Goal: Task Accomplishment & Management: Manage account settings

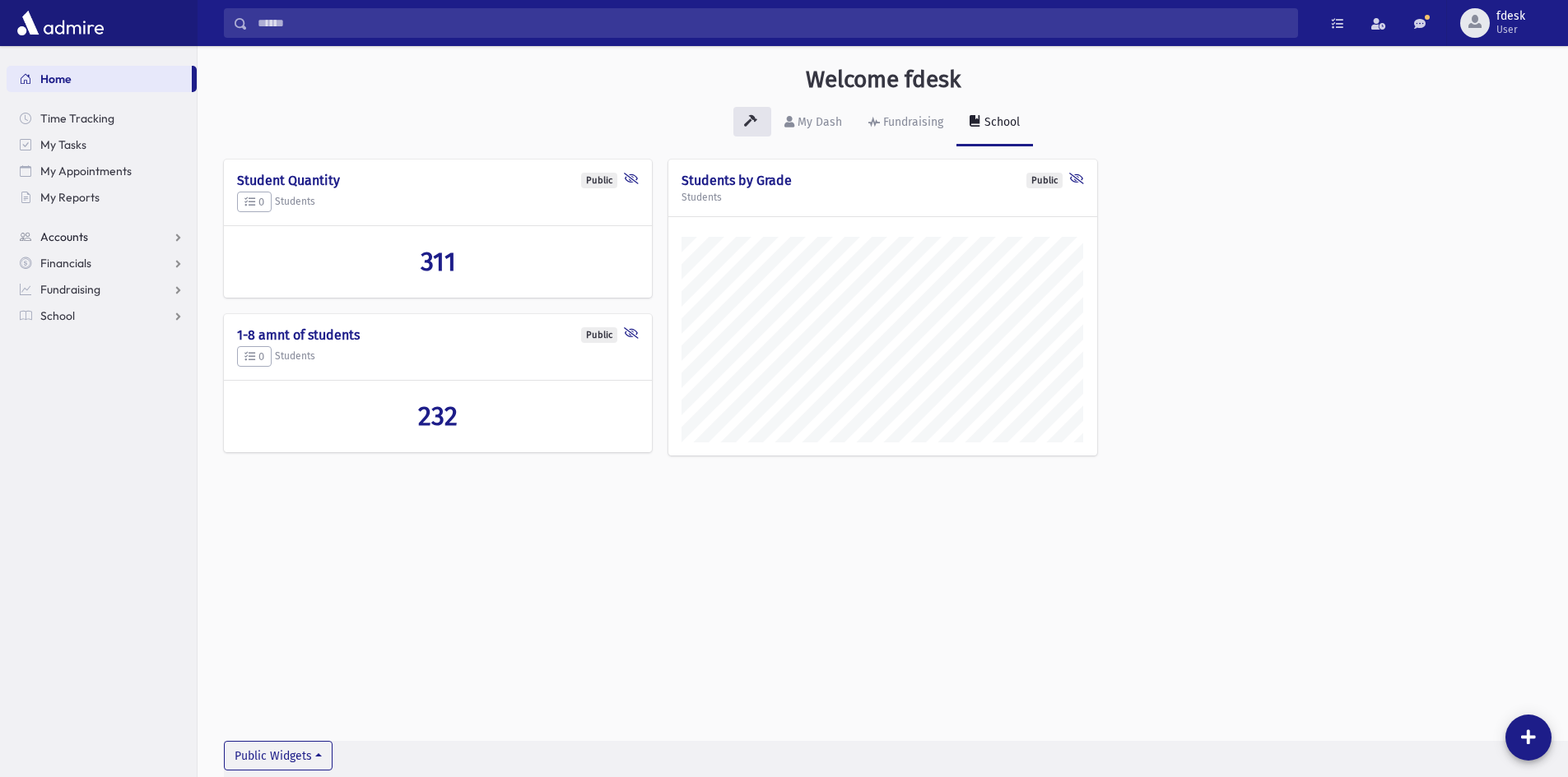
scroll to position [768, 1370]
click at [49, 323] on link "School" at bounding box center [101, 316] width 190 height 26
click at [63, 369] on span "Attendance" at bounding box center [80, 369] width 61 height 15
click at [68, 393] on span "Entry" at bounding box center [77, 395] width 28 height 15
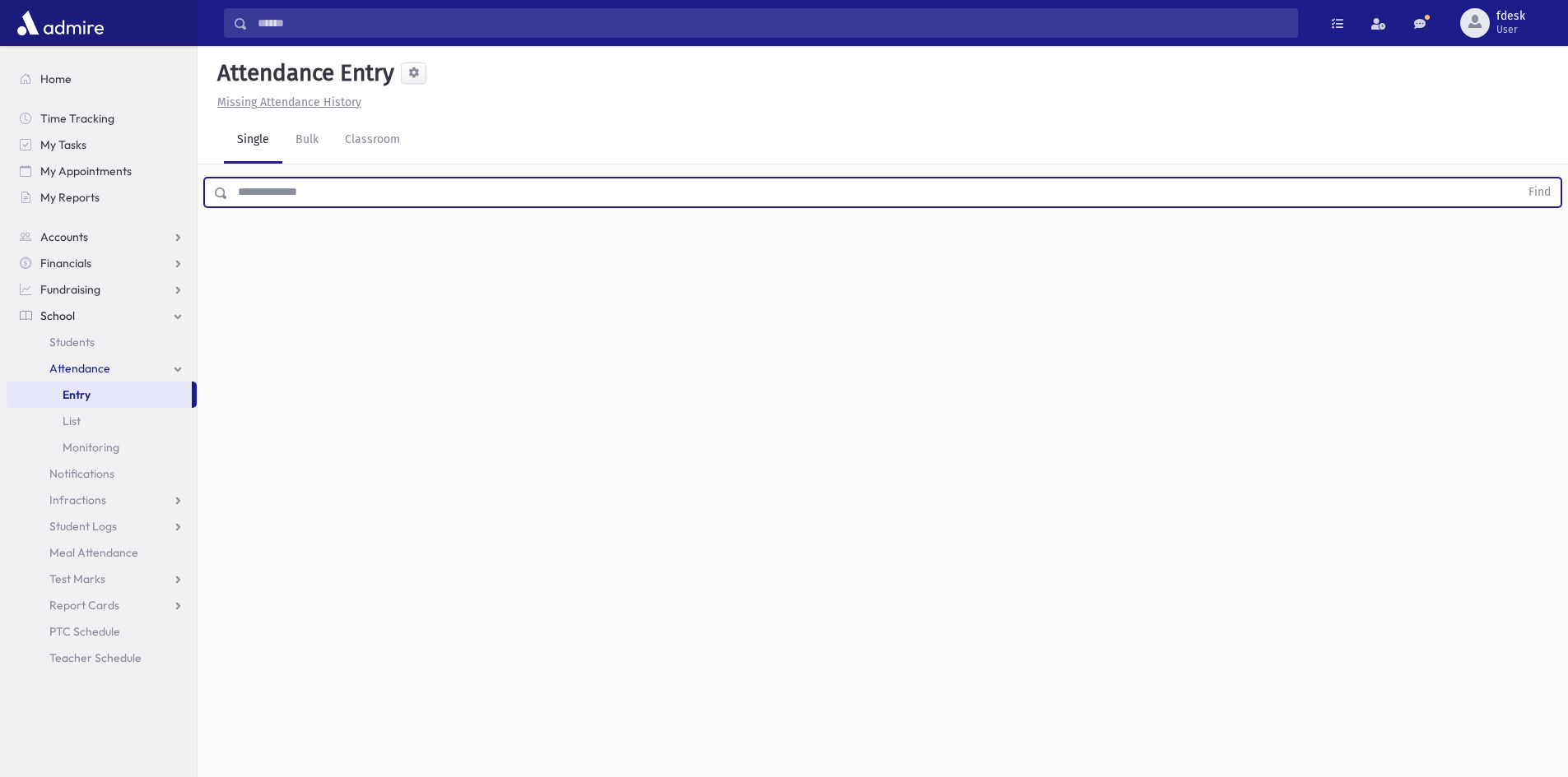
click at [255, 186] on input "text" at bounding box center [874, 193] width 1291 height 30
click at [1519, 179] on button "Find" at bounding box center [1539, 193] width 42 height 28
click at [801, 245] on span "Late" at bounding box center [807, 245] width 23 height 17
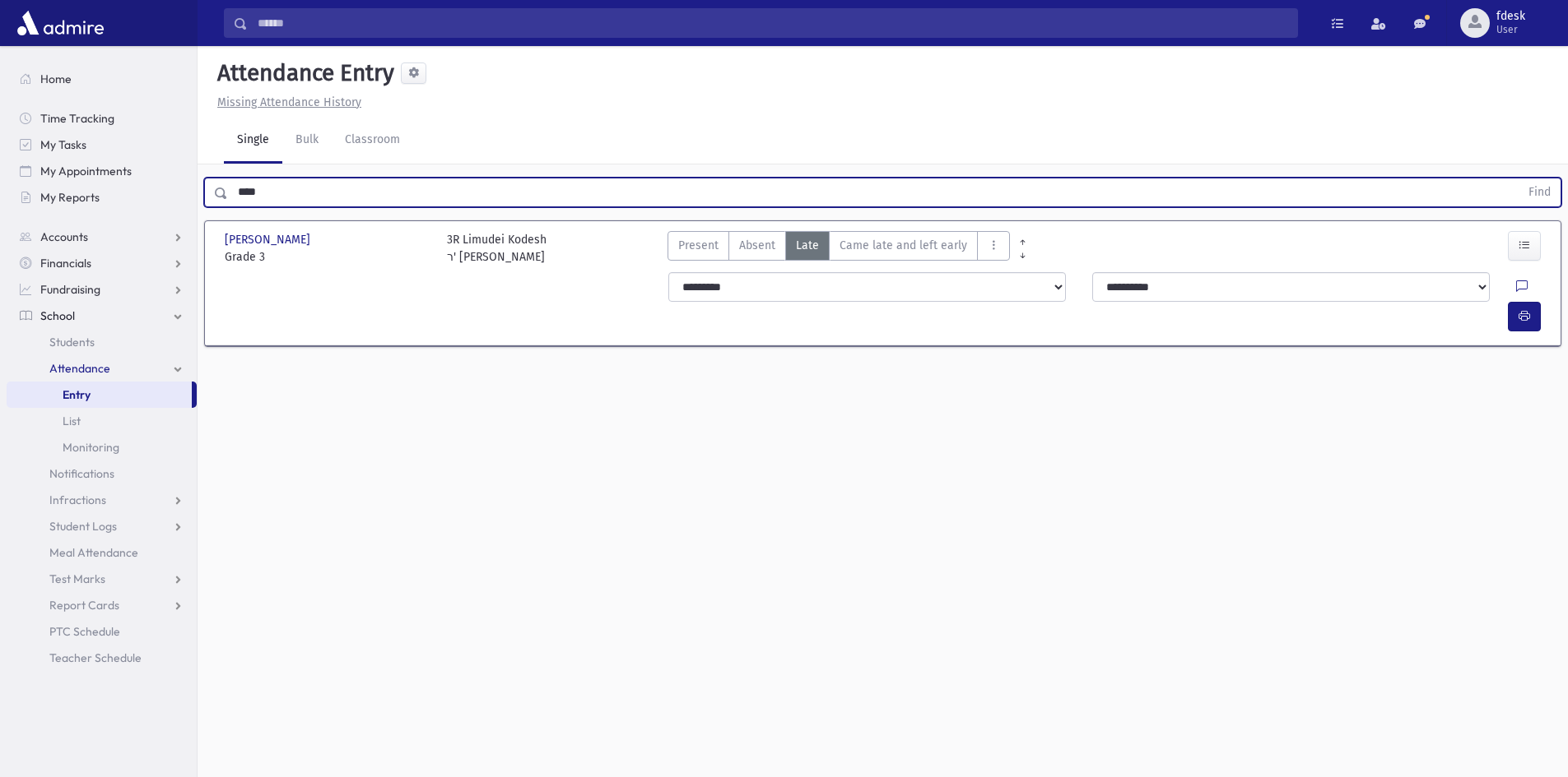
drag, startPoint x: 274, startPoint y: 188, endPoint x: 199, endPoint y: 205, distance: 76.9
click at [199, 205] on div "**** Find" at bounding box center [883, 189] width 1370 height 49
click at [1519, 179] on button "Find" at bounding box center [1539, 193] width 42 height 28
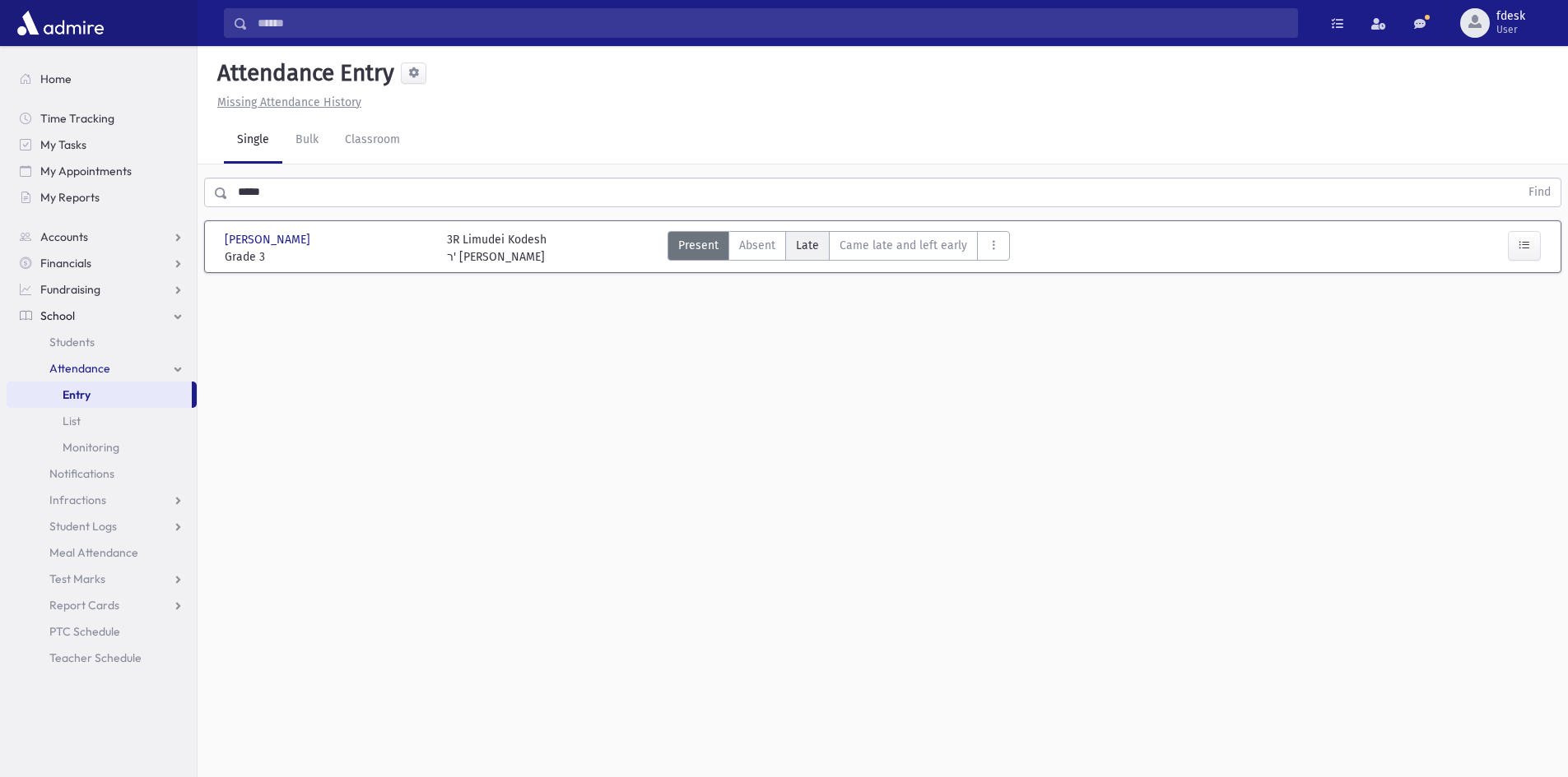
click at [808, 253] on span "Late" at bounding box center [807, 245] width 23 height 17
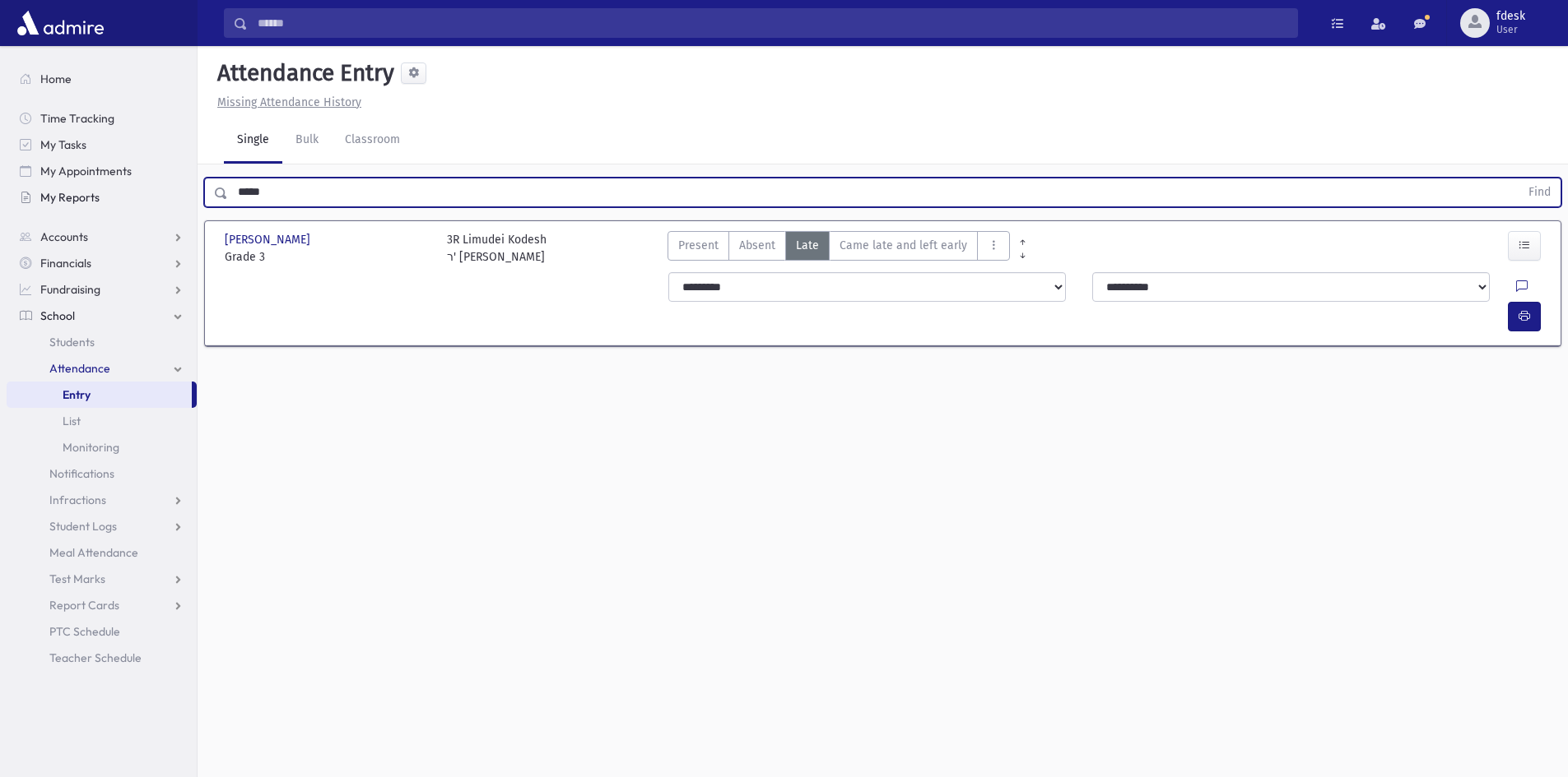
drag, startPoint x: 264, startPoint y: 191, endPoint x: 180, endPoint y: 204, distance: 85.0
click at [180, 204] on div "Search Results All Accounts" at bounding box center [784, 407] width 1568 height 814
click at [1519, 179] on button "Find" at bounding box center [1539, 193] width 42 height 28
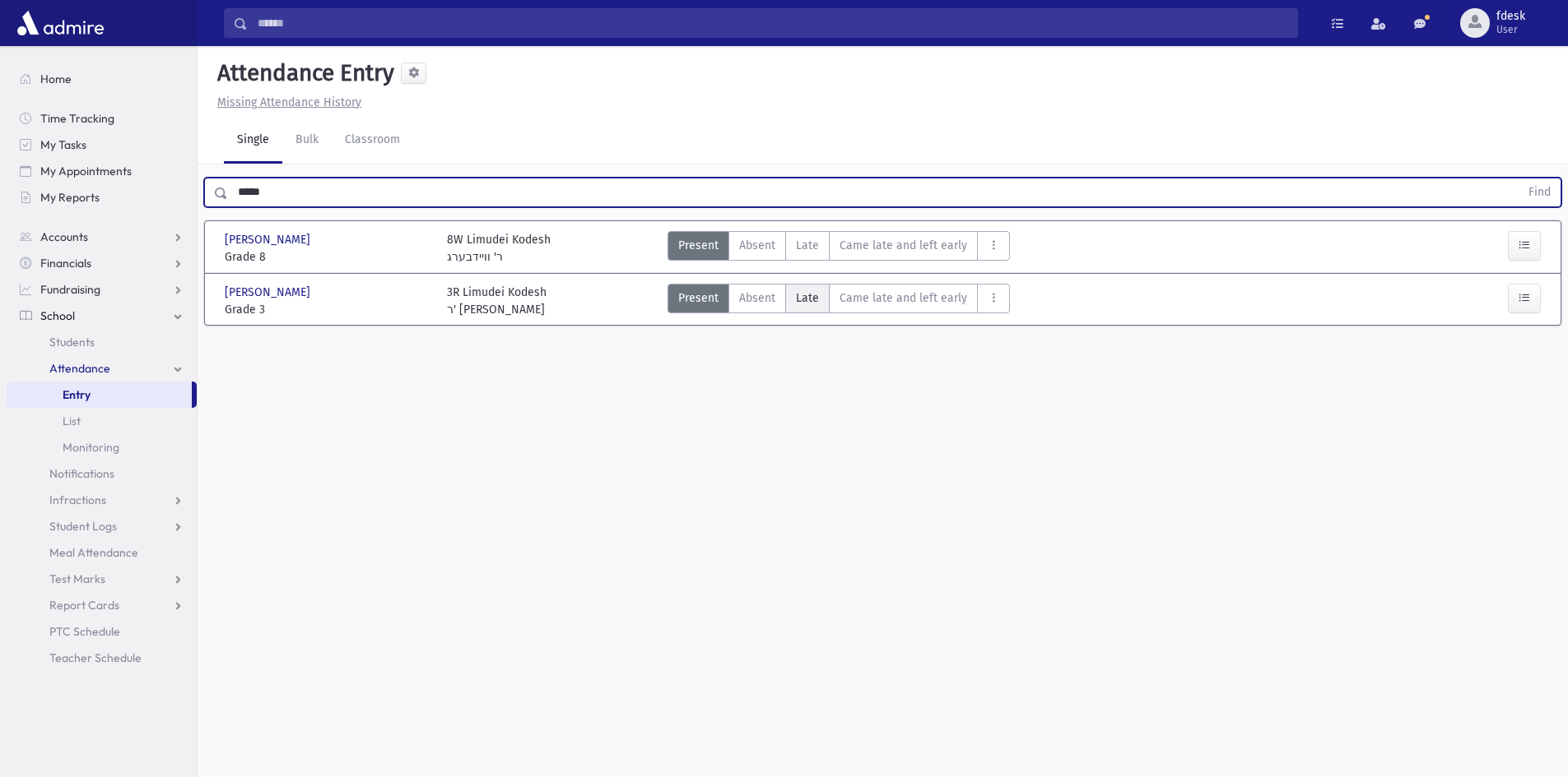
click at [812, 299] on span "Late" at bounding box center [807, 298] width 23 height 17
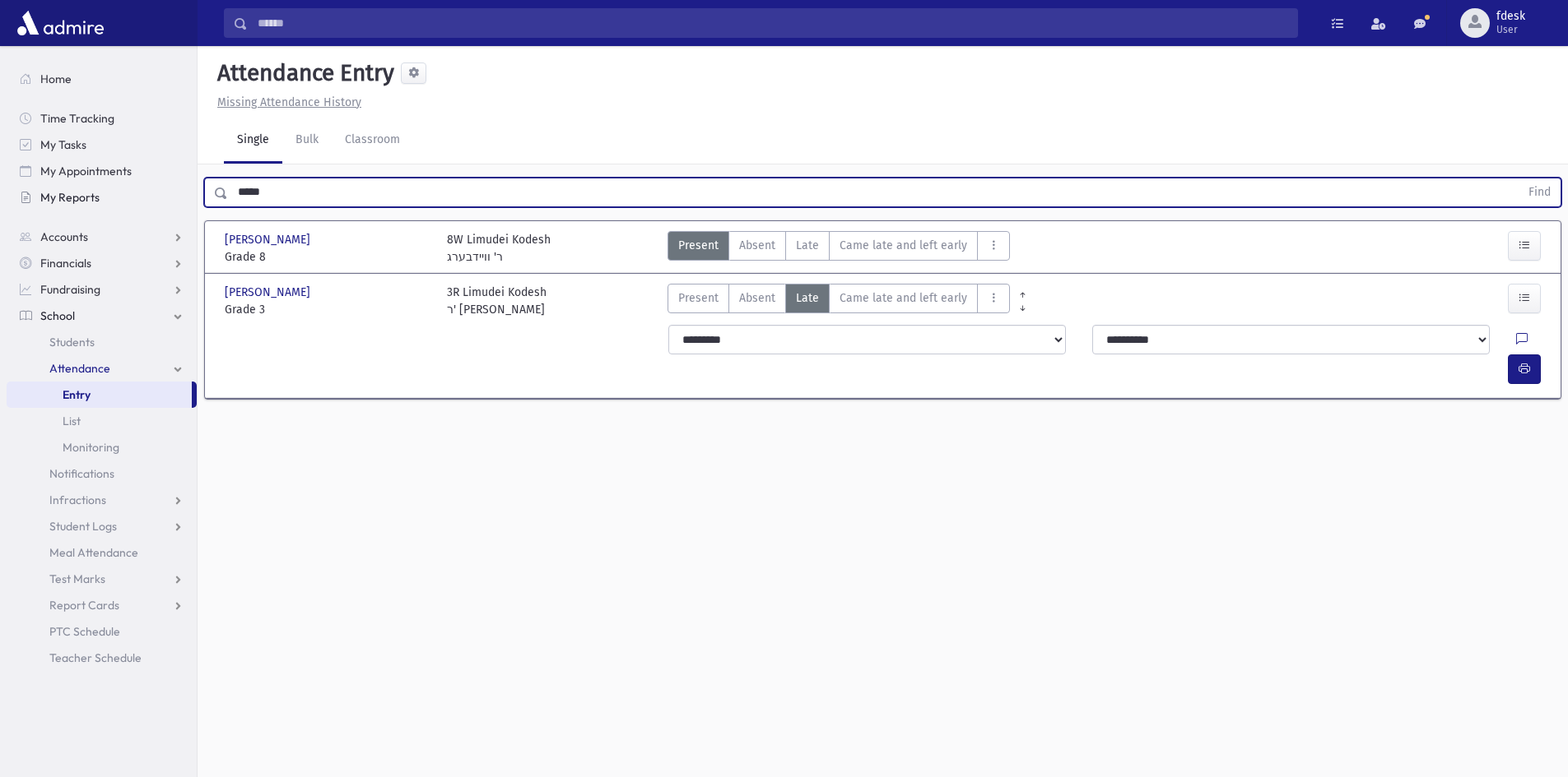
drag, startPoint x: 273, startPoint y: 198, endPoint x: 189, endPoint y: 202, distance: 84.1
click at [189, 202] on div "Search Results All Accounts" at bounding box center [784, 407] width 1568 height 814
click at [1519, 179] on button "Find" at bounding box center [1539, 193] width 42 height 28
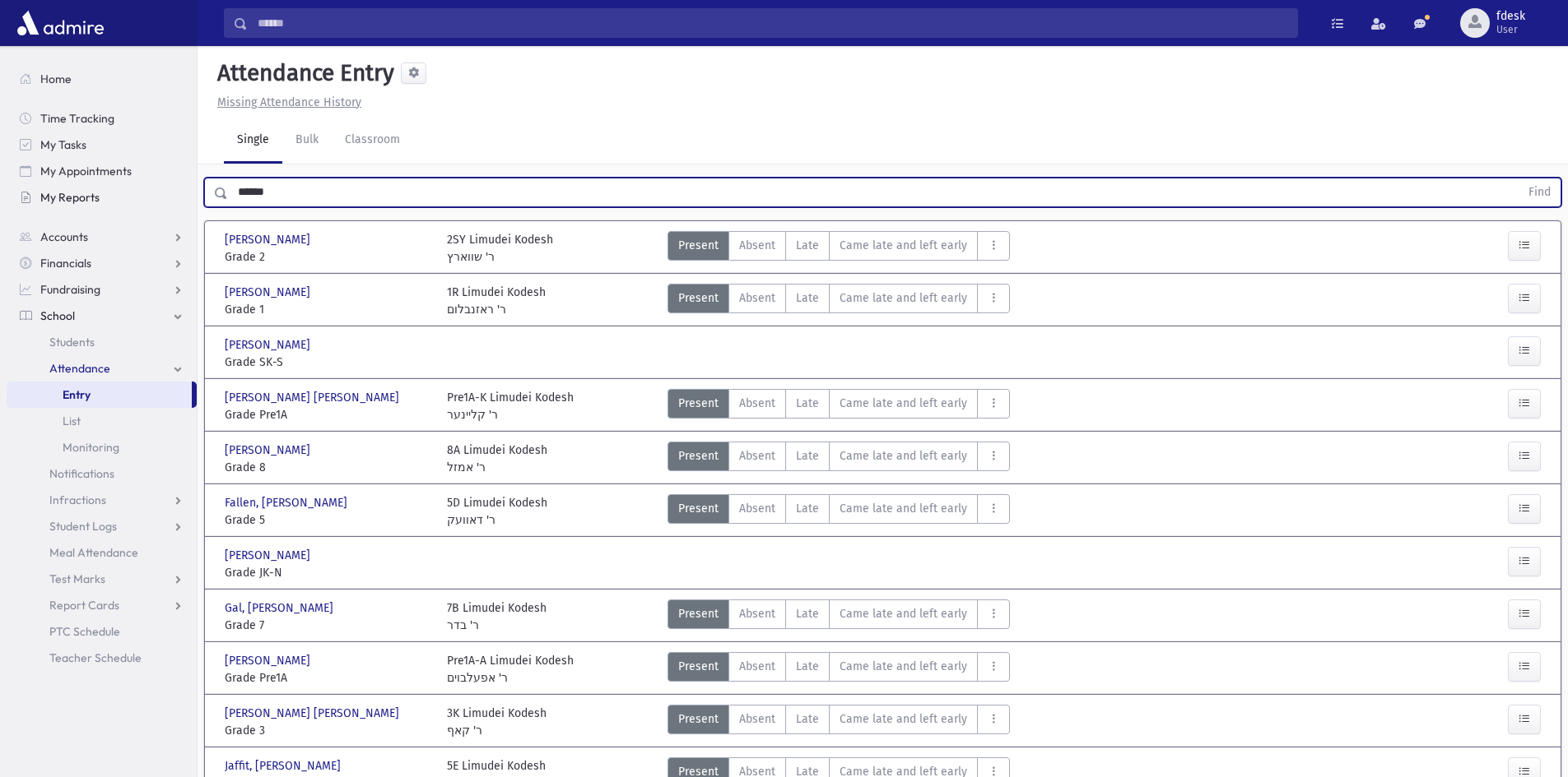
drag, startPoint x: 259, startPoint y: 193, endPoint x: 182, endPoint y: 196, distance: 77.1
click at [182, 196] on div "Search Results All Accounts" at bounding box center [784, 678] width 1568 height 1357
click at [1519, 179] on button "Find" at bounding box center [1539, 193] width 42 height 28
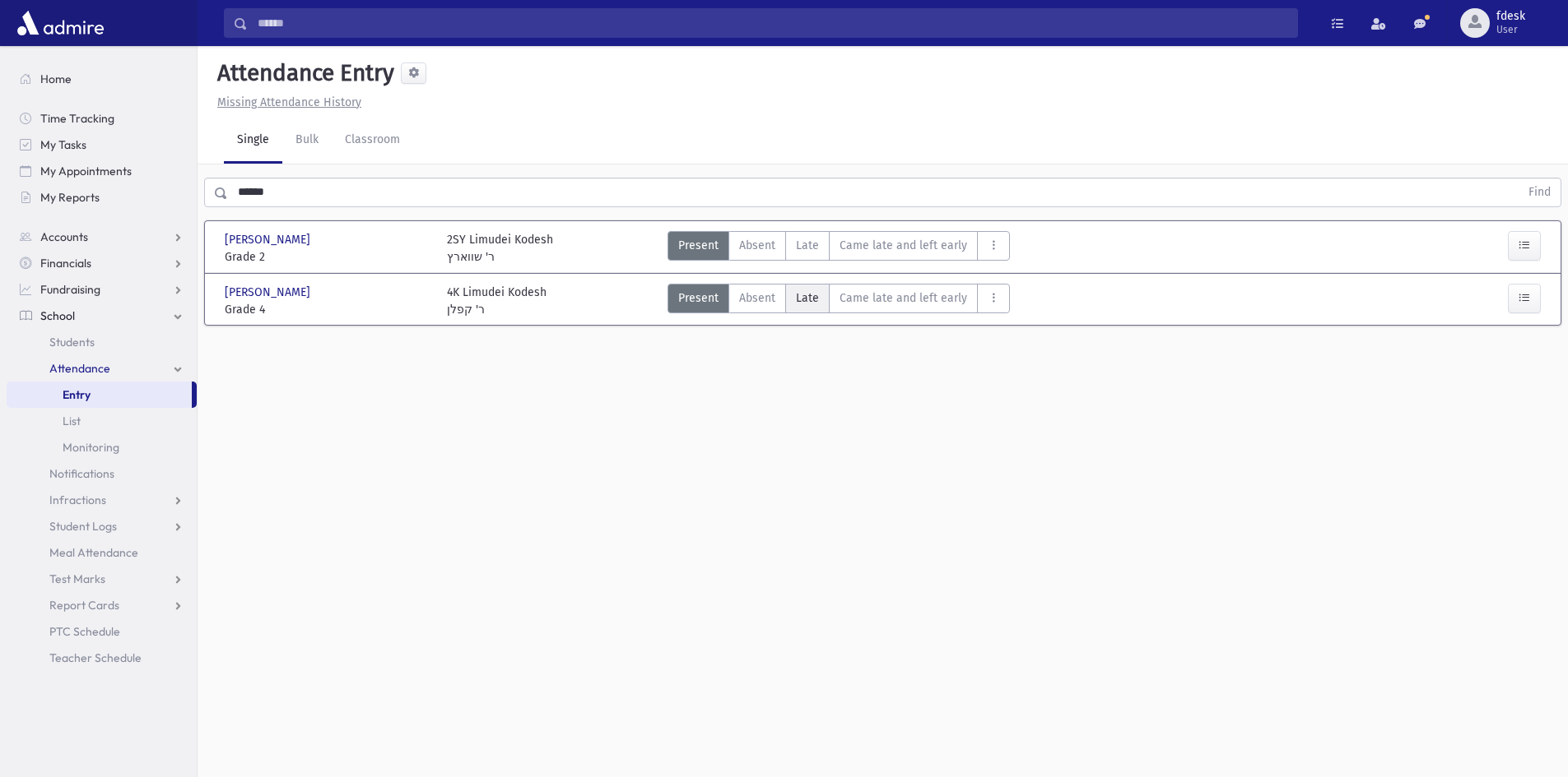
click at [797, 301] on span "Late" at bounding box center [807, 298] width 23 height 17
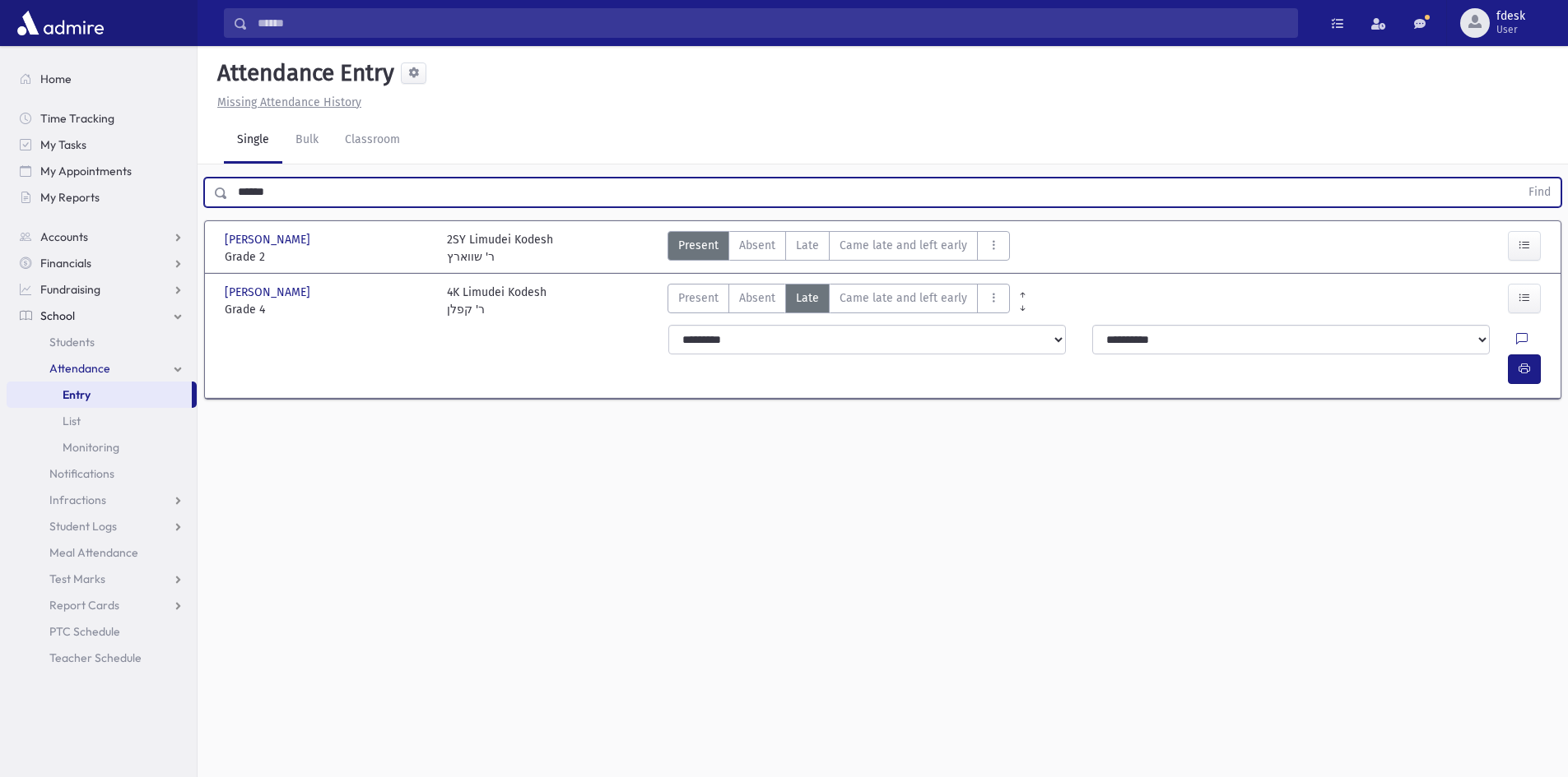
drag, startPoint x: 301, startPoint y: 188, endPoint x: 202, endPoint y: 200, distance: 99.7
click at [202, 200] on div "****** Find" at bounding box center [883, 189] width 1370 height 49
click at [1519, 179] on button "Find" at bounding box center [1539, 193] width 42 height 28
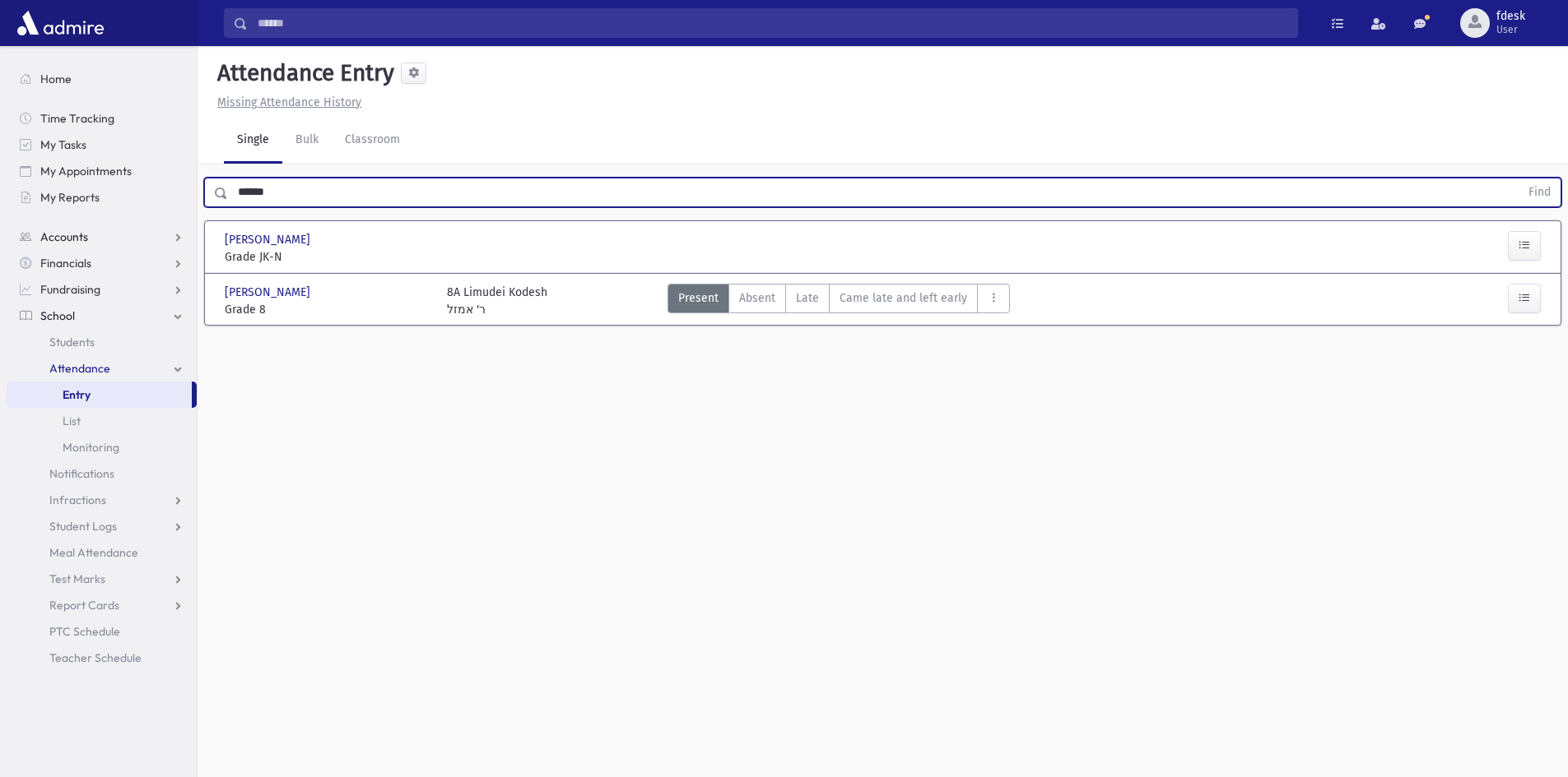
drag, startPoint x: 284, startPoint y: 186, endPoint x: 124, endPoint y: 230, distance: 165.9
click at [124, 230] on div "Search Results All Accounts" at bounding box center [784, 407] width 1568 height 814
click at [287, 201] on input "******" at bounding box center [874, 193] width 1291 height 30
drag, startPoint x: 287, startPoint y: 193, endPoint x: 179, endPoint y: 193, distance: 108.0
click at [180, 194] on div "Search Results All Accounts" at bounding box center [784, 407] width 1568 height 814
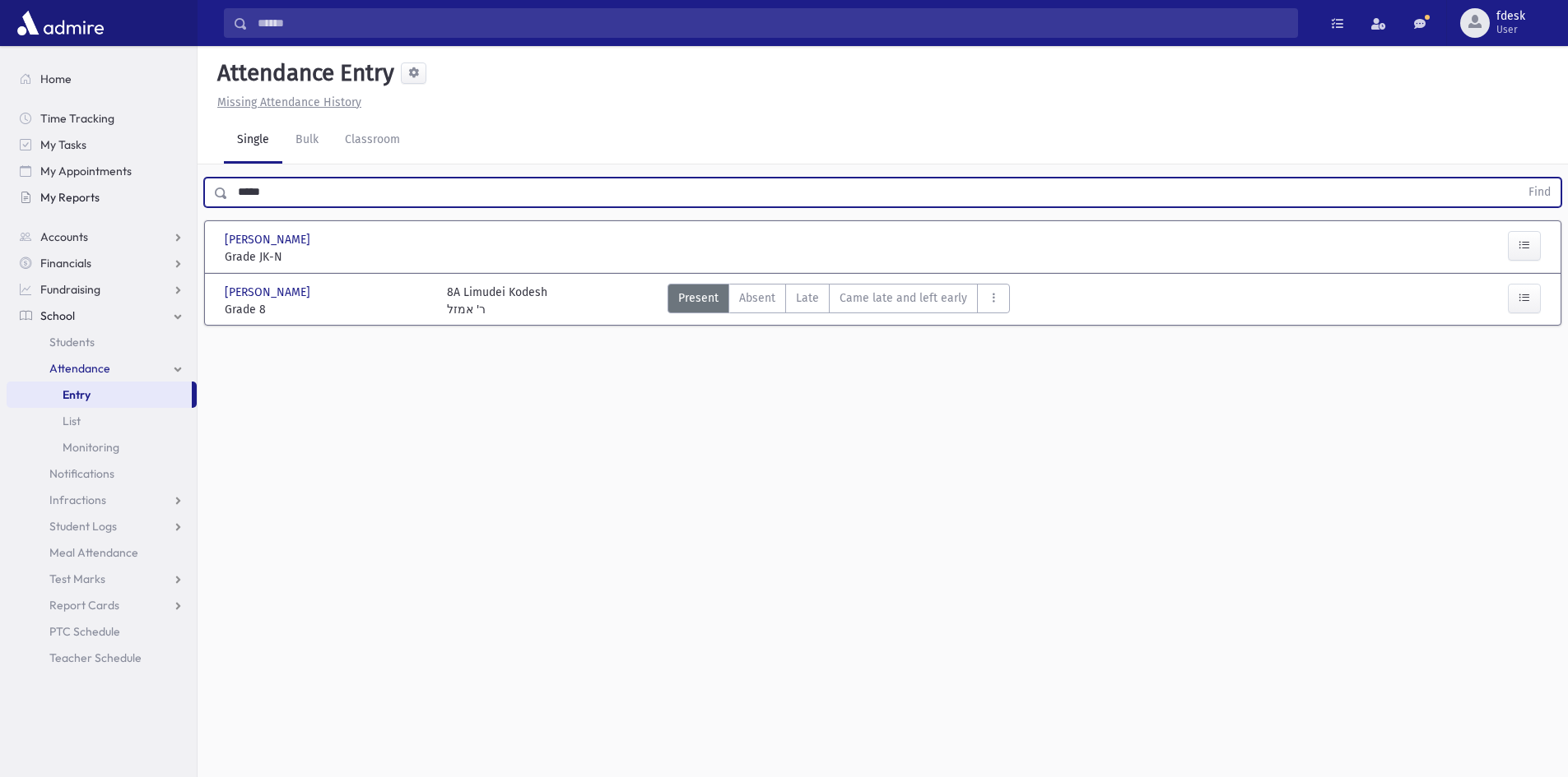
click at [1519, 179] on button "Find" at bounding box center [1539, 193] width 42 height 28
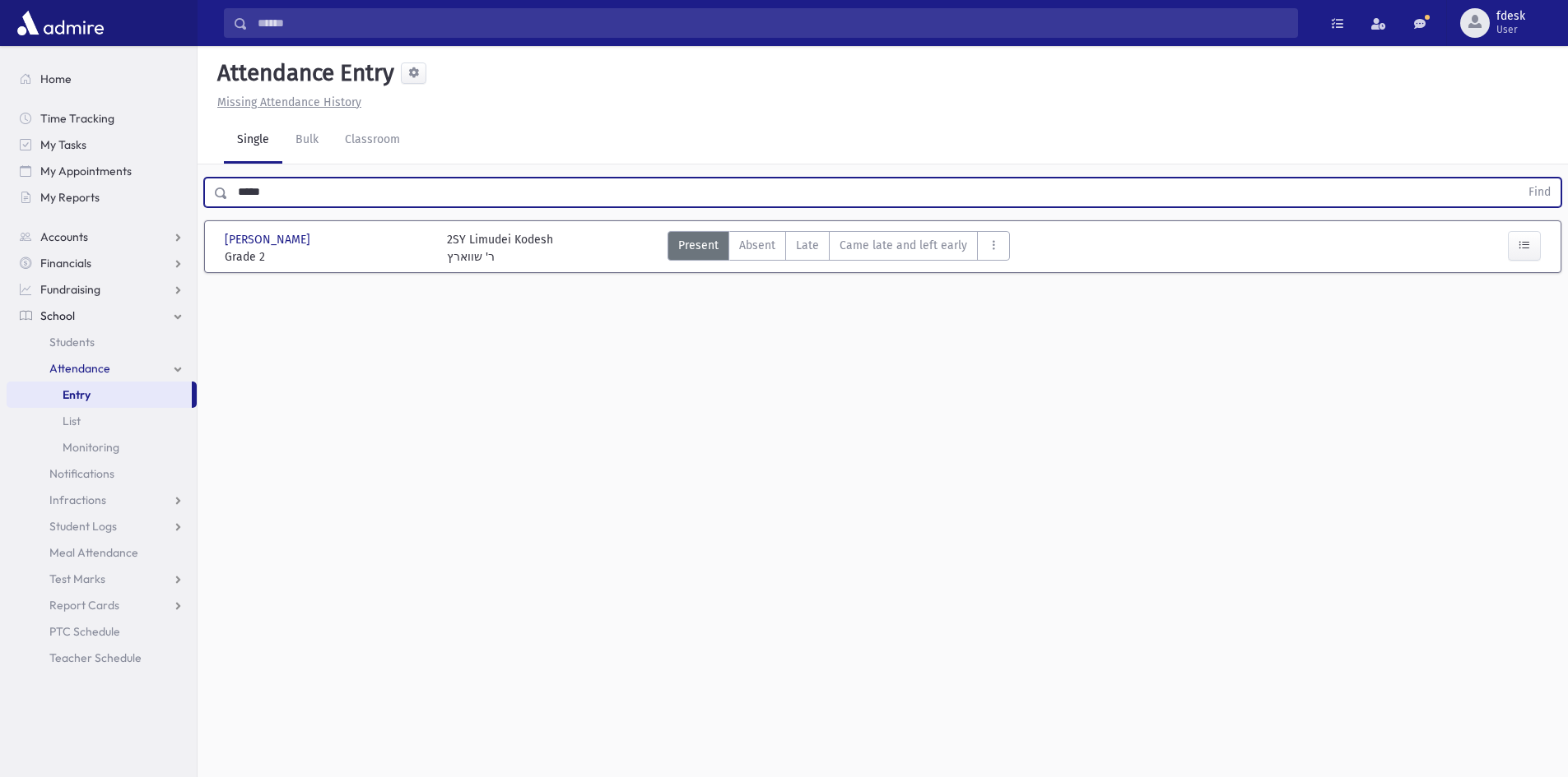
drag, startPoint x: 815, startPoint y: 244, endPoint x: 564, endPoint y: 212, distance: 253.0
click at [810, 243] on span "Late" at bounding box center [807, 245] width 23 height 17
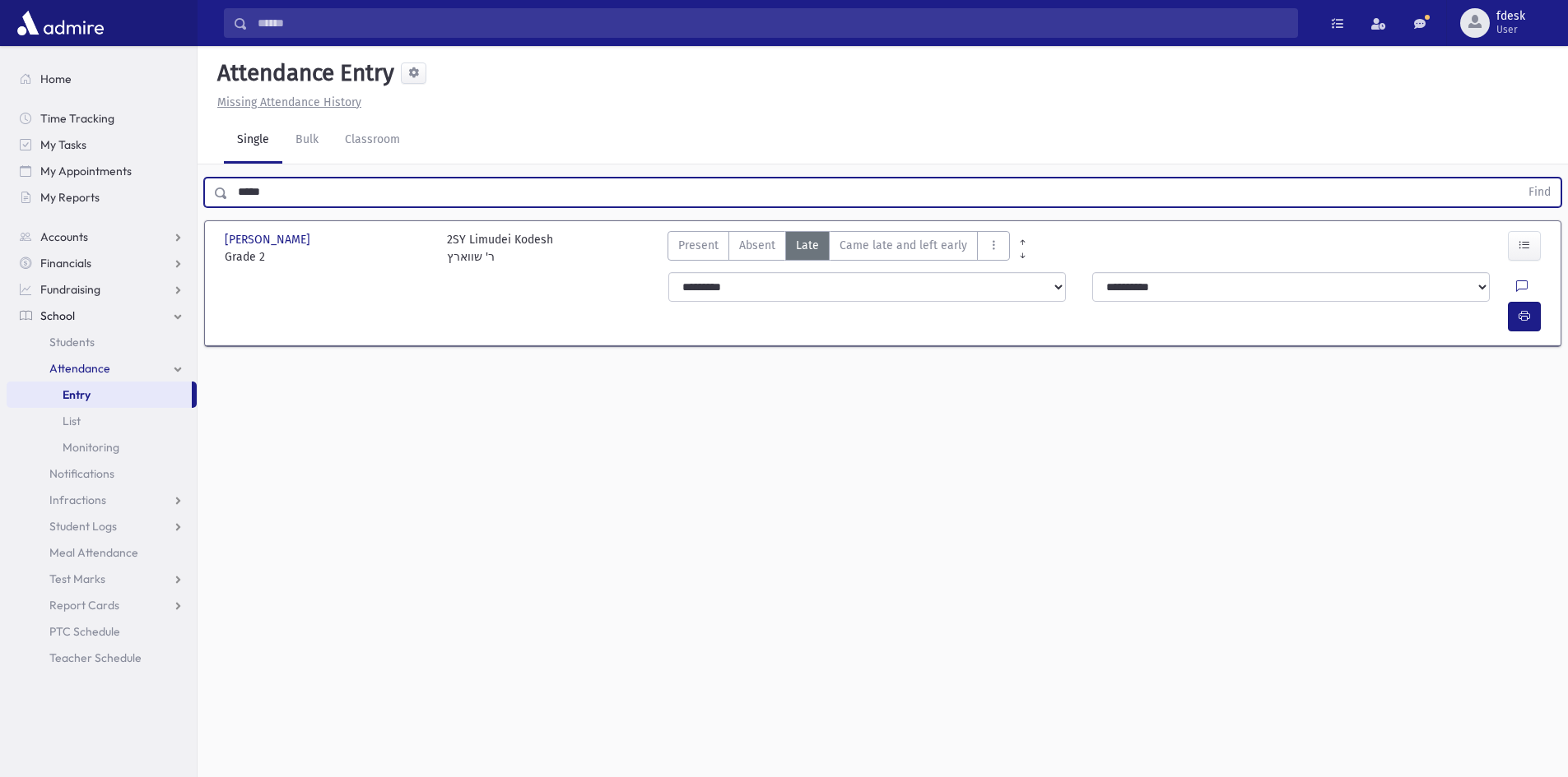
drag, startPoint x: 242, startPoint y: 202, endPoint x: 206, endPoint y: 203, distance: 36.0
click at [206, 202] on div "***** Find" at bounding box center [883, 193] width 1357 height 30
click at [1519, 179] on button "Find" at bounding box center [1539, 193] width 42 height 28
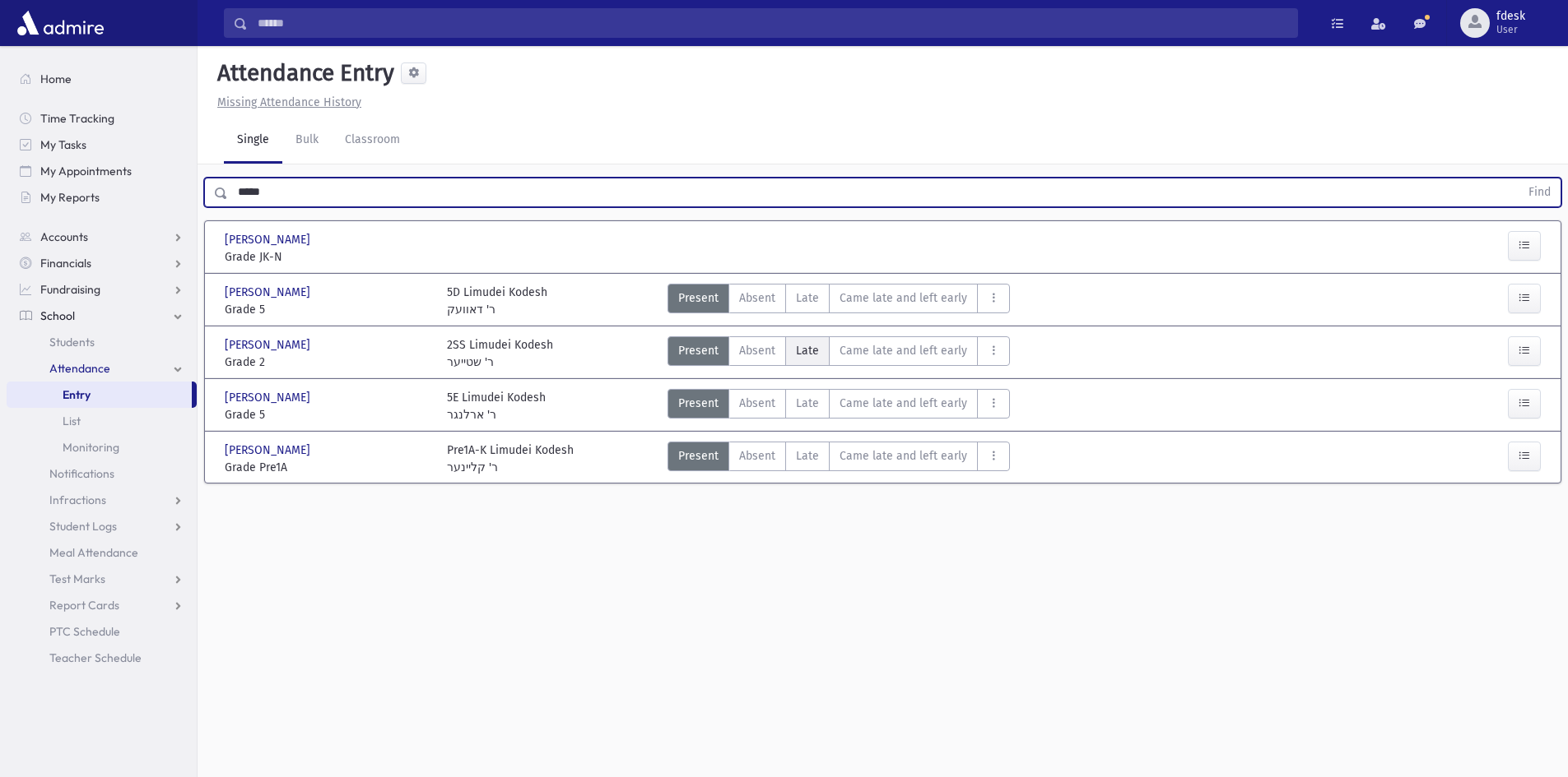
click at [796, 351] on span "Late" at bounding box center [807, 351] width 23 height 17
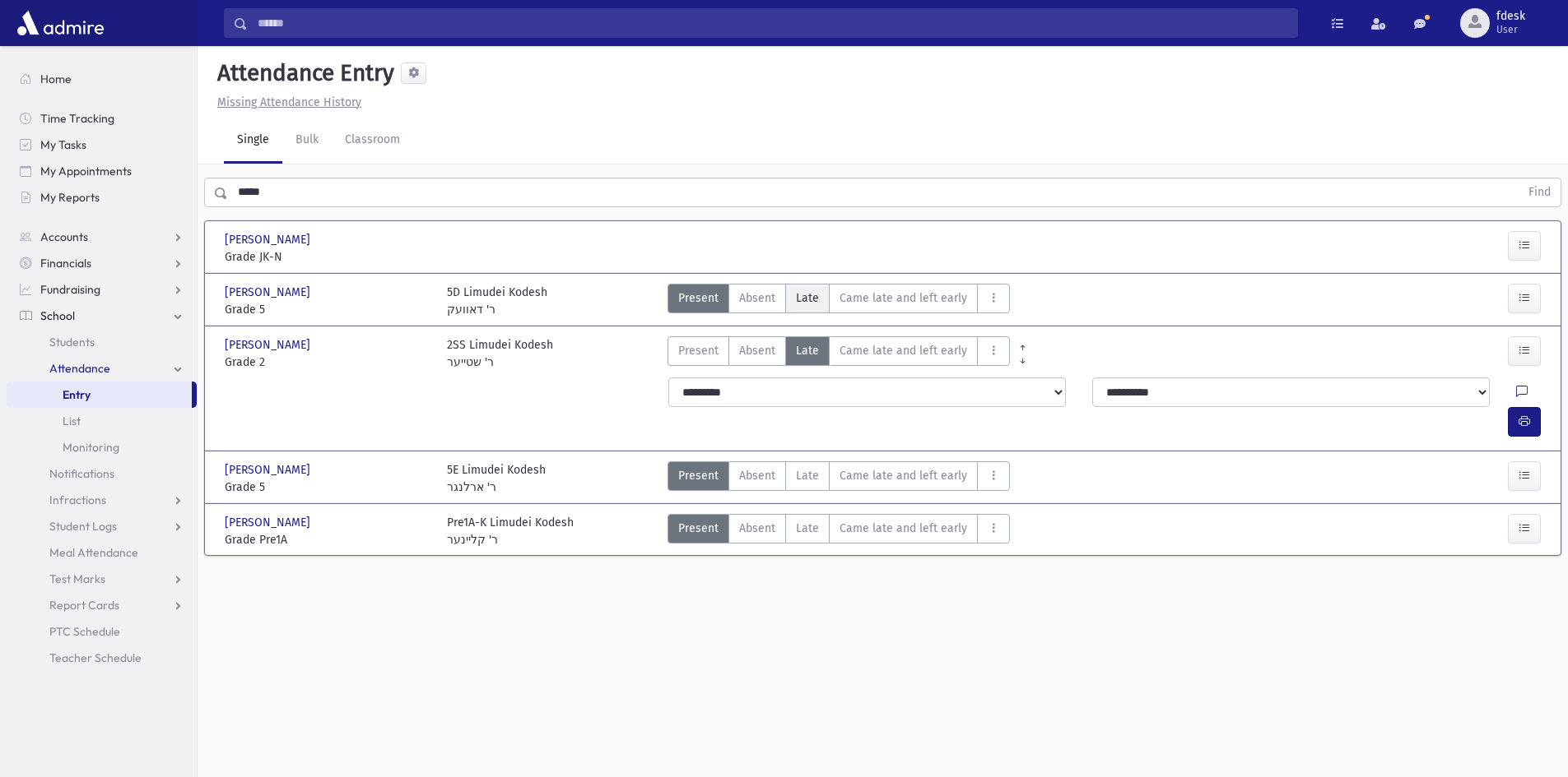
click at [802, 301] on span "Late" at bounding box center [807, 298] width 23 height 17
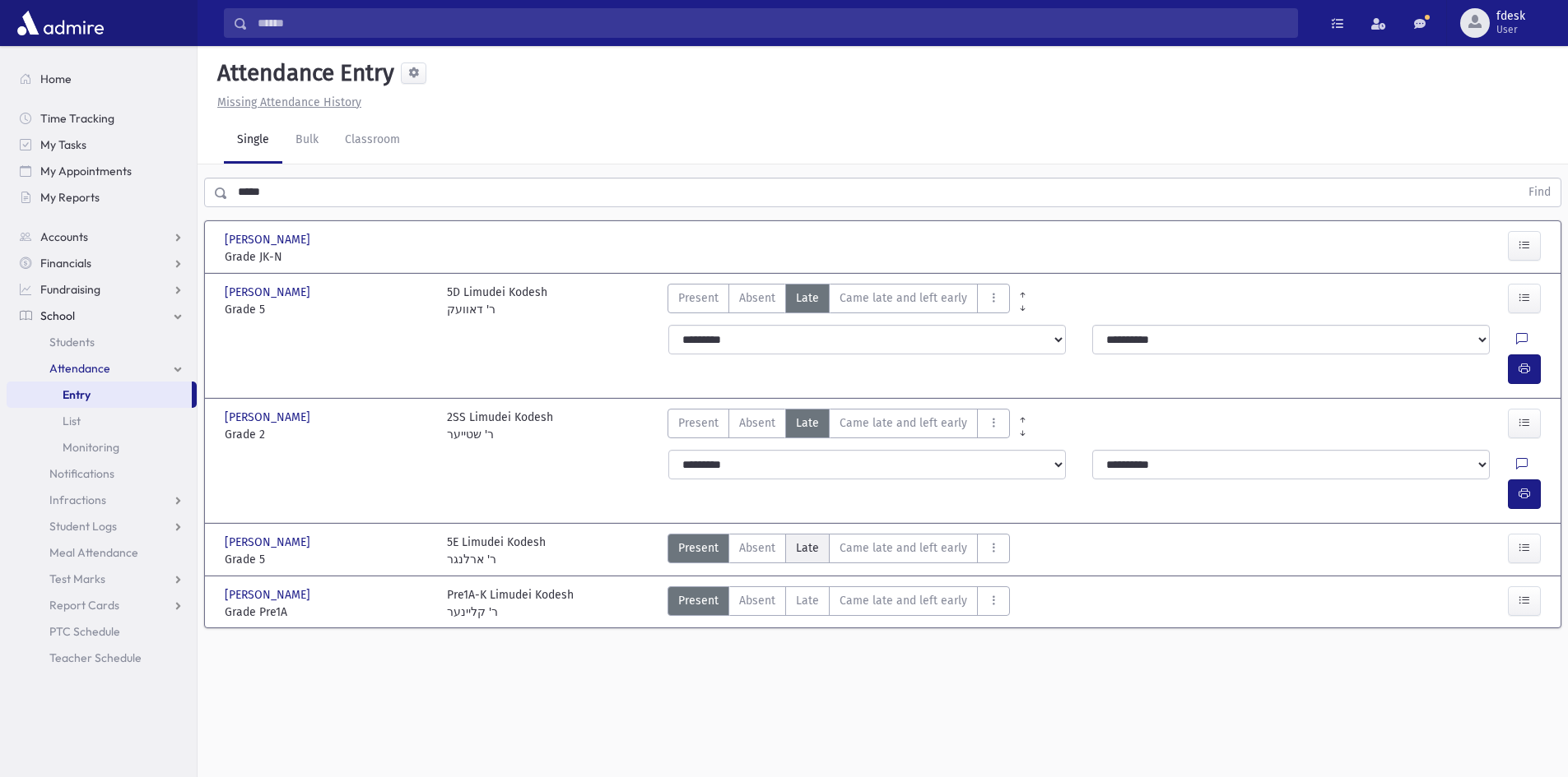
click at [814, 540] on span "Late" at bounding box center [807, 548] width 23 height 17
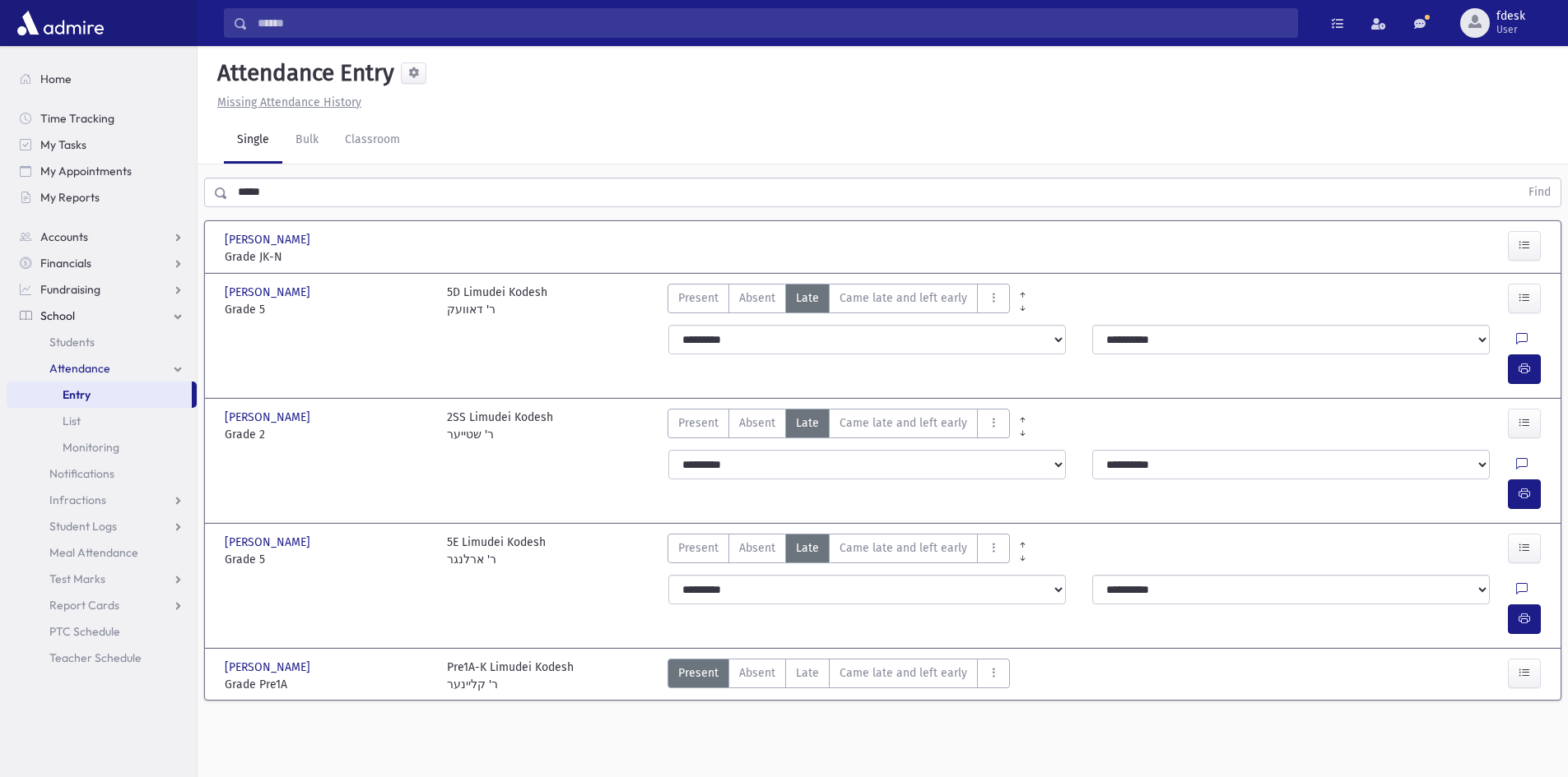
click at [250, 176] on div "***** Find" at bounding box center [883, 189] width 1370 height 49
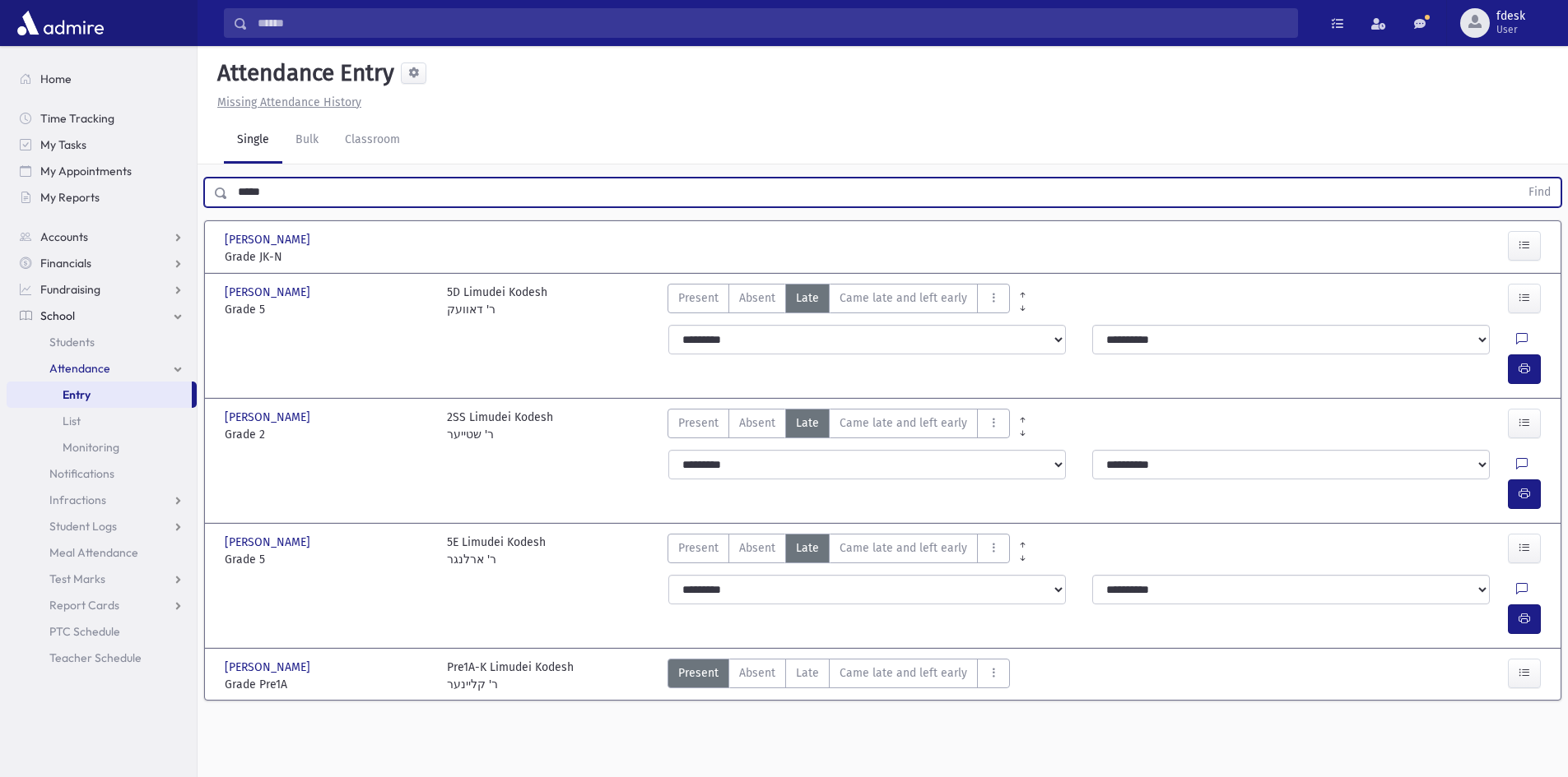
drag, startPoint x: 266, startPoint y: 188, endPoint x: 214, endPoint y: 178, distance: 53.0
click at [214, 178] on div "***** Find" at bounding box center [883, 193] width 1357 height 30
click at [1519, 179] on button "Find" at bounding box center [1539, 193] width 42 height 28
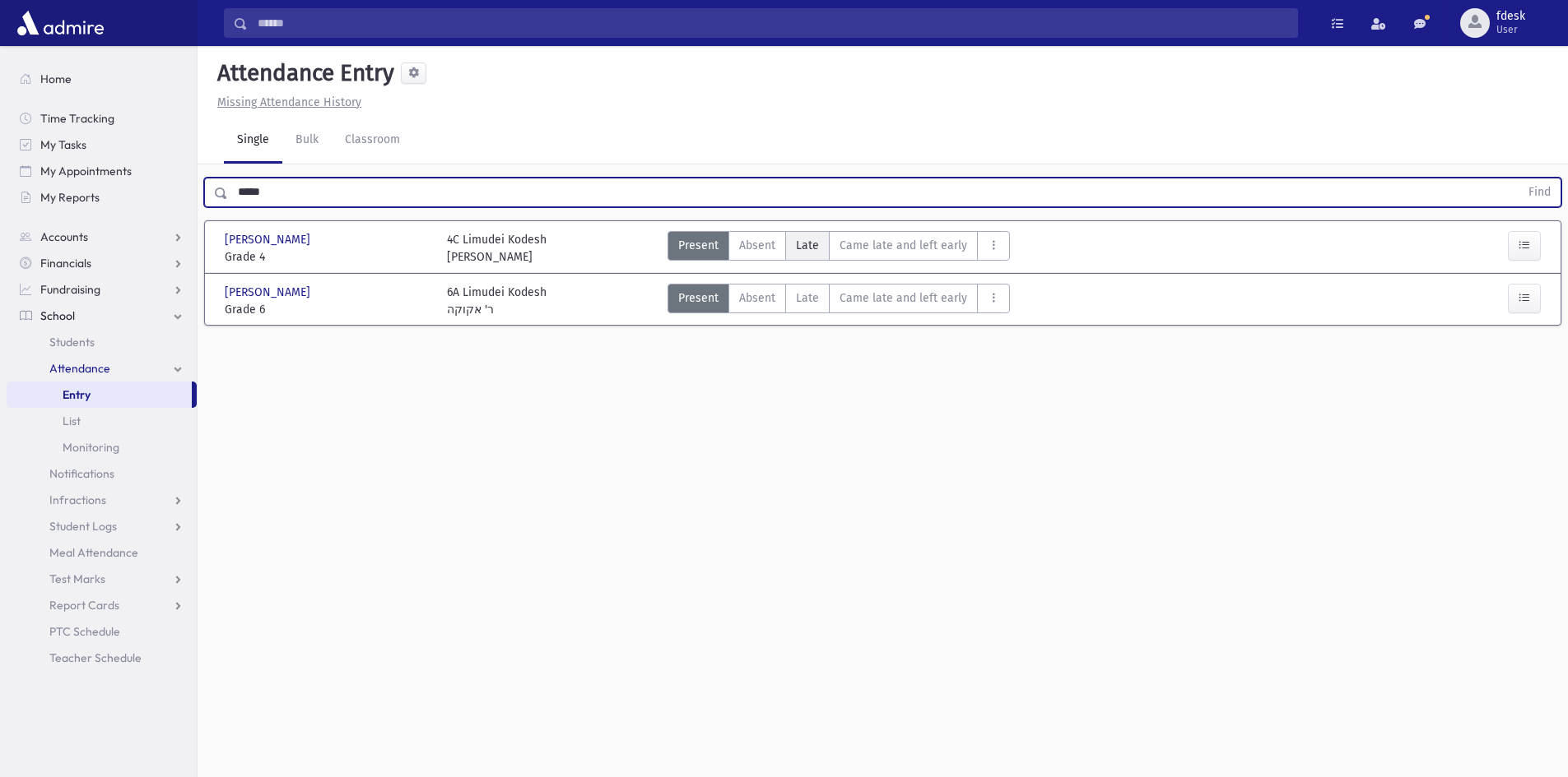
drag, startPoint x: 791, startPoint y: 245, endPoint x: 786, endPoint y: 255, distance: 11.2
click at [788, 246] on label "Late L" at bounding box center [807, 246] width 44 height 30
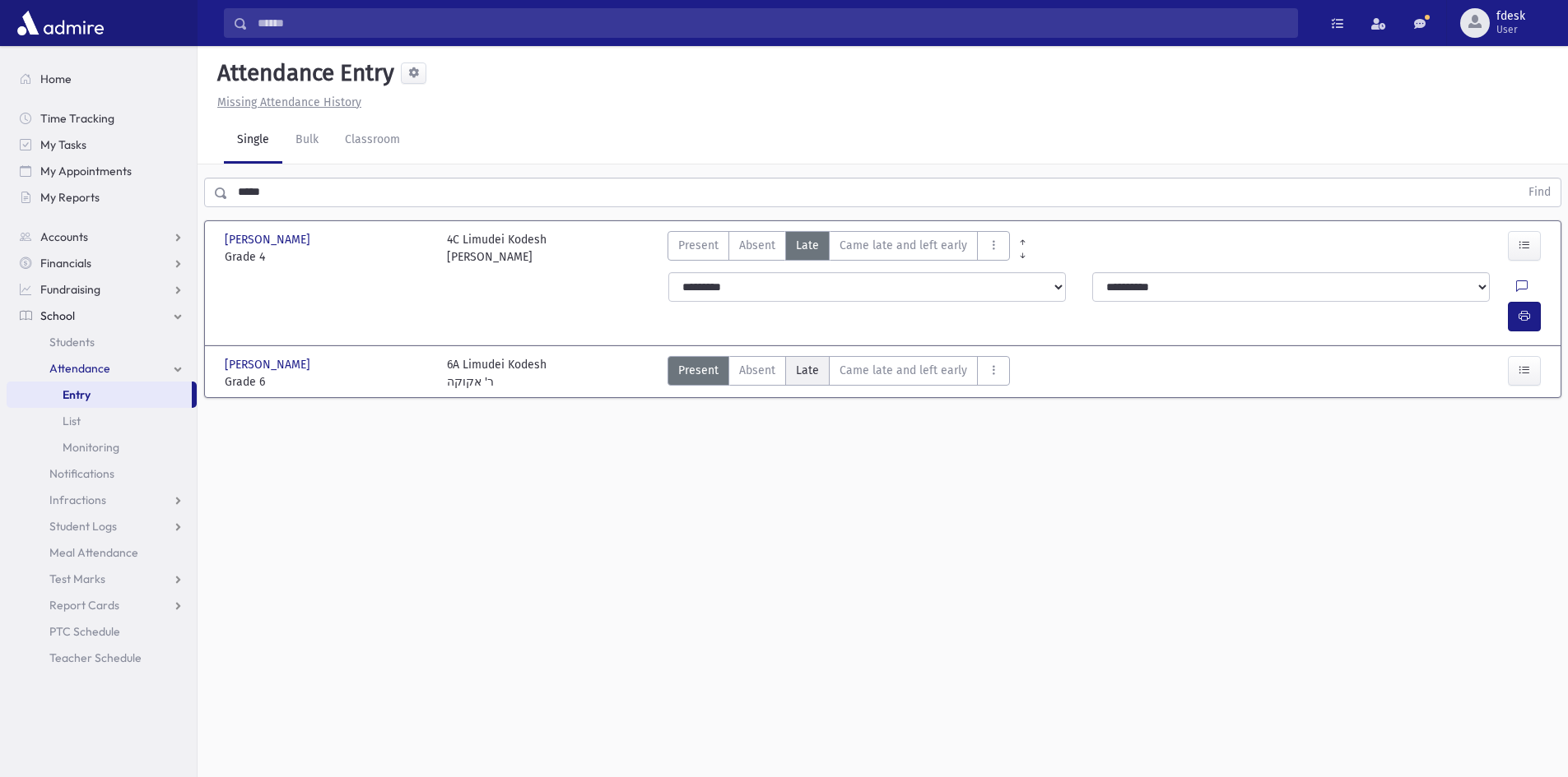
click at [805, 362] on span "Late" at bounding box center [807, 370] width 23 height 17
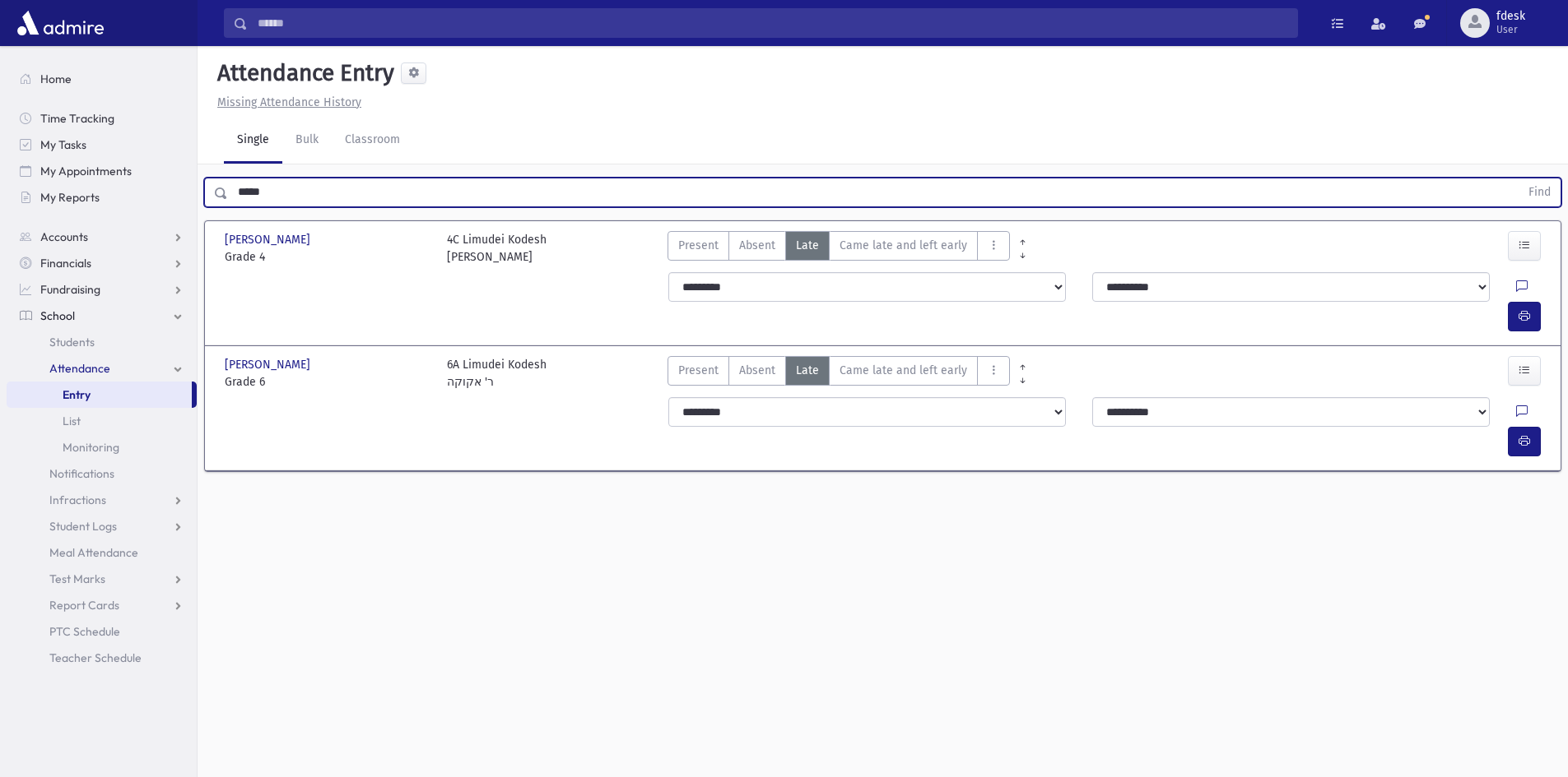
drag, startPoint x: 290, startPoint y: 184, endPoint x: 213, endPoint y: 185, distance: 77.0
click at [213, 185] on div "***** Find" at bounding box center [883, 193] width 1357 height 30
click at [1519, 179] on button "Find" at bounding box center [1539, 193] width 42 height 28
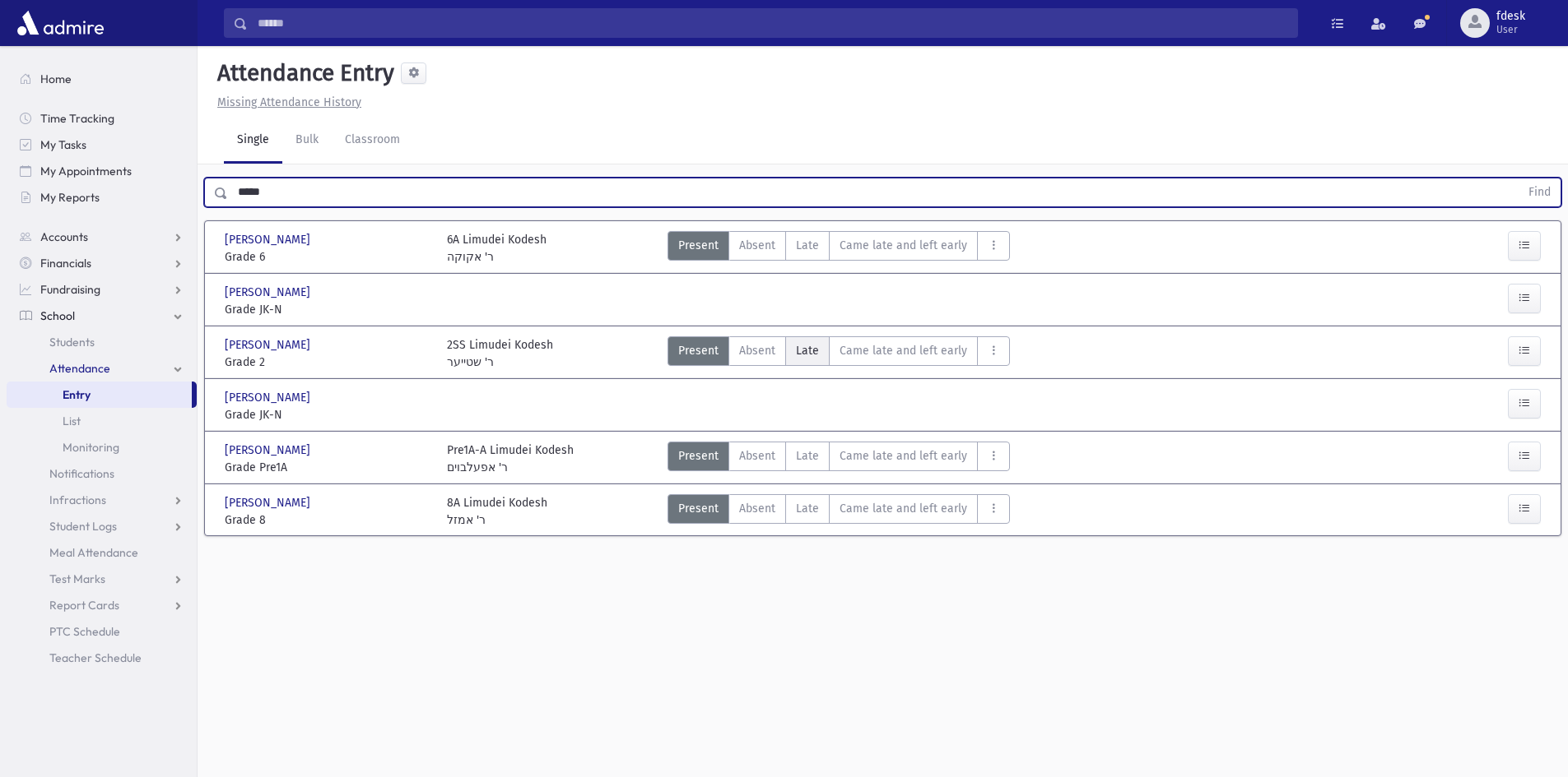
click at [814, 349] on span "Late" at bounding box center [807, 351] width 23 height 17
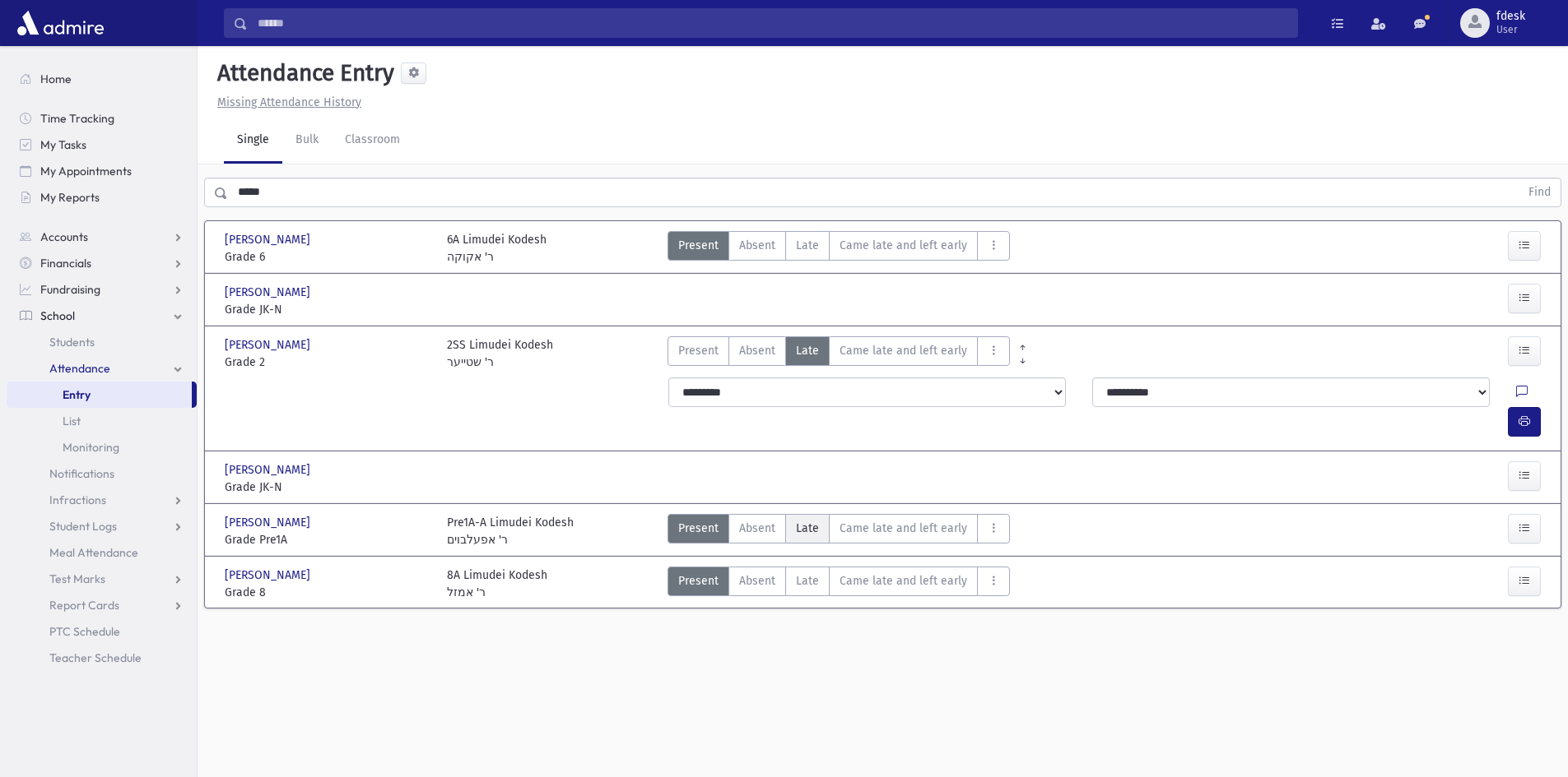
click at [802, 520] on span "Late" at bounding box center [807, 528] width 23 height 17
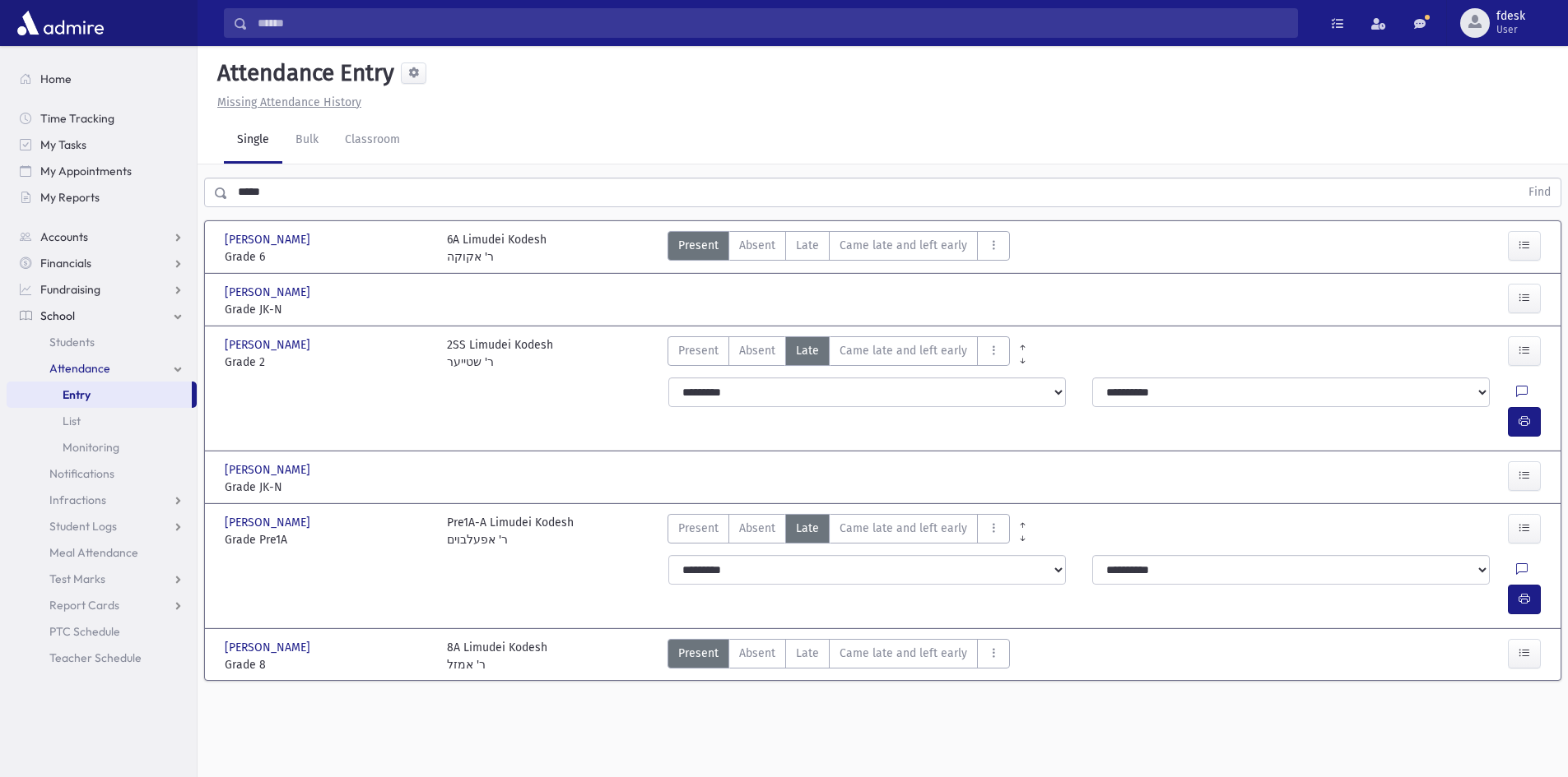
drag, startPoint x: 275, startPoint y: 190, endPoint x: 245, endPoint y: 193, distance: 30.1
click at [273, 191] on input "*****" at bounding box center [874, 193] width 1291 height 30
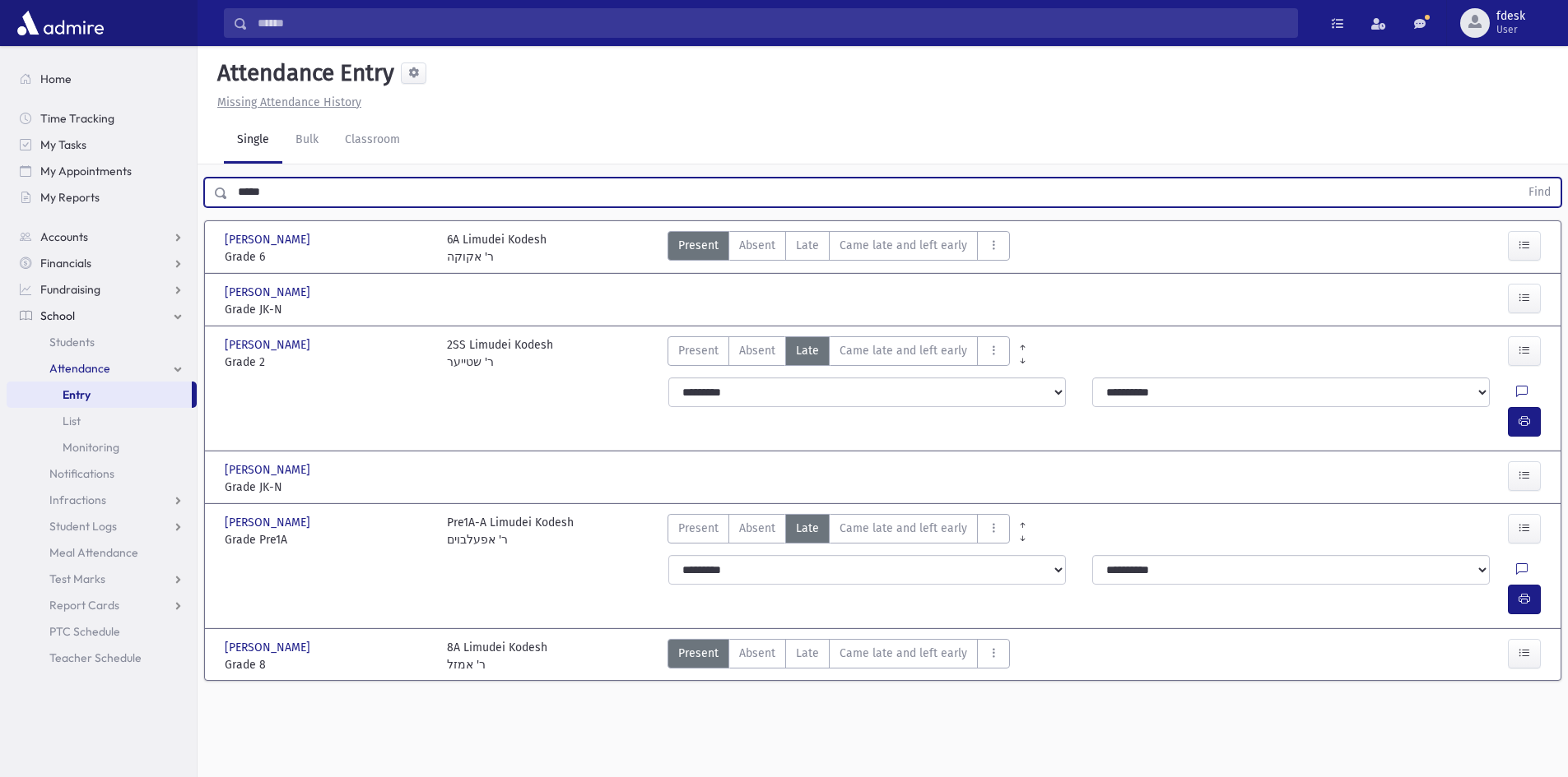
drag, startPoint x: 245, startPoint y: 193, endPoint x: 212, endPoint y: 197, distance: 33.2
click at [212, 197] on div "***** Find" at bounding box center [883, 193] width 1357 height 30
drag, startPoint x: 287, startPoint y: 196, endPoint x: 229, endPoint y: 186, distance: 58.9
click at [229, 186] on input "*****" at bounding box center [874, 193] width 1291 height 30
click at [1519, 179] on button "Find" at bounding box center [1539, 193] width 42 height 28
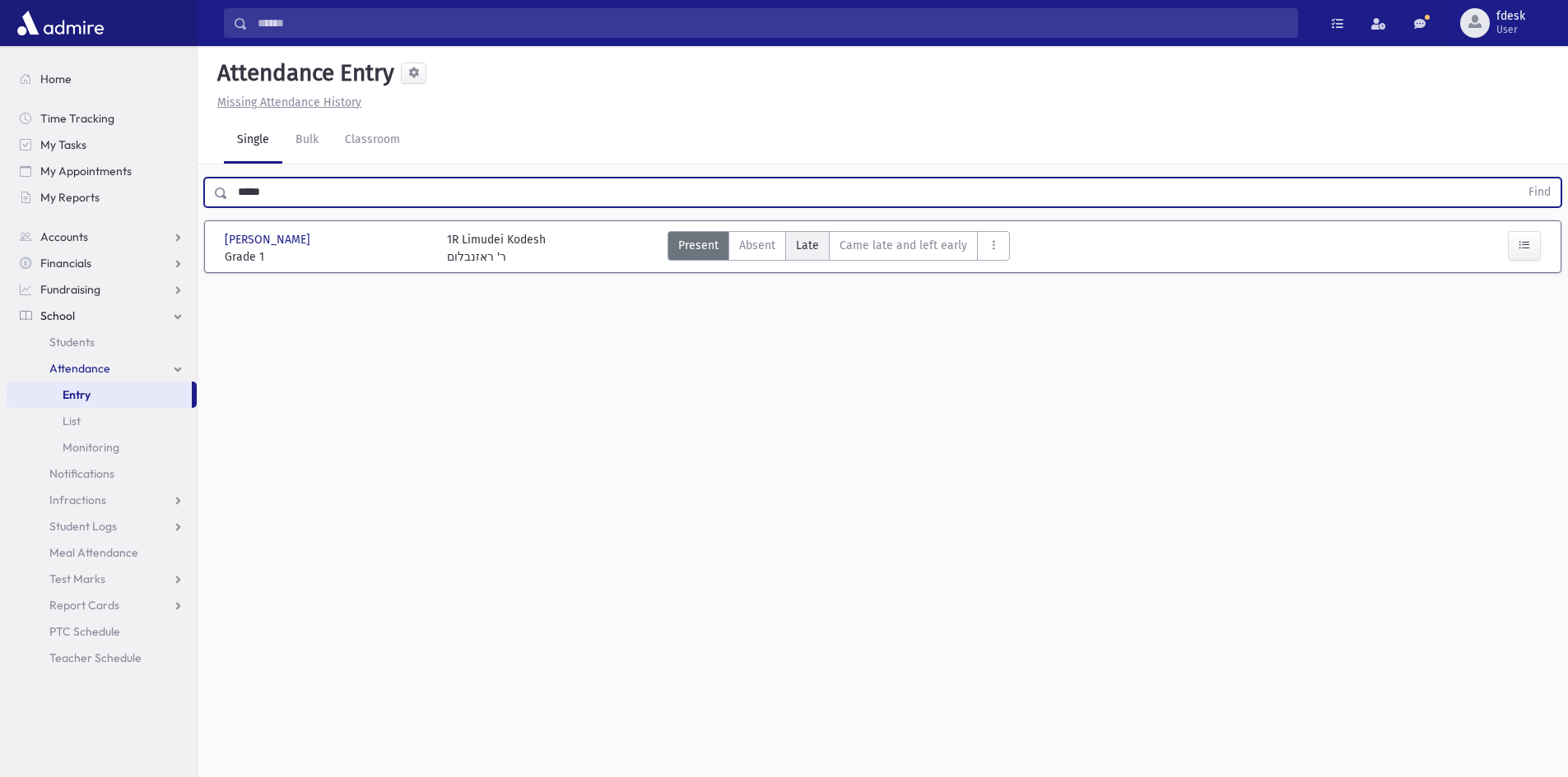
click at [796, 246] on span "Late" at bounding box center [807, 245] width 23 height 17
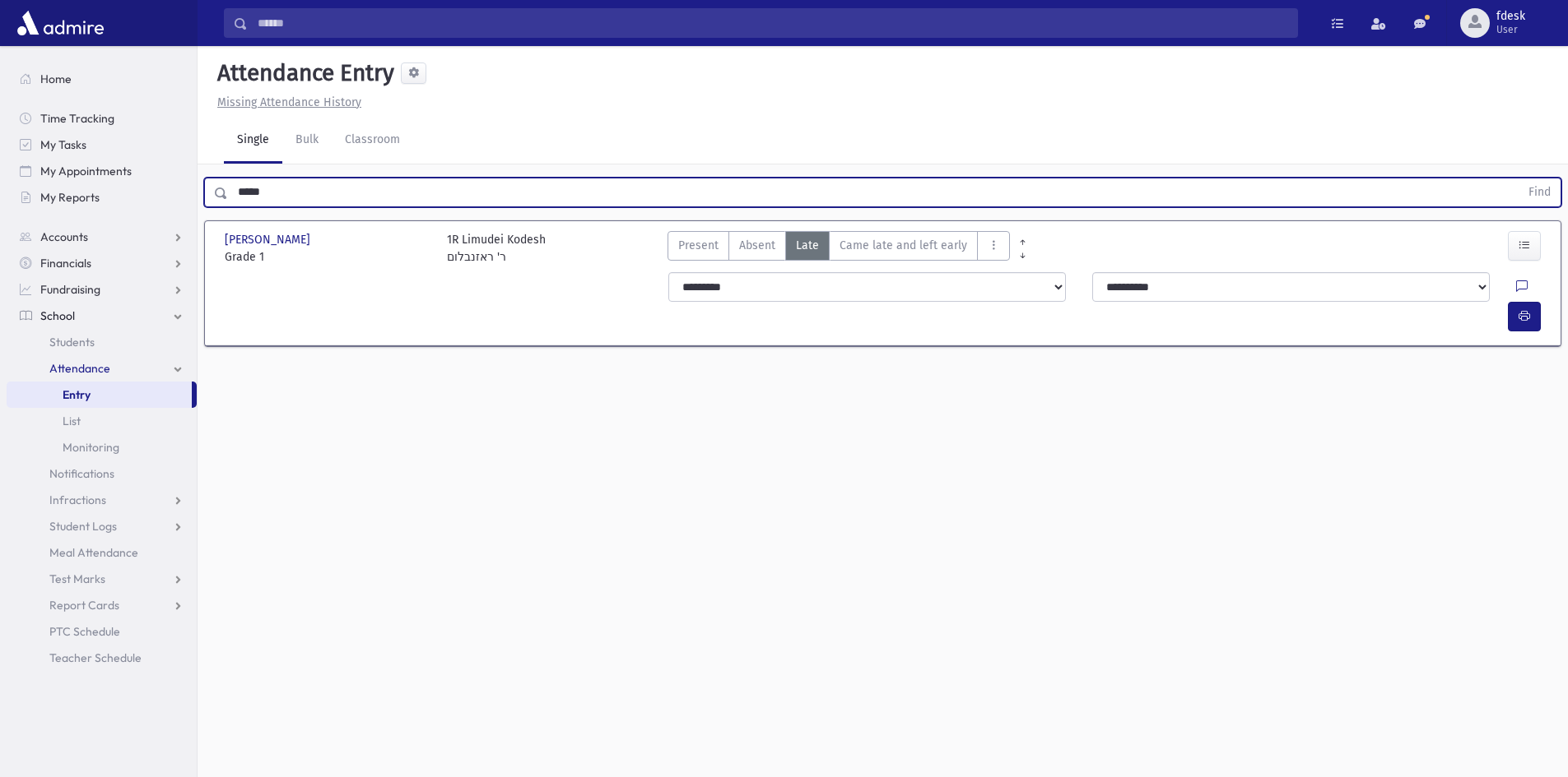
drag, startPoint x: 287, startPoint y: 202, endPoint x: 146, endPoint y: 220, distance: 142.1
click at [146, 220] on div "Search Results All Accounts" at bounding box center [784, 407] width 1568 height 814
click at [1519, 179] on button "Find" at bounding box center [1539, 193] width 42 height 28
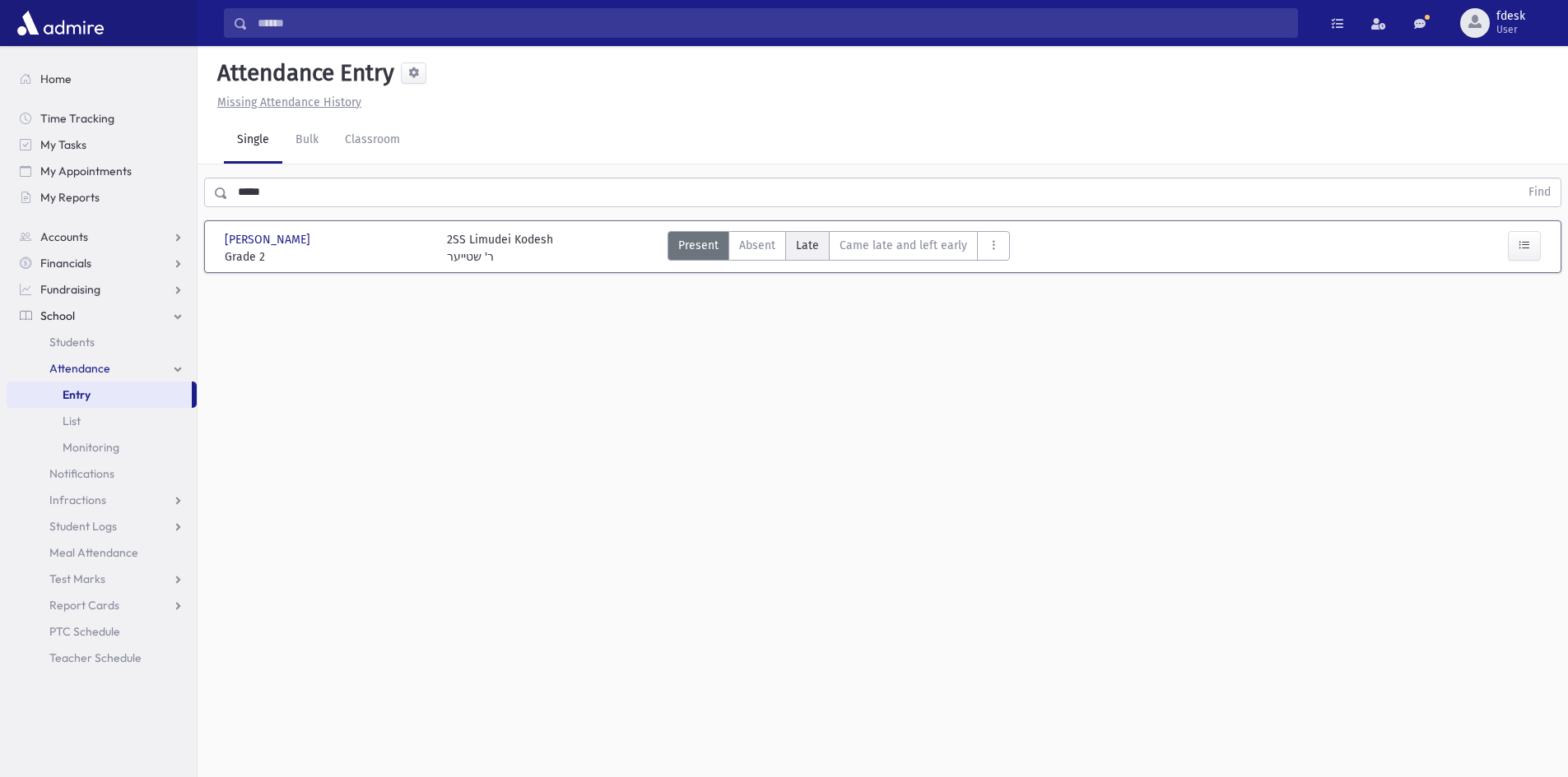
click at [786, 252] on label "Late L" at bounding box center [807, 246] width 44 height 30
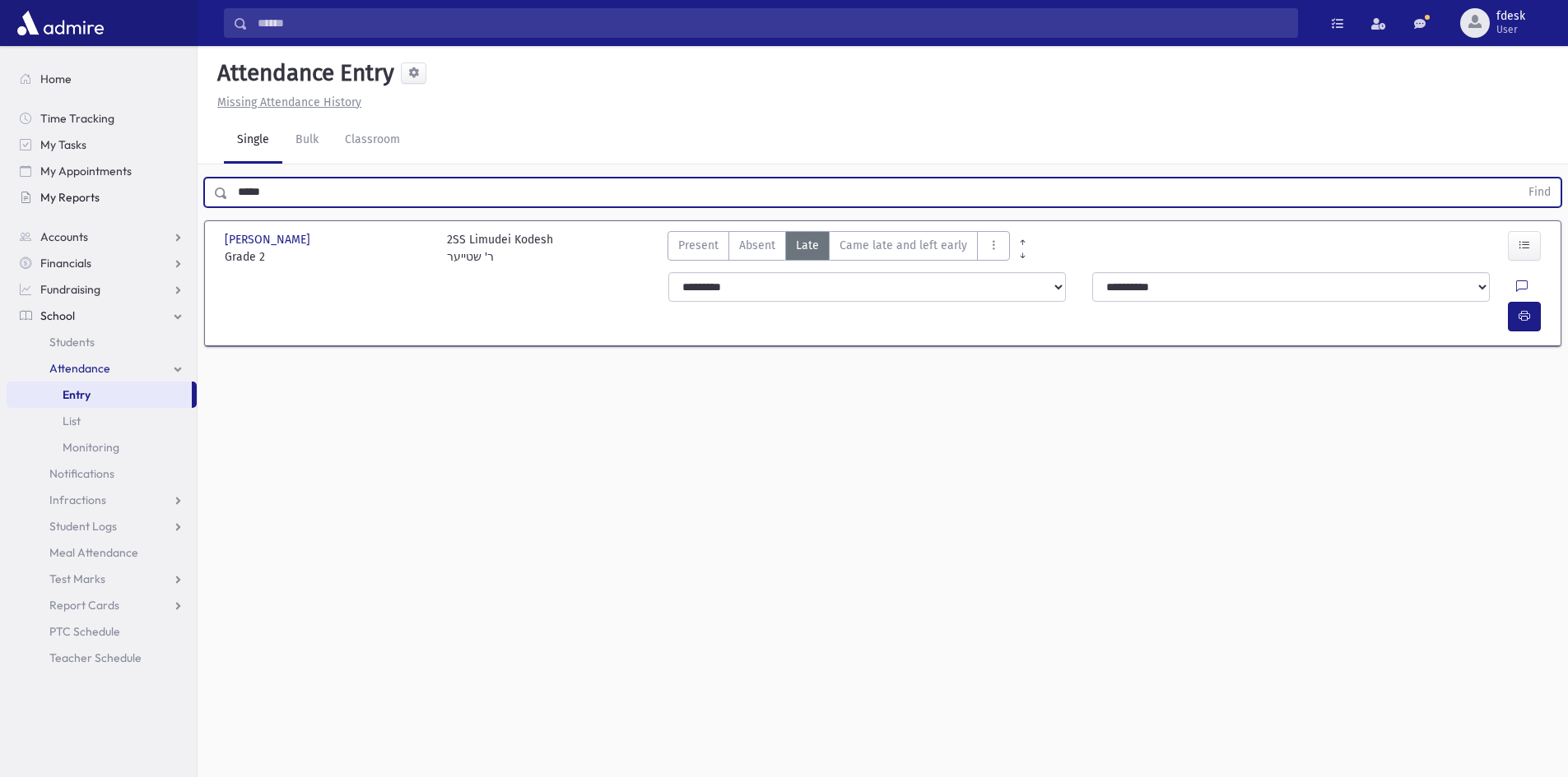
drag, startPoint x: 236, startPoint y: 184, endPoint x: 172, endPoint y: 184, distance: 64.0
click at [172, 184] on div "Search Results All Accounts" at bounding box center [784, 407] width 1568 height 814
click at [1519, 179] on button "Find" at bounding box center [1539, 193] width 42 height 28
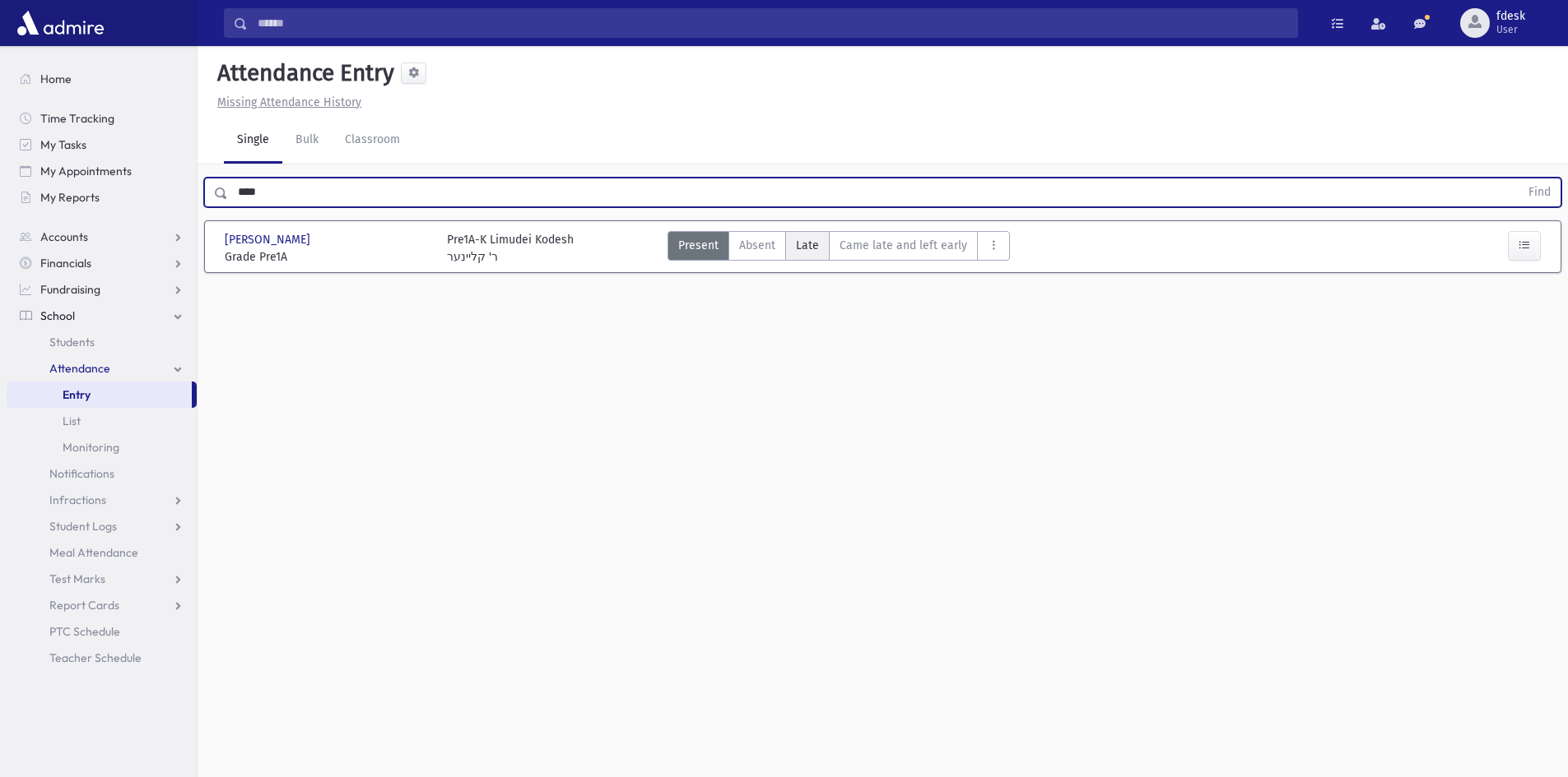
click at [810, 234] on label "Late L" at bounding box center [807, 246] width 44 height 30
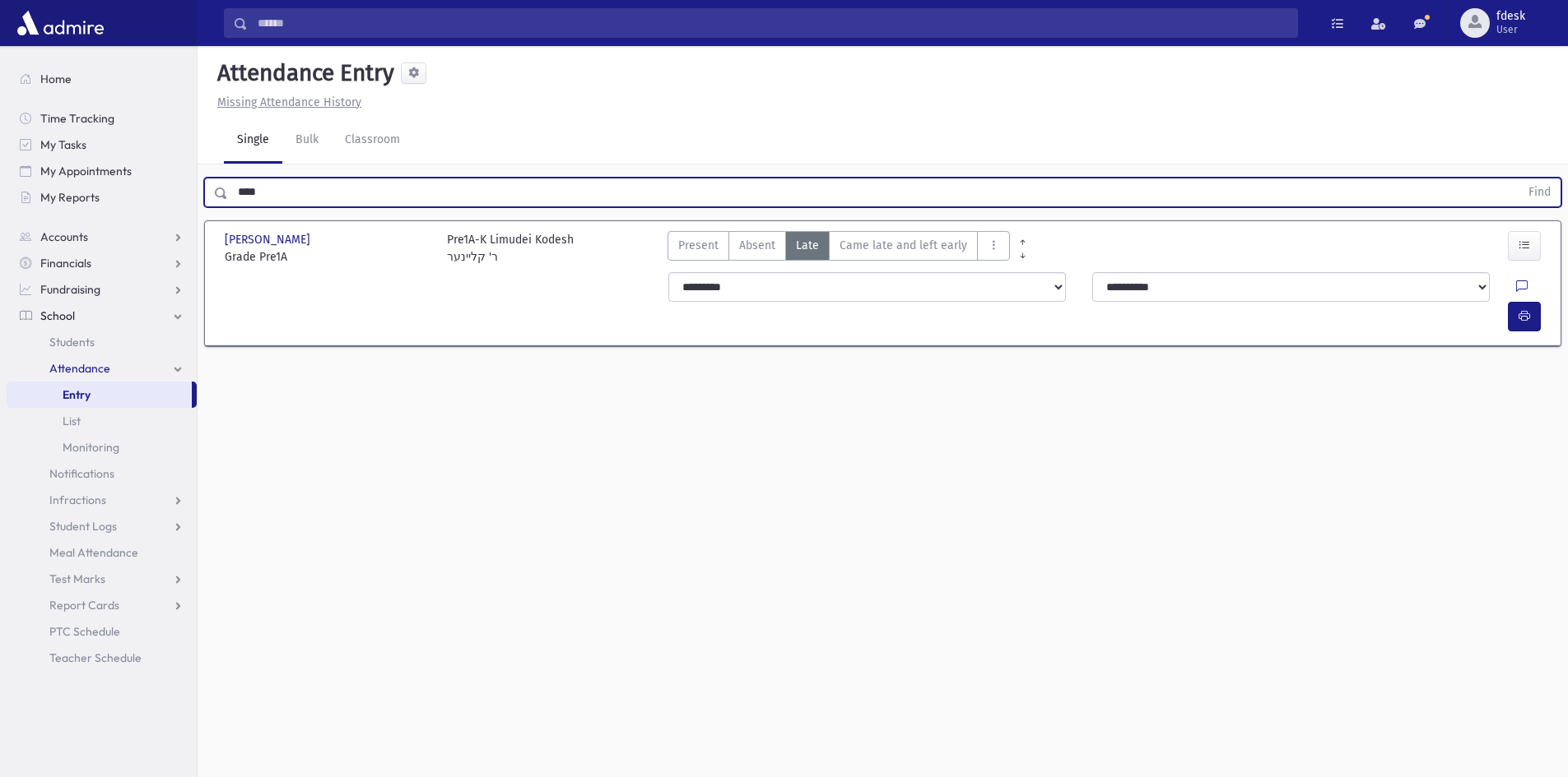
drag, startPoint x: 271, startPoint y: 192, endPoint x: 234, endPoint y: 208, distance: 40.3
click at [234, 208] on div "**** Find" at bounding box center [883, 189] width 1370 height 49
type input "***"
click at [1519, 179] on button "Find" at bounding box center [1539, 193] width 42 height 28
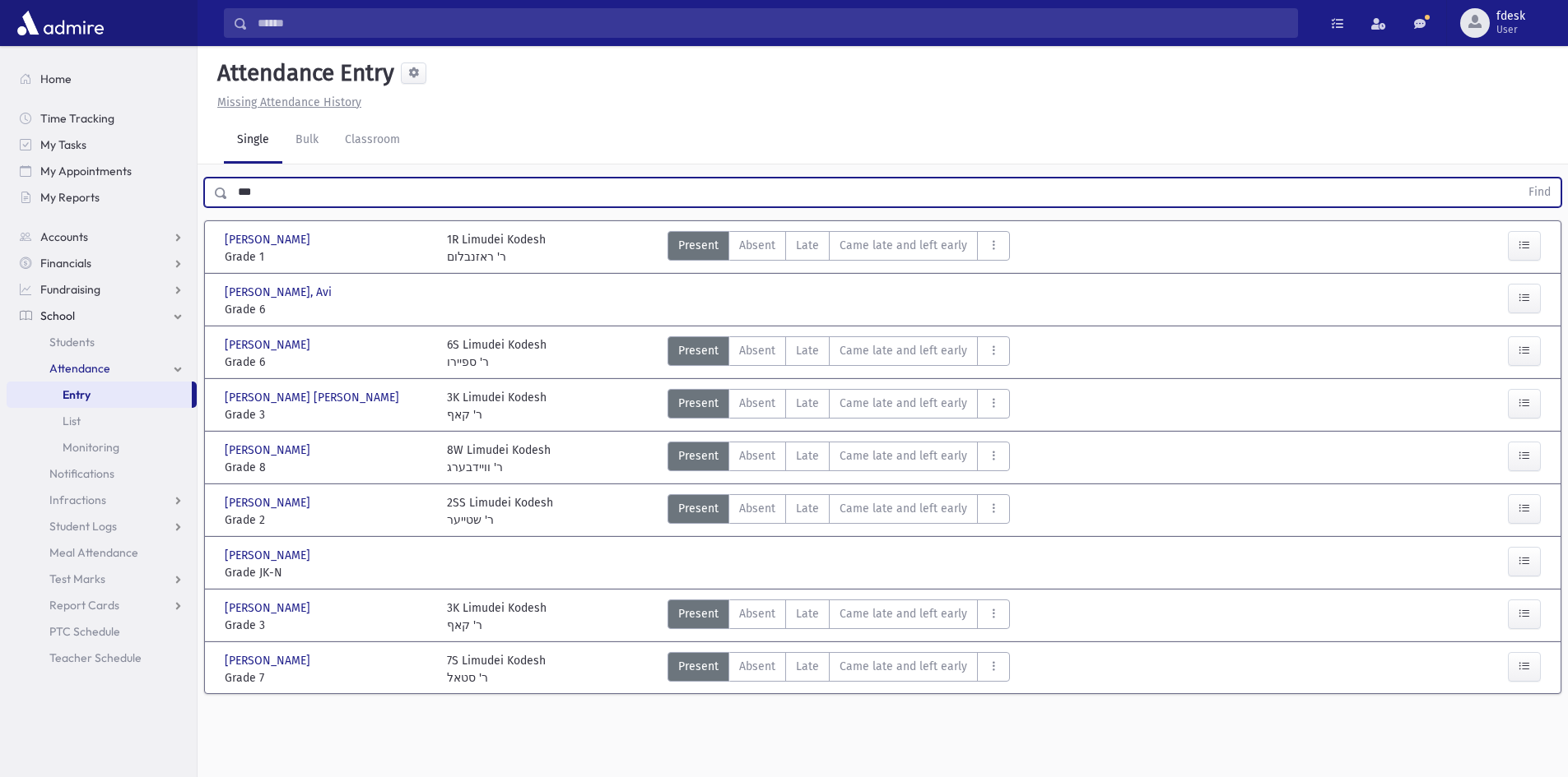
drag, startPoint x: 281, startPoint y: 201, endPoint x: 226, endPoint y: 182, distance: 58.2
click at [226, 182] on div "*** Find" at bounding box center [883, 193] width 1357 height 30
click at [343, 18] on input "Search" at bounding box center [772, 23] width 1049 height 30
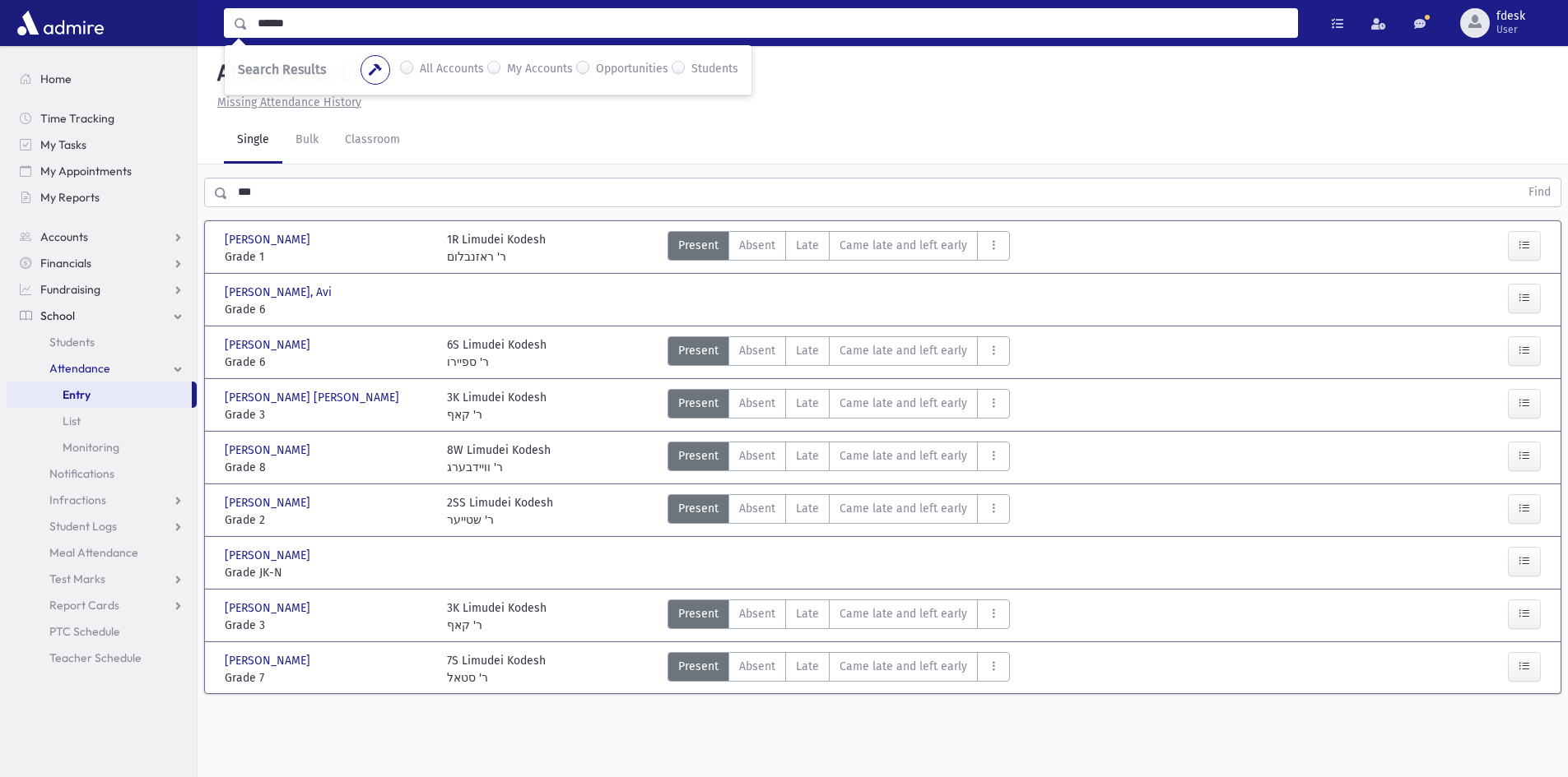
type input "******"
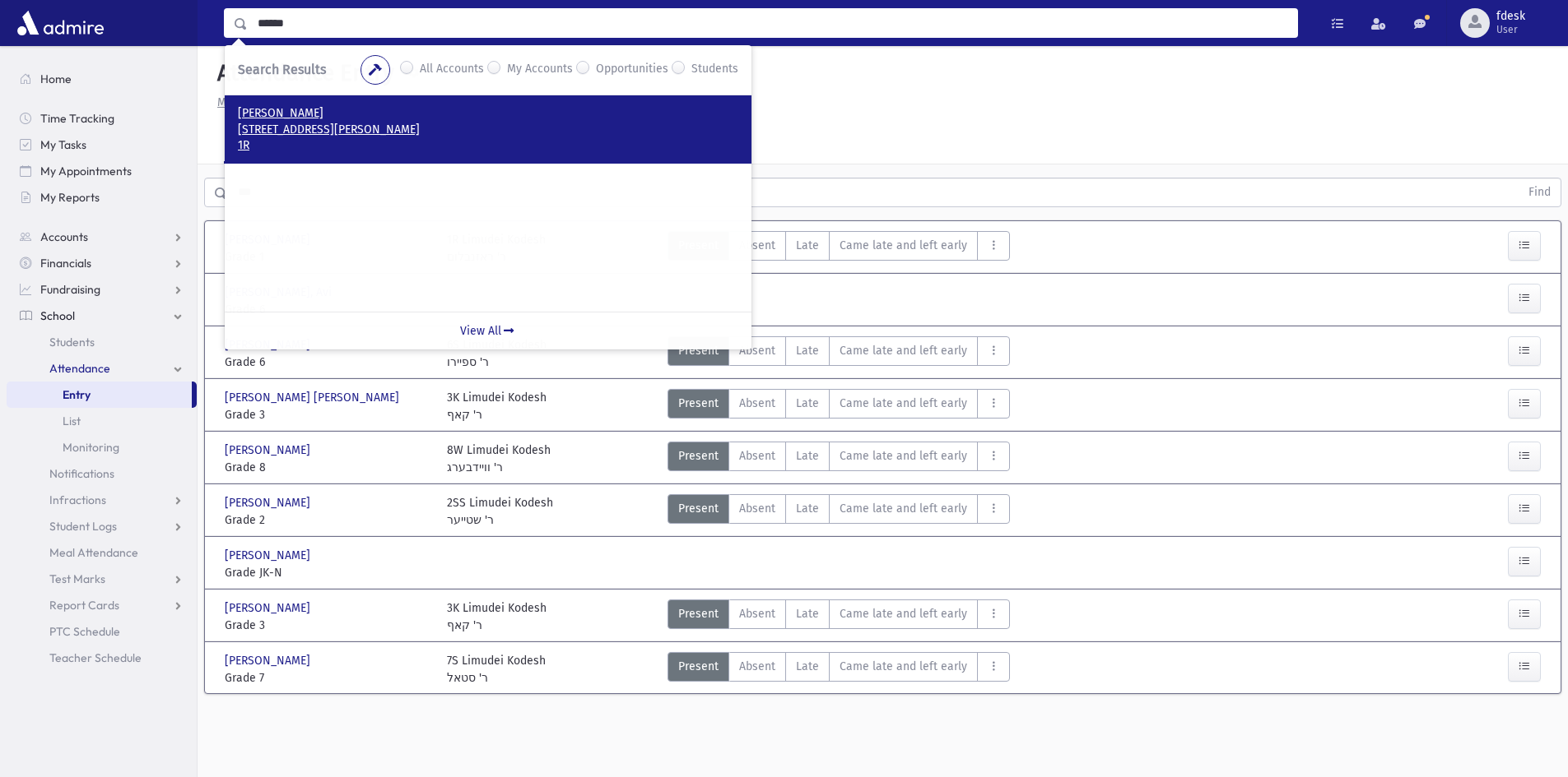
click at [363, 128] on p "159 North Meadow Crescent Thornhill, ON L4J 3C4 CANADA" at bounding box center [488, 130] width 501 height 16
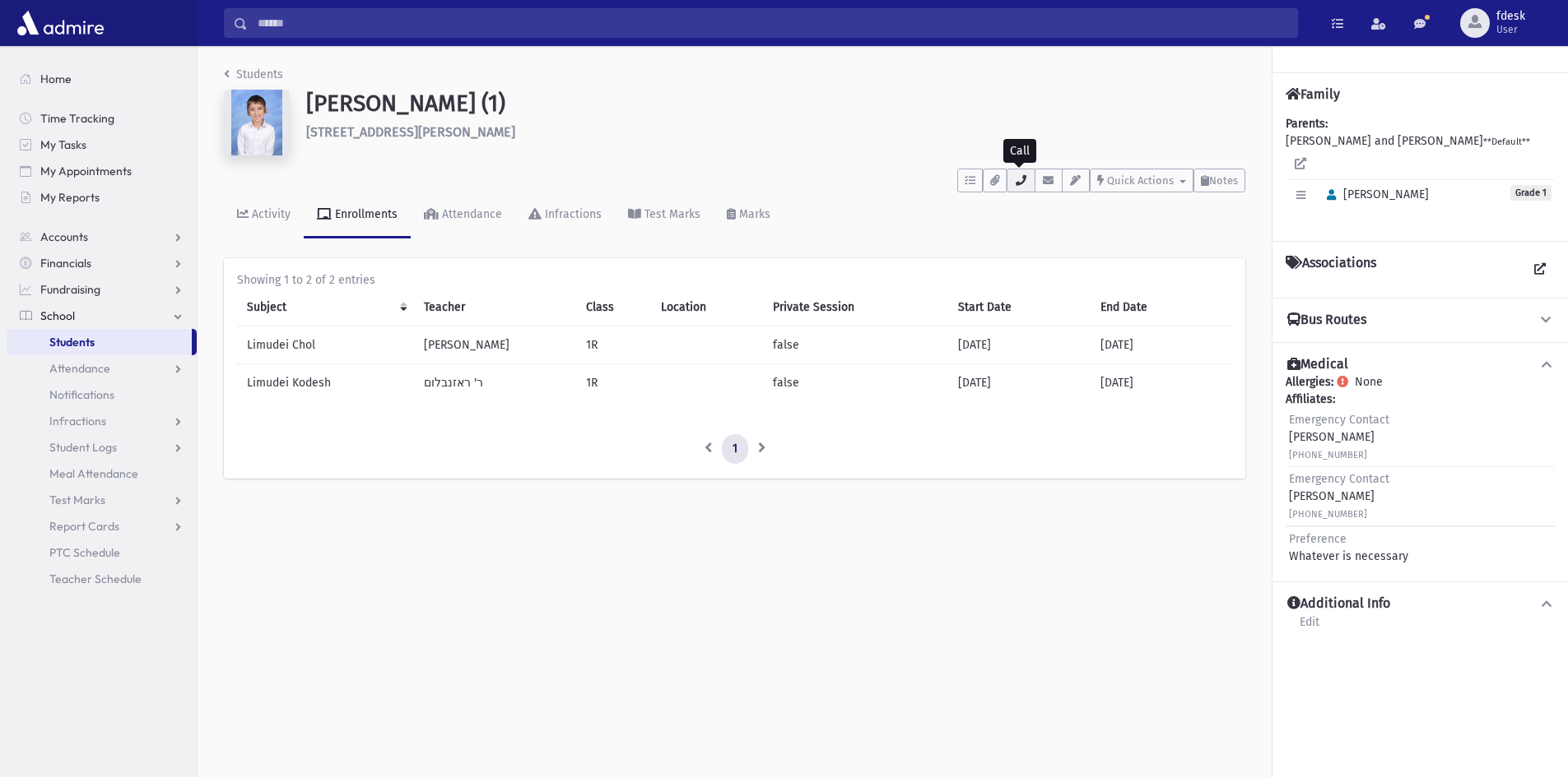
click at [1011, 181] on button "button" at bounding box center [1020, 180] width 28 height 24
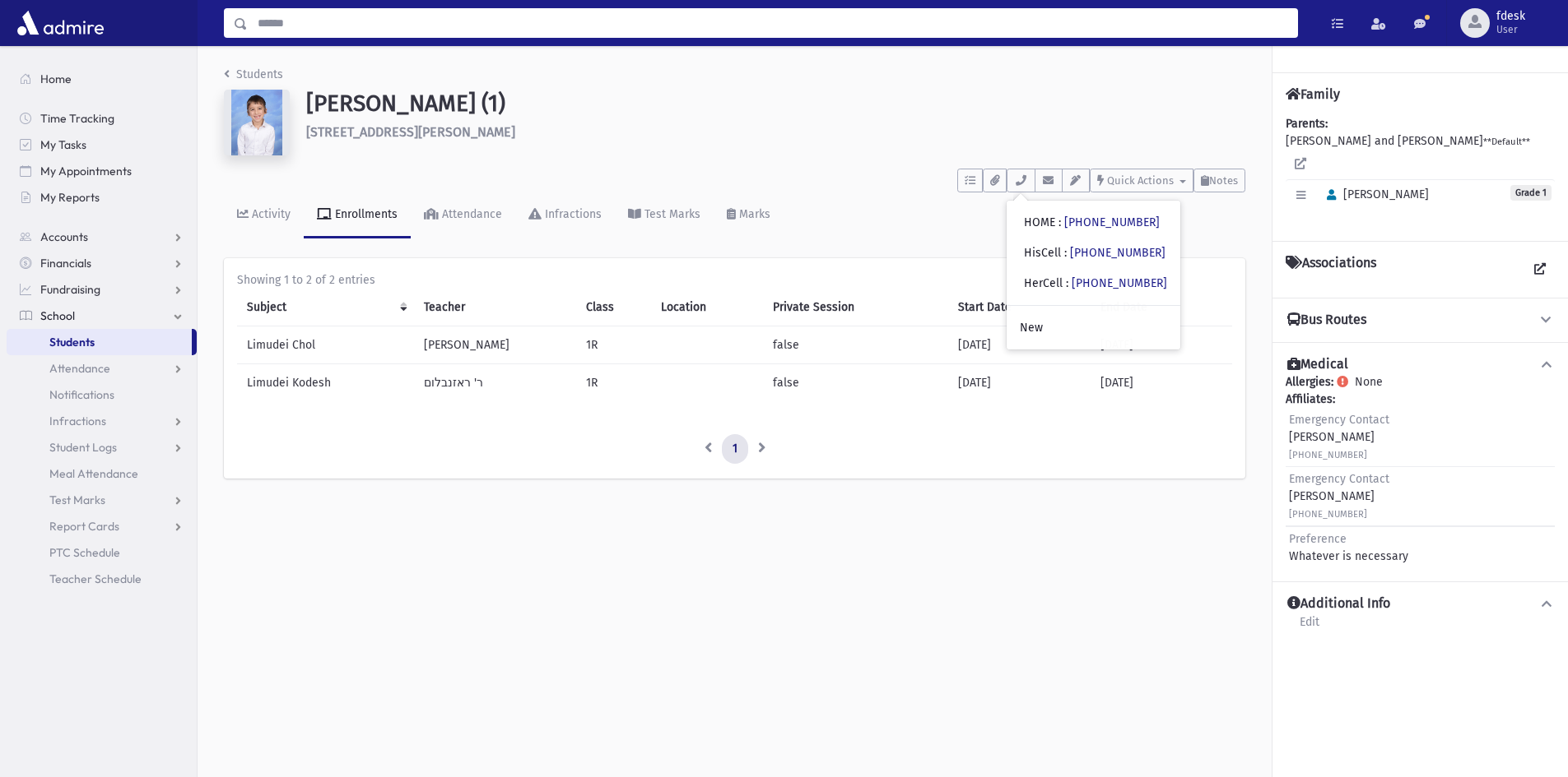
click at [304, 18] on input "Search" at bounding box center [772, 23] width 1049 height 30
type input "****"
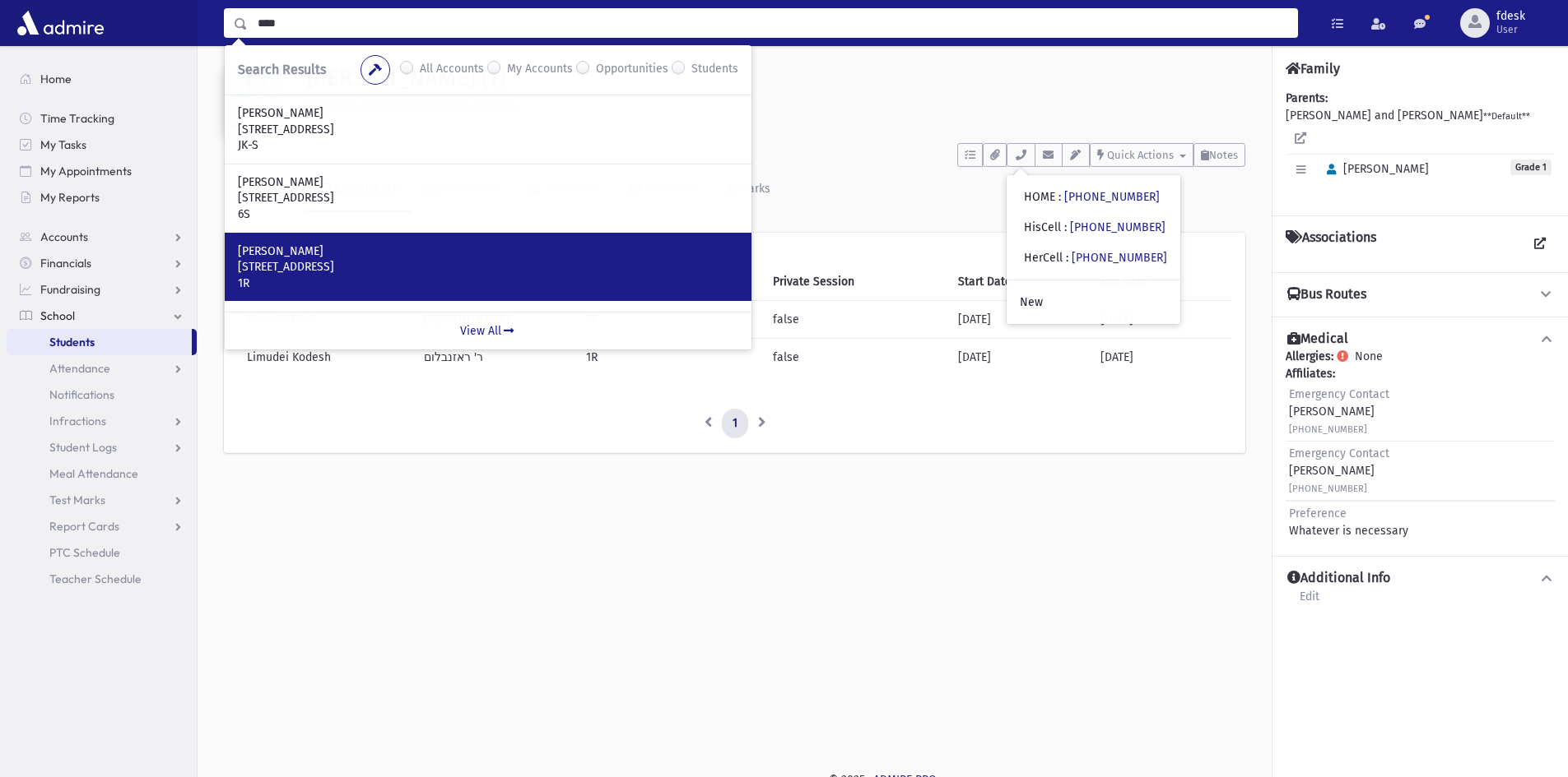
scroll to position [37, 0]
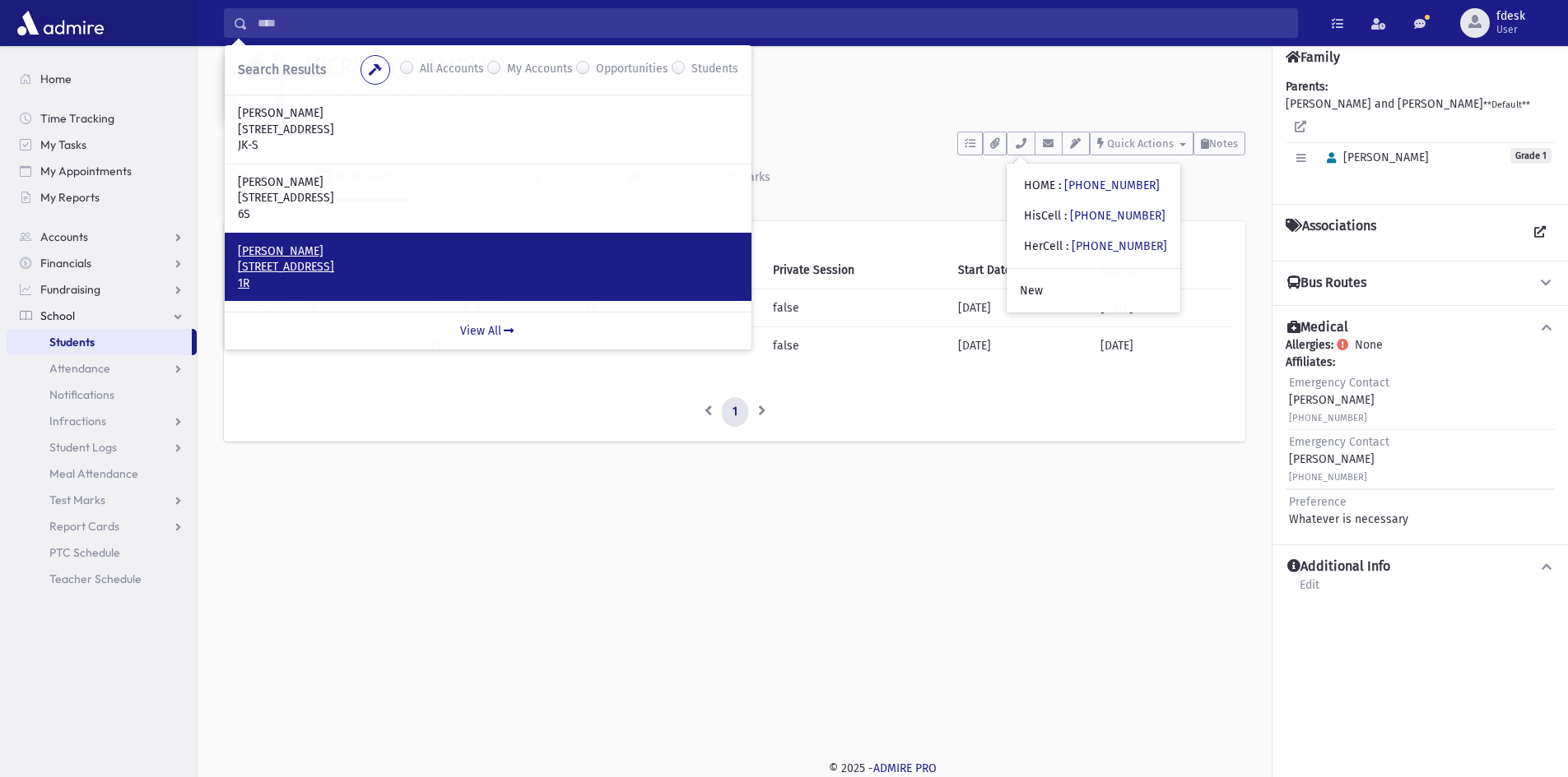
click at [304, 256] on p "Kurtz, Yoel" at bounding box center [488, 252] width 501 height 16
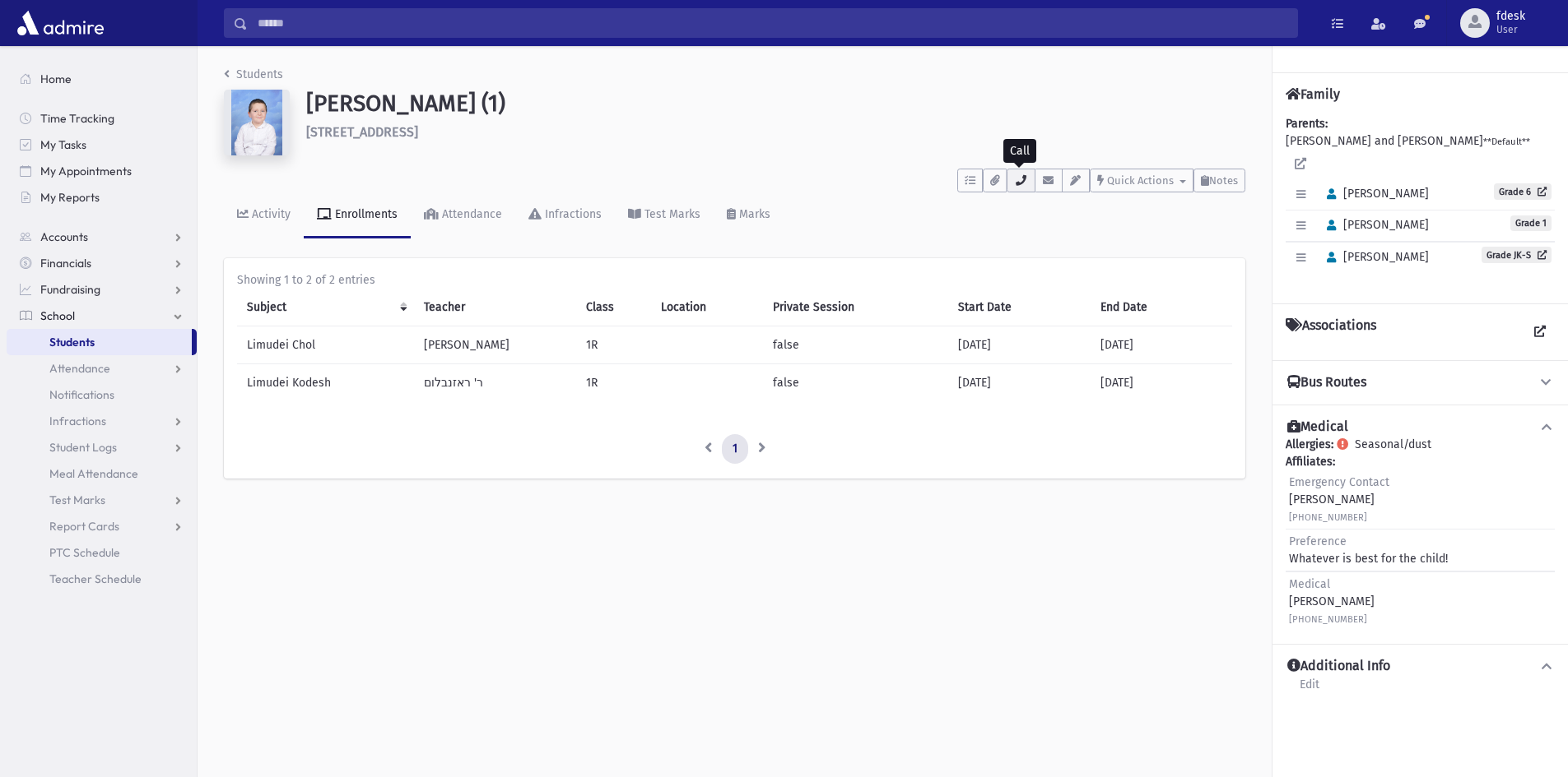
click at [1019, 179] on icon "button" at bounding box center [1020, 180] width 13 height 11
drag, startPoint x: 415, startPoint y: 108, endPoint x: 464, endPoint y: 133, distance: 55.0
click at [464, 133] on div "Kurtz, Yoel (1) 82 Sultana Avenue Toronto" at bounding box center [776, 126] width 955 height 72
click at [476, 135] on h6 "82 Sultana Avenue Toronto" at bounding box center [776, 132] width 939 height 16
drag, startPoint x: 470, startPoint y: 129, endPoint x: 306, endPoint y: 110, distance: 165.1
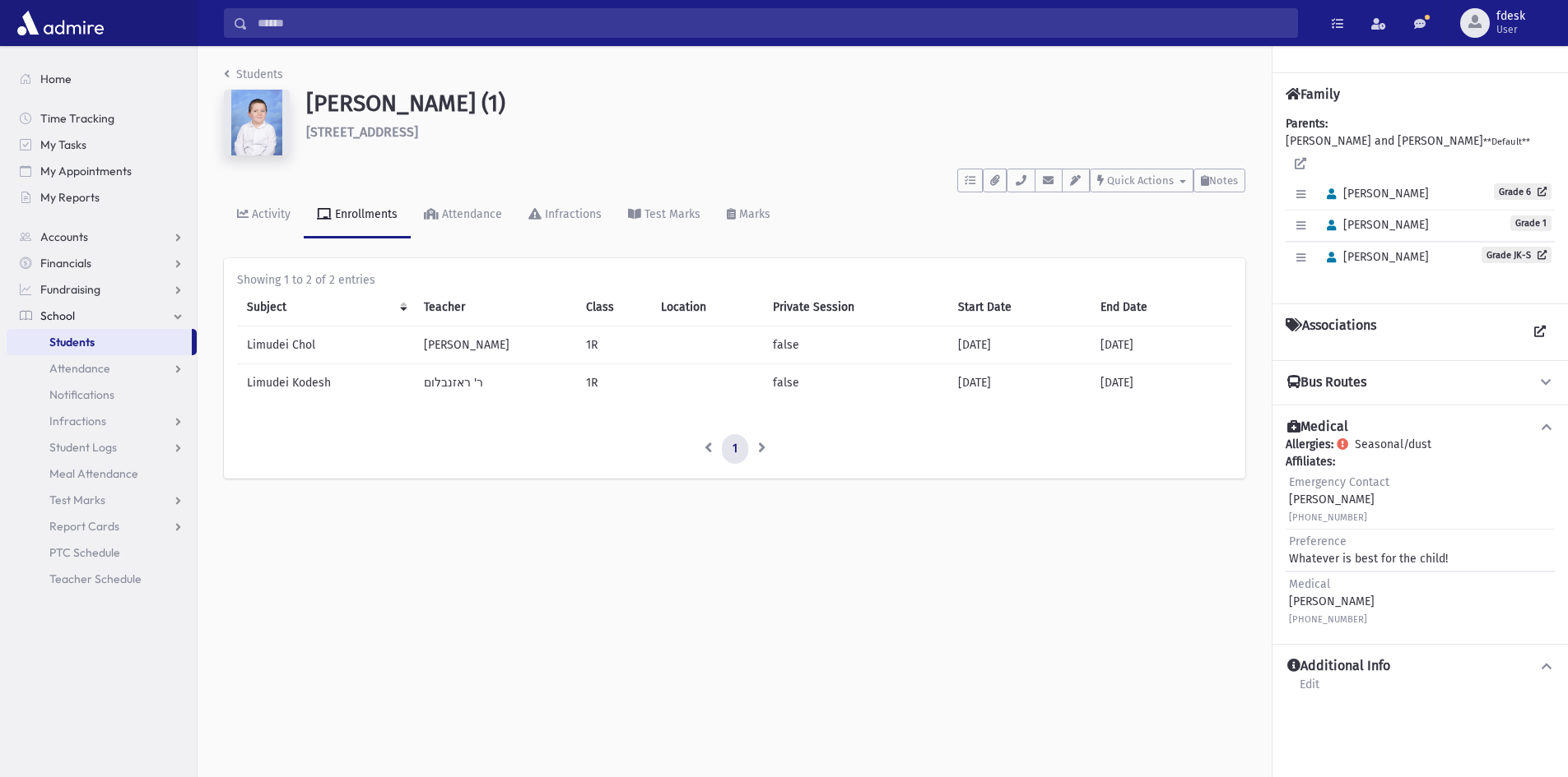
click at [306, 110] on div "Kurtz, Yoel (1) 82 Sultana Avenue Toronto" at bounding box center [776, 126] width 955 height 72
click at [418, 100] on h1 "Kurtz, Yoel (1)" at bounding box center [776, 104] width 939 height 28
click at [416, 103] on h1 "Kurtz, Yoel (1)" at bounding box center [776, 104] width 939 height 28
drag, startPoint x: 416, startPoint y: 103, endPoint x: 310, endPoint y: 105, distance: 106.0
click at [310, 105] on h1 "Kurtz, Yoel (1)" at bounding box center [776, 104] width 939 height 28
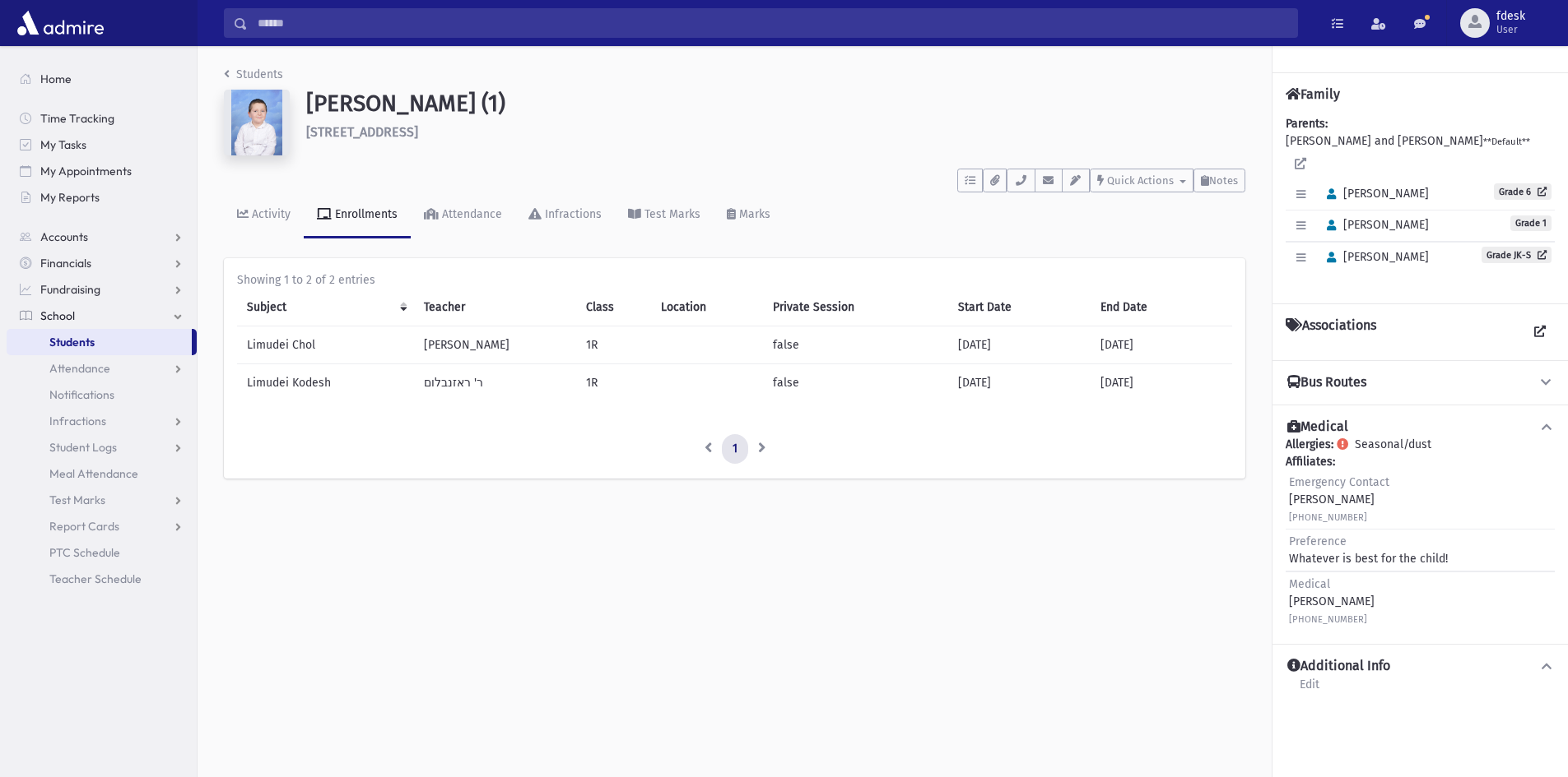
click at [465, 139] on h6 "82 Sultana Avenue Toronto" at bounding box center [776, 132] width 939 height 16
click at [465, 137] on h6 "82 Sultana Avenue Toronto" at bounding box center [776, 132] width 939 height 16
drag, startPoint x: 468, startPoint y: 129, endPoint x: 310, endPoint y: 114, distance: 158.7
click at [310, 114] on div "Kurtz, Yoel (1) 82 Sultana Avenue Toronto" at bounding box center [776, 126] width 955 height 72
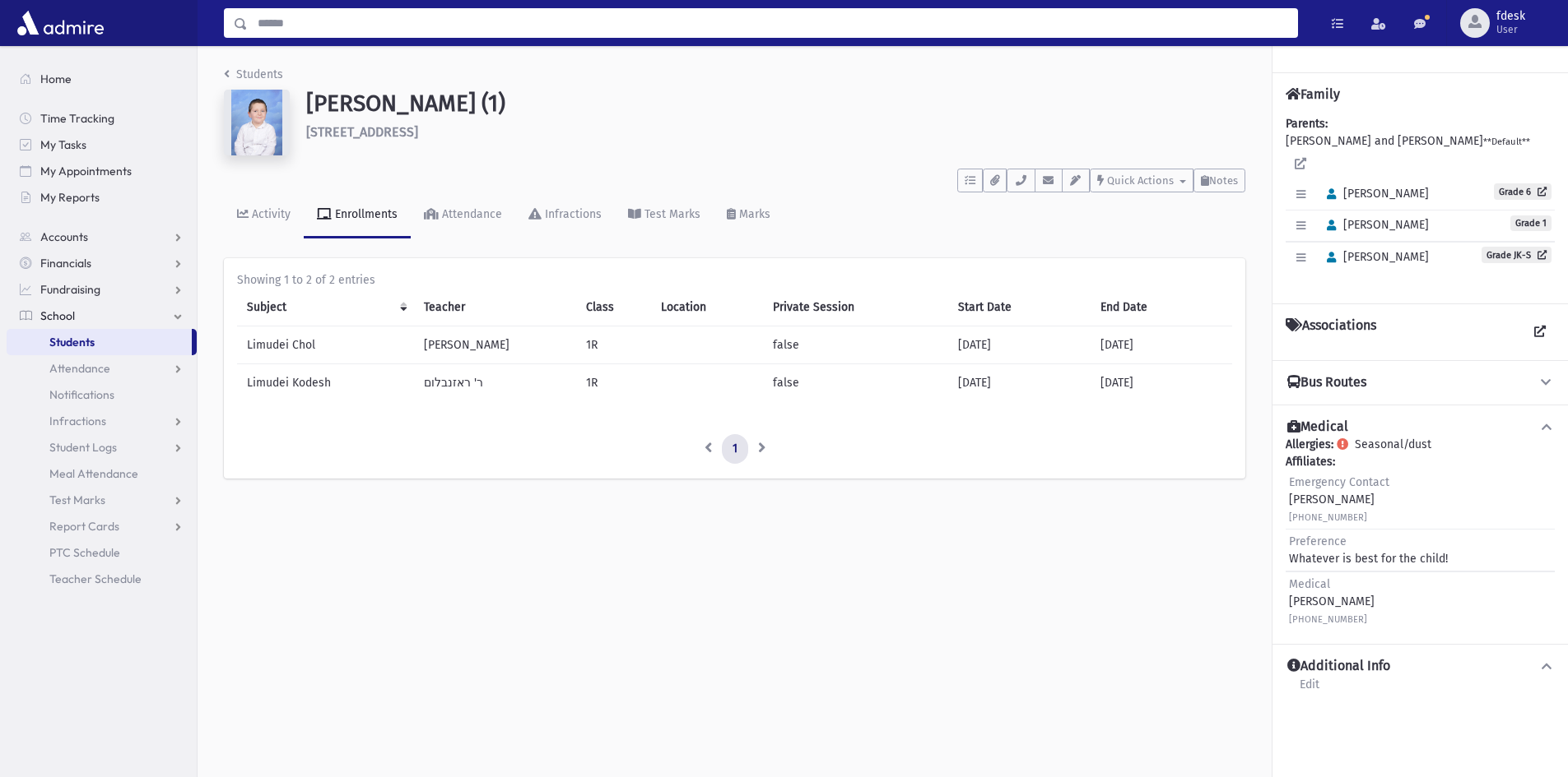
click at [364, 12] on input "Search" at bounding box center [772, 23] width 1049 height 30
type input "******"
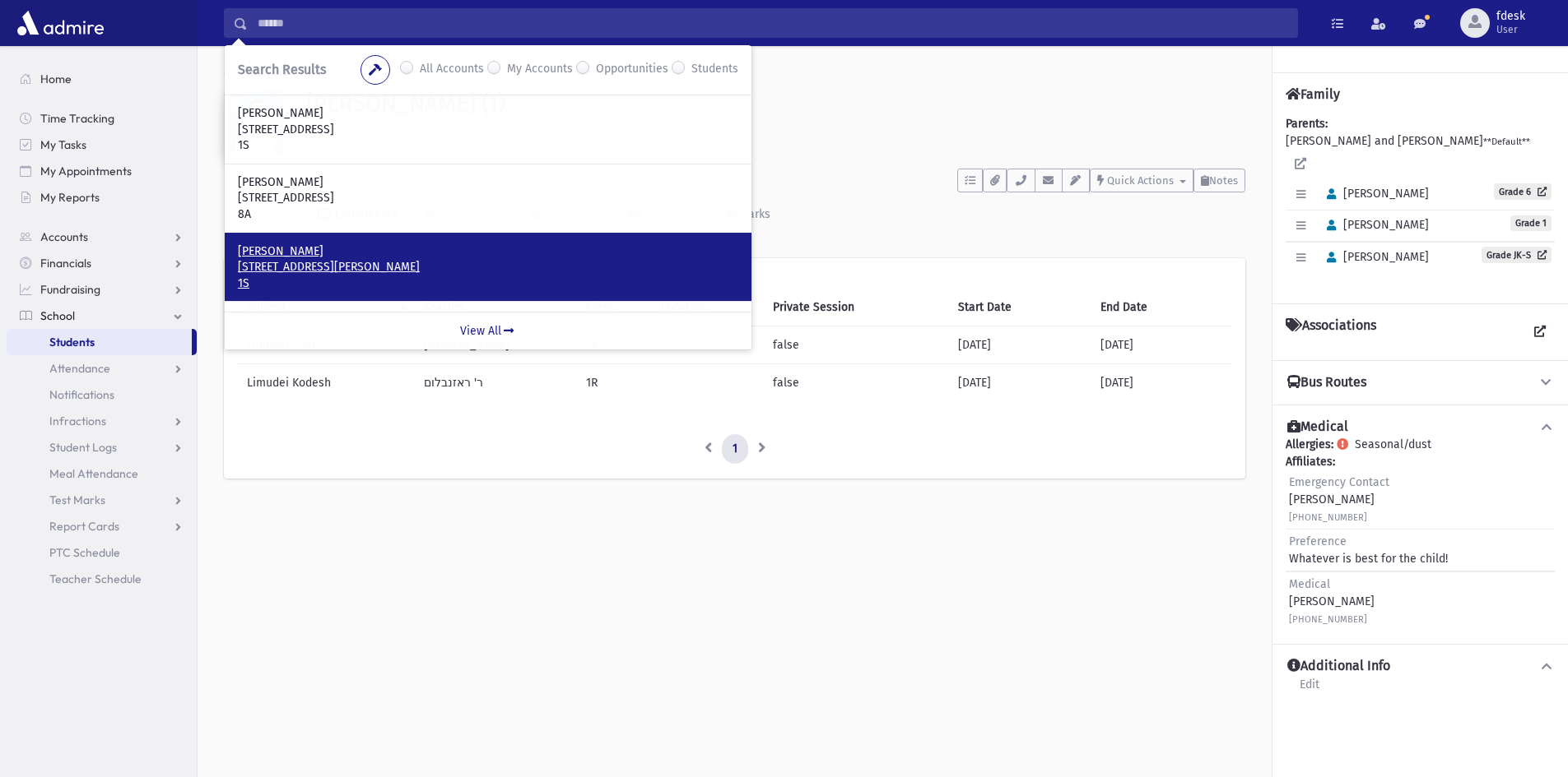
click at [394, 265] on p "53 Covington Road Toronto, ON M6A 1G2 CANADA" at bounding box center [488, 268] width 501 height 16
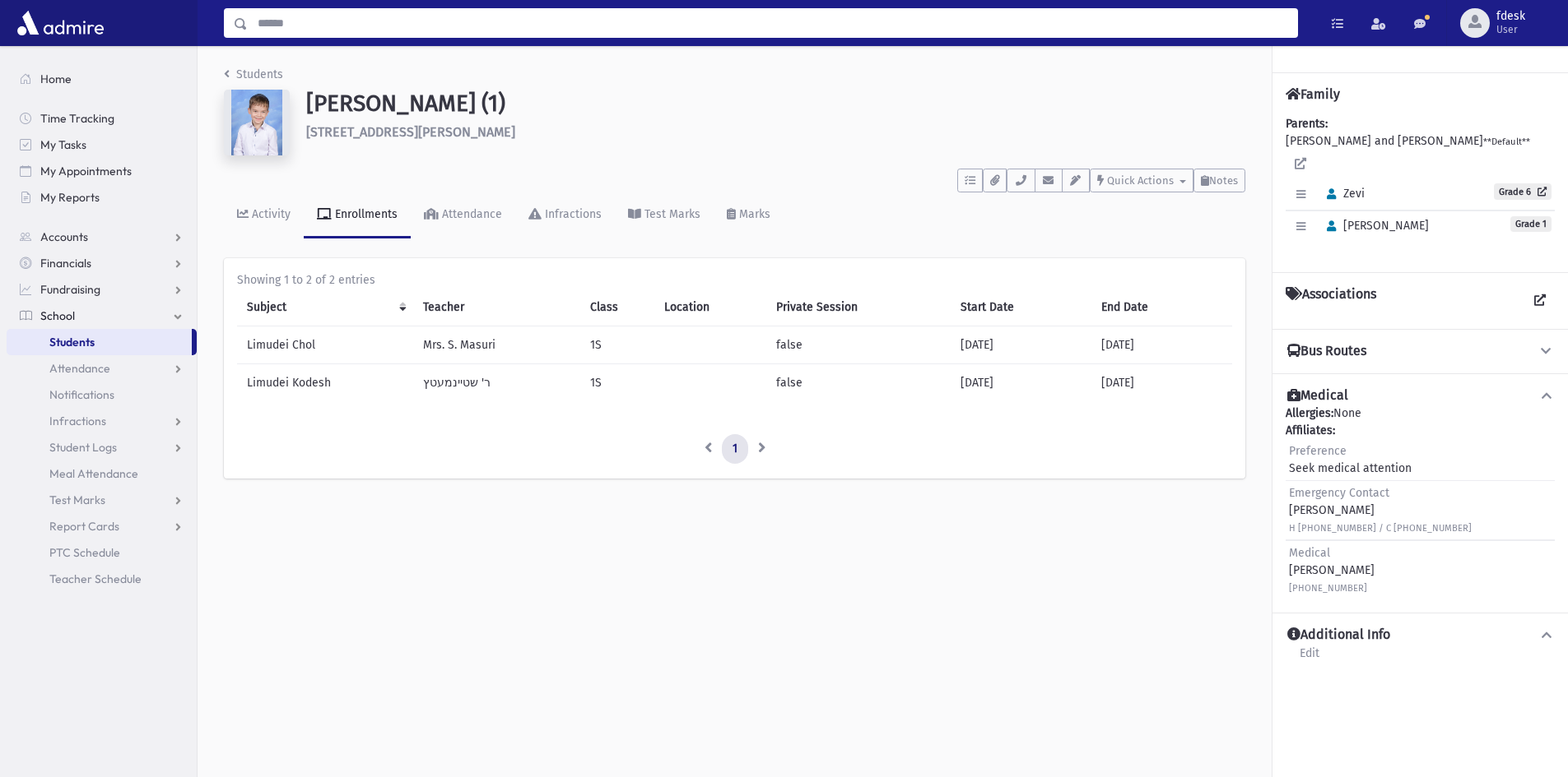
click at [337, 29] on input "Search" at bounding box center [772, 23] width 1049 height 30
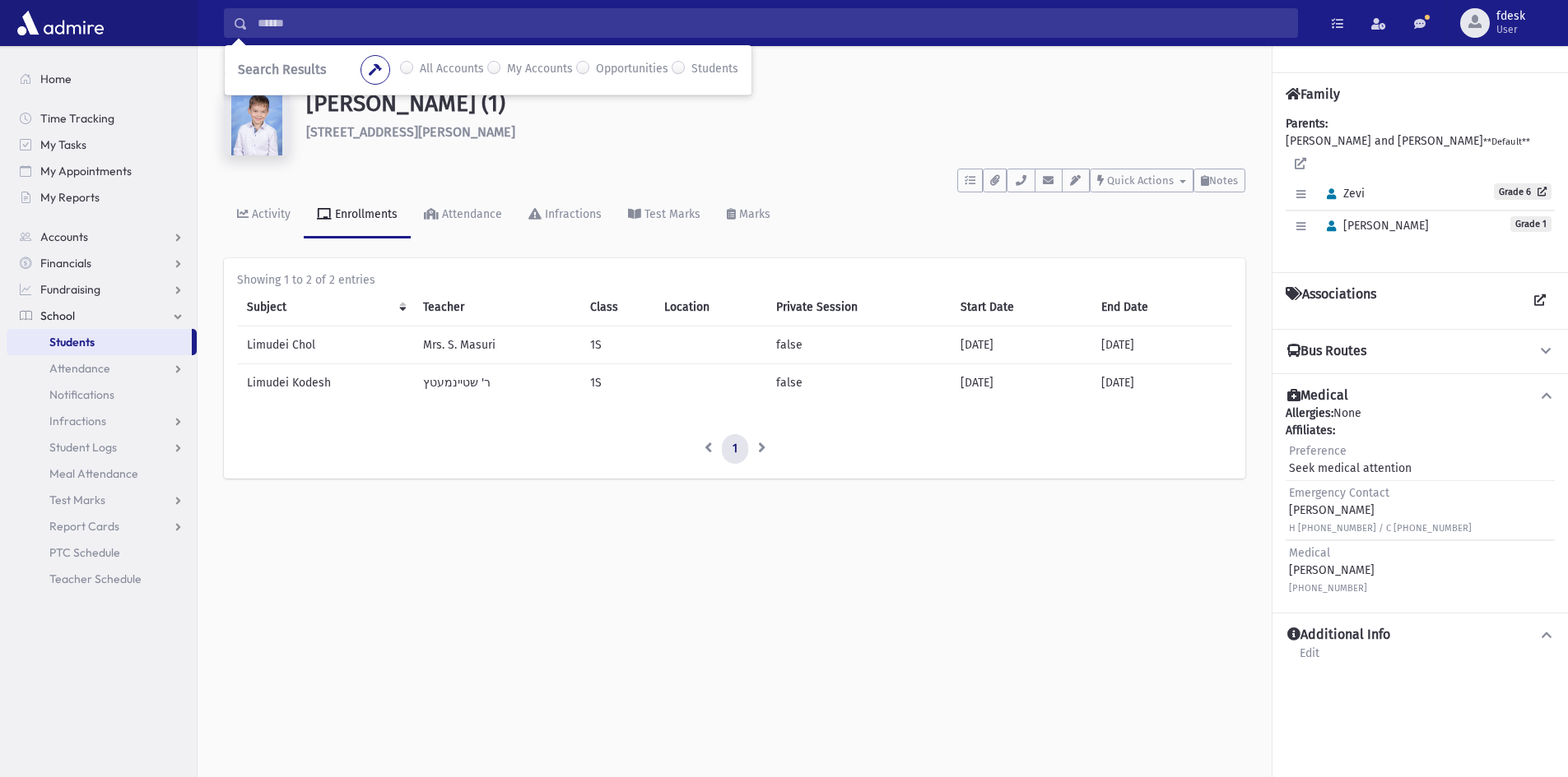
click at [470, 132] on h6 "53 Covington Road Toronto" at bounding box center [776, 132] width 939 height 16
drag, startPoint x: 470, startPoint y: 135, endPoint x: 470, endPoint y: 144, distance: 9.0
click at [319, 117] on div "Weinstock, Yisroel (1) 53 Covington Road Toronto" at bounding box center [776, 126] width 955 height 72
click at [1020, 181] on icon "button" at bounding box center [1020, 180] width 13 height 11
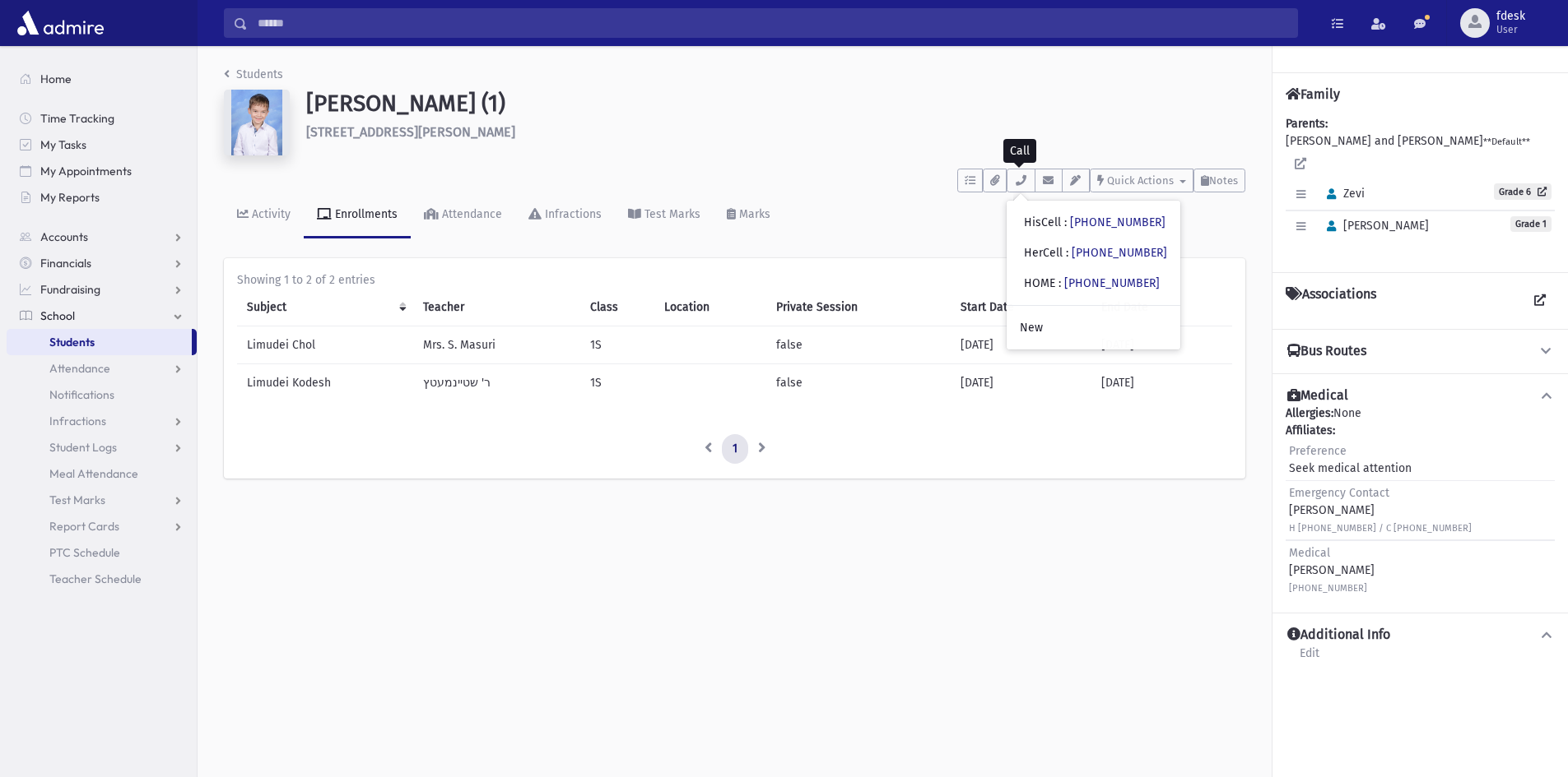
click at [475, 131] on h6 "53 Covington Road Toronto" at bounding box center [776, 132] width 939 height 16
click at [465, 135] on h6 "53 Covington Road Toronto" at bounding box center [776, 132] width 939 height 16
click at [292, 21] on input "Search" at bounding box center [772, 23] width 1049 height 30
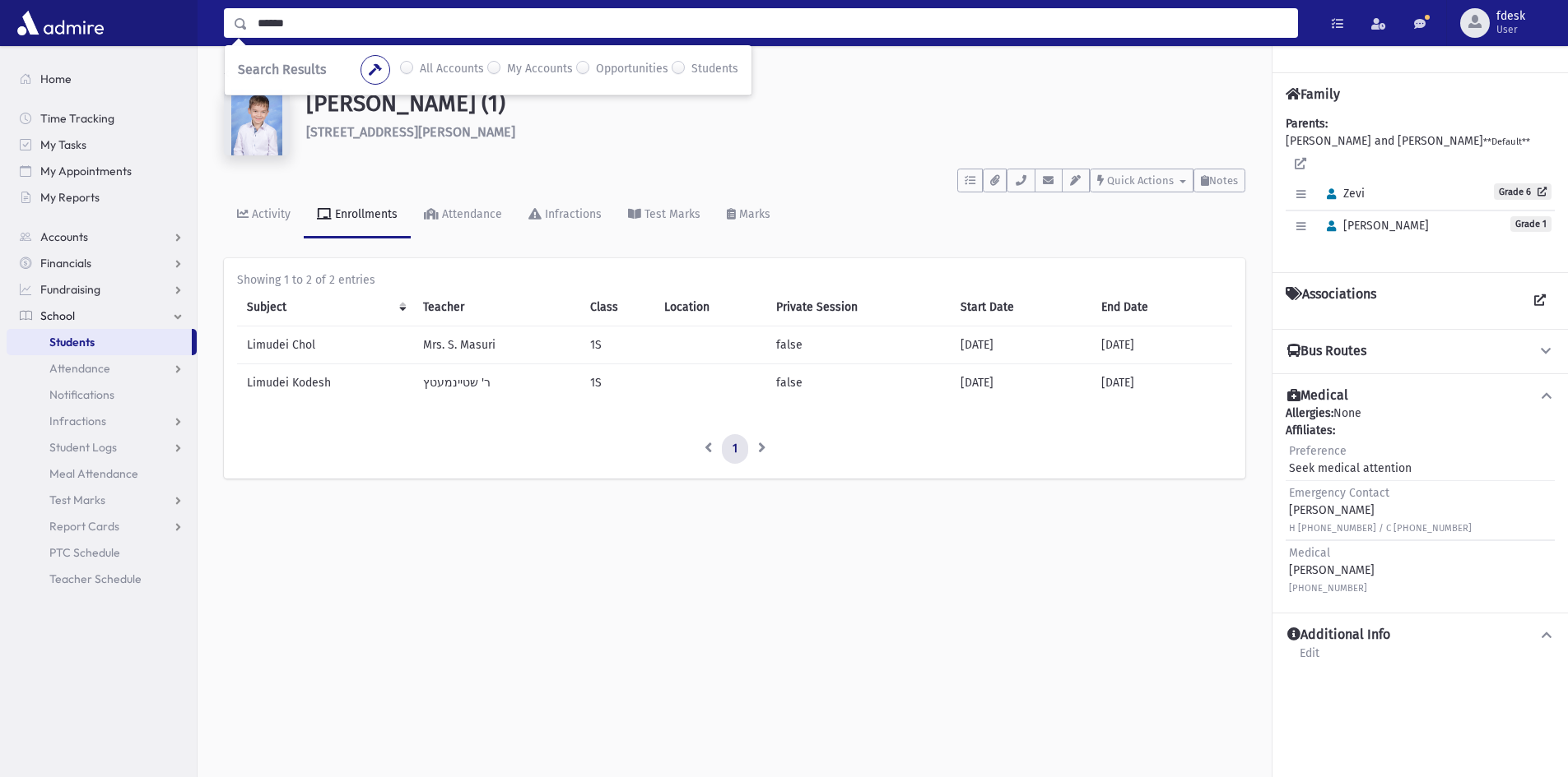
type input "******"
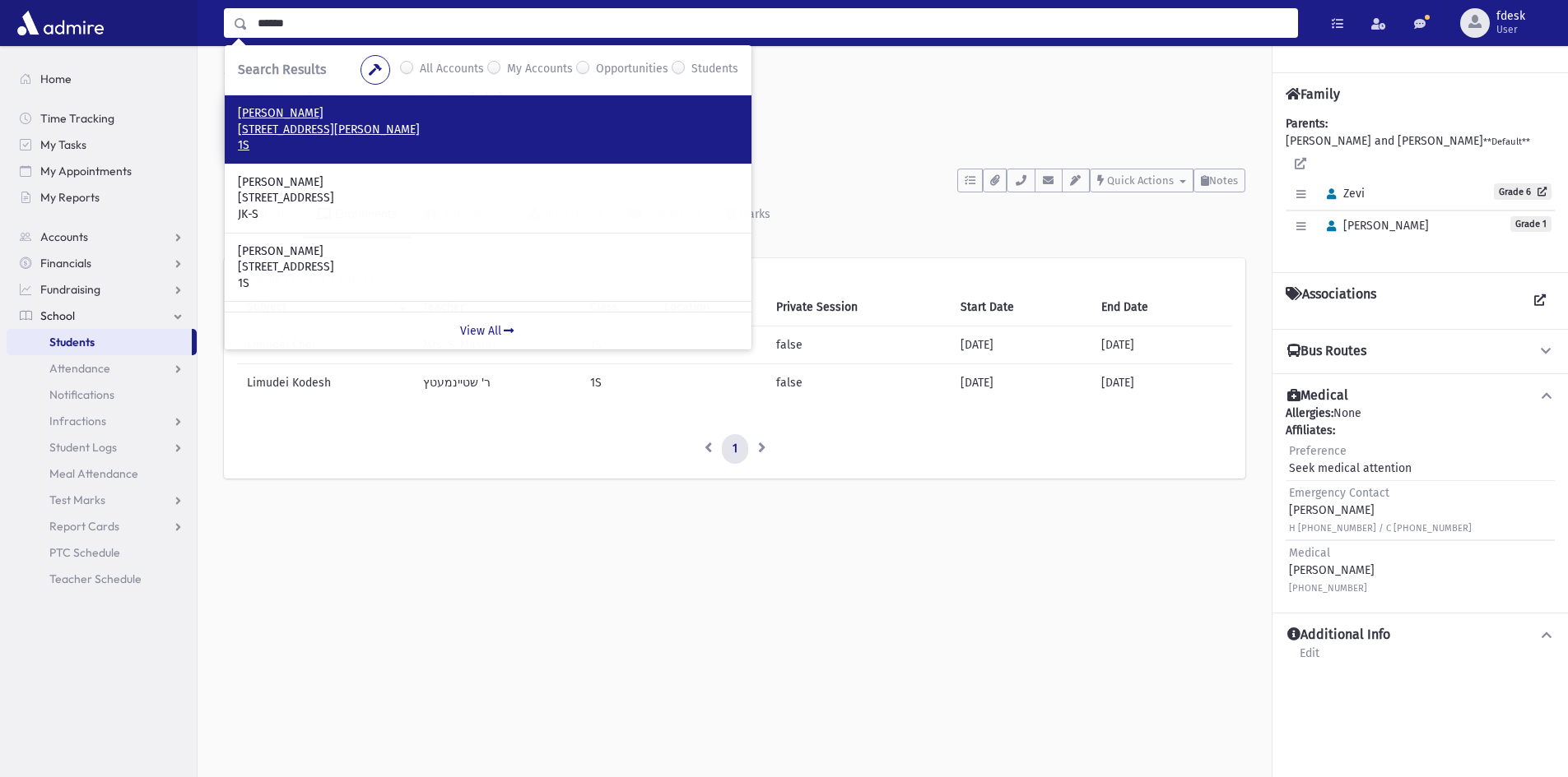
click at [311, 126] on p "445 York Hill Boulevard Thornhill, ON L4J 3C6 CANADA" at bounding box center [488, 130] width 501 height 16
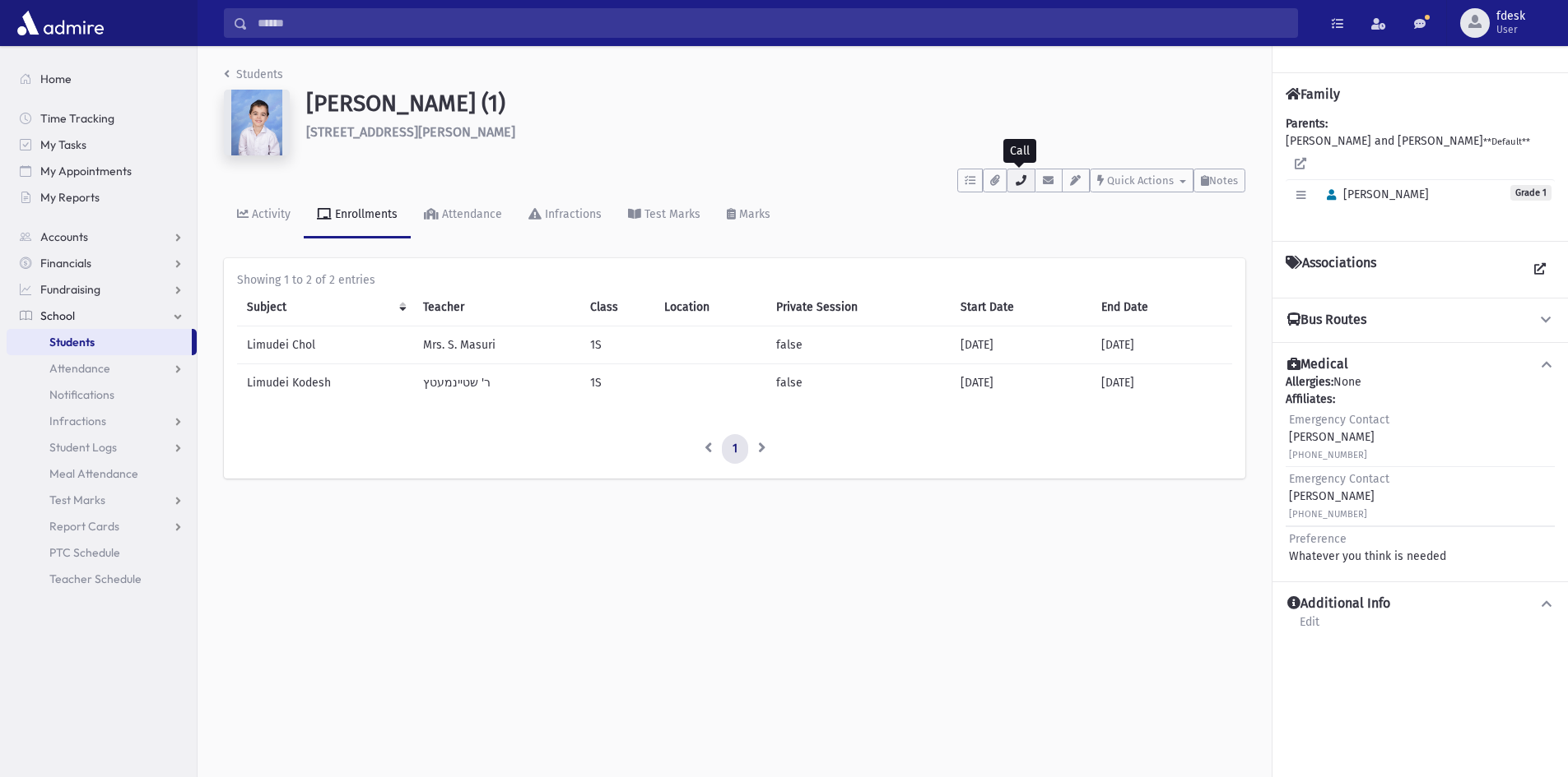
click at [1028, 179] on button "button" at bounding box center [1020, 180] width 28 height 24
drag, startPoint x: 506, startPoint y: 133, endPoint x: 507, endPoint y: 144, distance: 11.0
click at [507, 144] on div "Janowski, Aryeh (1) 445 York Hill Boulevard Thornhill" at bounding box center [776, 126] width 955 height 72
drag, startPoint x: 503, startPoint y: 133, endPoint x: 502, endPoint y: 142, distance: 9.1
click at [502, 142] on div "Janowski, Aryeh (1) 445 York Hill Boulevard Thornhill" at bounding box center [776, 126] width 955 height 72
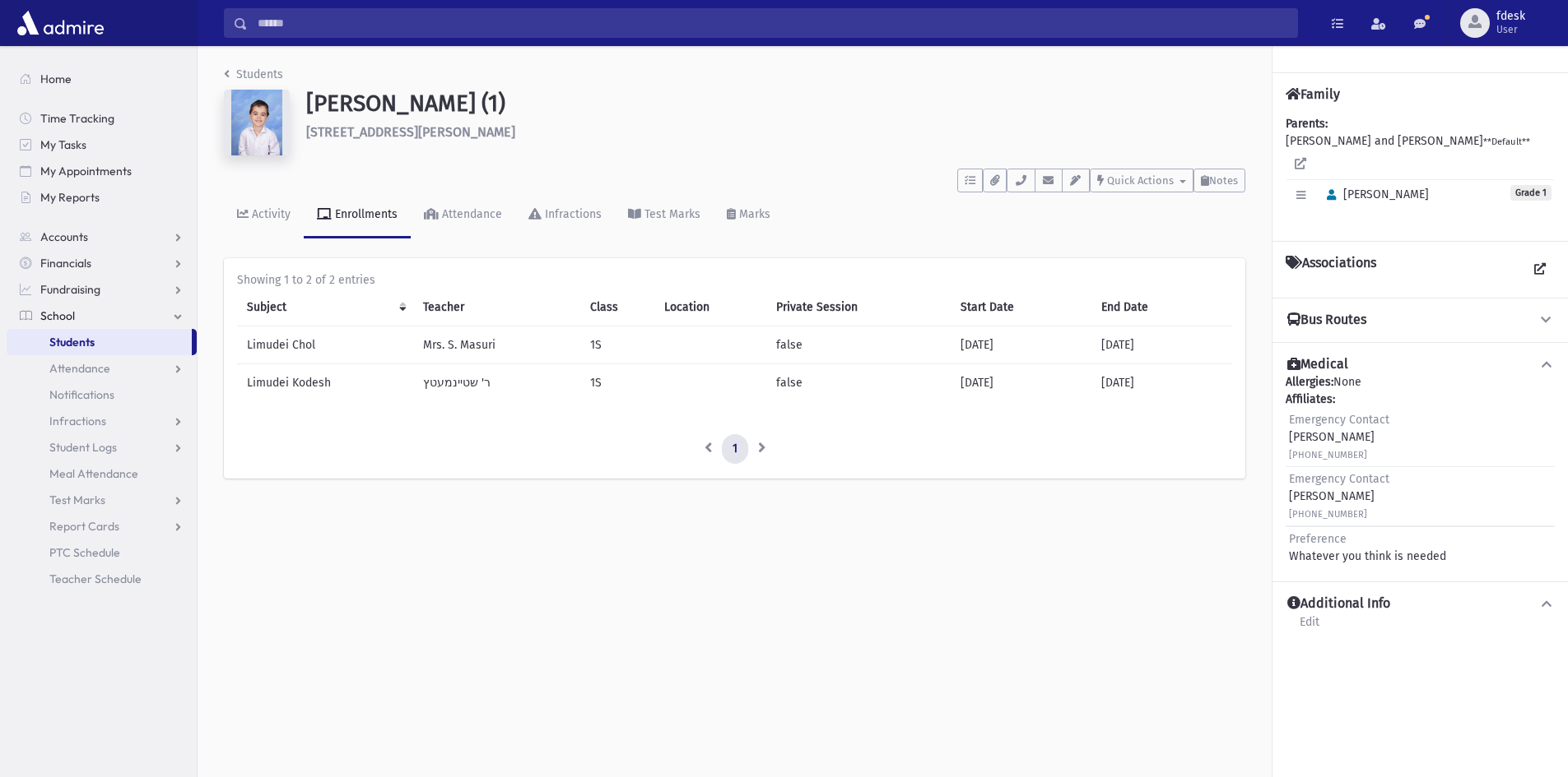
click at [497, 134] on h6 "445 York Hill Boulevard Thornhill" at bounding box center [776, 132] width 939 height 16
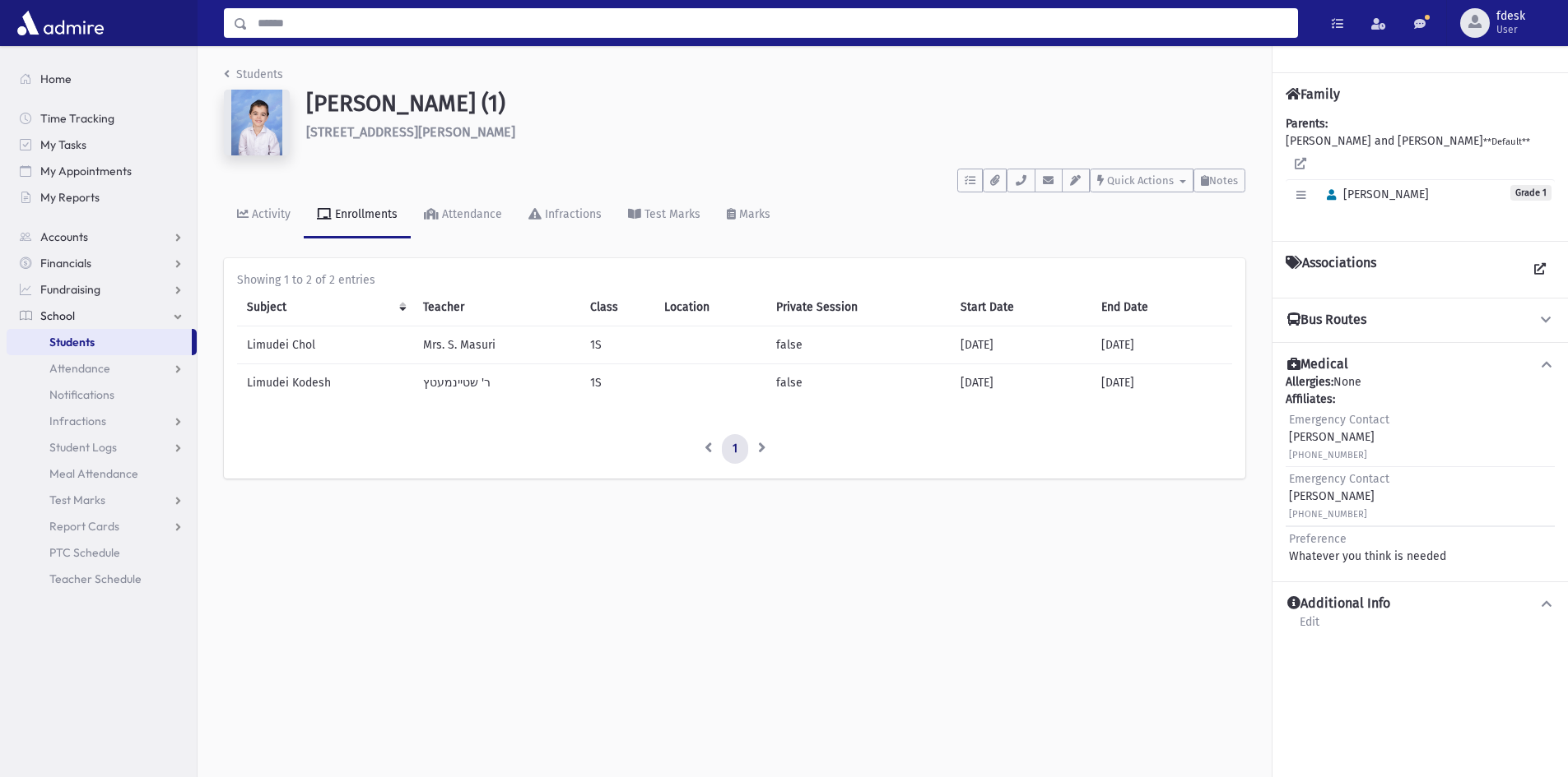
click at [294, 13] on input "Search" at bounding box center [772, 23] width 1049 height 30
click at [101, 373] on span "Attendance" at bounding box center [80, 369] width 61 height 15
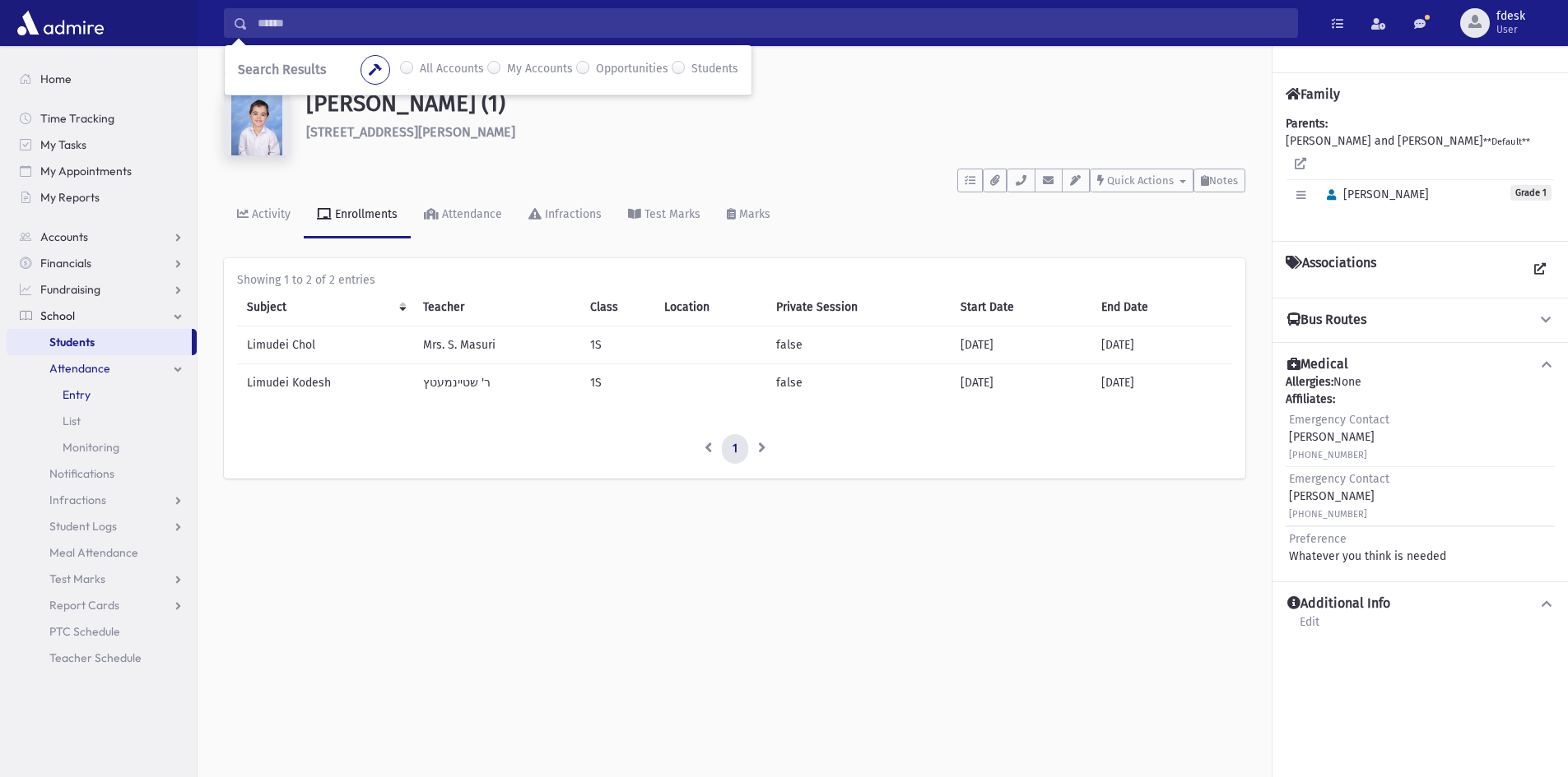
click at [94, 395] on link "Entry" at bounding box center [101, 395] width 190 height 26
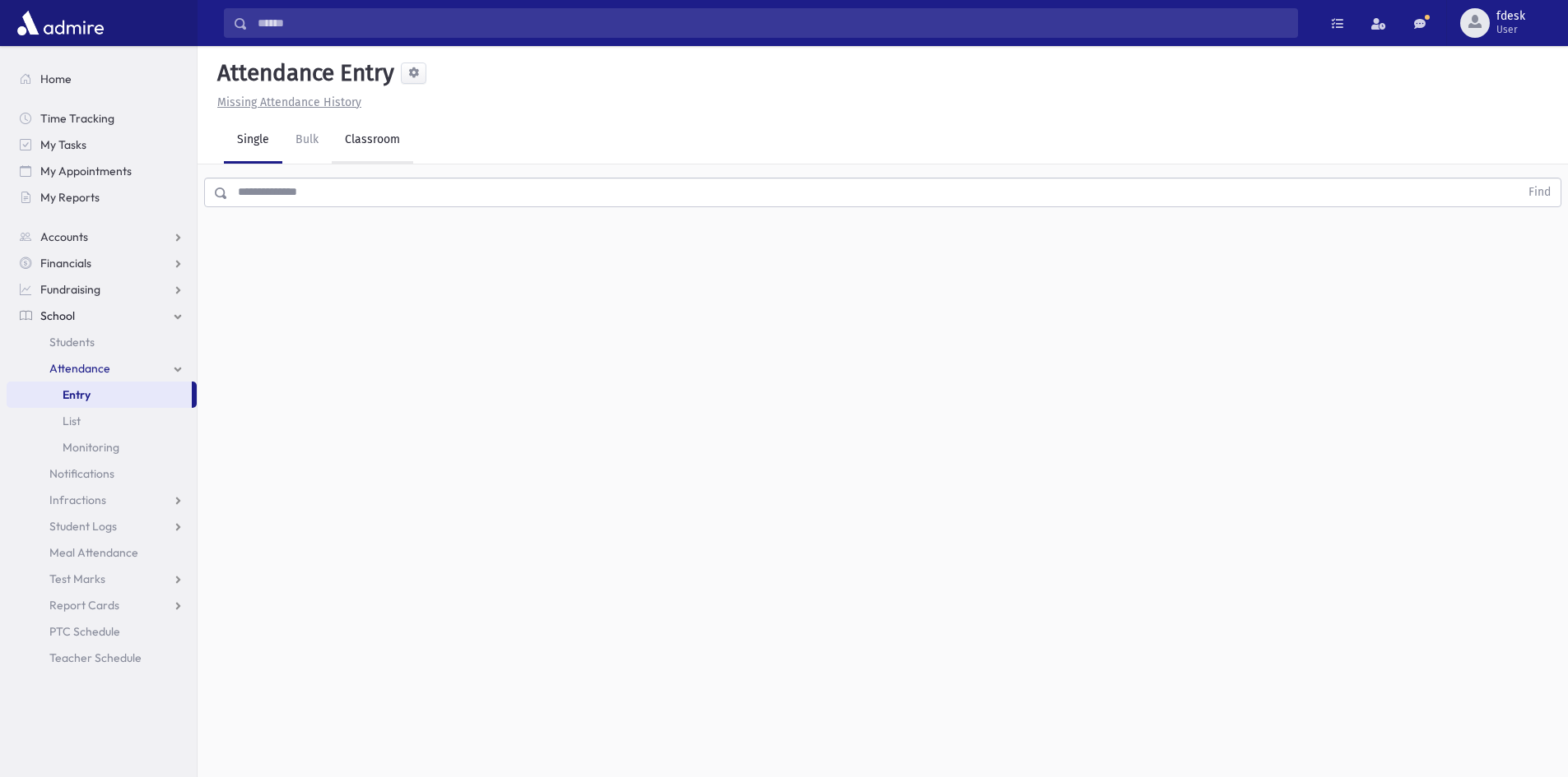
click at [348, 151] on link "Classroom" at bounding box center [372, 141] width 82 height 46
click at [412, 210] on div "--Select One--" at bounding box center [448, 212] width 163 height 17
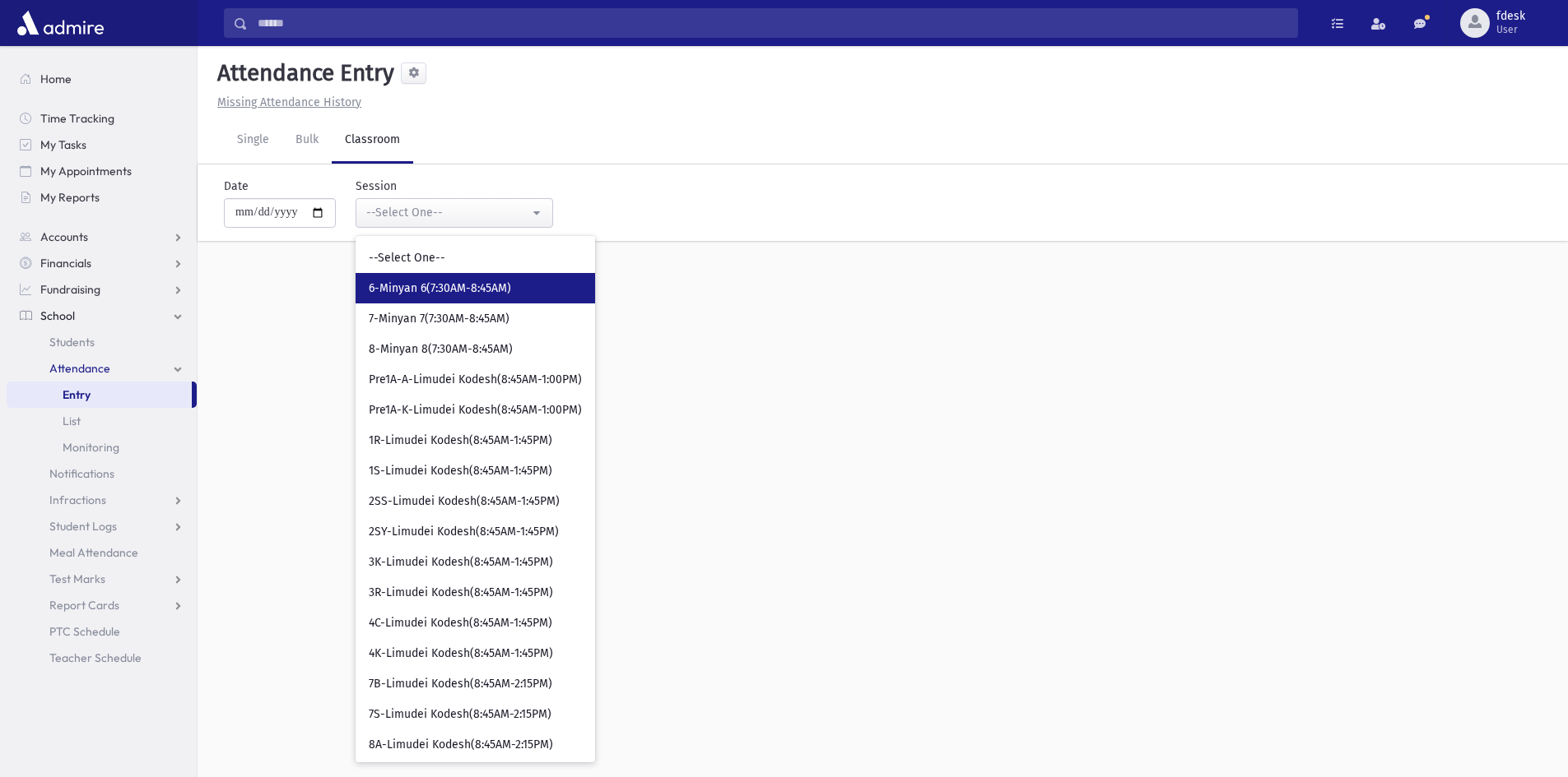
click at [408, 278] on link "6-Minyan 6(7:30AM-8:45AM)" at bounding box center [475, 288] width 240 height 30
select select "****"
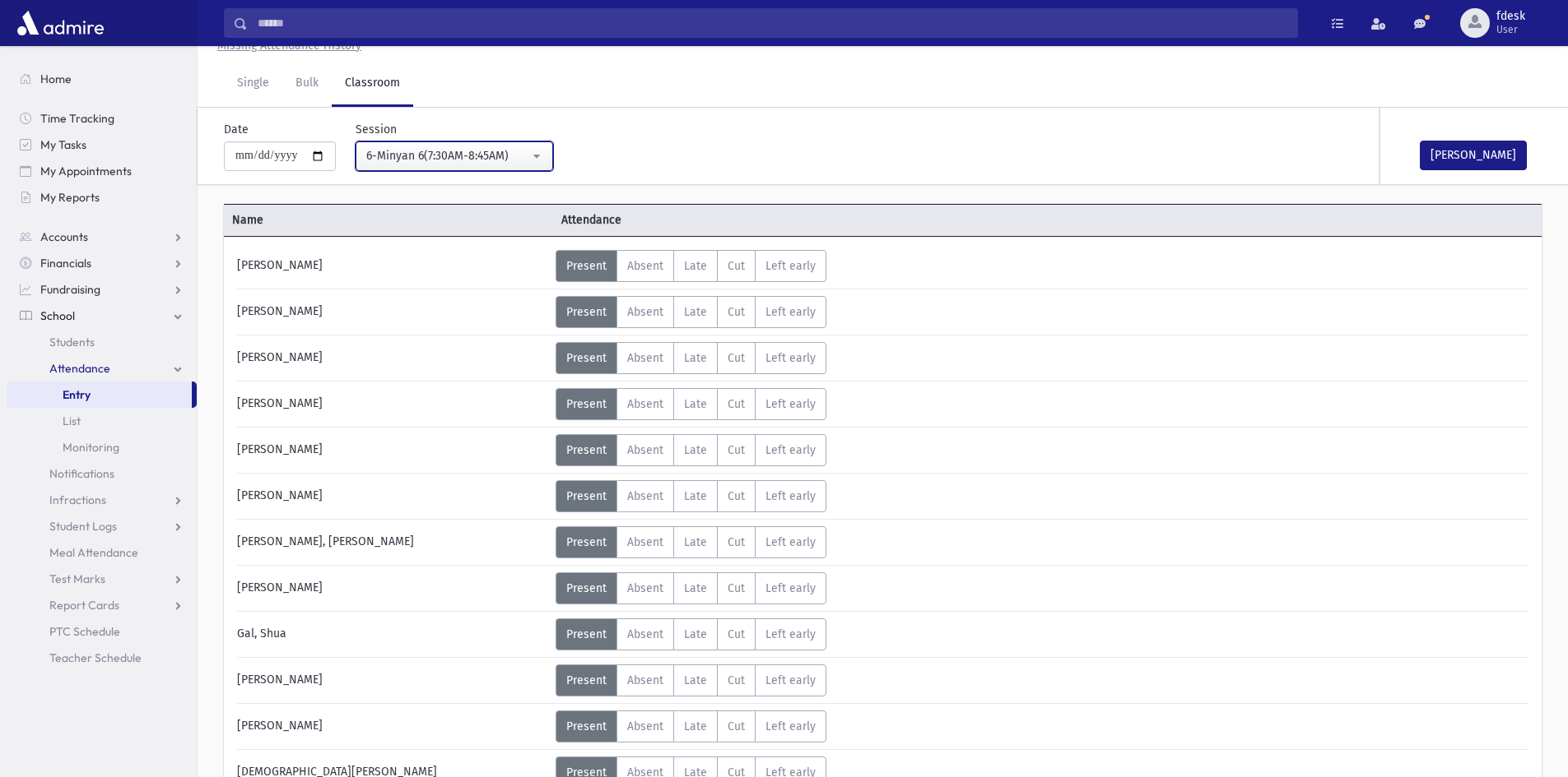
scroll to position [82, 0]
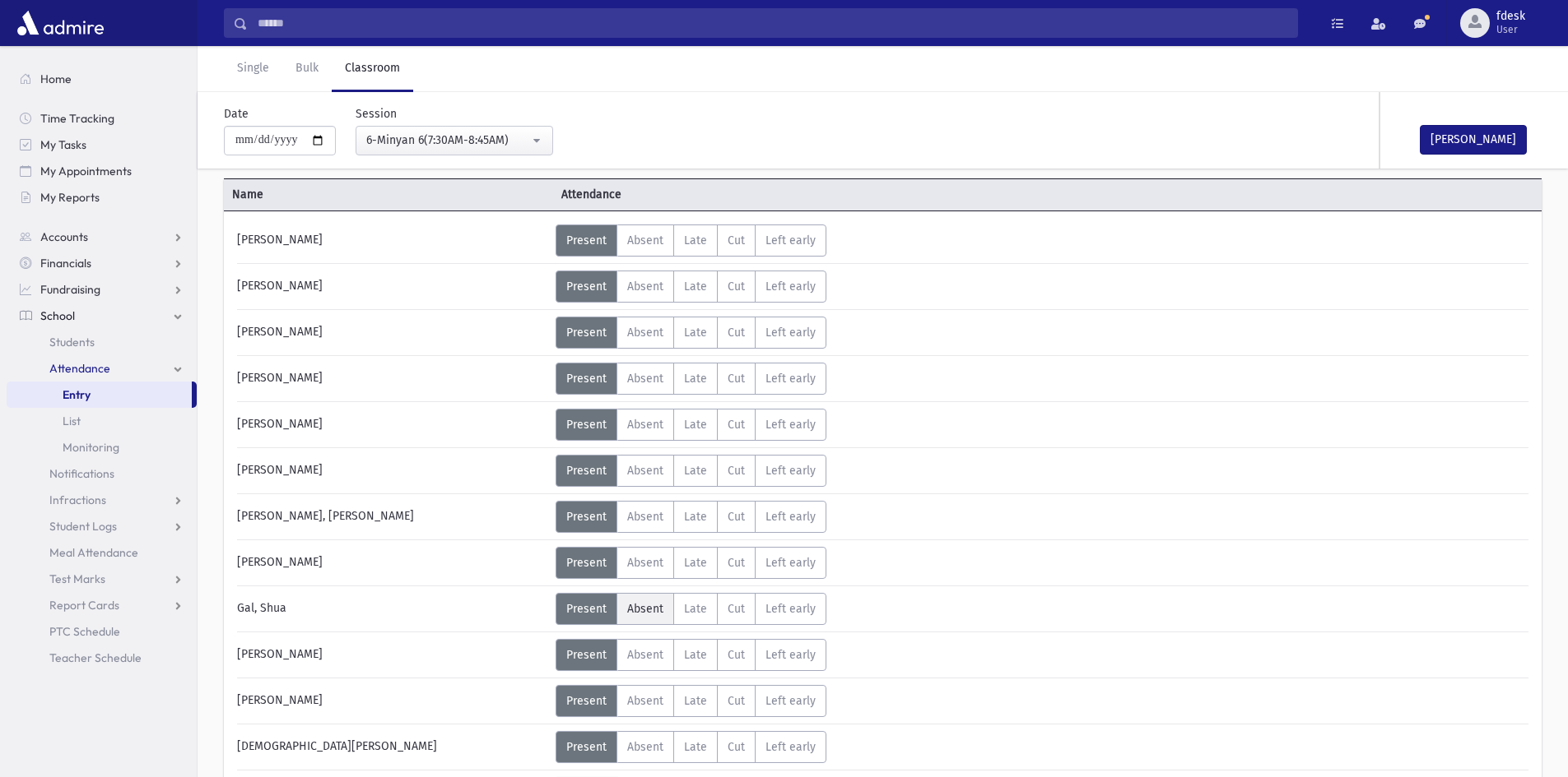
click at [662, 606] on span "Absent" at bounding box center [646, 609] width 36 height 14
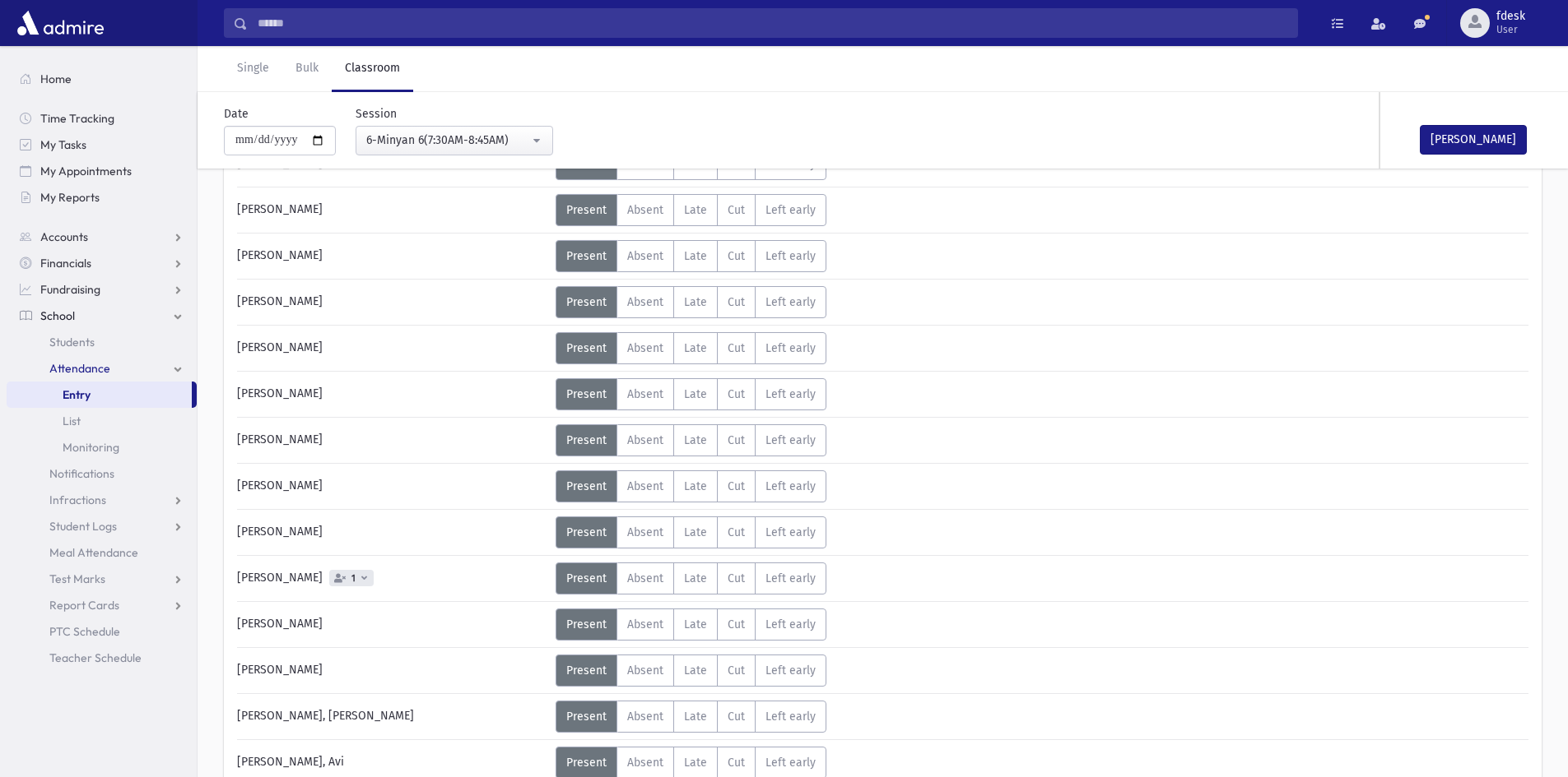
scroll to position [740, 0]
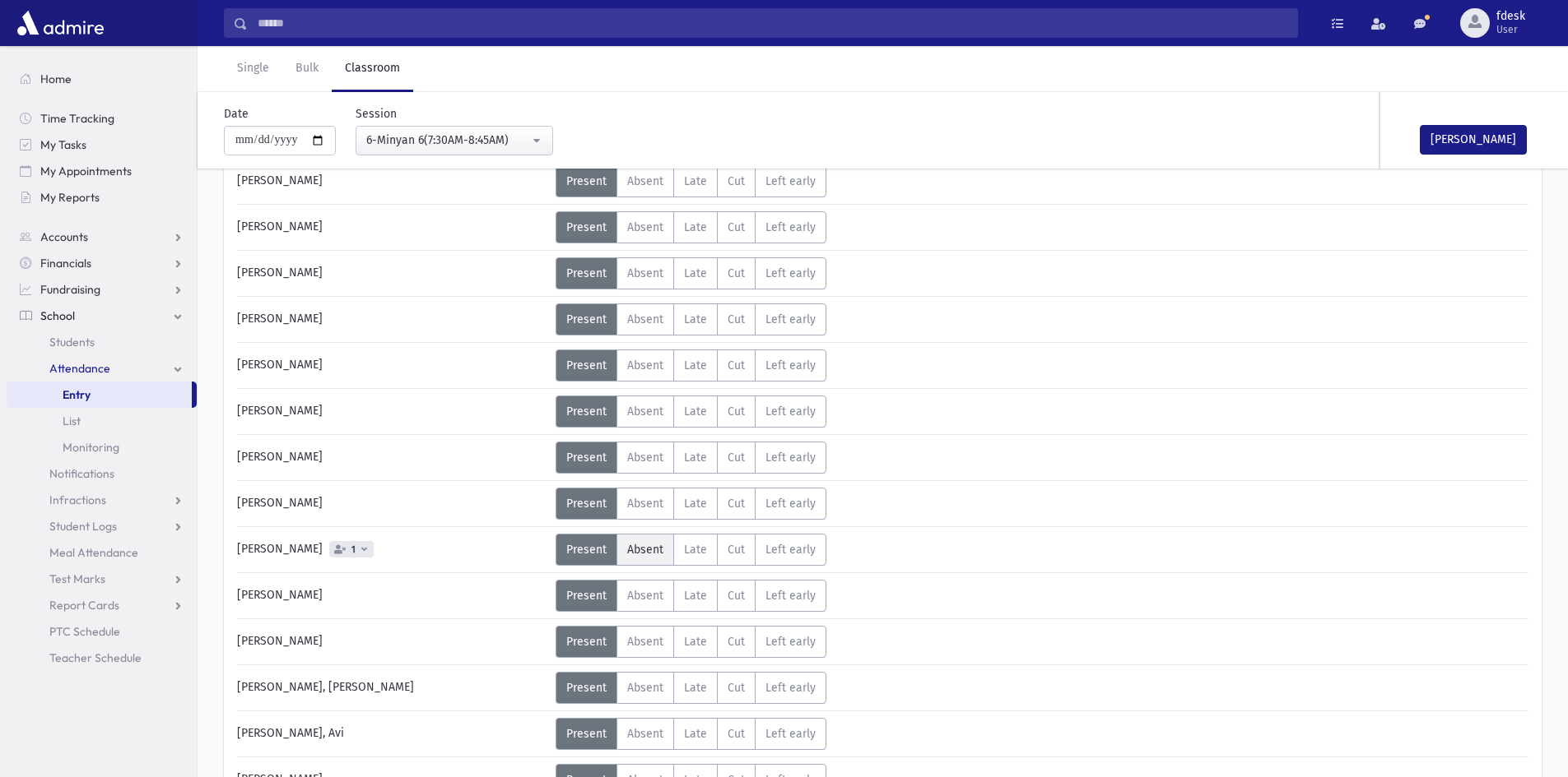
click at [634, 547] on span "Absent" at bounding box center [646, 550] width 36 height 14
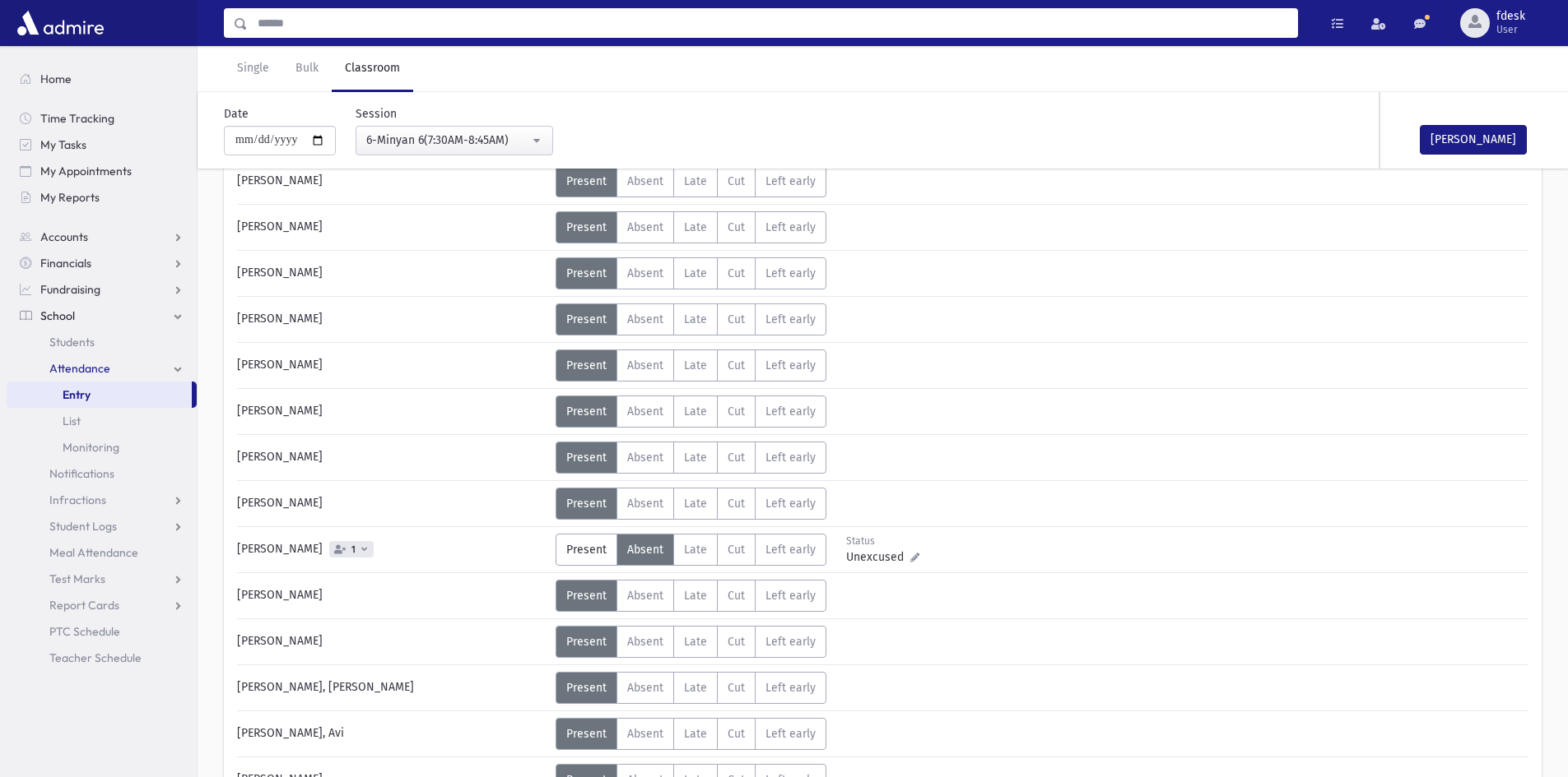
click at [317, 22] on input "Search" at bounding box center [772, 23] width 1049 height 30
type input "**********"
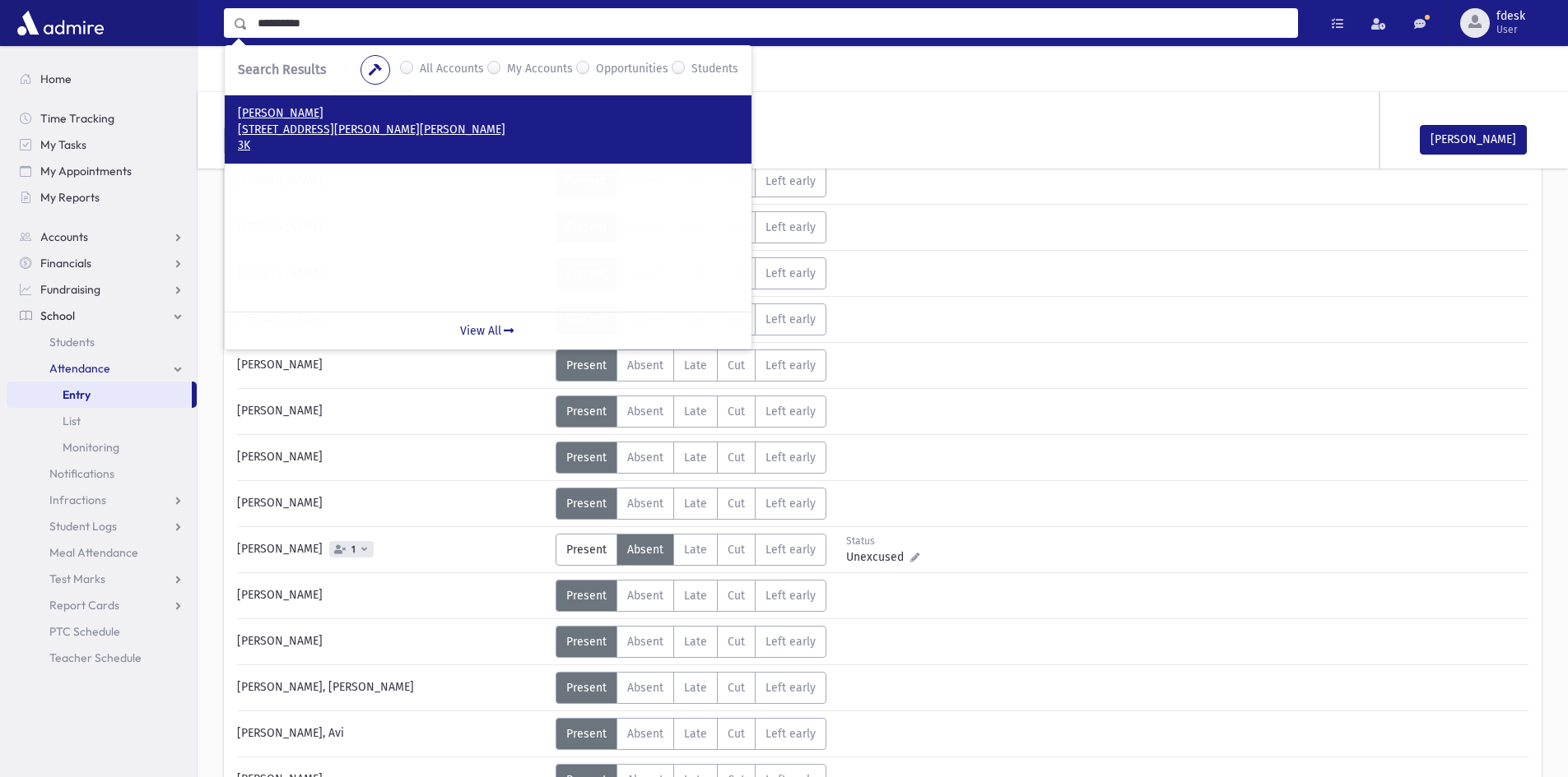
click at [374, 120] on p "[PERSON_NAME]" at bounding box center [488, 114] width 501 height 16
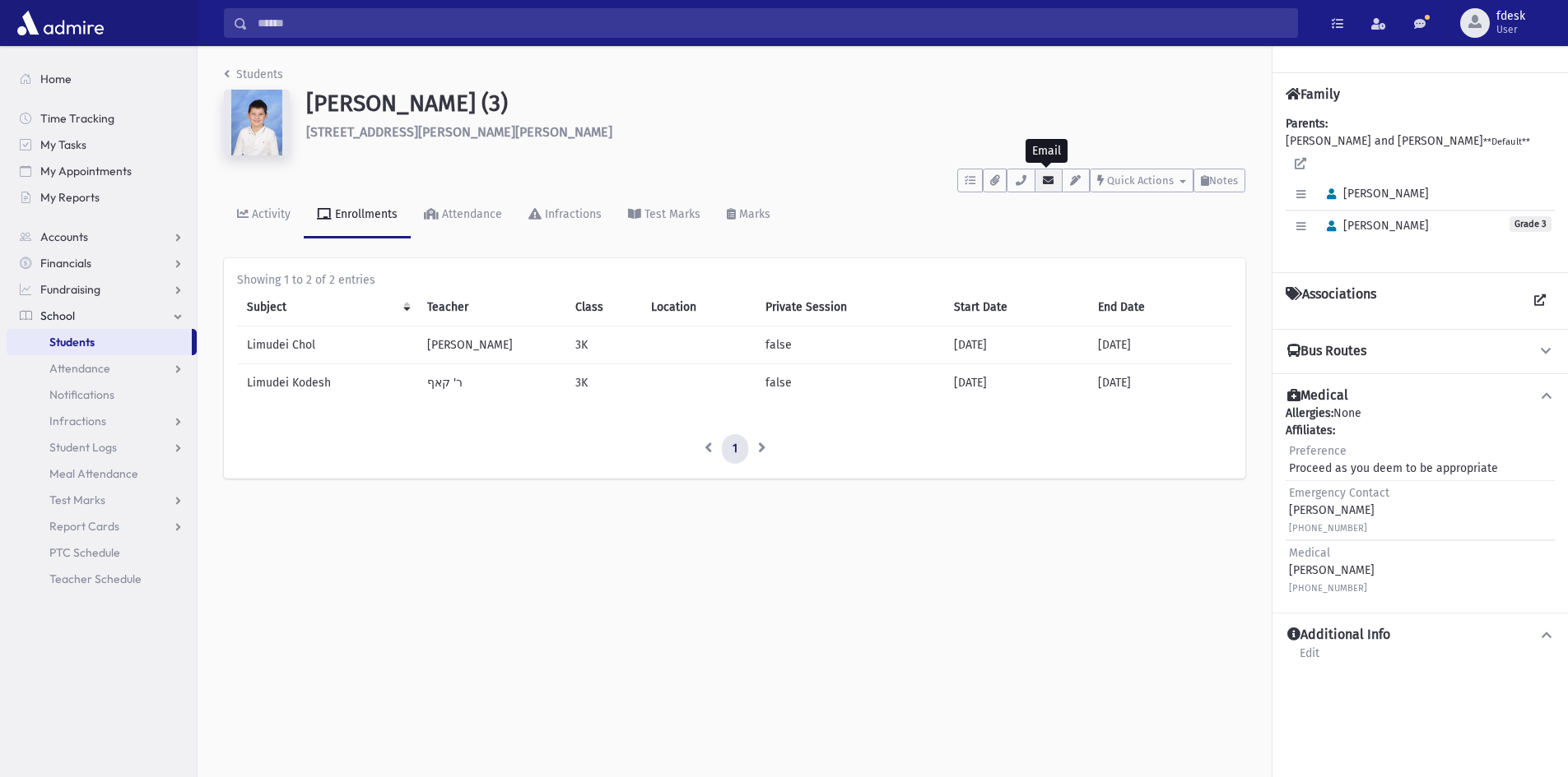
click at [1034, 176] on button "button" at bounding box center [1048, 180] width 28 height 24
click at [1020, 177] on icon "button" at bounding box center [1020, 180] width 13 height 11
click at [1052, 181] on icon "button" at bounding box center [1048, 180] width 13 height 11
click at [58, 77] on span "Home" at bounding box center [56, 79] width 31 height 15
click at [1016, 185] on button "button" at bounding box center [1020, 180] width 28 height 24
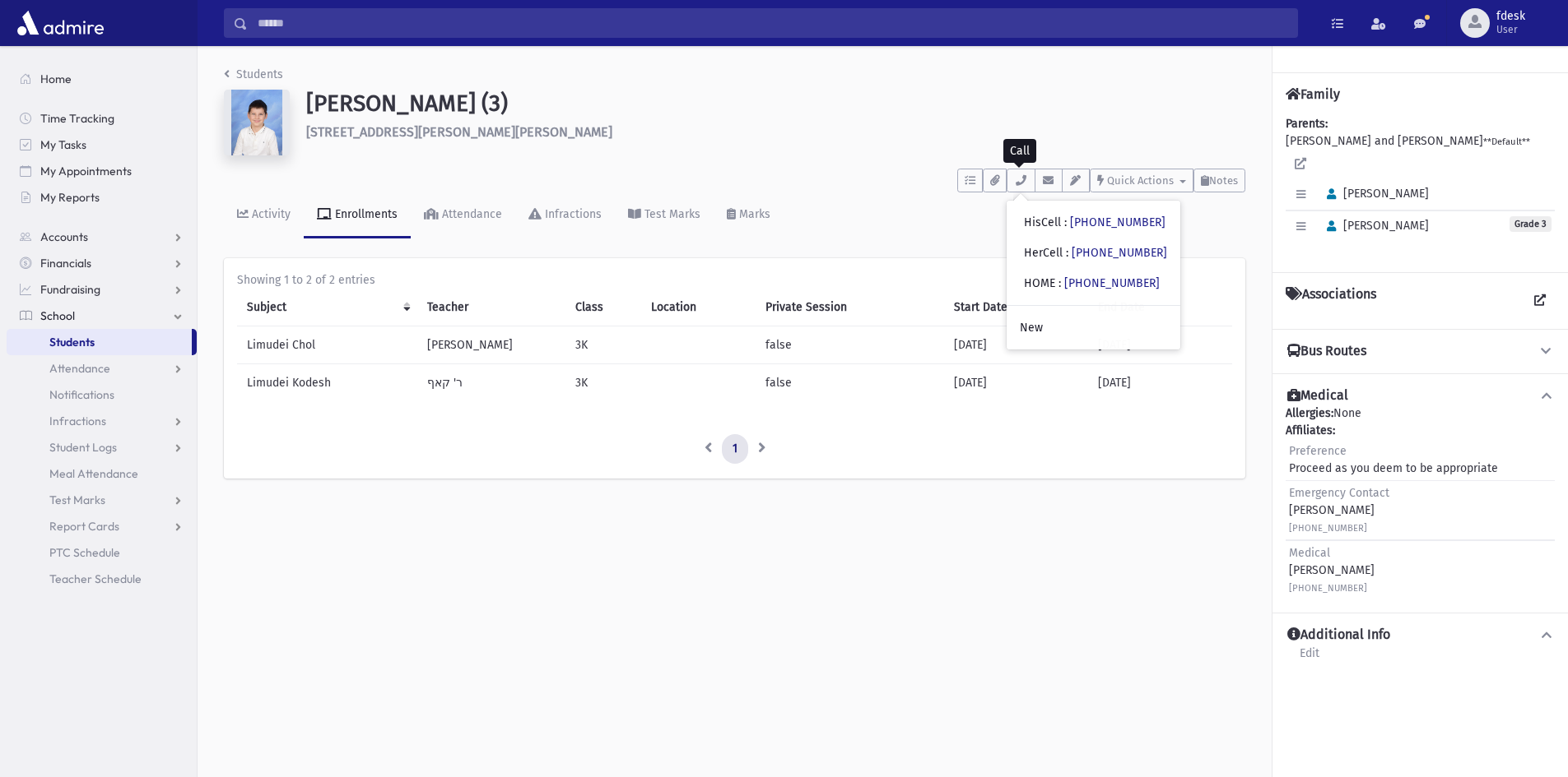
click at [307, 28] on input "Search" at bounding box center [772, 23] width 1049 height 30
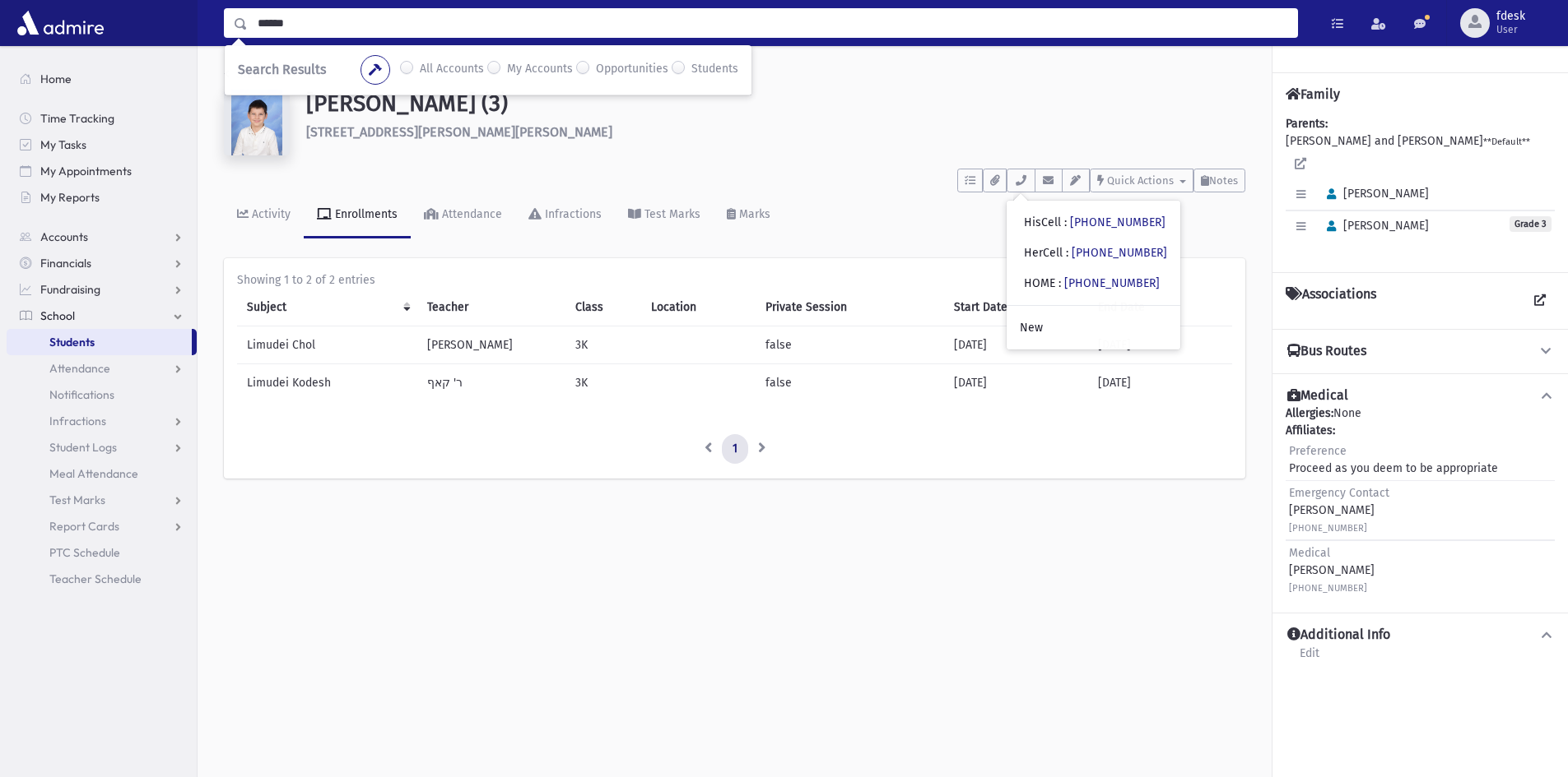
type input "******"
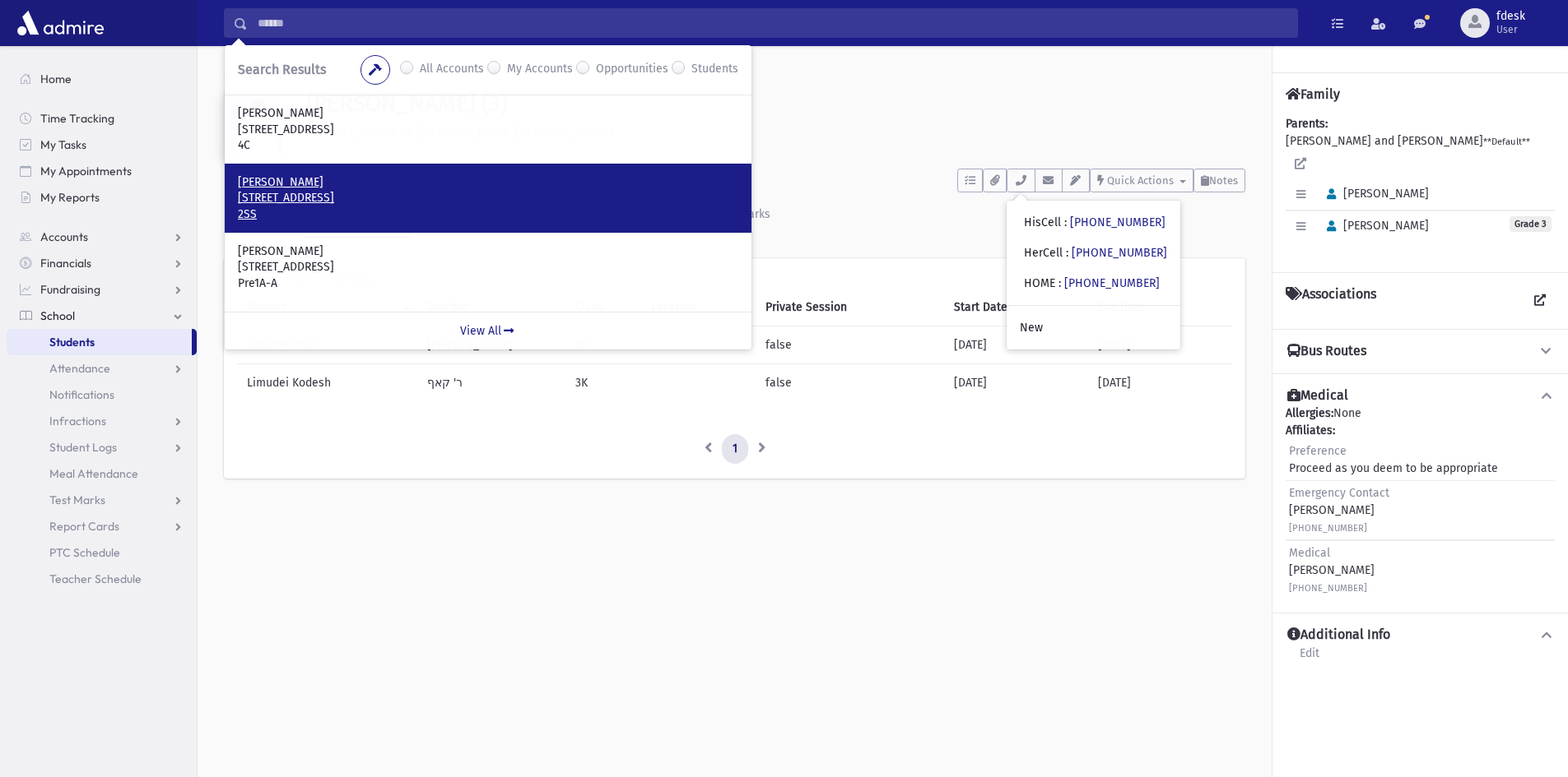
click at [306, 198] on p "23 Fairholme Avenue Toronto, ON M6B 2W4" at bounding box center [488, 198] width 501 height 16
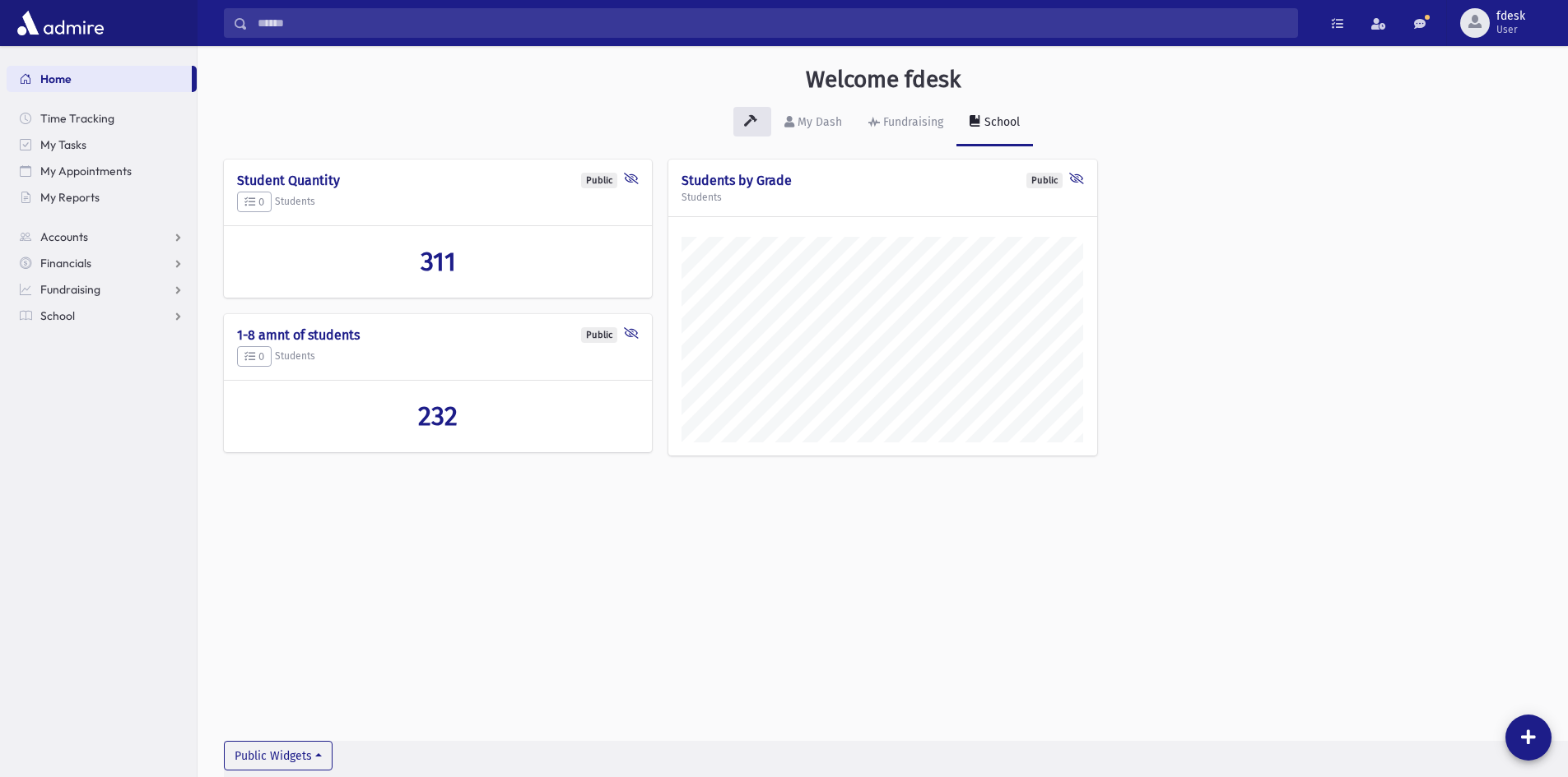
scroll to position [37, 0]
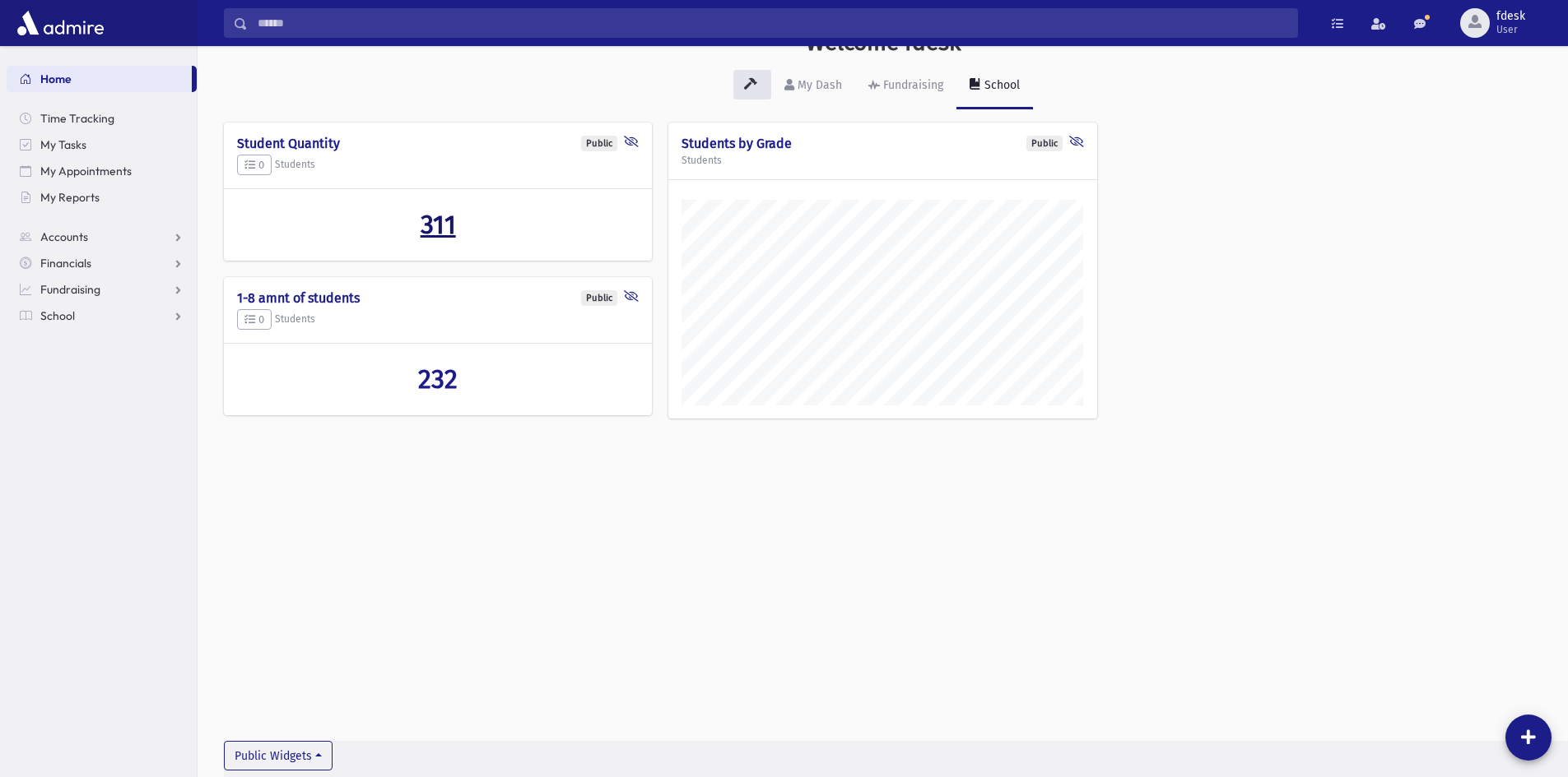
click at [439, 221] on span "311" at bounding box center [438, 225] width 35 height 31
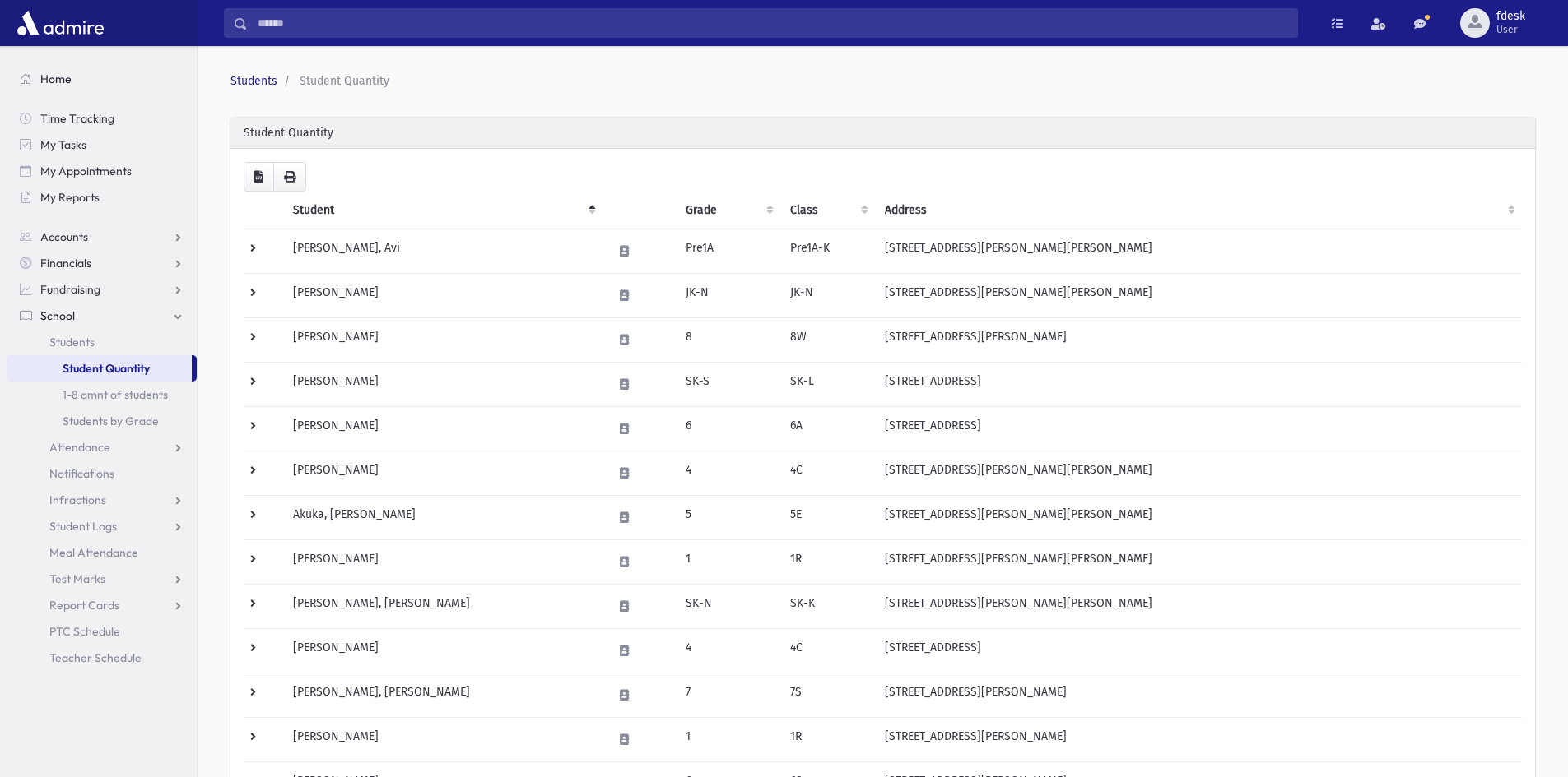
click at [49, 73] on span "Home" at bounding box center [56, 79] width 31 height 15
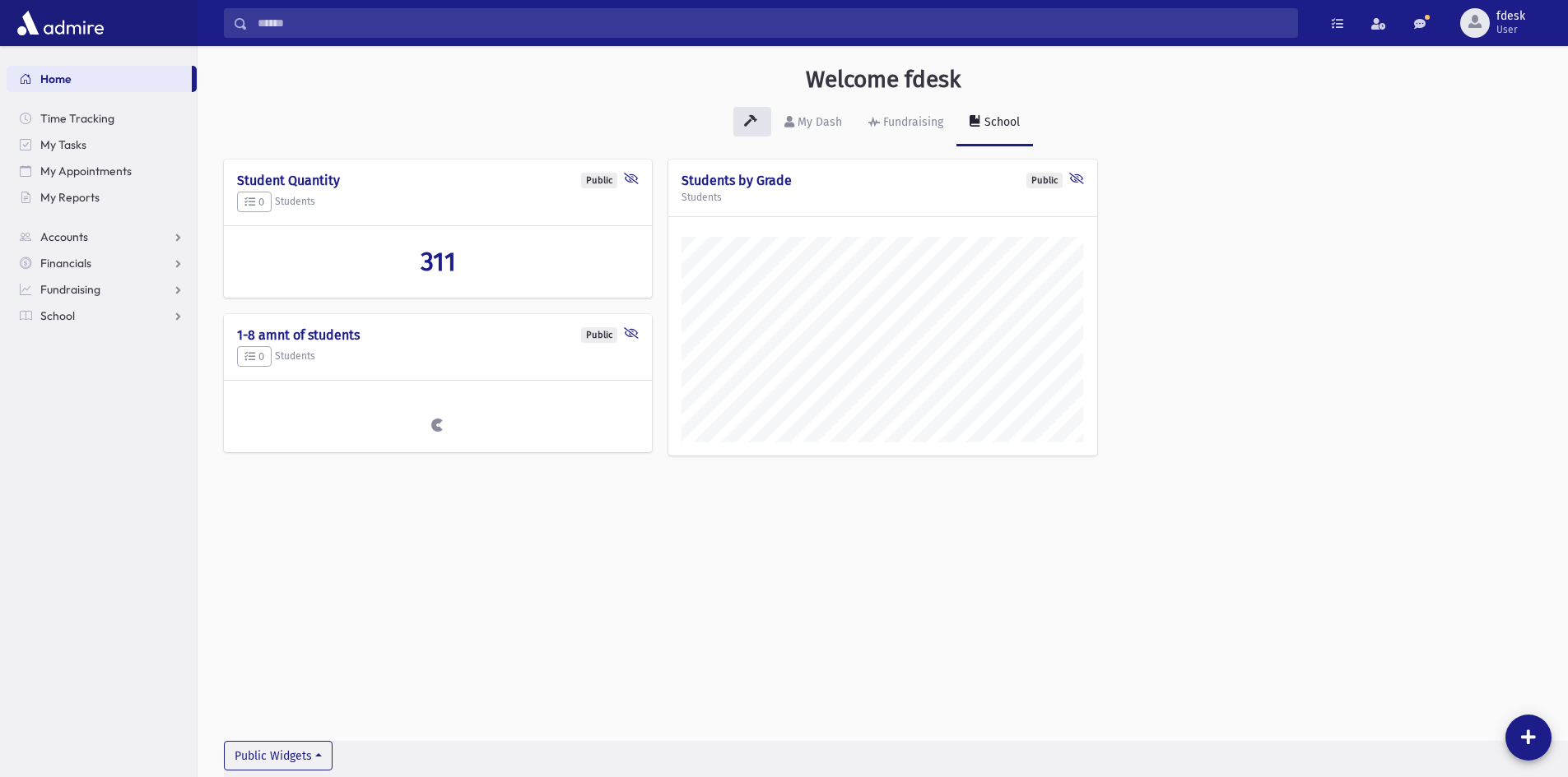
scroll to position [768, 1370]
click at [278, 26] on input "Search" at bounding box center [772, 23] width 1049 height 30
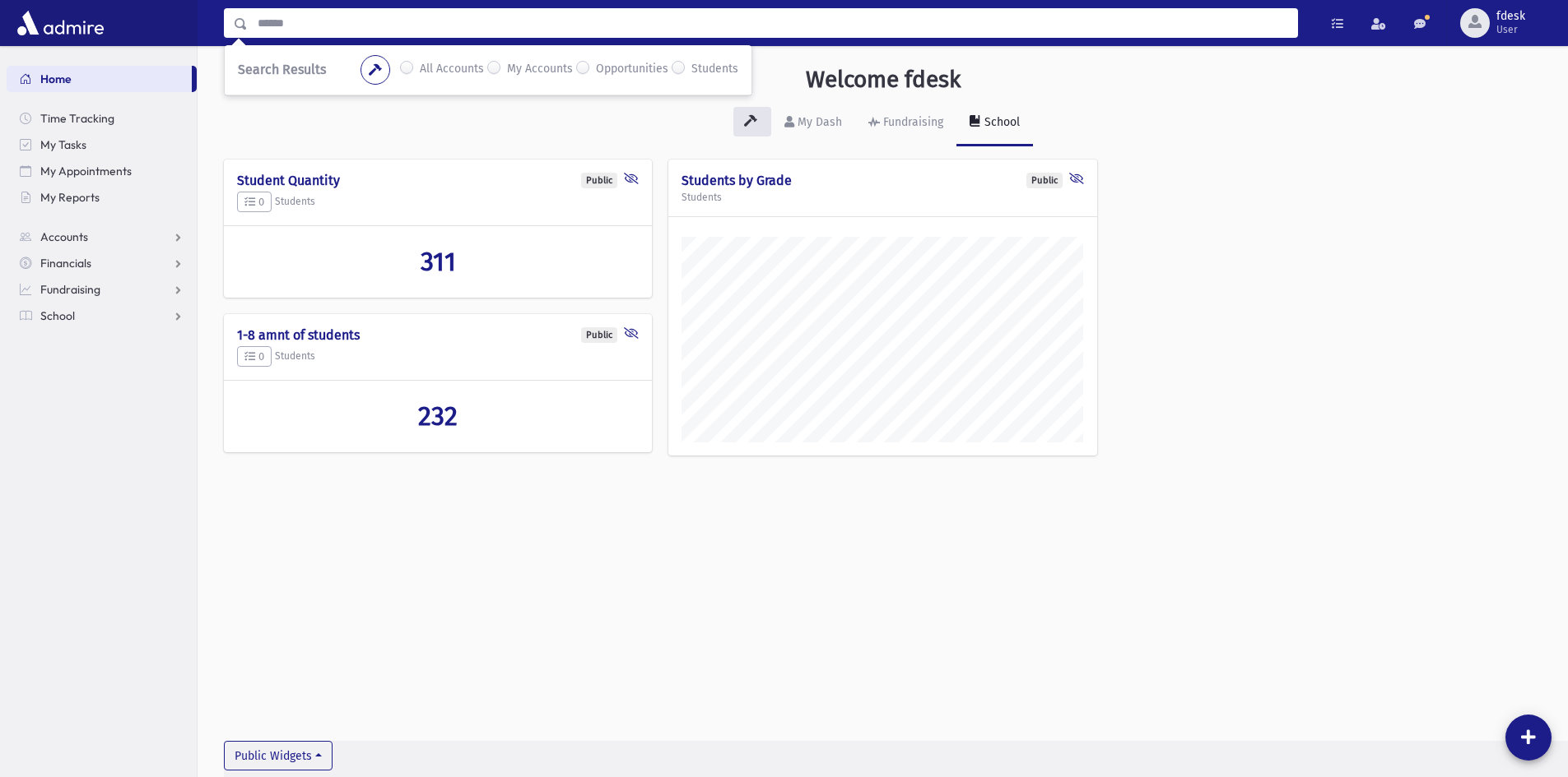
drag, startPoint x: 255, startPoint y: 26, endPoint x: 298, endPoint y: 20, distance: 43.4
click at [298, 20] on input "Search" at bounding box center [772, 23] width 1049 height 30
click at [306, 758] on button "Public Widgets" at bounding box center [278, 756] width 109 height 30
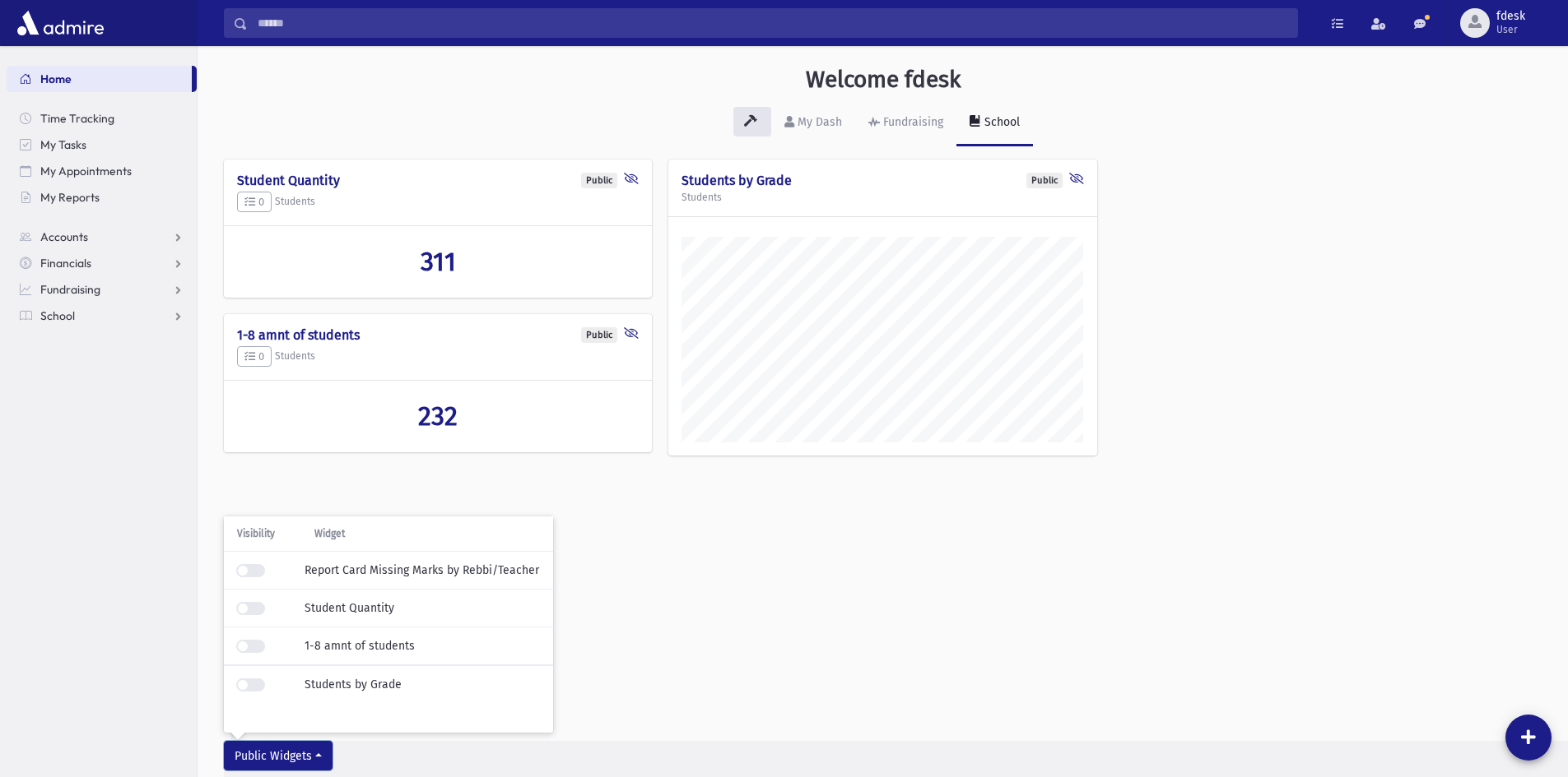
scroll to position [1, 0]
click at [679, 534] on div "Welcome fdesk My Dash Fundraising School Public Report Card Missing Marks by [P…" at bounding box center [883, 411] width 1370 height 731
drag, startPoint x: 257, startPoint y: 23, endPoint x: 47, endPoint y: 7, distance: 210.6
click at [257, 23] on input "Search" at bounding box center [772, 23] width 1049 height 30
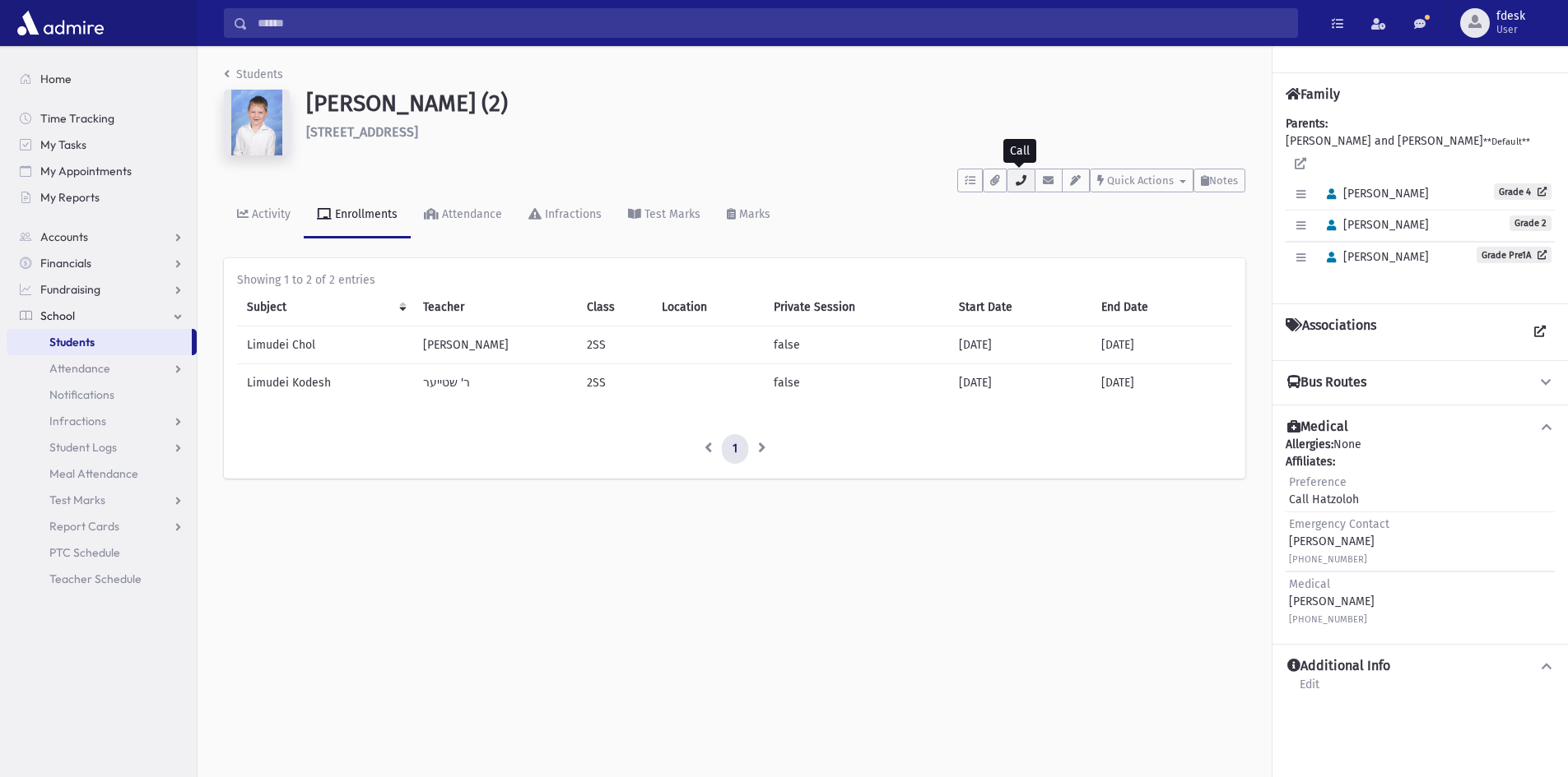
click at [1027, 177] on button "button" at bounding box center [1020, 180] width 28 height 24
click at [328, 25] on input "Search" at bounding box center [772, 23] width 1049 height 30
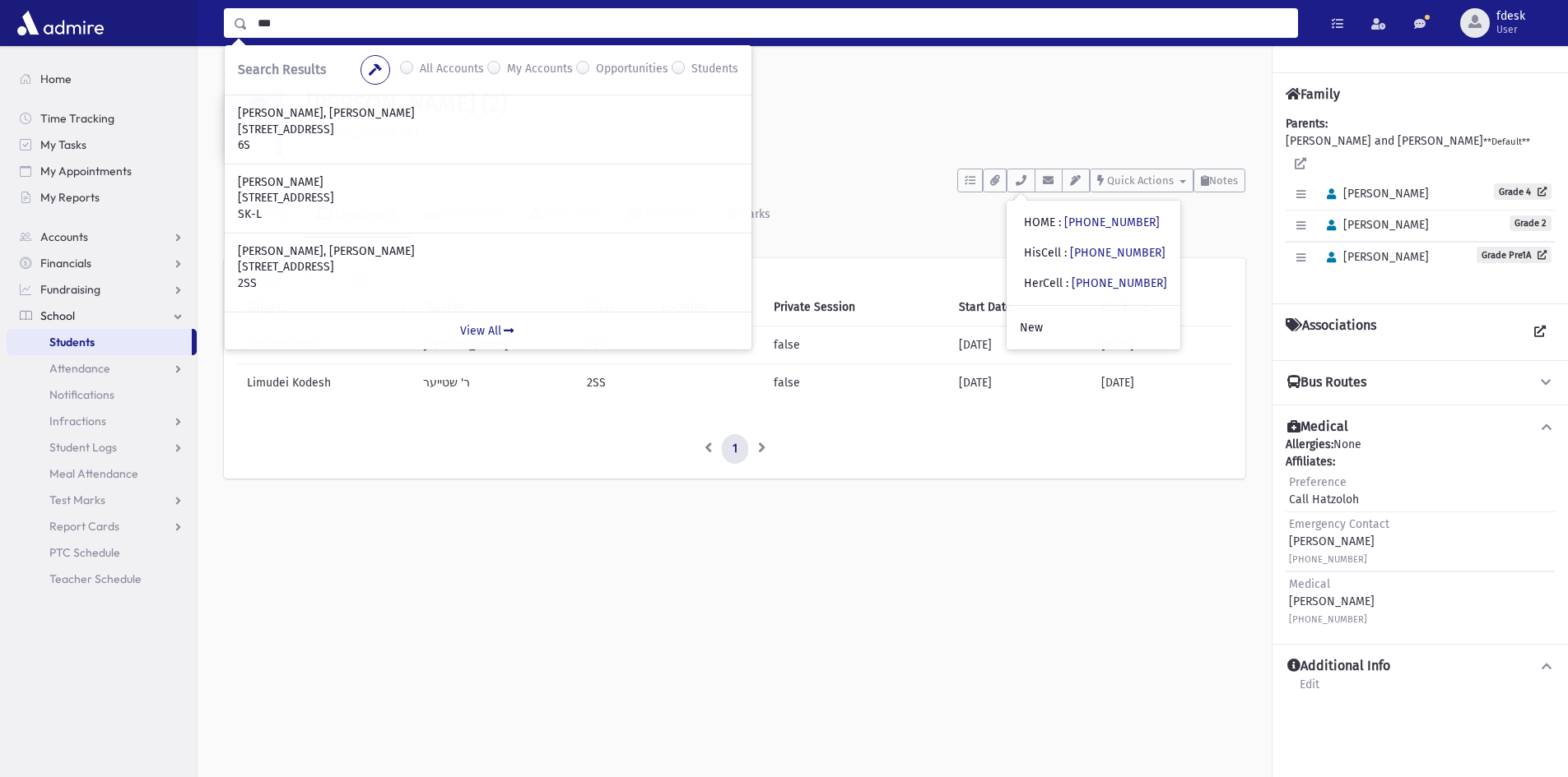
drag, startPoint x: 267, startPoint y: 31, endPoint x: 144, endPoint y: 35, distance: 123.1
click at [144, 35] on div "*** Search Results All Accounts My Accounts Opportunities" at bounding box center [784, 23] width 1568 height 46
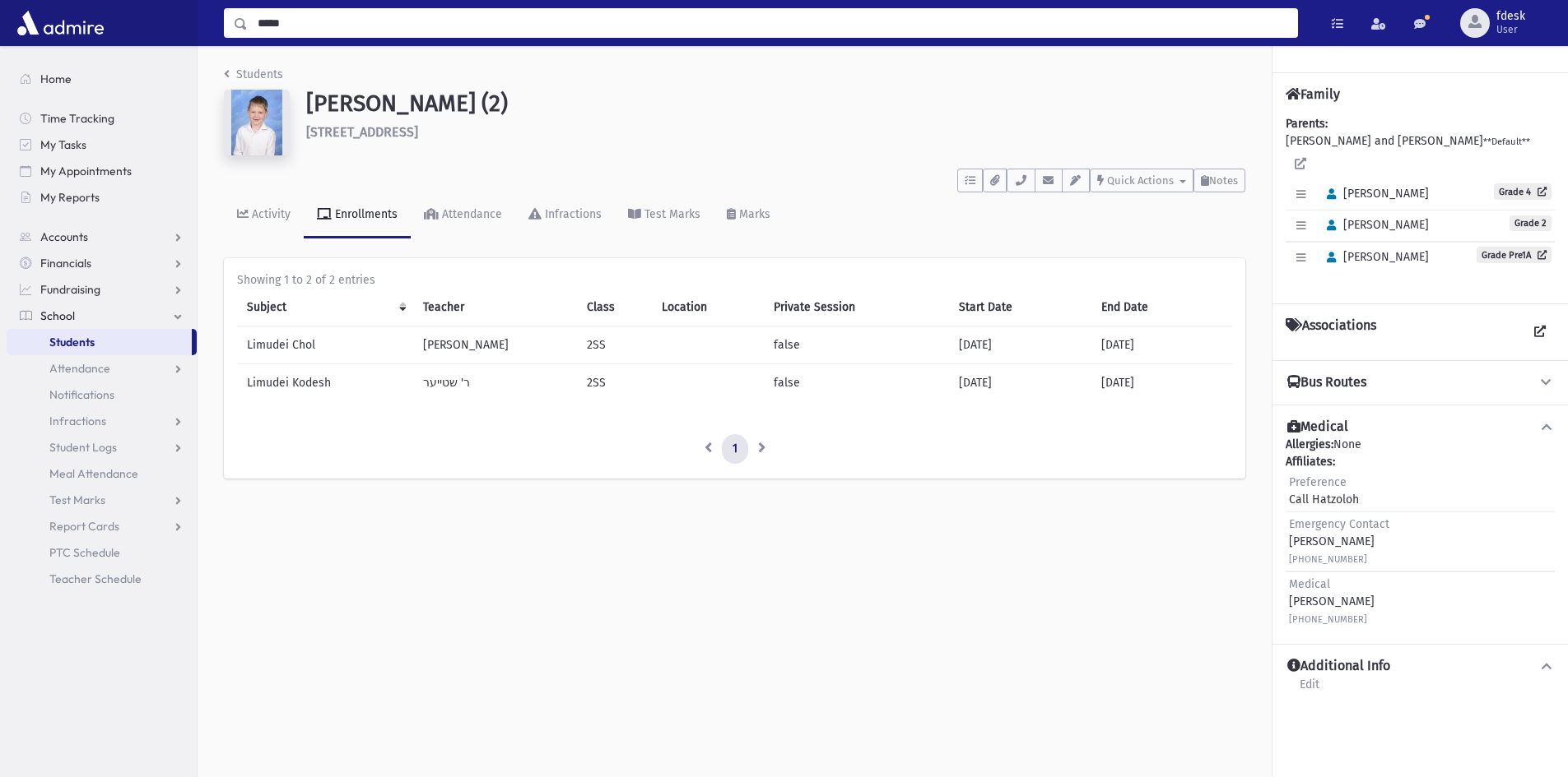
type input "*****"
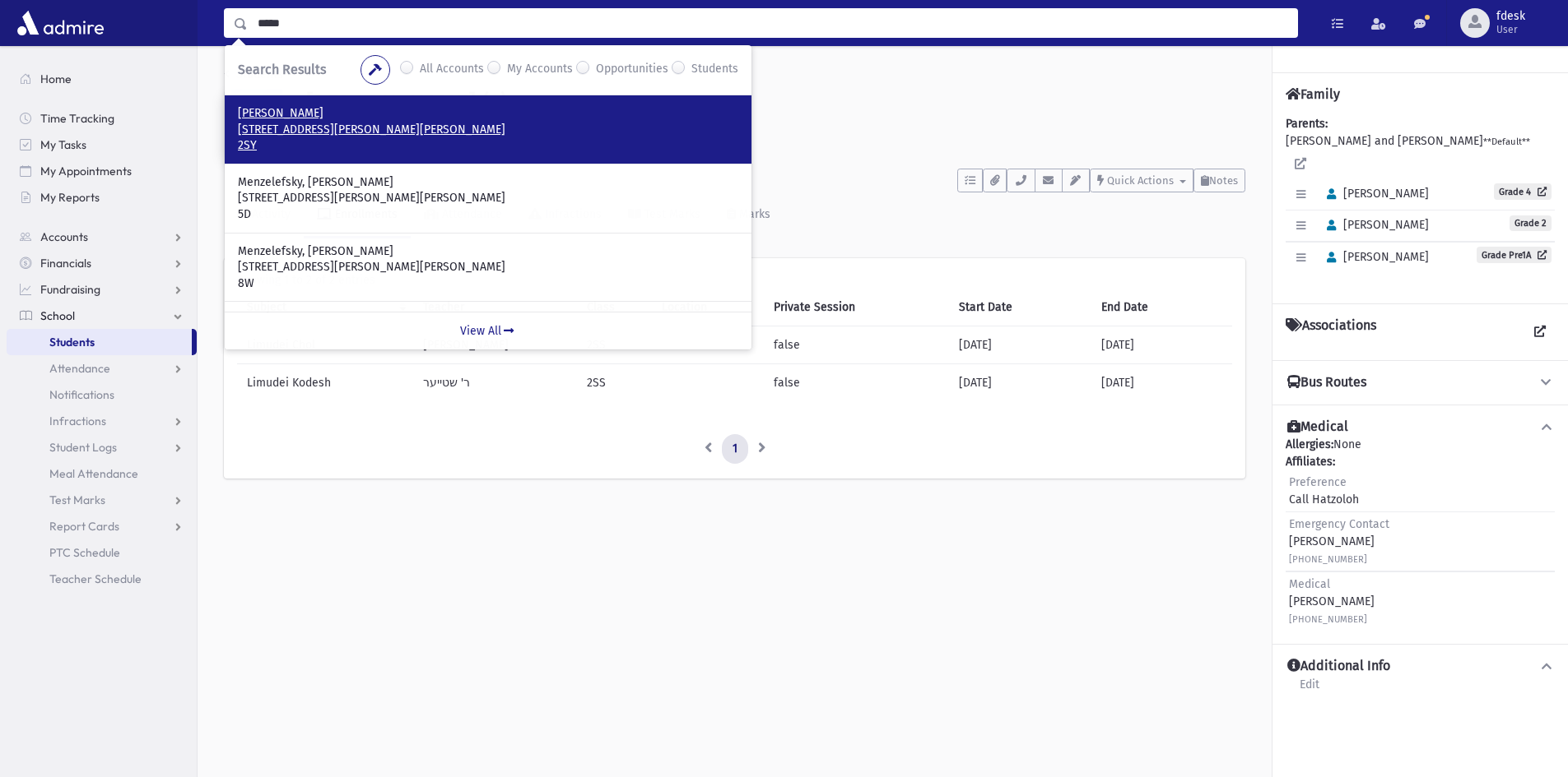
click at [329, 137] on p "74 Esther Crescent Thornhill, ON L4J 3L4 CANADA" at bounding box center [488, 130] width 501 height 16
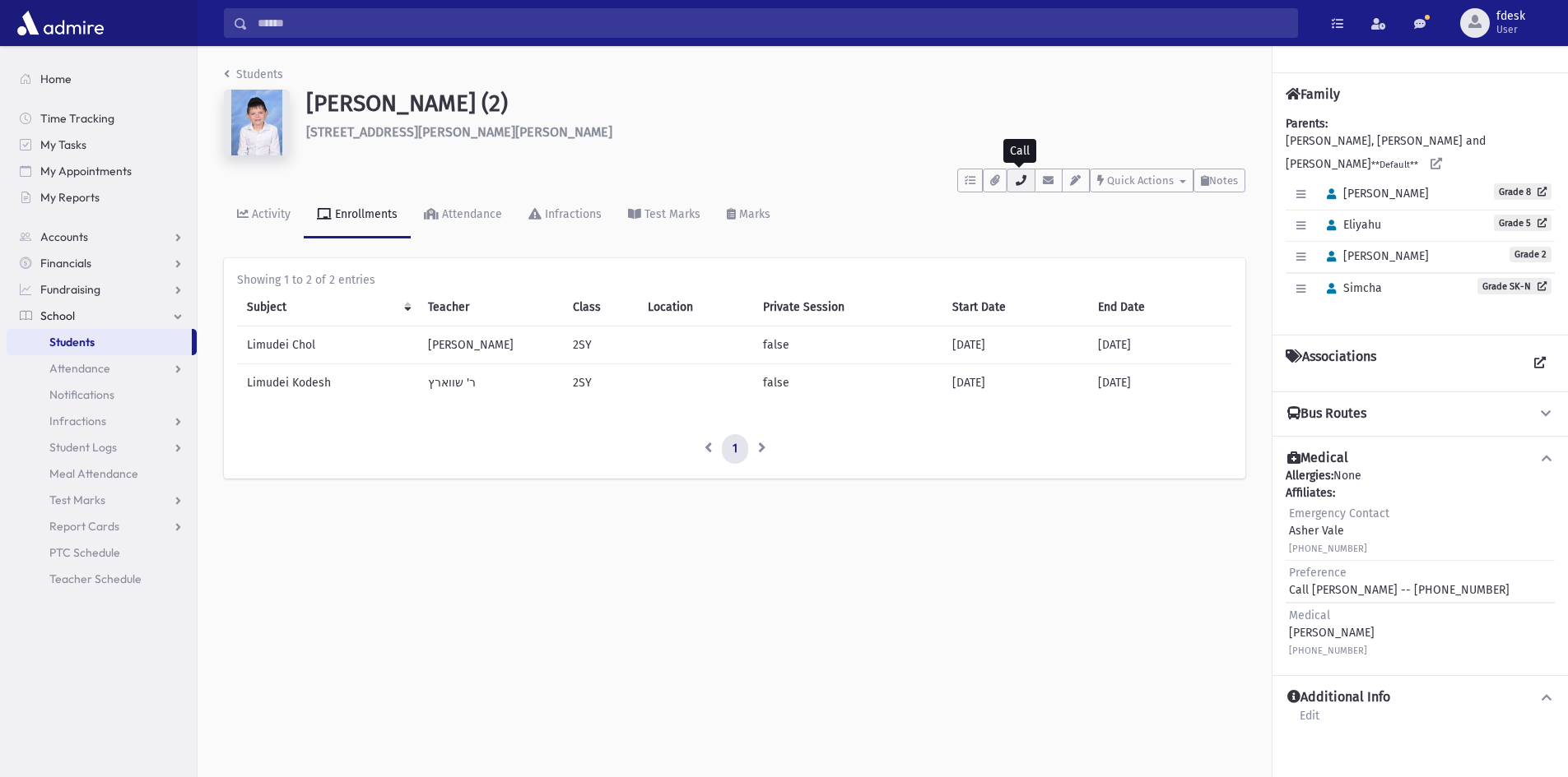
click at [1020, 181] on icon "button" at bounding box center [1020, 180] width 13 height 11
click at [473, 138] on h6 "74 Esther Crescent Thornhill" at bounding box center [776, 132] width 939 height 16
click at [474, 133] on h6 "74 Esther Crescent Thornhill" at bounding box center [776, 132] width 939 height 16
click at [476, 135] on h6 "74 Esther Crescent Thornhill" at bounding box center [776, 132] width 939 height 16
drag, startPoint x: 475, startPoint y: 131, endPoint x: 230, endPoint y: 65, distance: 253.7
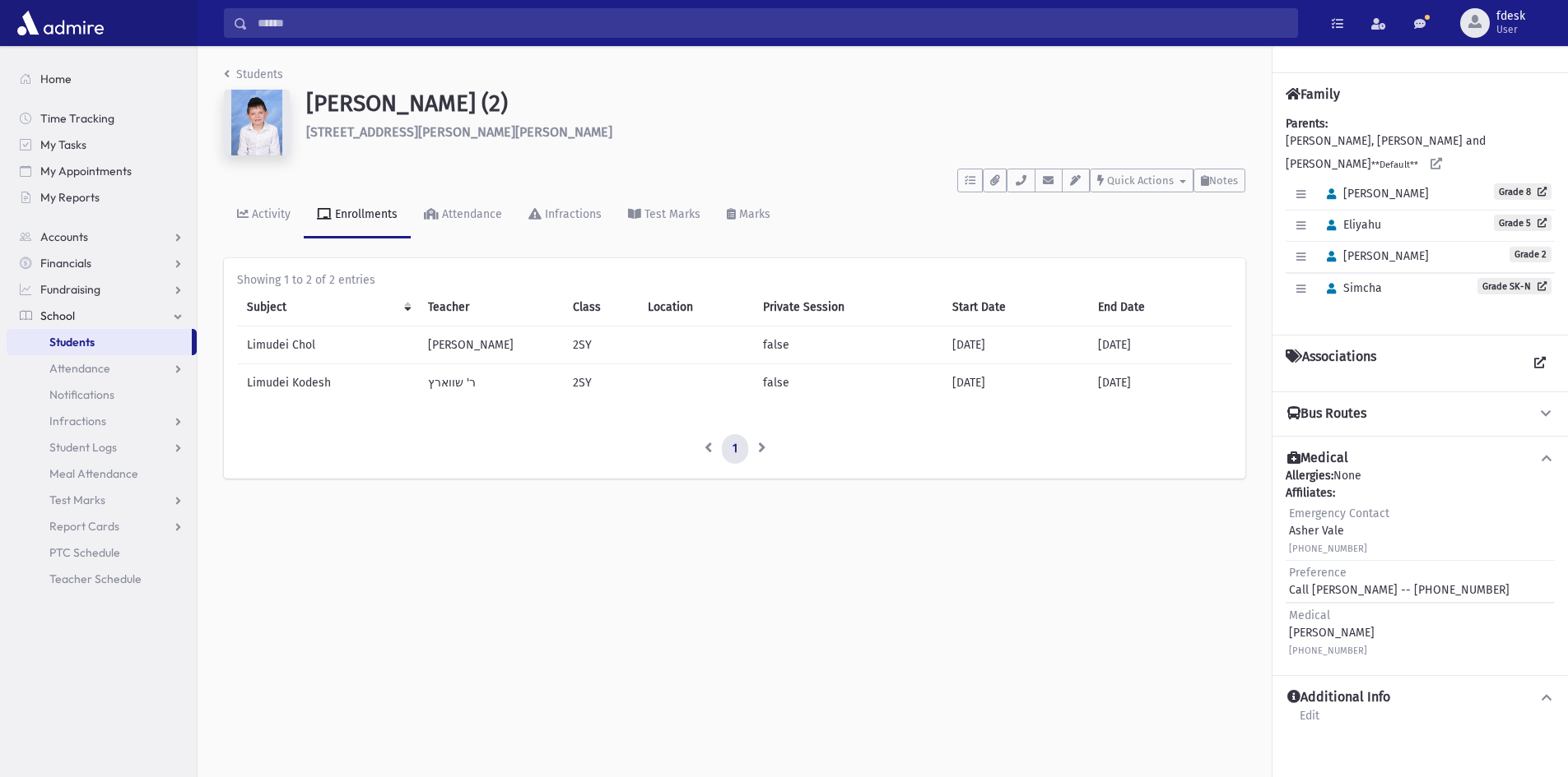
click at [226, 70] on header "Students Menzelefsky, Daniel (2) 74 Esther Crescent Thornhill **** To Do's No o…" at bounding box center [735, 152] width 1021 height 173
drag, startPoint x: 358, startPoint y: 165, endPoint x: 387, endPoint y: 151, distance: 32.2
click at [355, 161] on header "Students Menzelefsky, Daniel (2) 74 Esther Crescent Thornhill **** To Do's No o…" at bounding box center [735, 152] width 1021 height 173
click at [483, 135] on h6 "74 Esther Crescent Thornhill" at bounding box center [776, 132] width 939 height 16
click at [476, 134] on h6 "74 Esther Crescent Thornhill" at bounding box center [776, 132] width 939 height 16
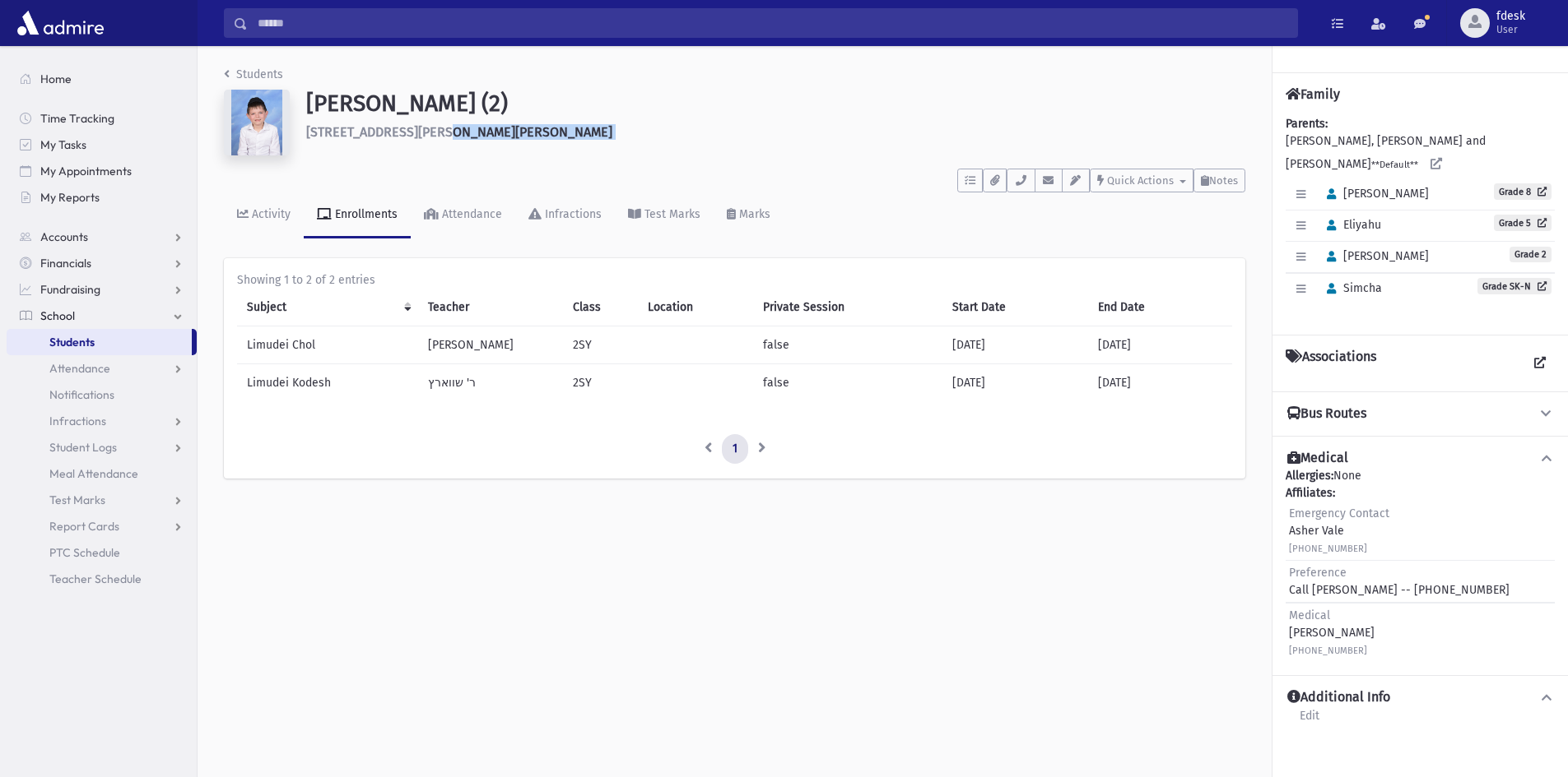
click at [474, 135] on h6 "74 Esther Crescent Thornhill" at bounding box center [776, 132] width 939 height 16
click at [481, 138] on h6 "74 Esther Crescent Thornhill" at bounding box center [776, 132] width 939 height 16
drag, startPoint x: 481, startPoint y: 136, endPoint x: 241, endPoint y: 119, distance: 240.6
click at [241, 118] on div "Menzelefsky, Daniel (2) 74 Esther Crescent Thornhill" at bounding box center [735, 126] width 1038 height 72
click at [457, 593] on div "Students Menzelefsky, Daniel (2) 74 Esther Crescent Thornhill **** To Do's No o…" at bounding box center [883, 412] width 1370 height 731
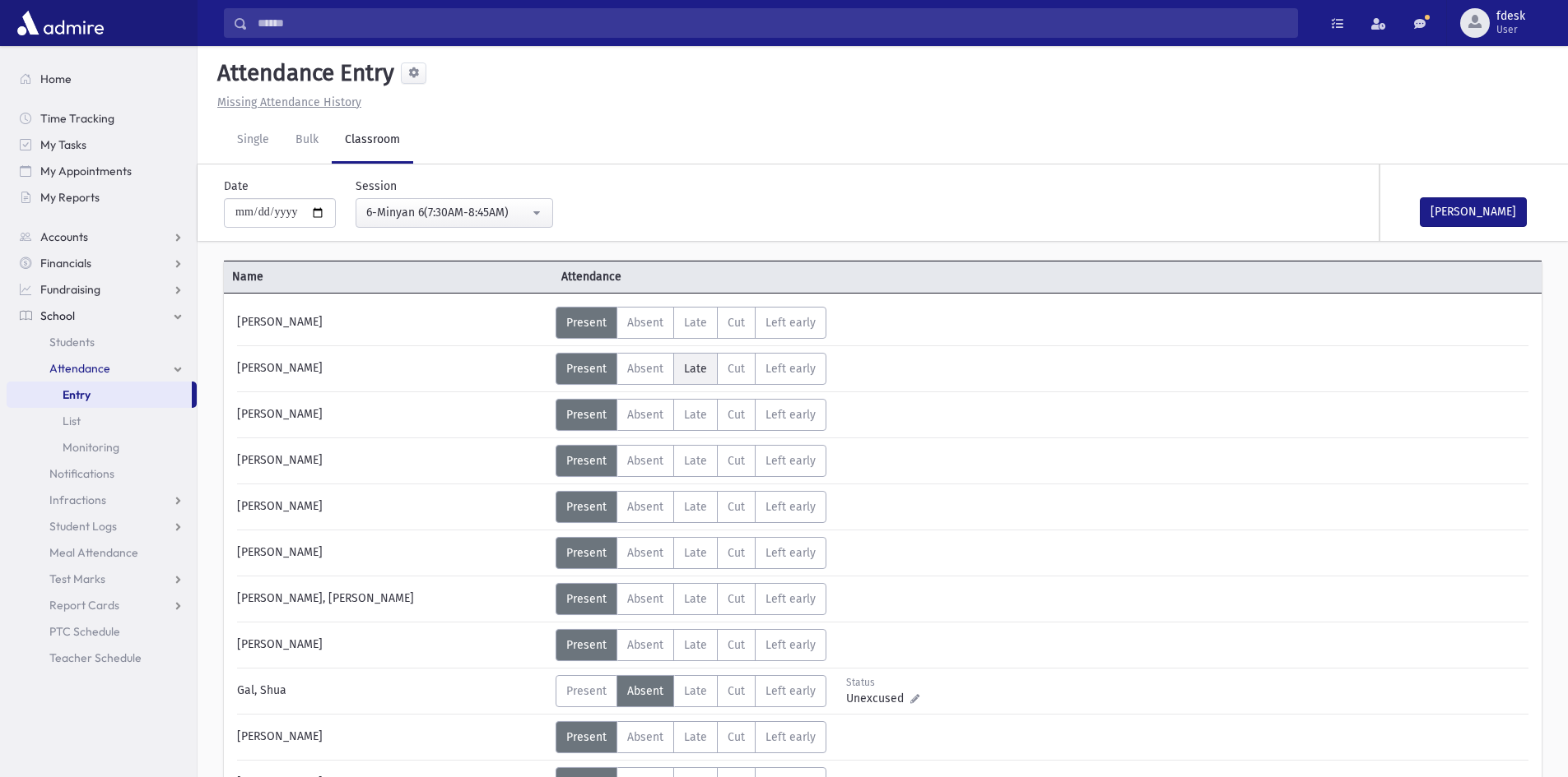
click at [710, 364] on label "Late L" at bounding box center [696, 369] width 44 height 32
click at [1452, 210] on button "Mark Done" at bounding box center [1473, 212] width 107 height 30
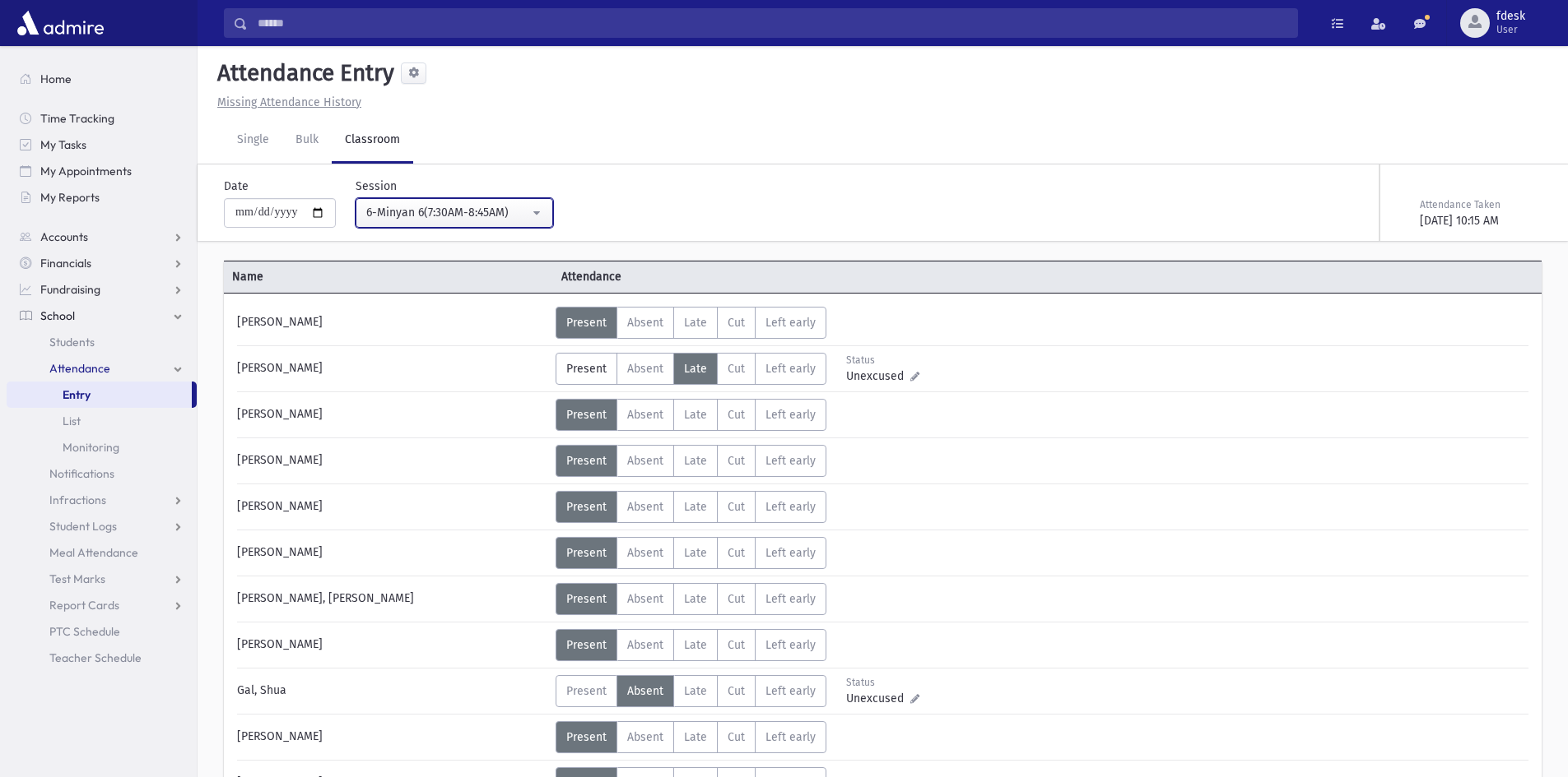
drag, startPoint x: 391, startPoint y: 198, endPoint x: 385, endPoint y: 220, distance: 22.8
click at [389, 207] on button "6-Minyan 6(7:30AM-8:45AM)" at bounding box center [455, 213] width 198 height 30
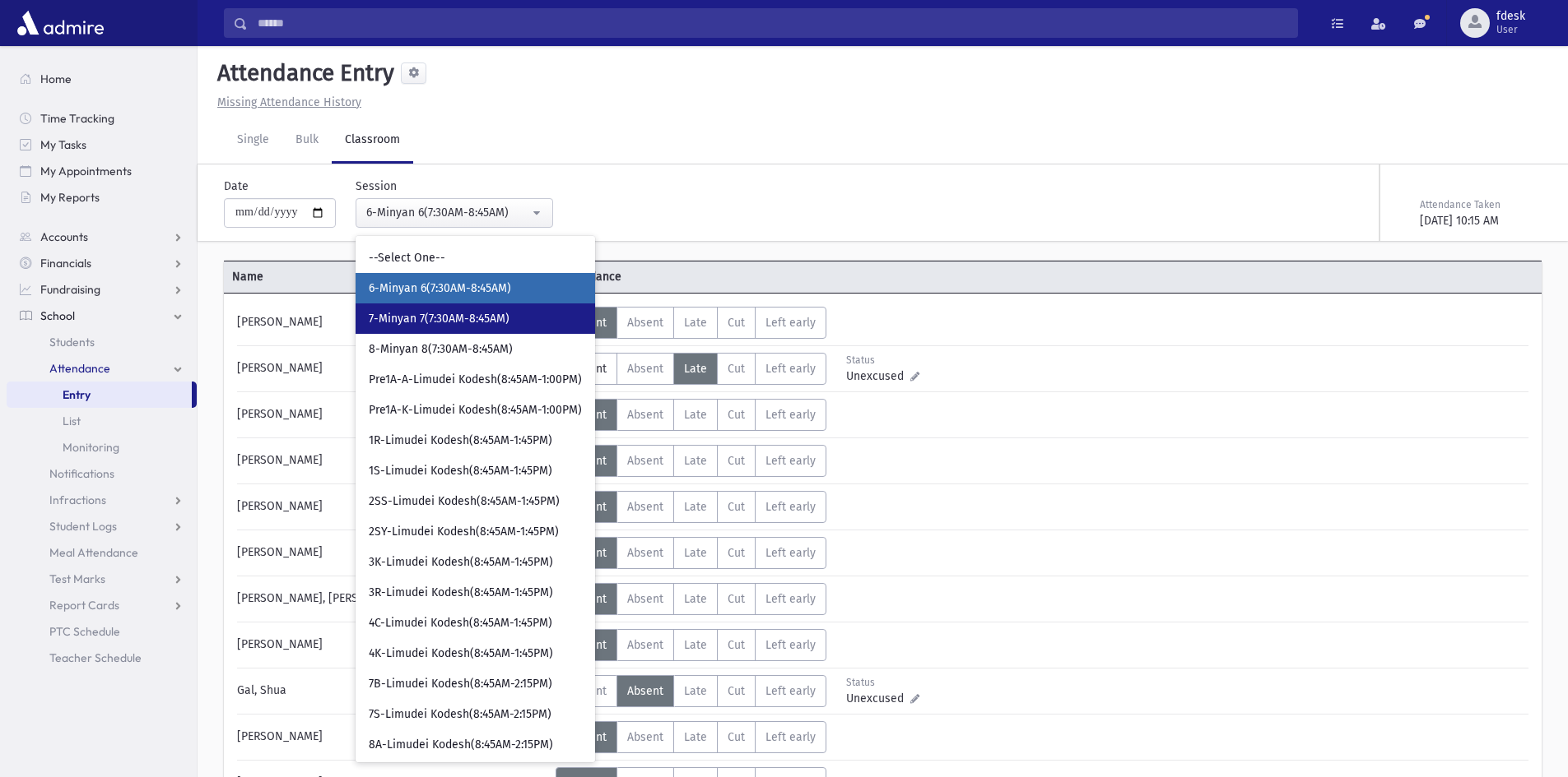
click at [414, 323] on span "7-Minyan 7(7:30AM-8:45AM)" at bounding box center [439, 319] width 141 height 16
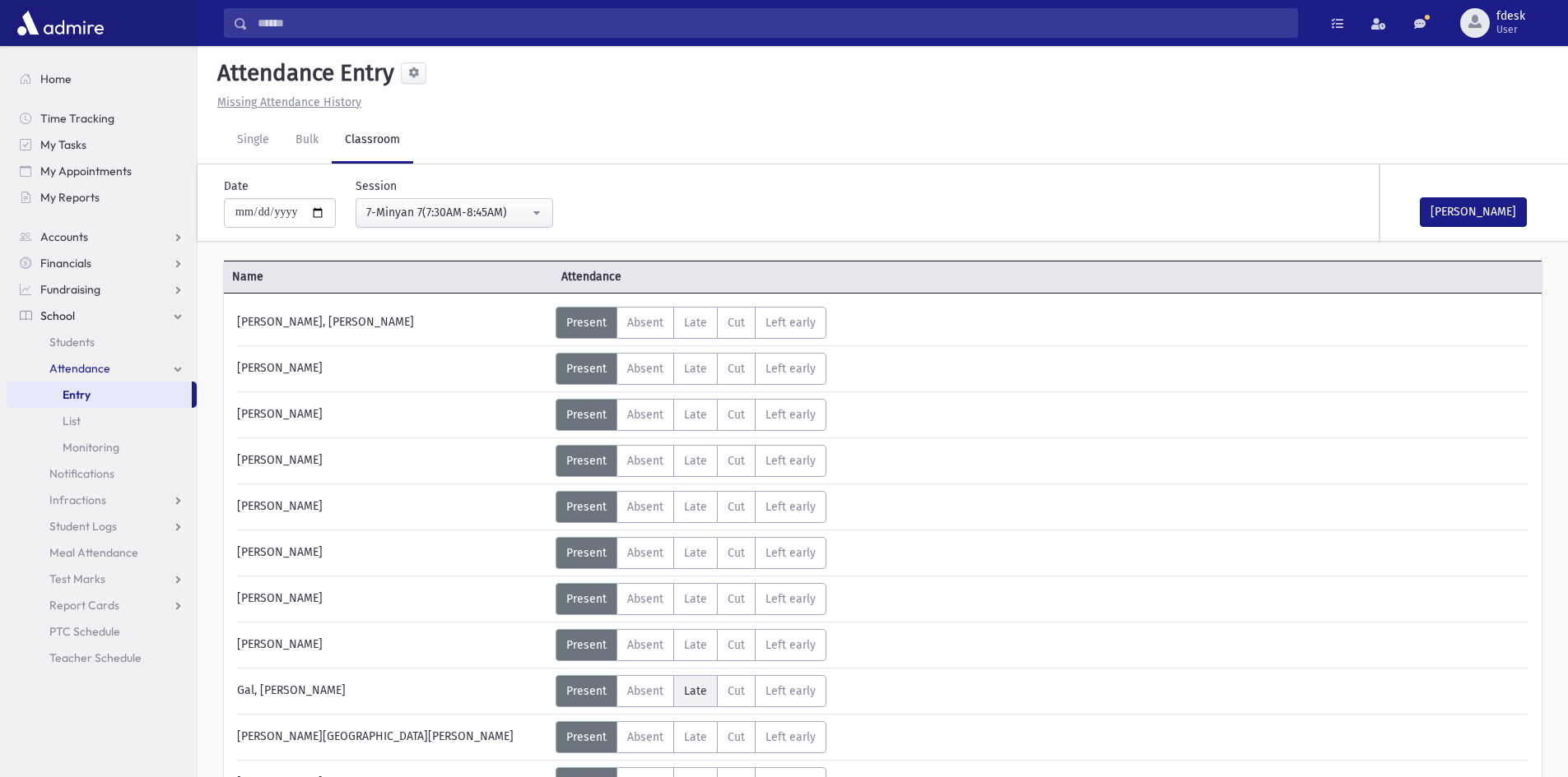
click at [695, 685] on span "Late" at bounding box center [696, 691] width 23 height 14
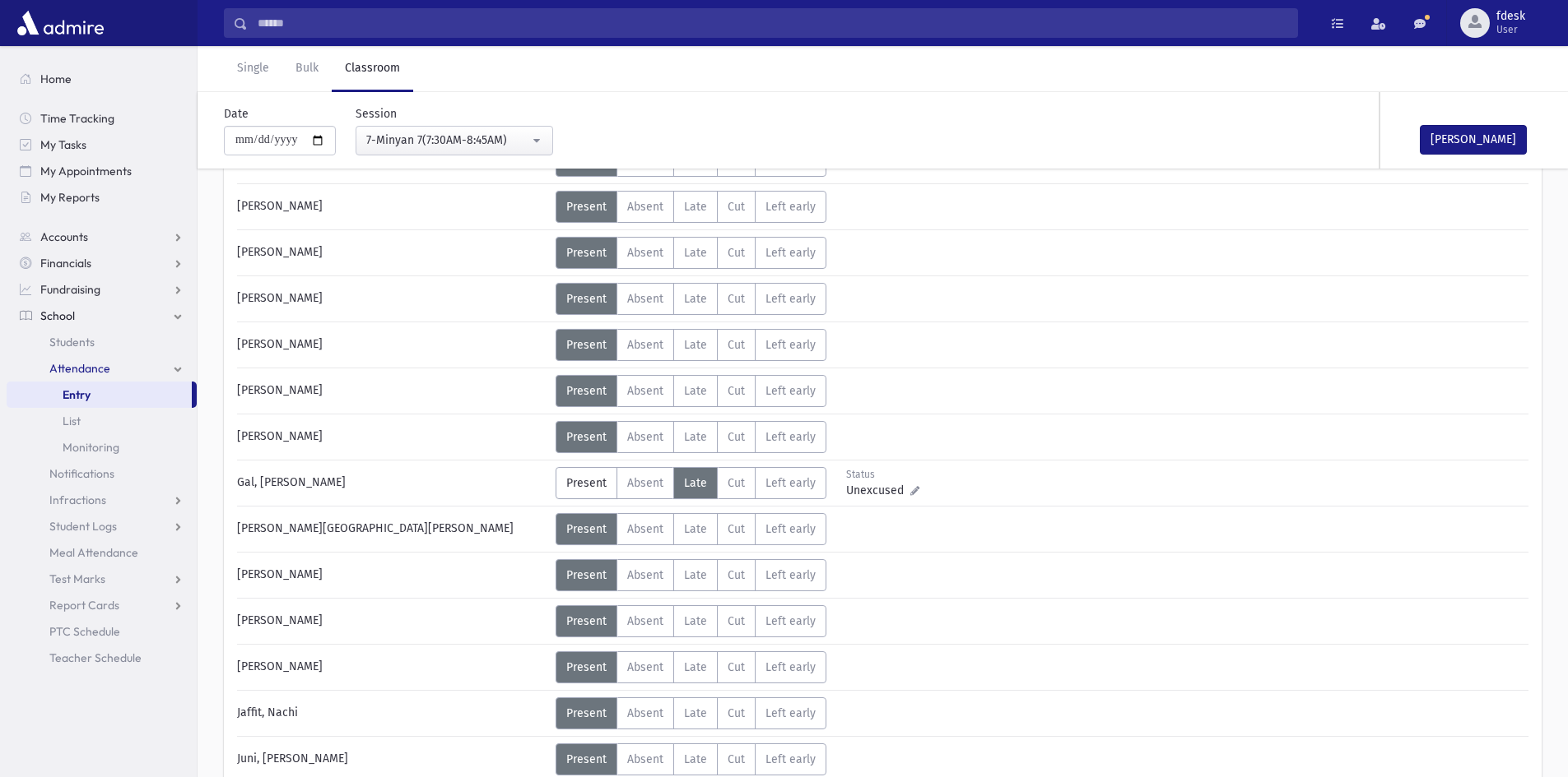
scroll to position [247, 0]
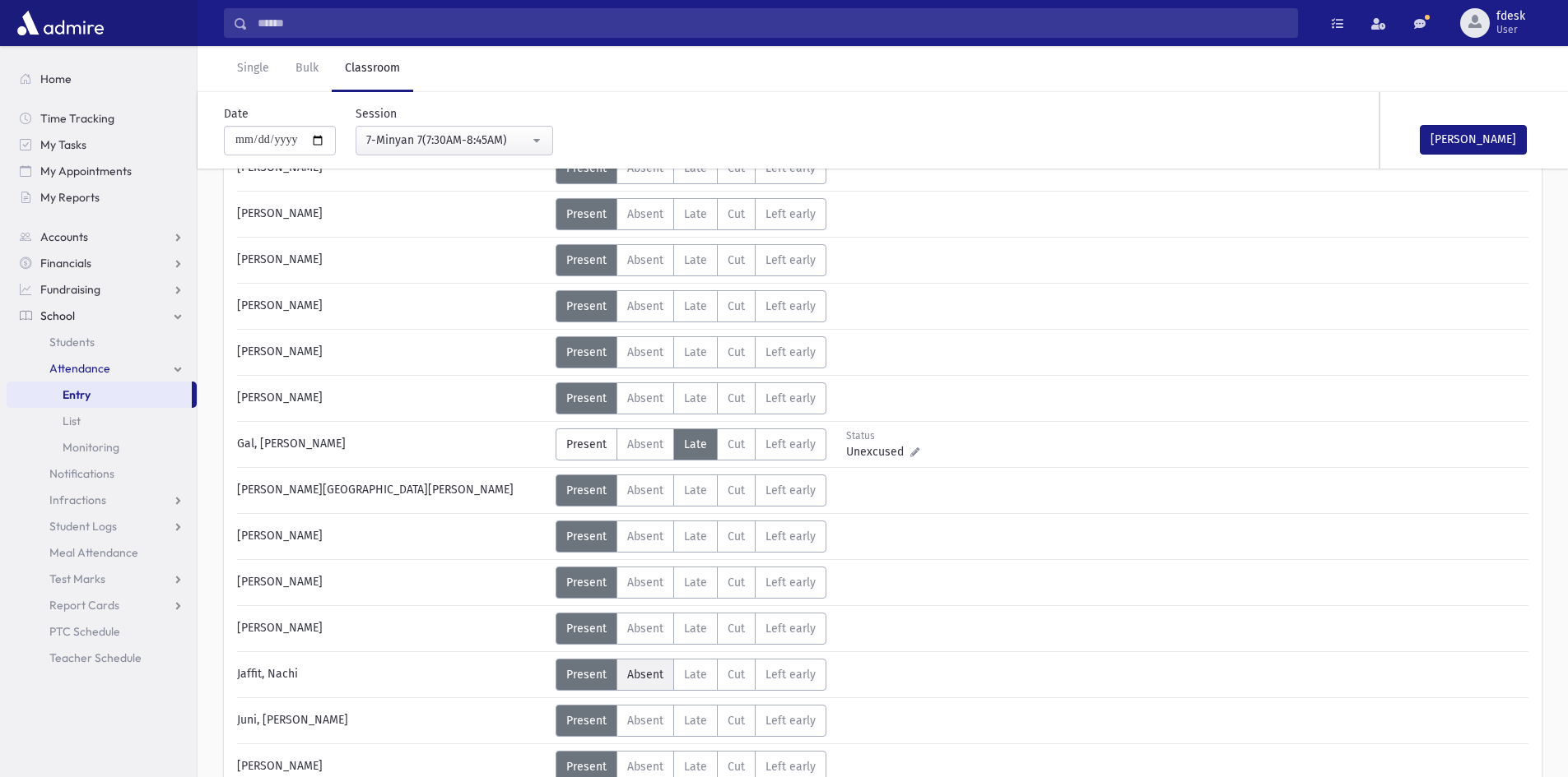
click at [656, 680] on span "Absent" at bounding box center [646, 675] width 36 height 14
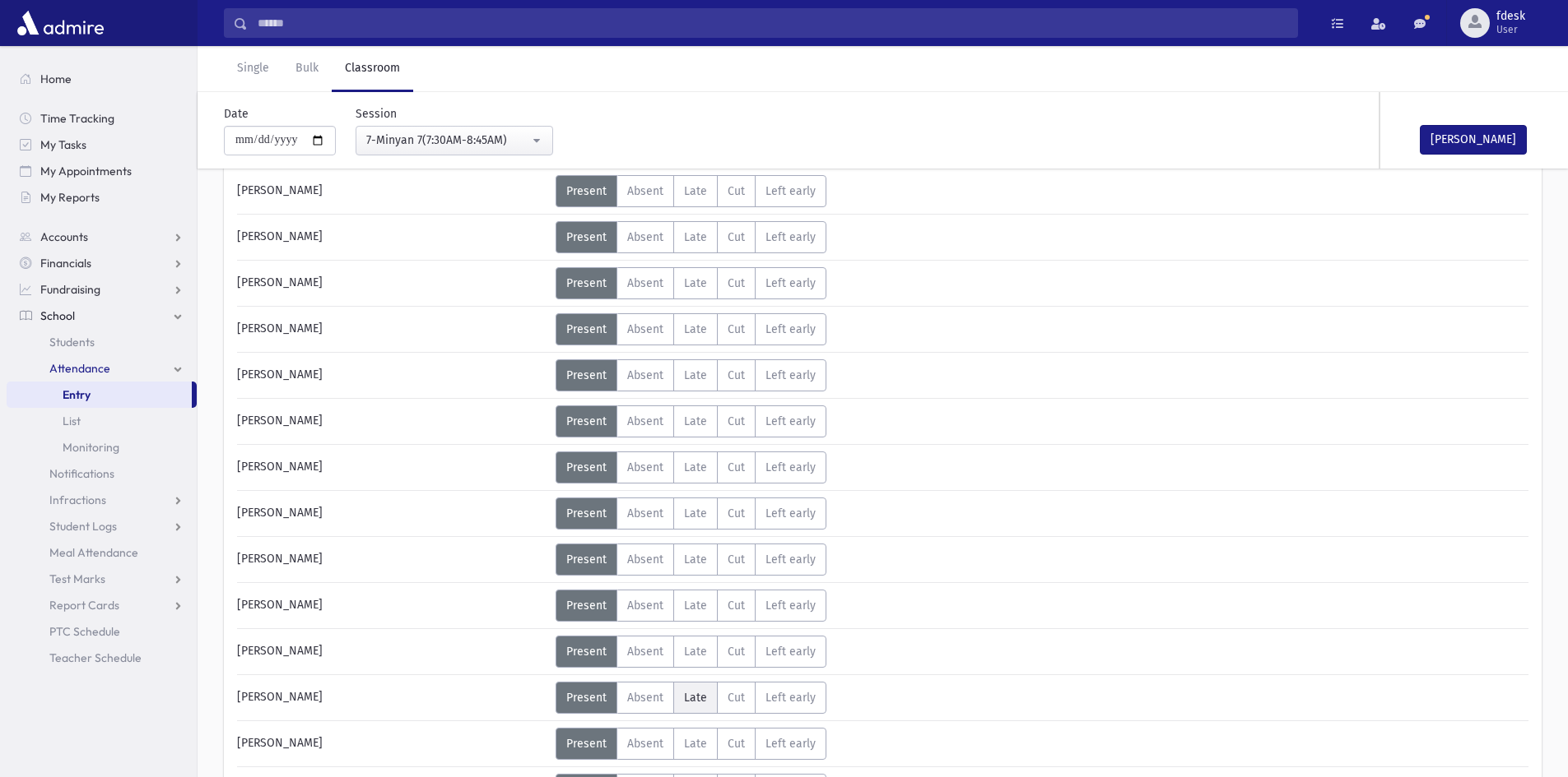
scroll to position [905, 0]
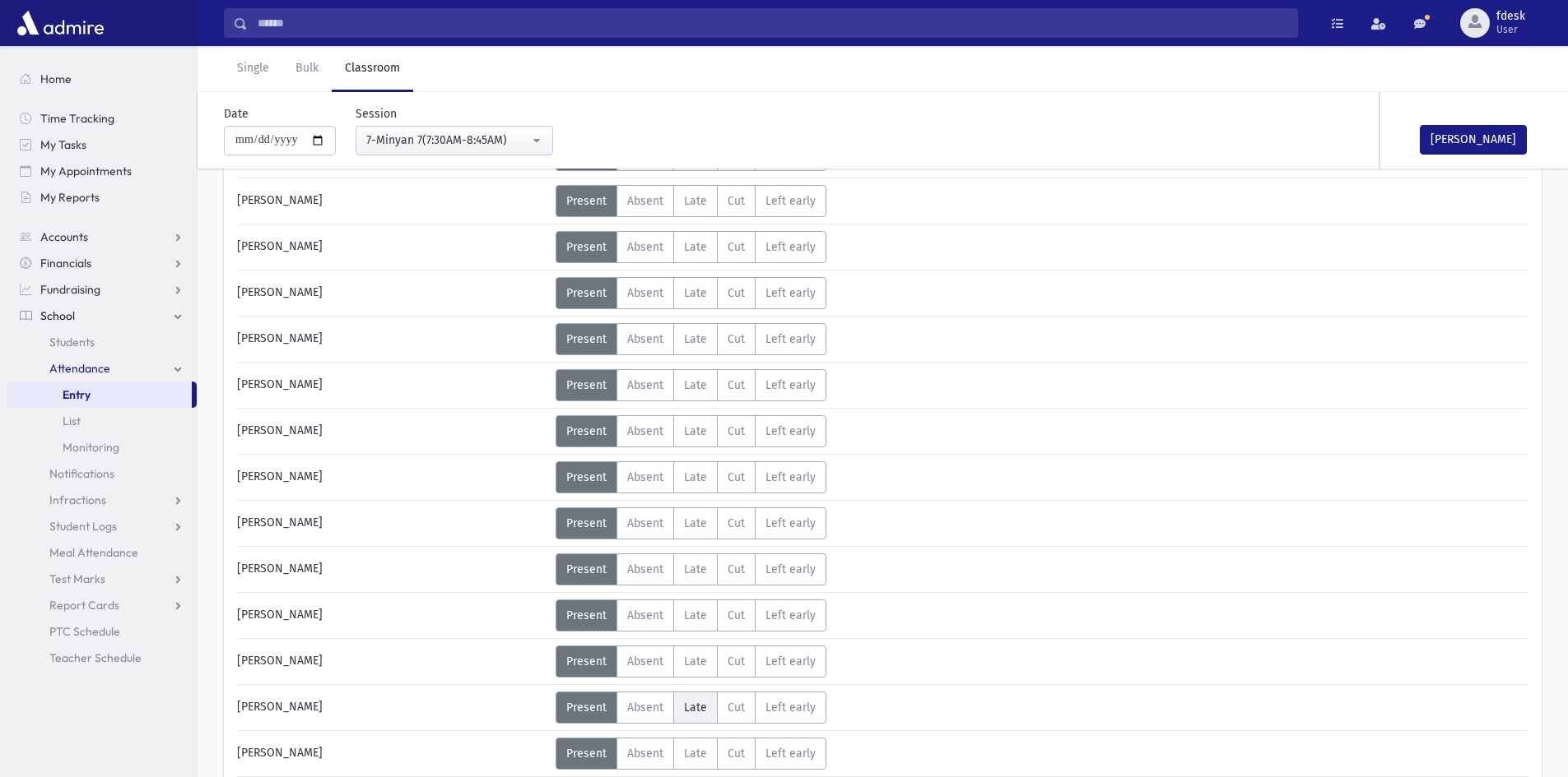
click at [683, 703] on label "Late L" at bounding box center [696, 708] width 44 height 32
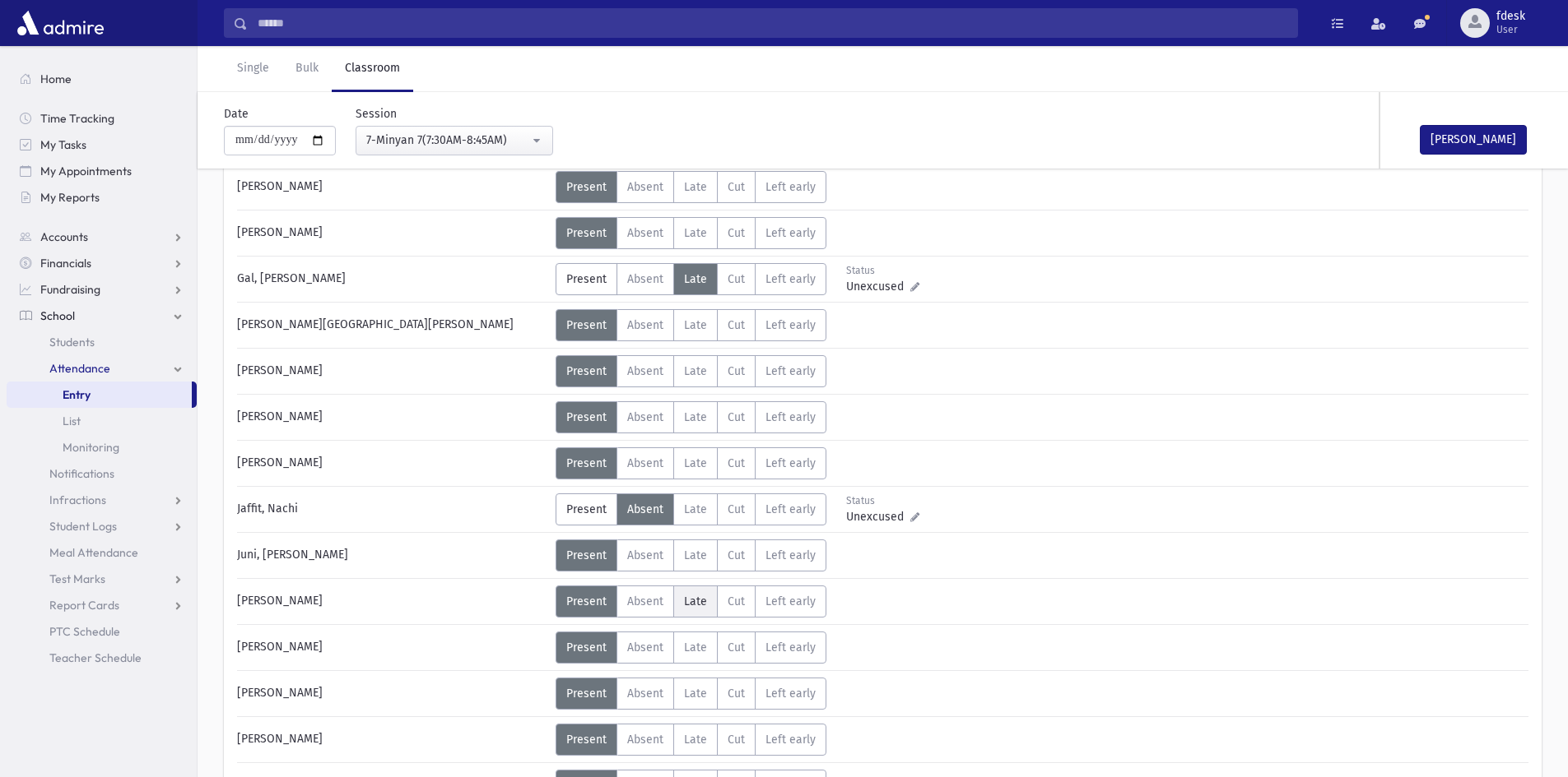
scroll to position [412, 0]
click at [704, 369] on span "Late" at bounding box center [696, 372] width 23 height 14
click at [633, 560] on span "Absent" at bounding box center [646, 556] width 36 height 14
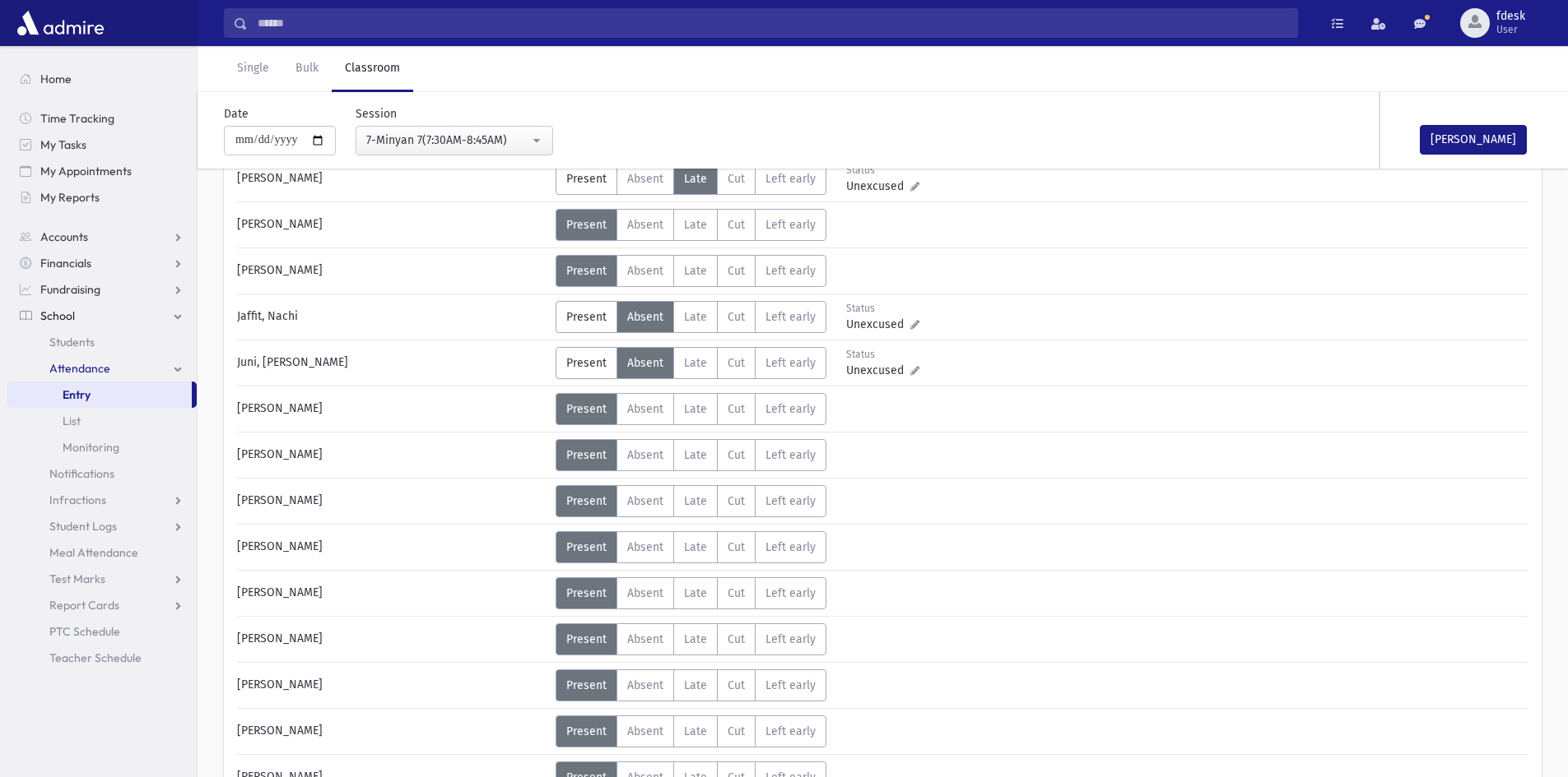
scroll to position [822, 0]
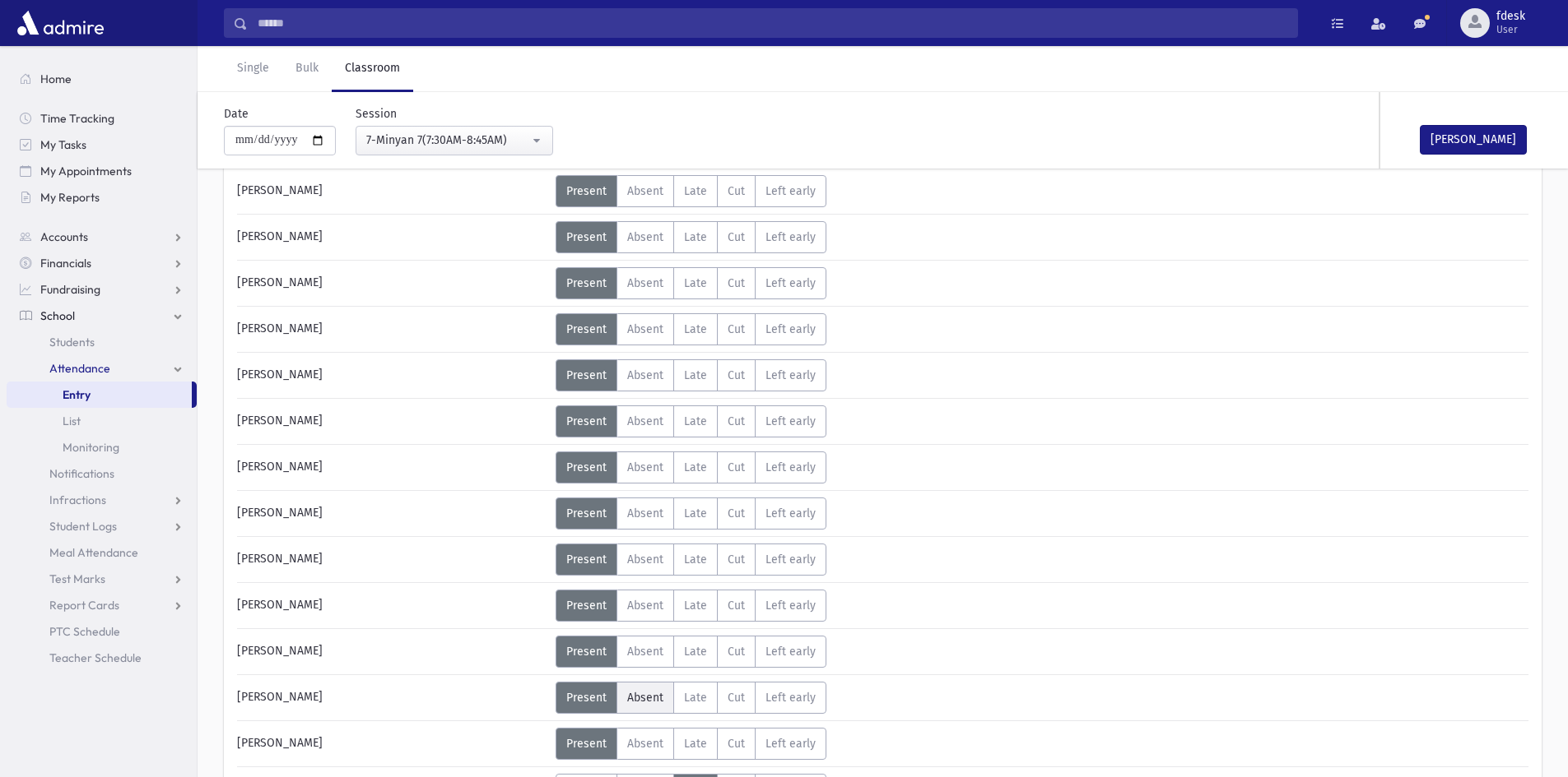
click at [642, 696] on span "Absent" at bounding box center [646, 698] width 36 height 14
click at [1496, 142] on button "Mark Done" at bounding box center [1473, 140] width 107 height 30
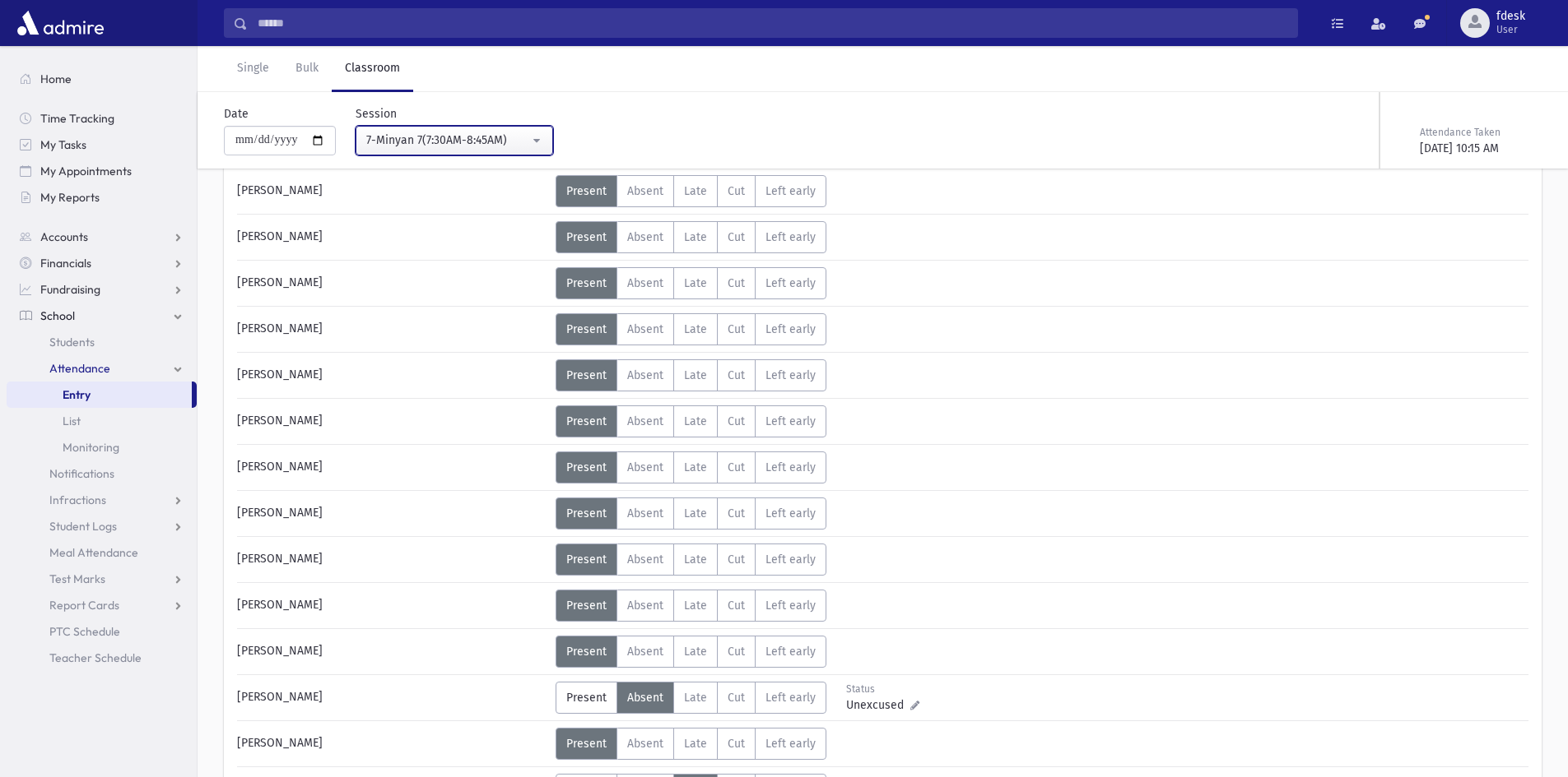
click at [450, 145] on div "7-Minyan 7(7:30AM-8:45AM)" at bounding box center [448, 140] width 163 height 17
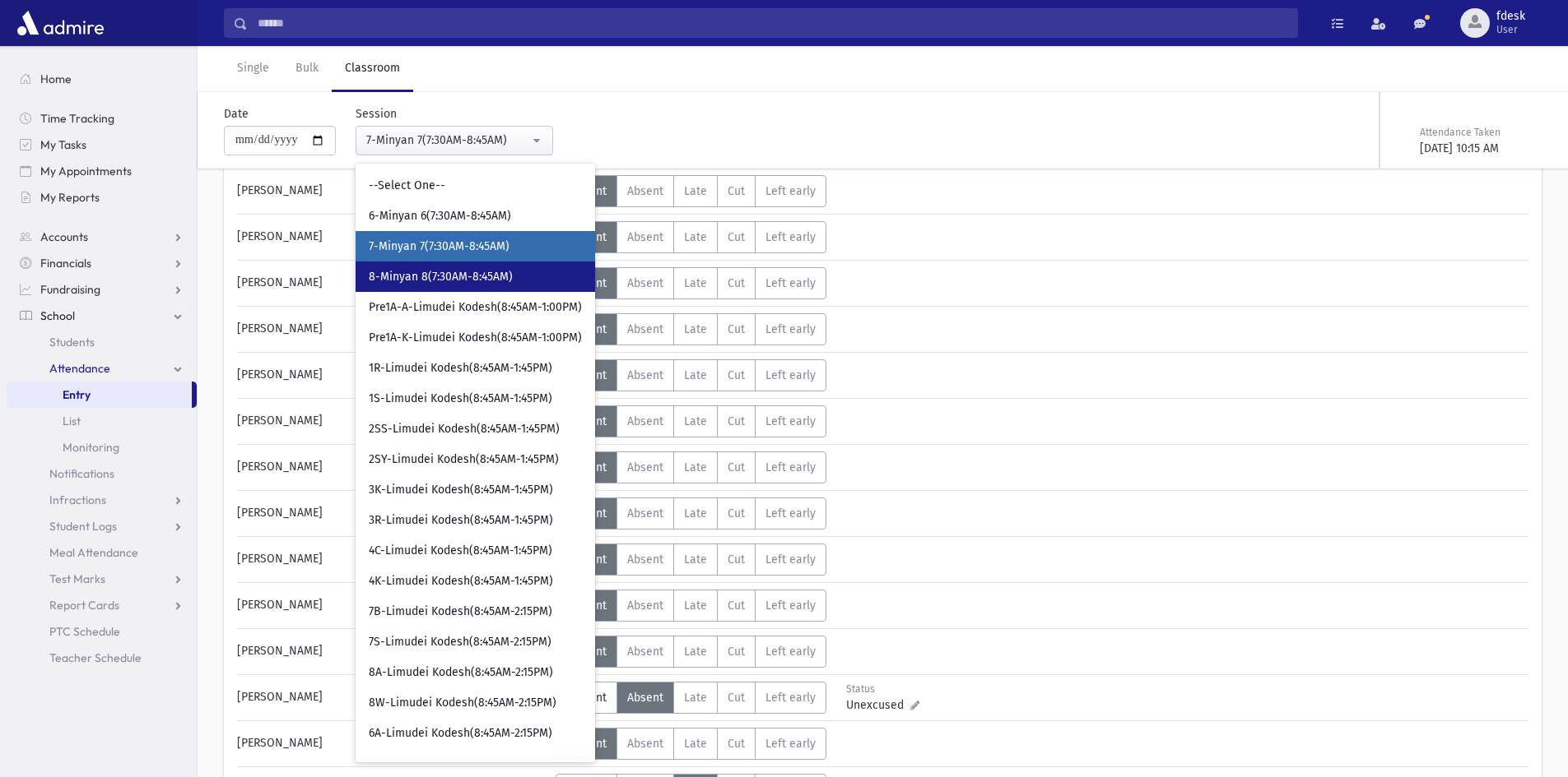
click at [471, 275] on span "8-Minyan 8(7:30AM-8:45AM)" at bounding box center [441, 277] width 144 height 16
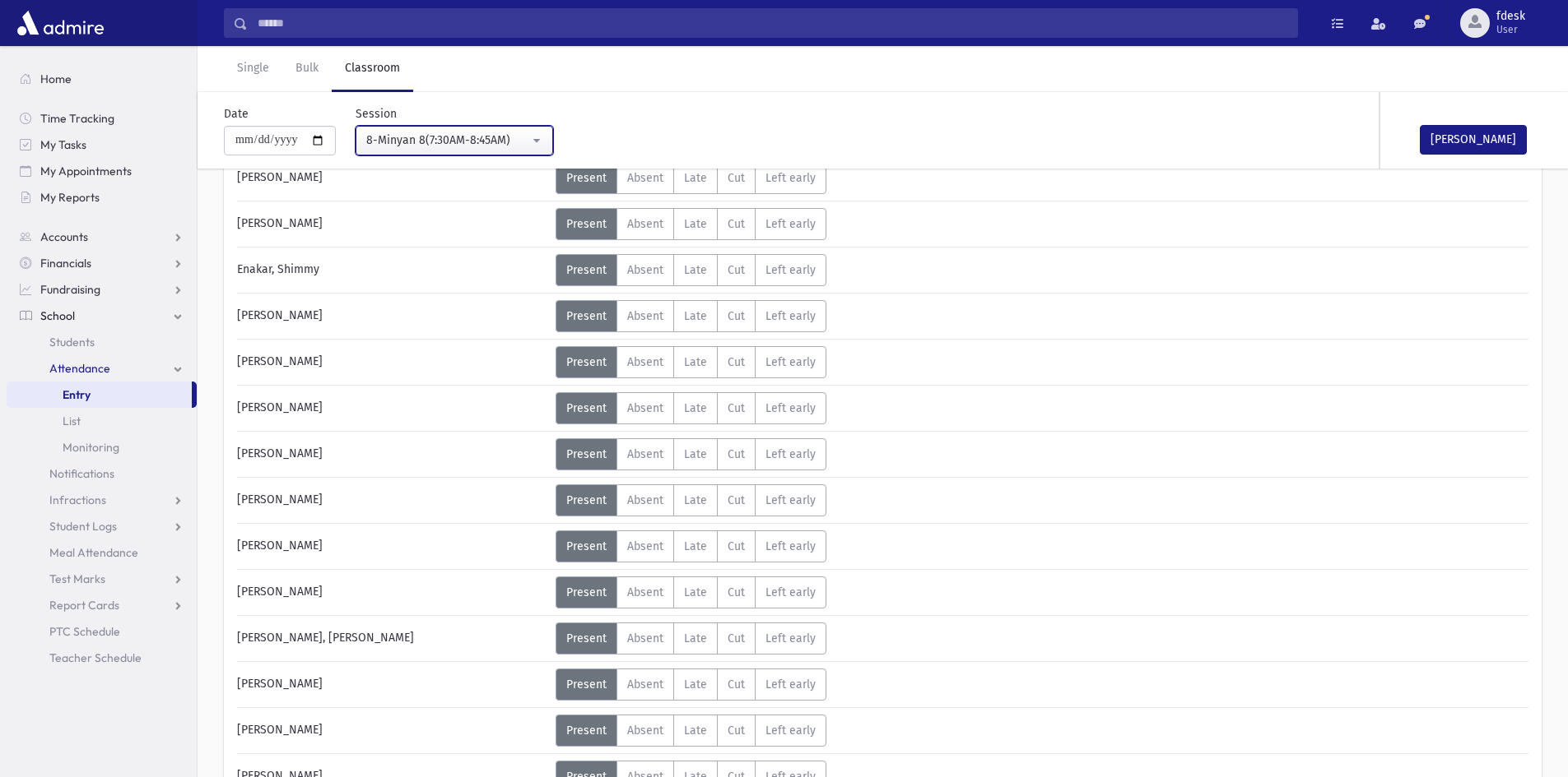
scroll to position [165, 0]
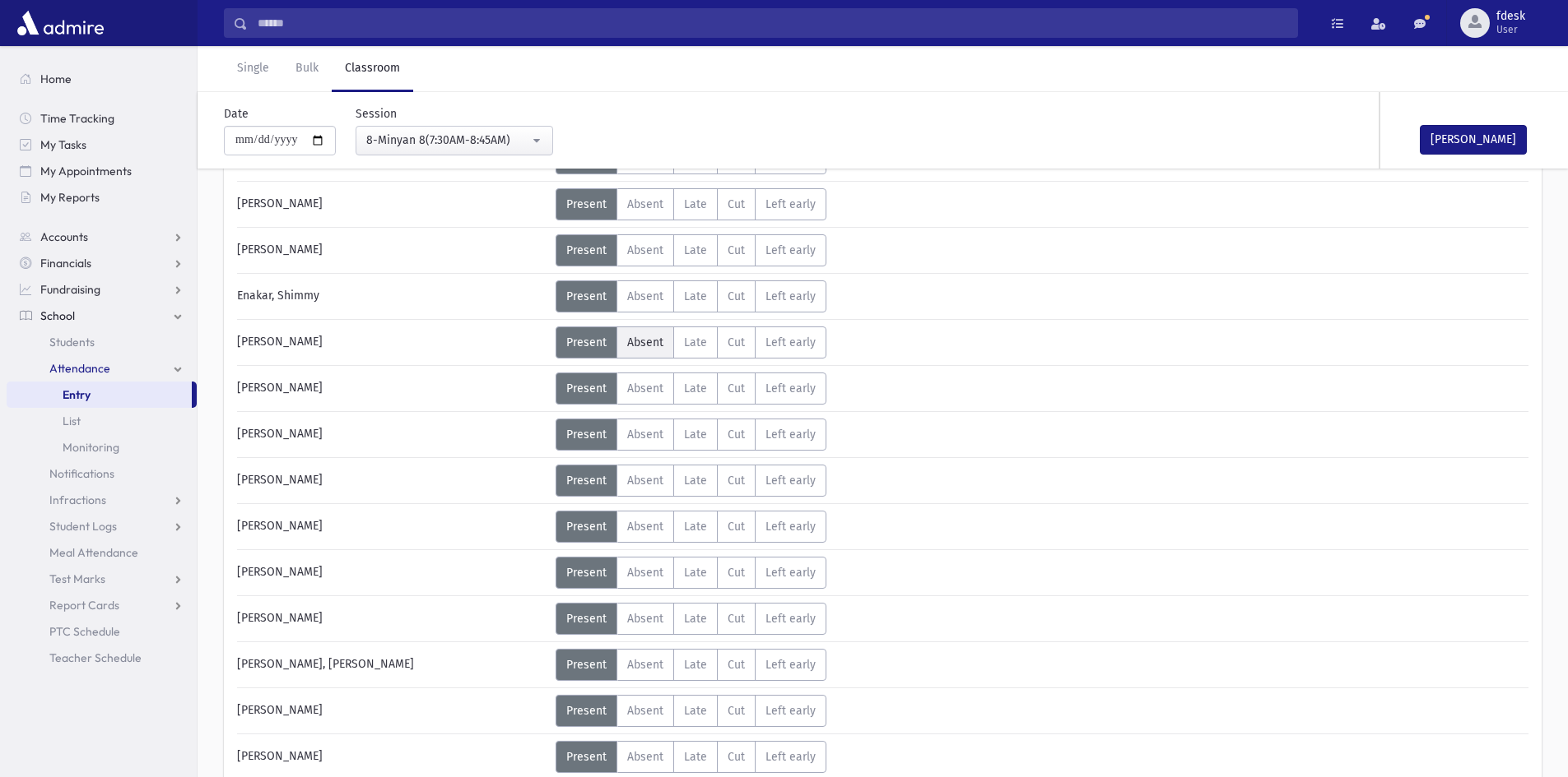
click at [654, 342] on span "Absent" at bounding box center [646, 342] width 36 height 14
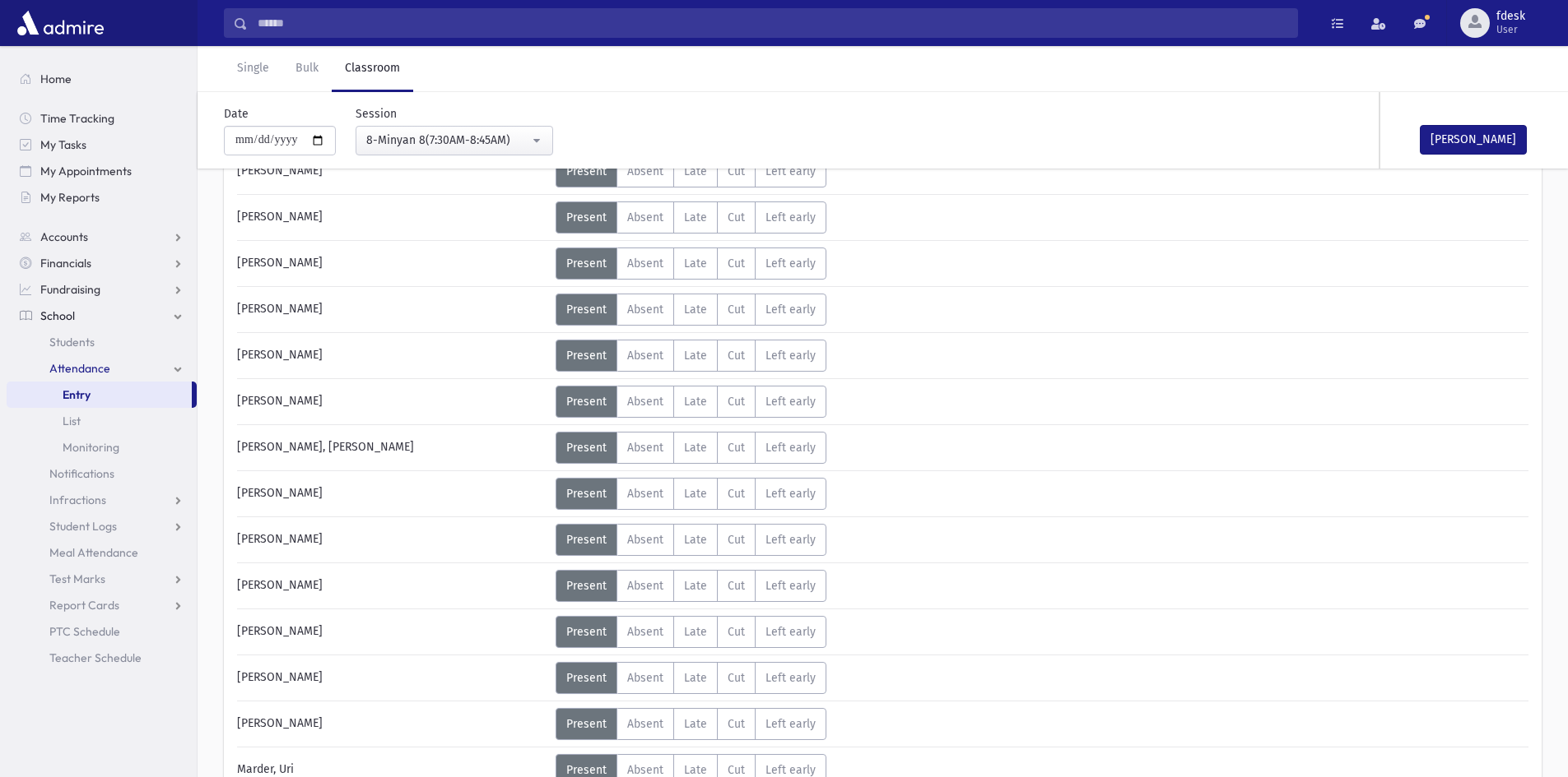
scroll to position [412, 0]
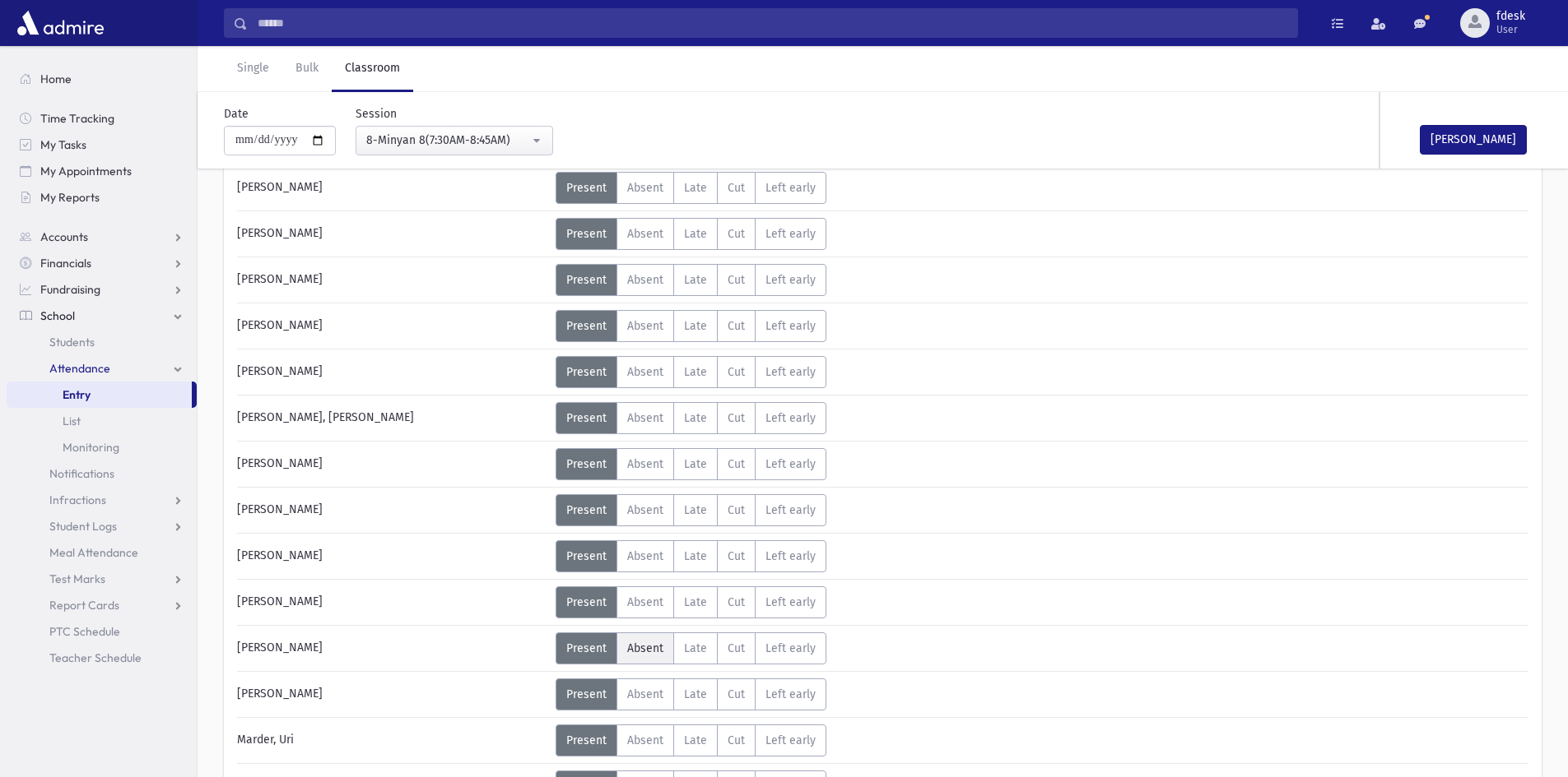
click at [643, 649] on span "Absent" at bounding box center [646, 649] width 36 height 14
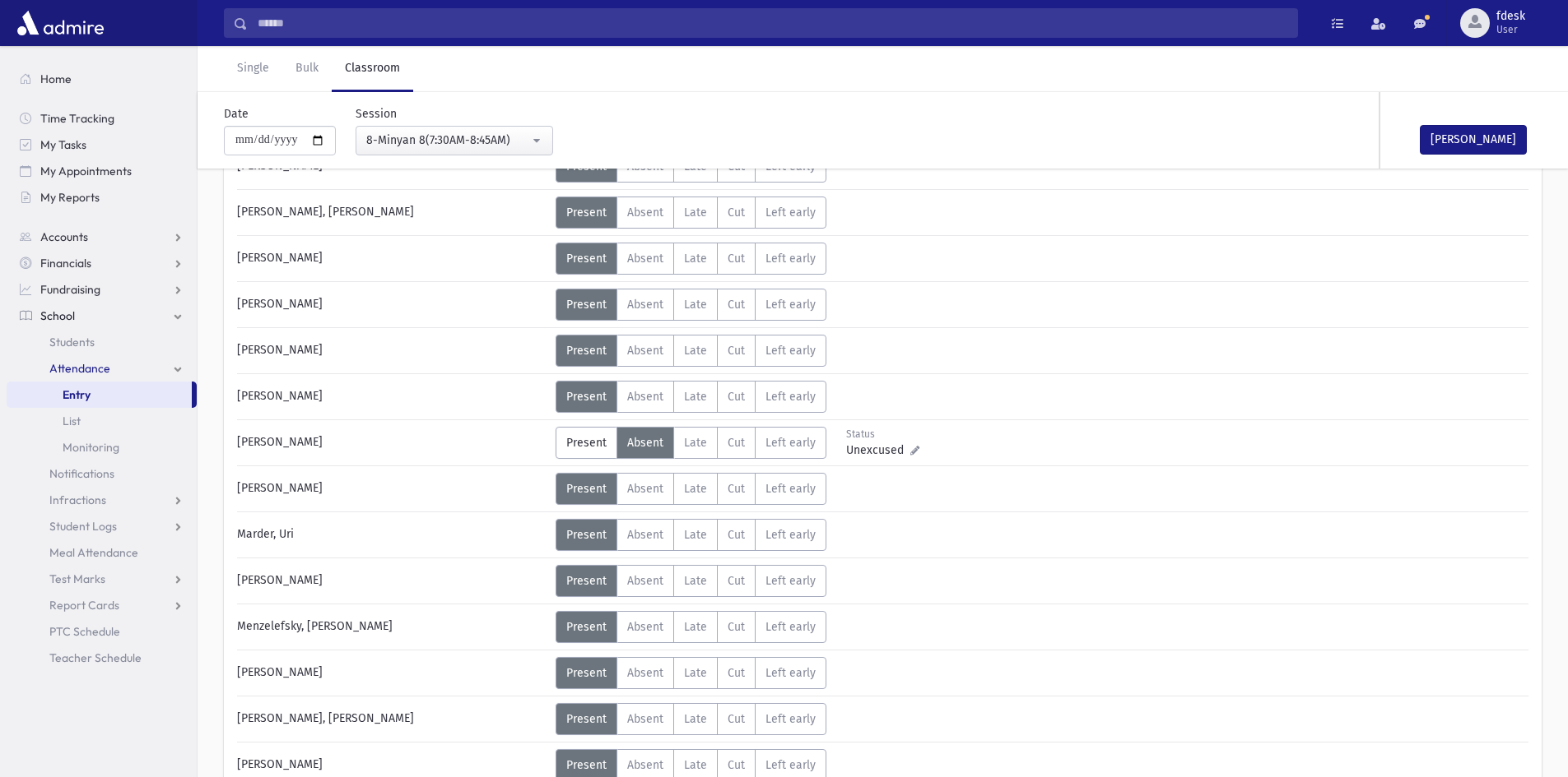
scroll to position [658, 0]
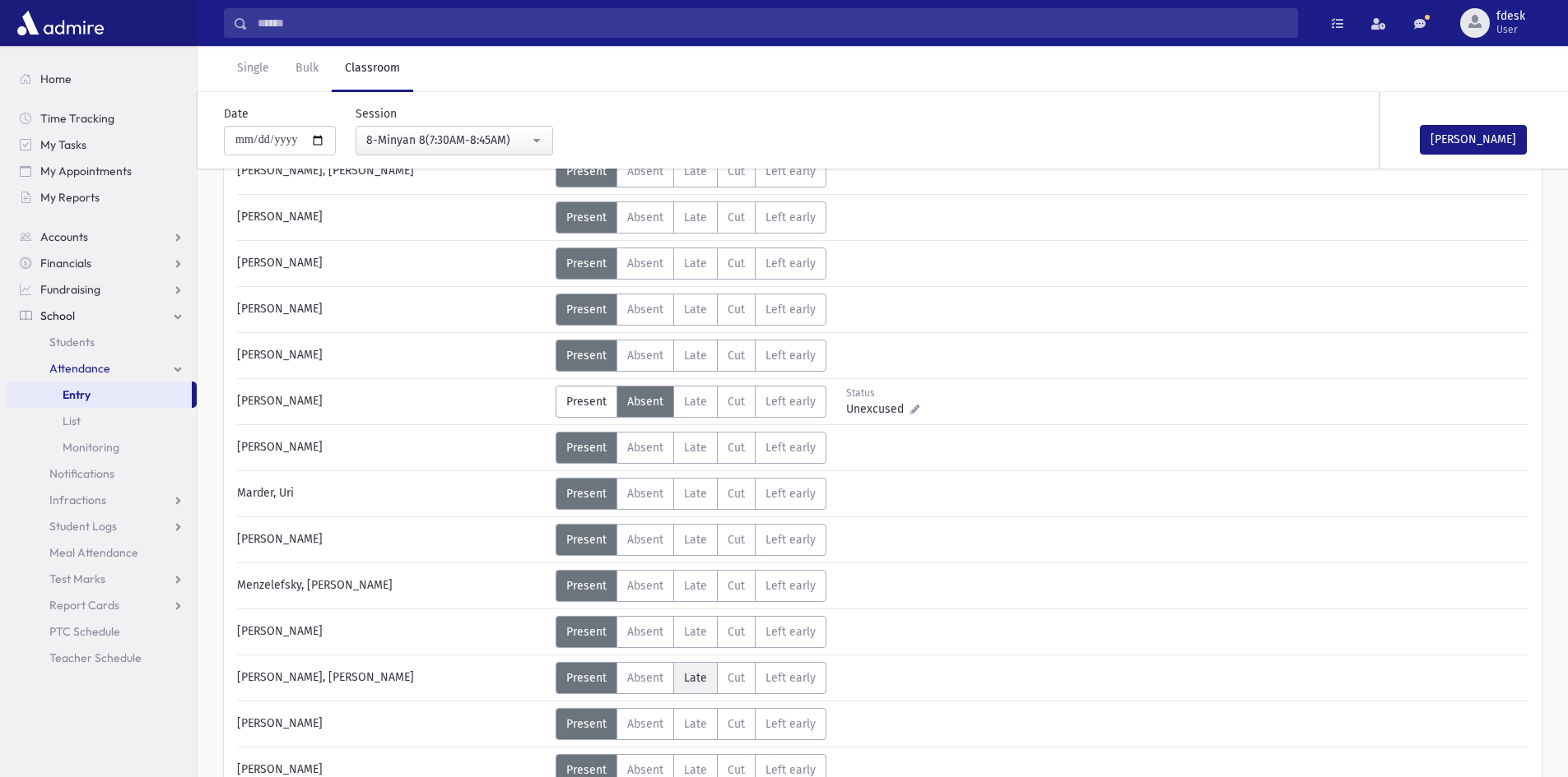
click at [700, 672] on span "Late" at bounding box center [696, 678] width 23 height 14
click at [648, 725] on span "Absent" at bounding box center [646, 723] width 36 height 14
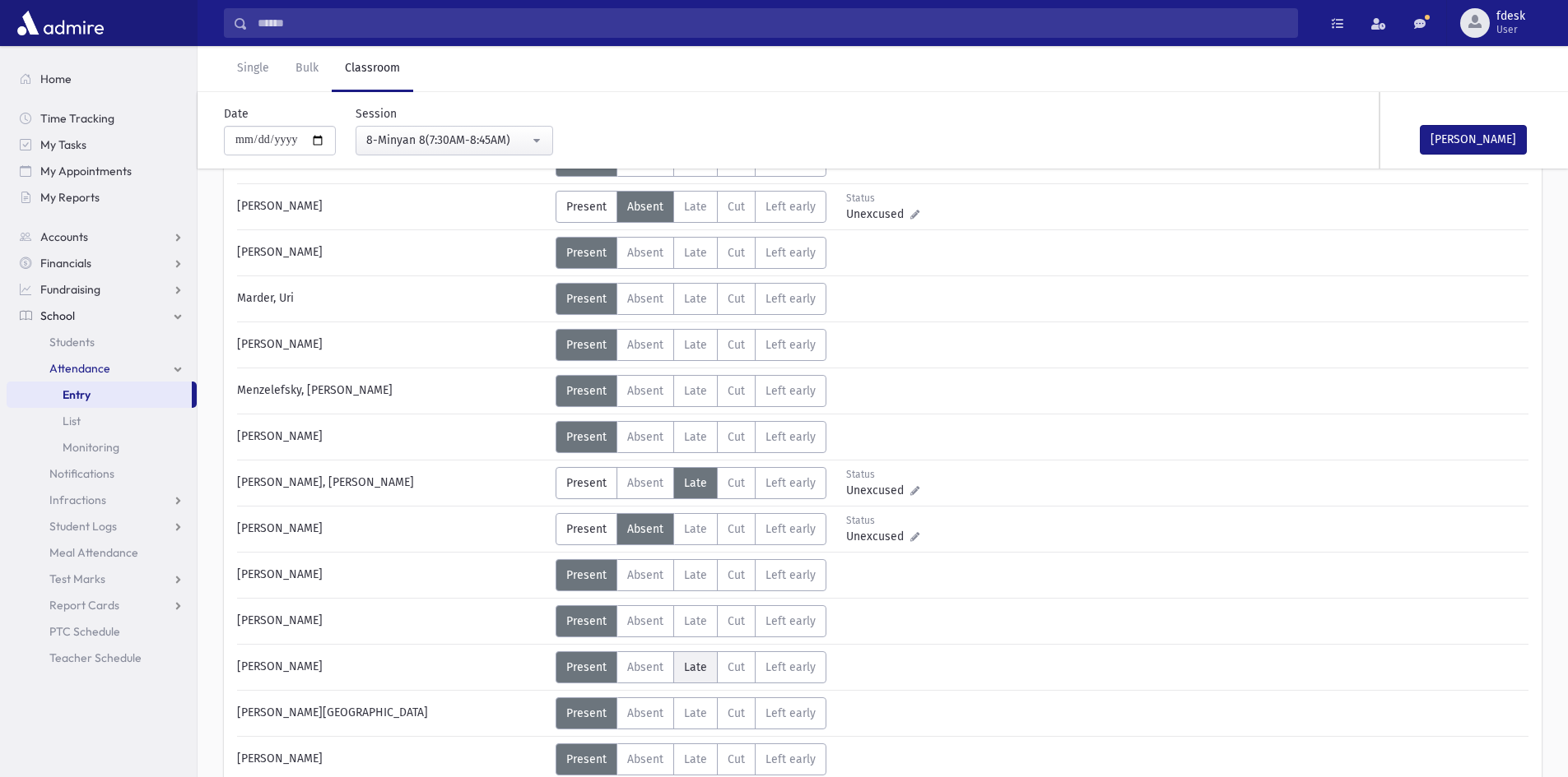
scroll to position [905, 0]
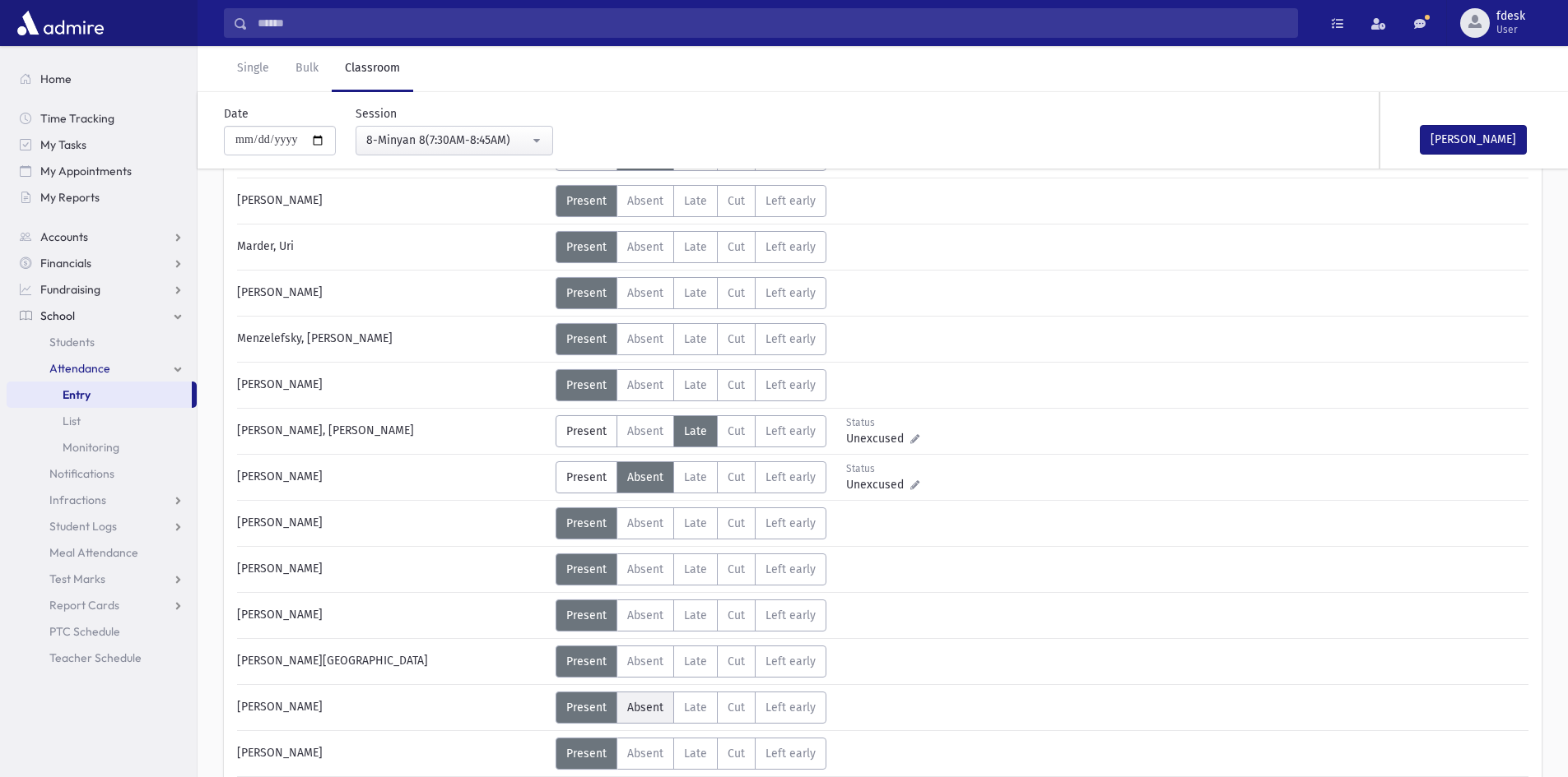
click at [652, 700] on label "Absent A" at bounding box center [646, 708] width 58 height 32
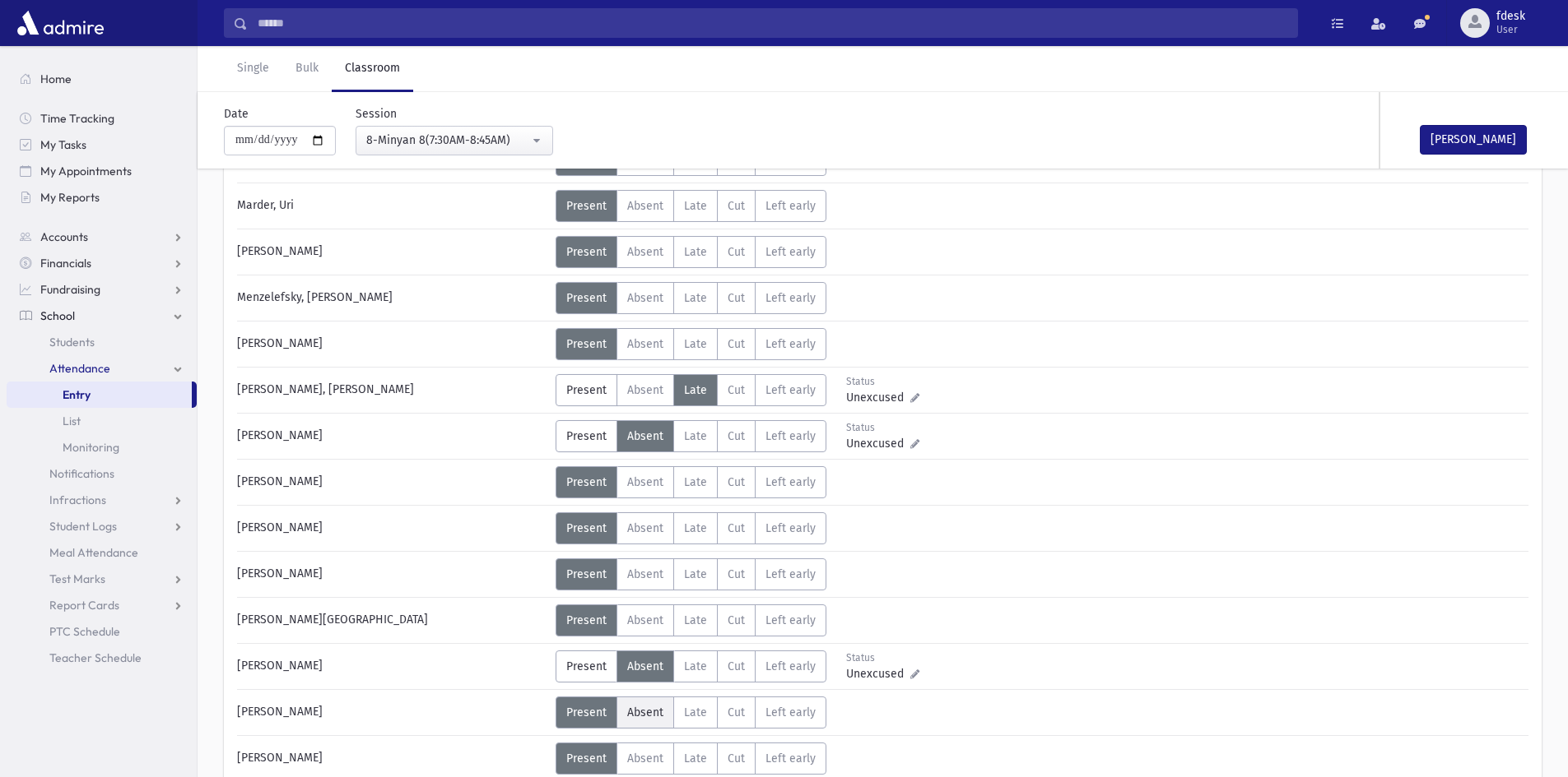
scroll to position [987, 0]
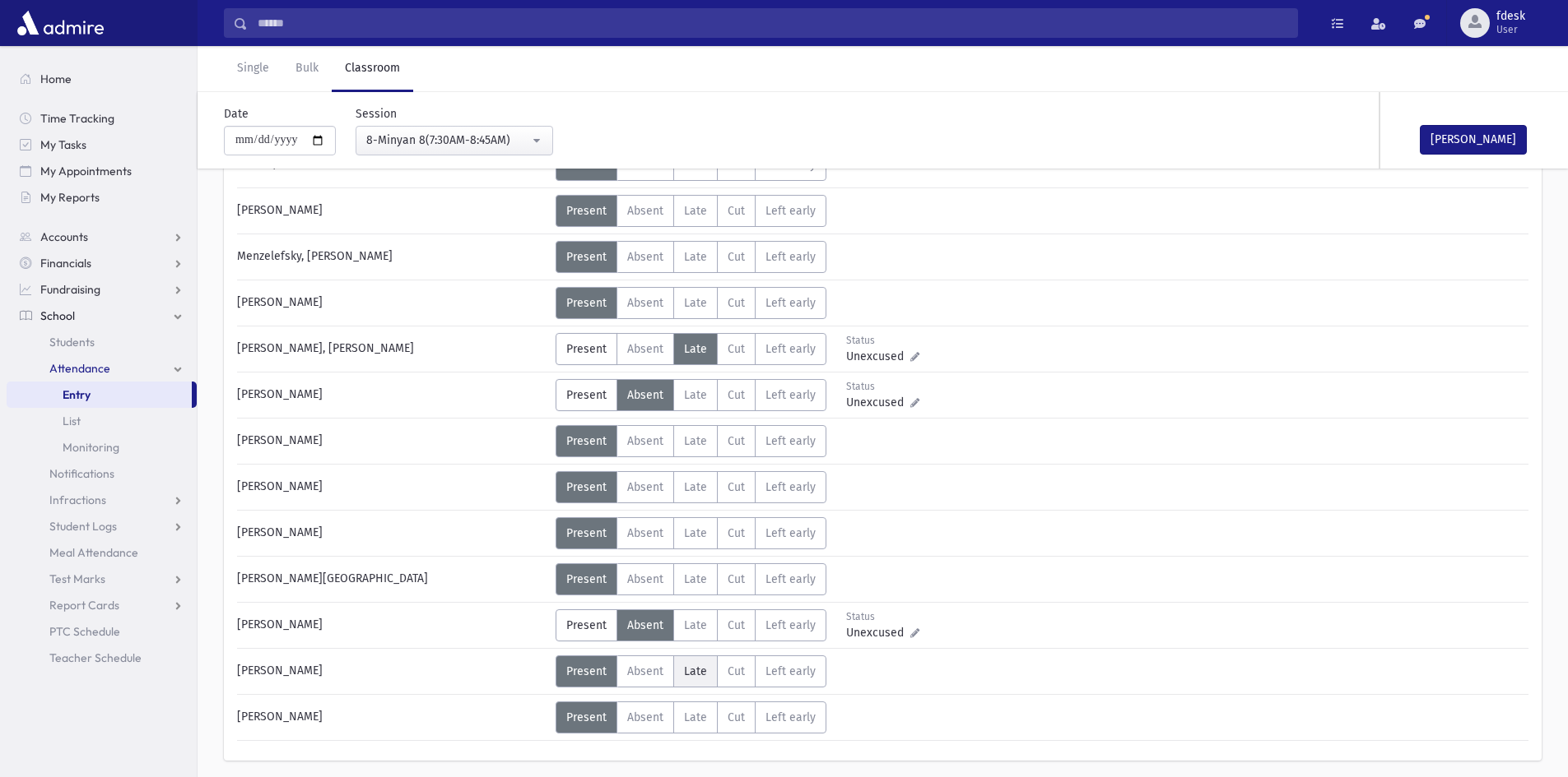
click at [704, 663] on label "Late L" at bounding box center [696, 672] width 44 height 32
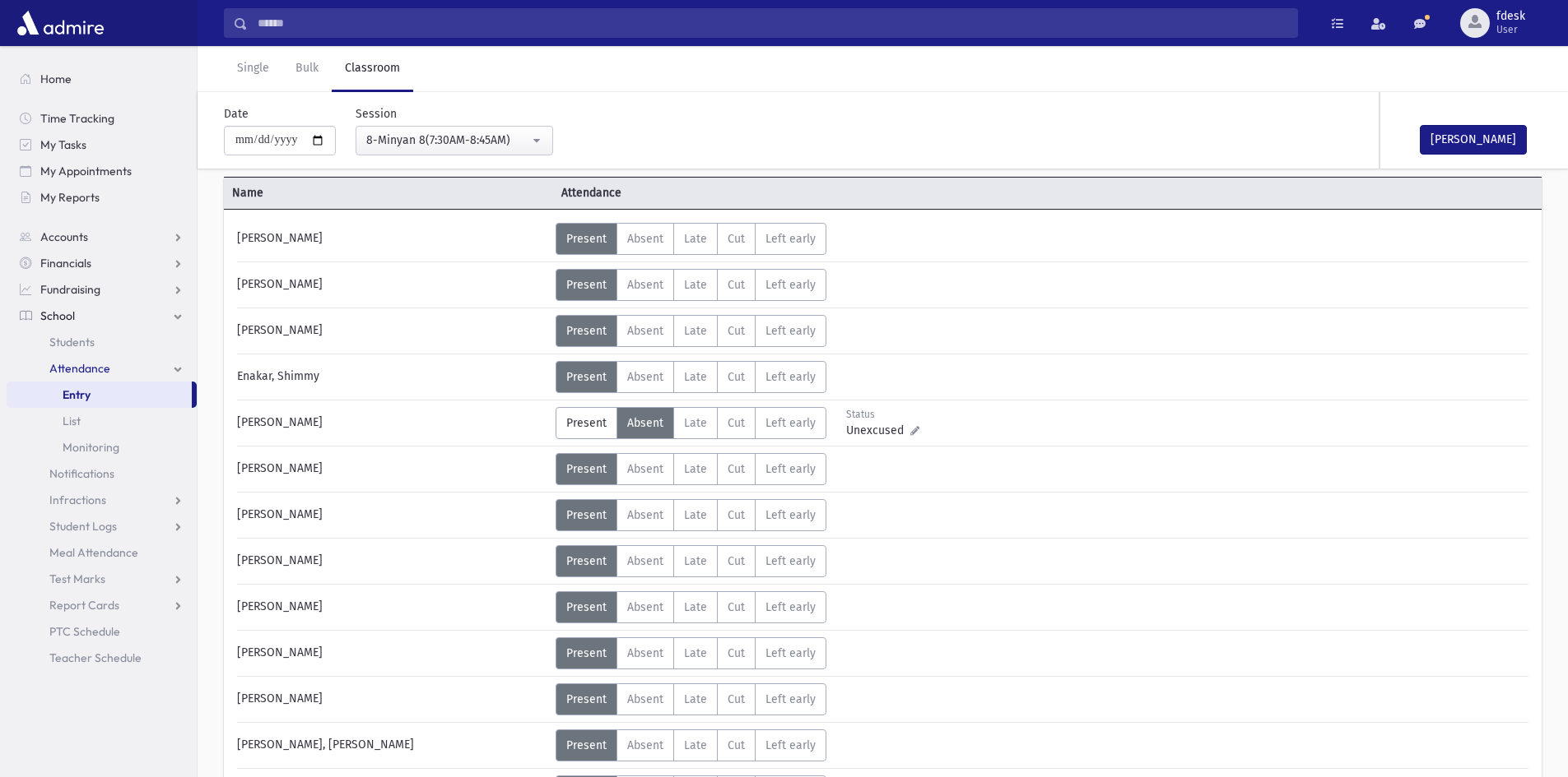
scroll to position [0, 0]
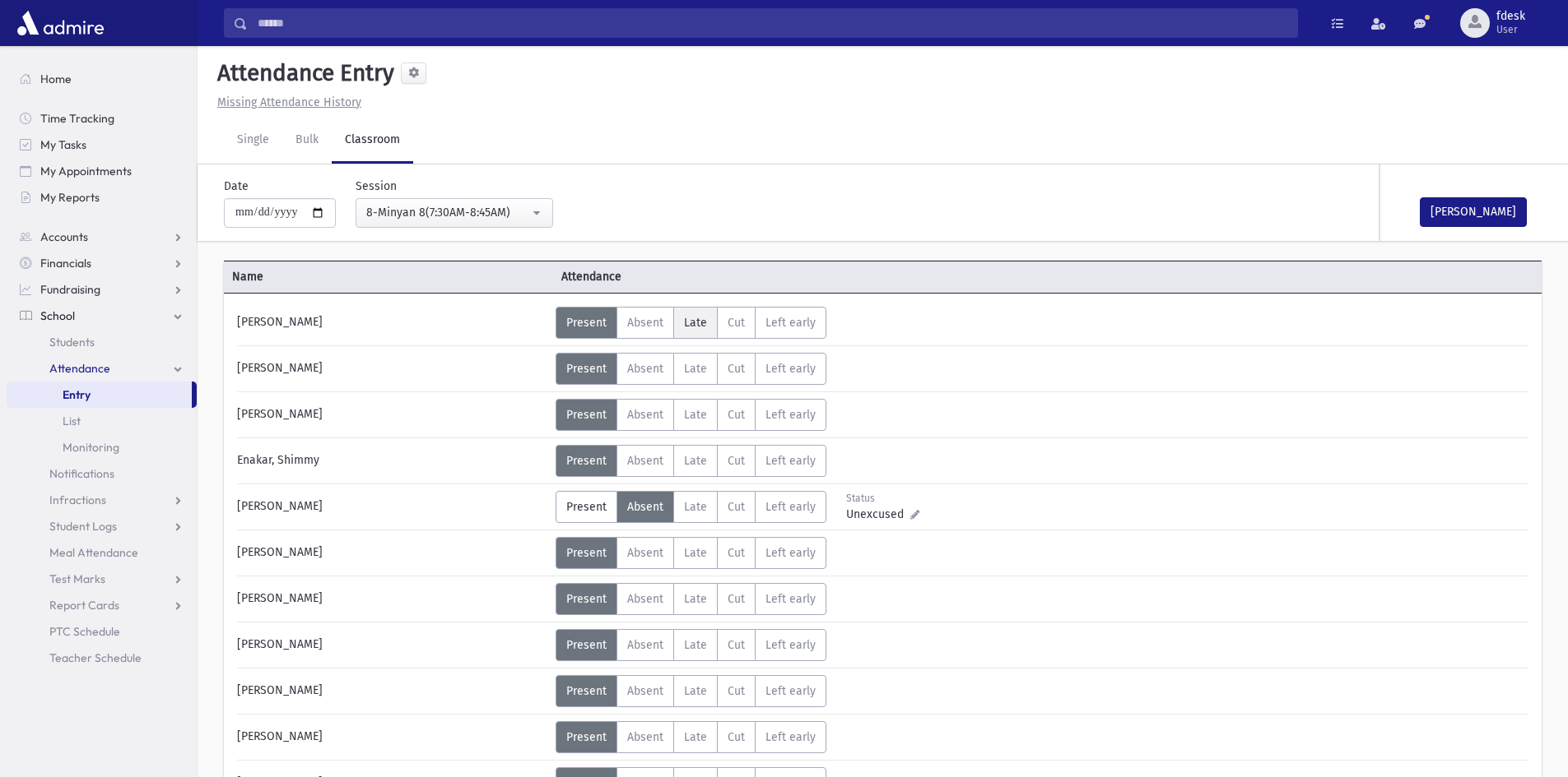
click at [688, 328] on span "Late" at bounding box center [696, 323] width 23 height 14
click at [691, 421] on span "Late" at bounding box center [696, 415] width 23 height 14
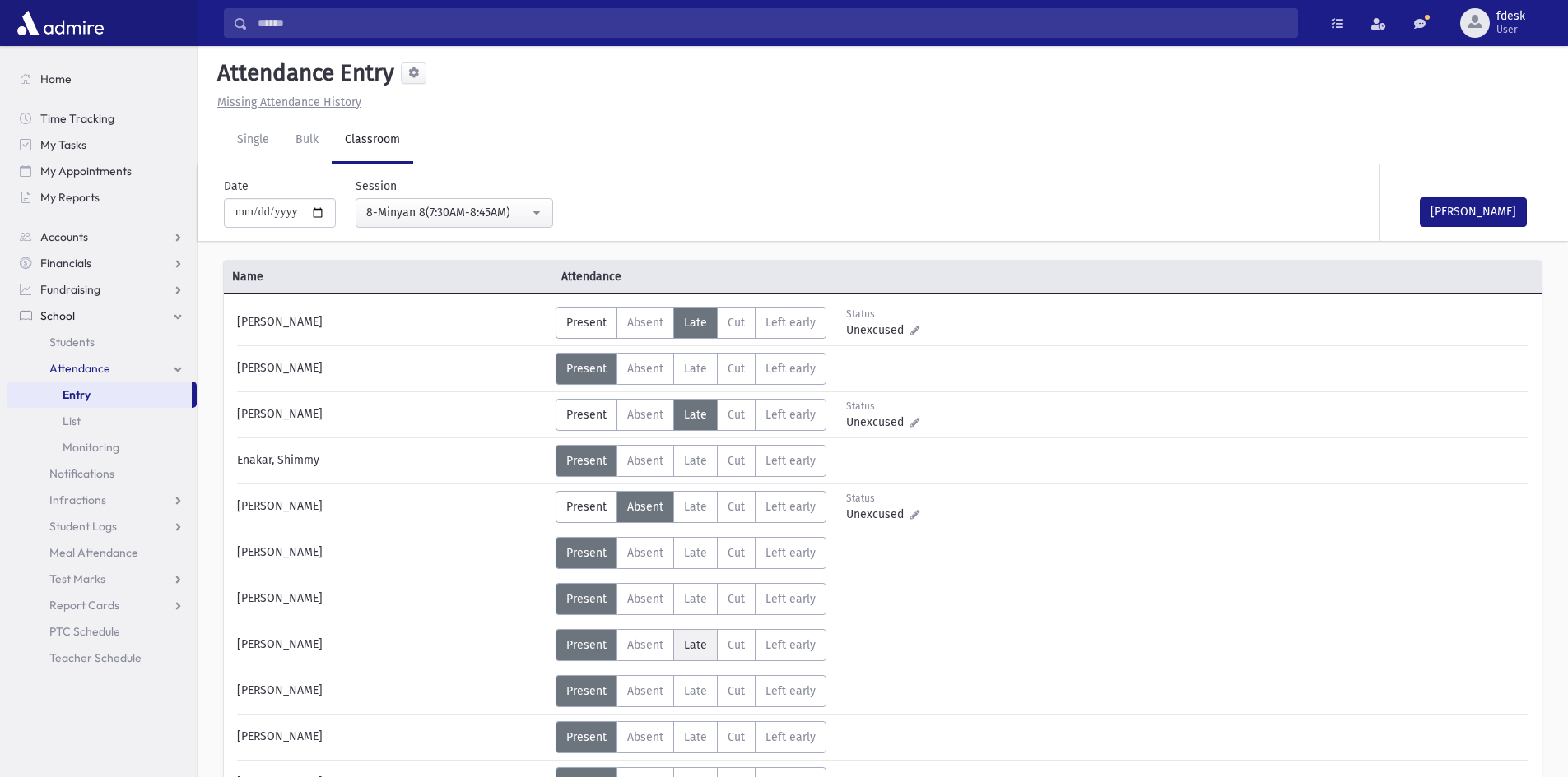
click at [680, 648] on label "Late L" at bounding box center [696, 645] width 44 height 32
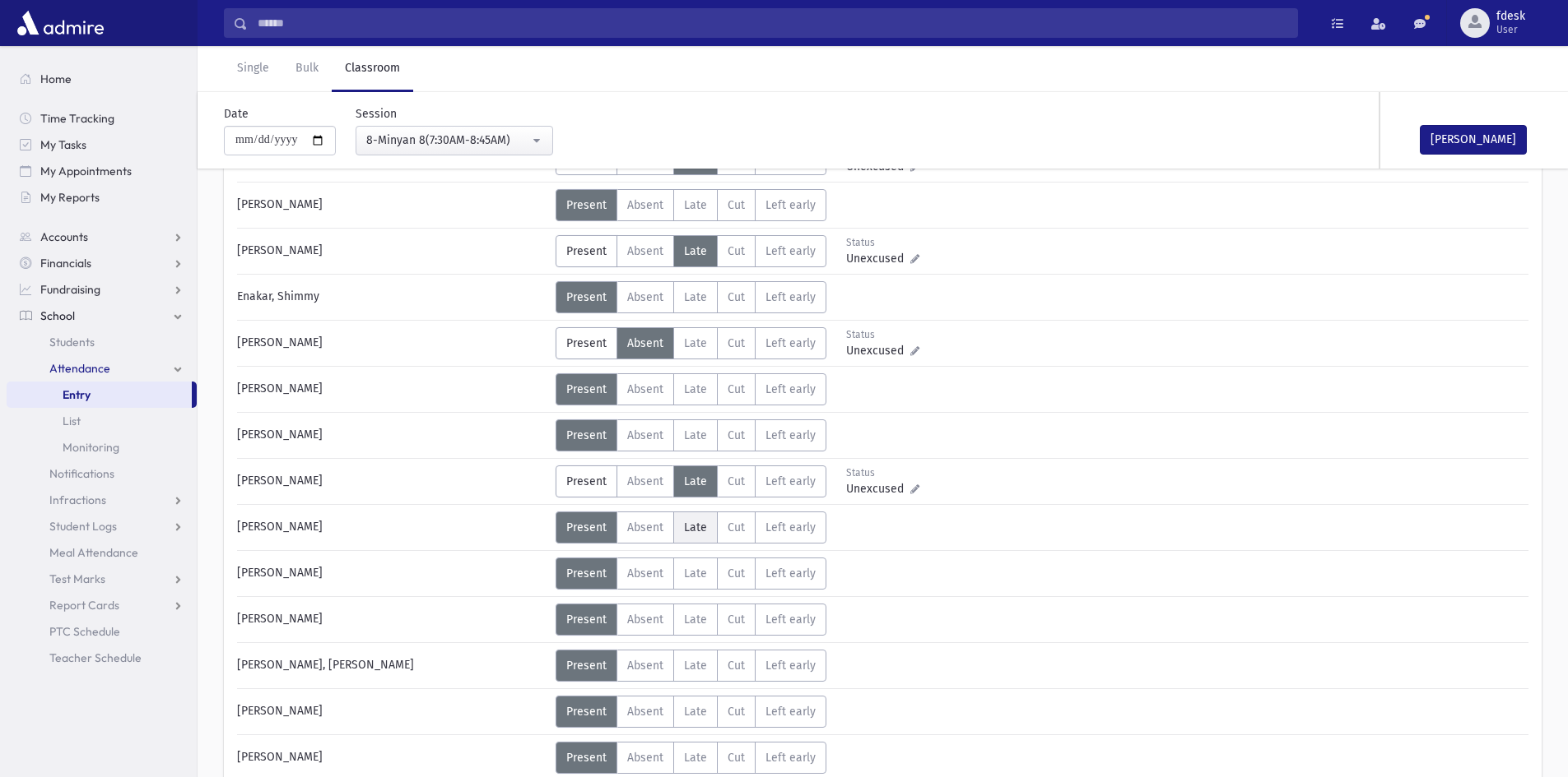
scroll to position [165, 0]
click at [685, 672] on span "Late" at bounding box center [696, 665] width 23 height 14
click at [698, 761] on span "Late" at bounding box center [696, 756] width 23 height 14
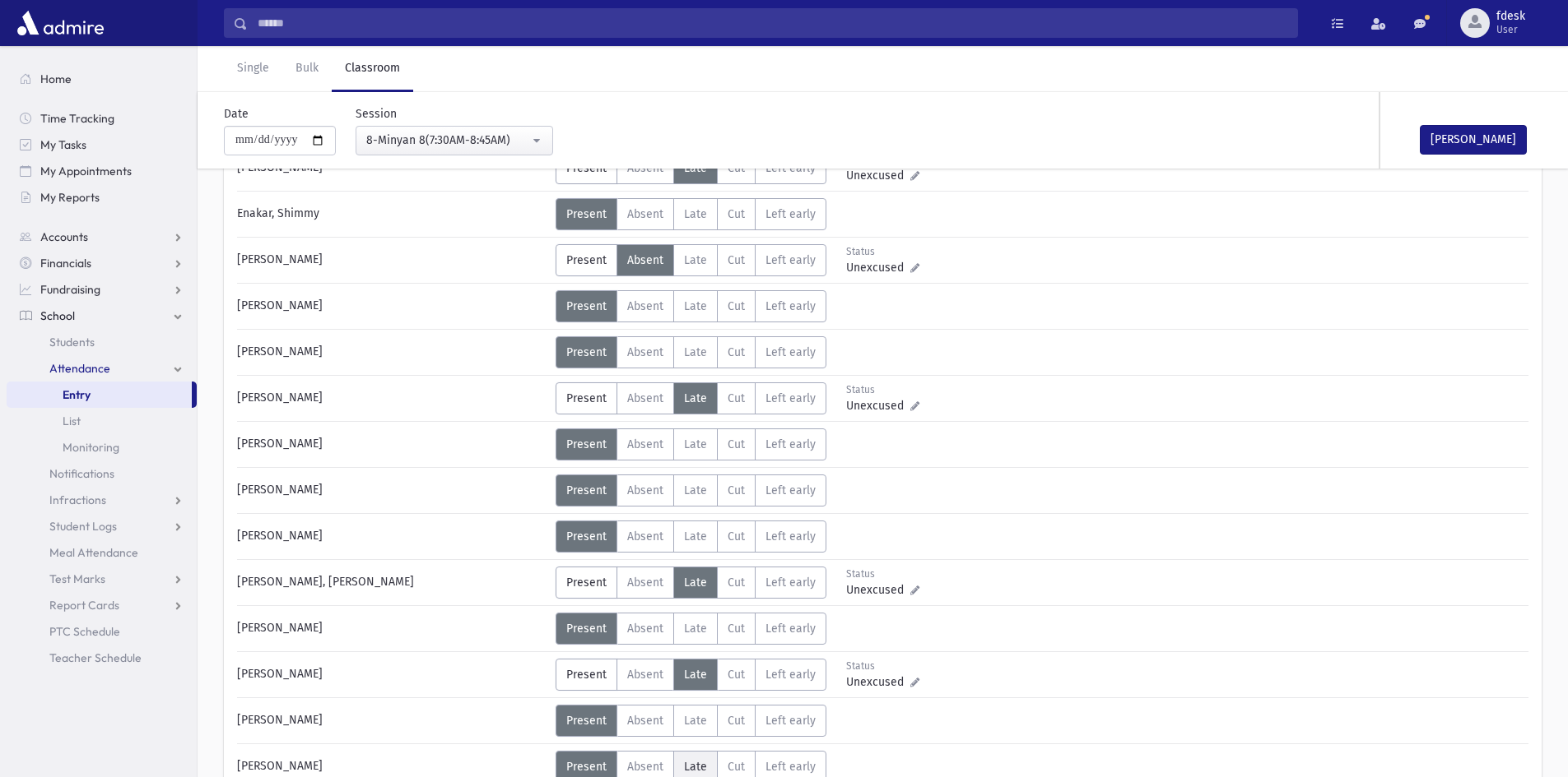
scroll to position [329, 0]
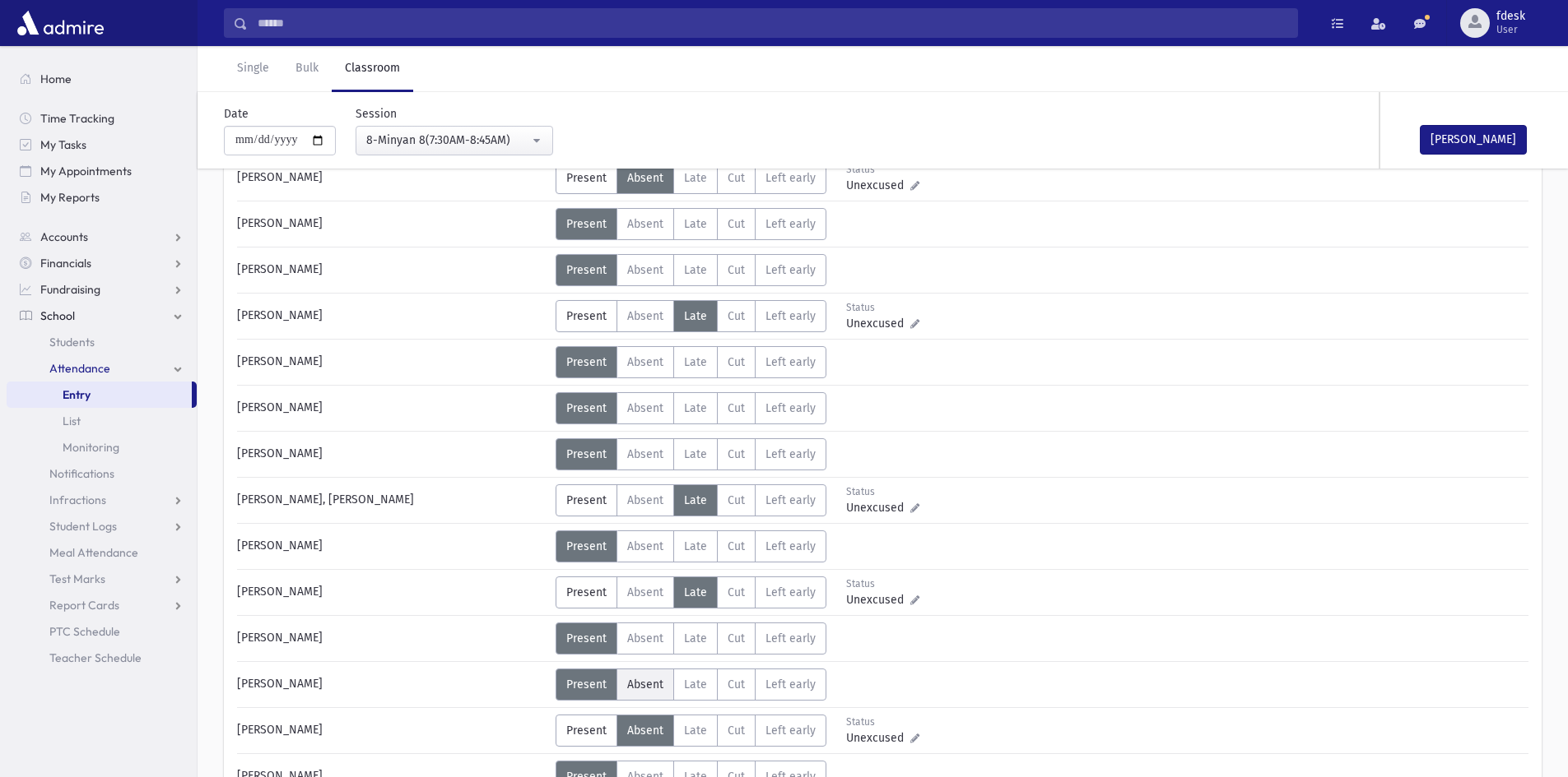
click at [636, 685] on span "Absent" at bounding box center [646, 685] width 36 height 14
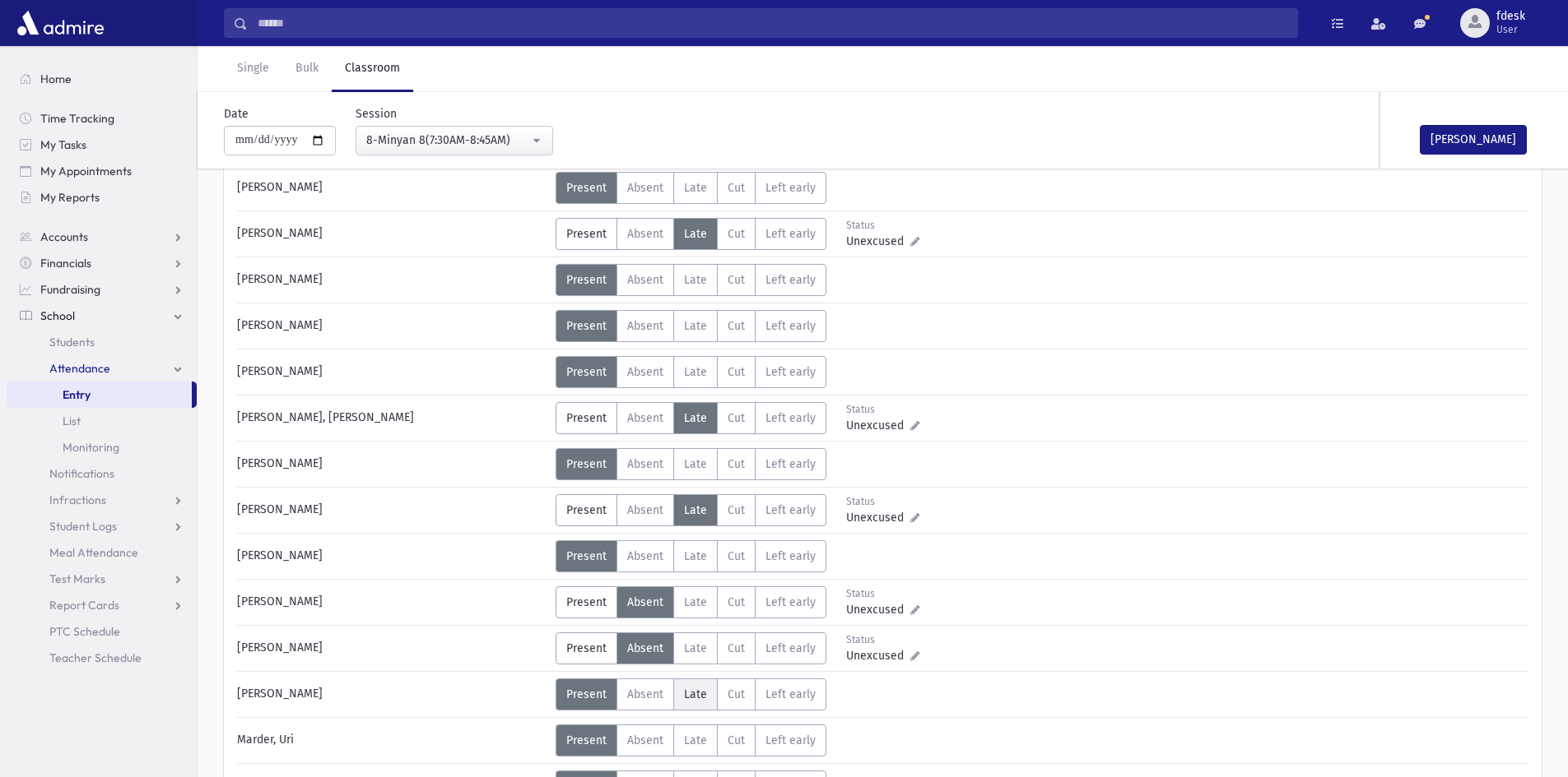
click at [684, 695] on span "Late" at bounding box center [696, 695] width 23 height 14
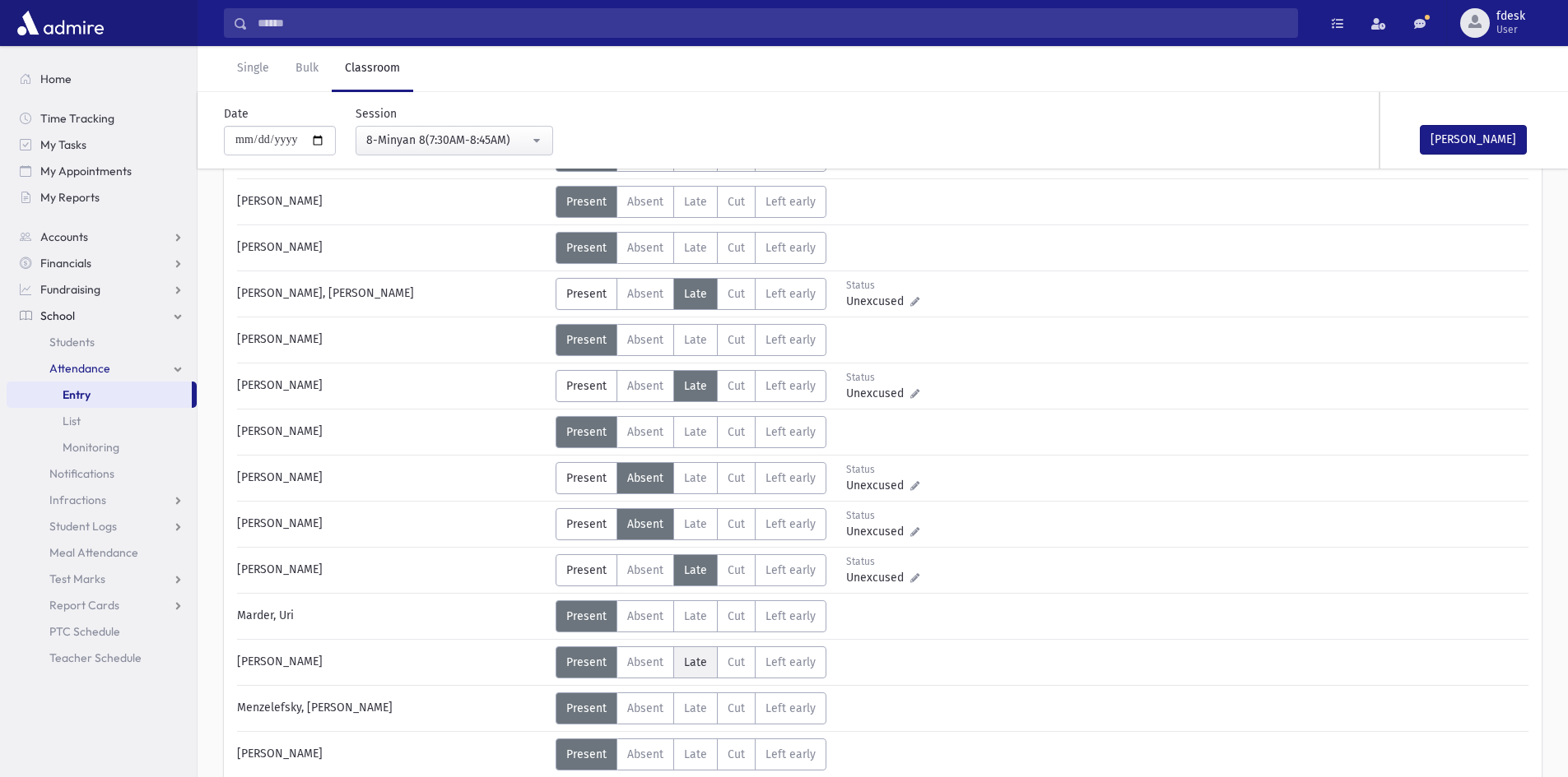
scroll to position [576, 0]
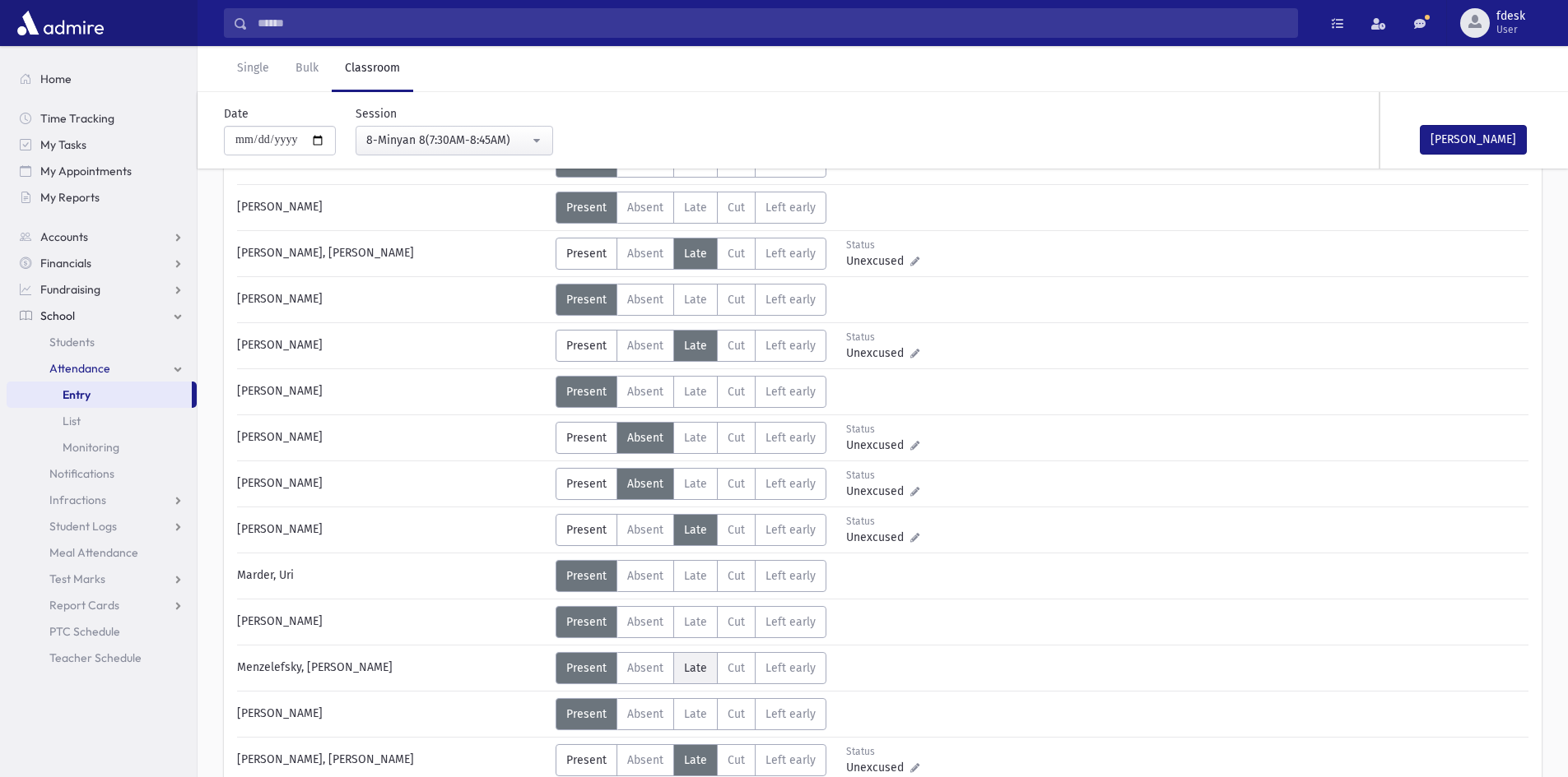
click at [693, 675] on span "Late" at bounding box center [696, 668] width 23 height 14
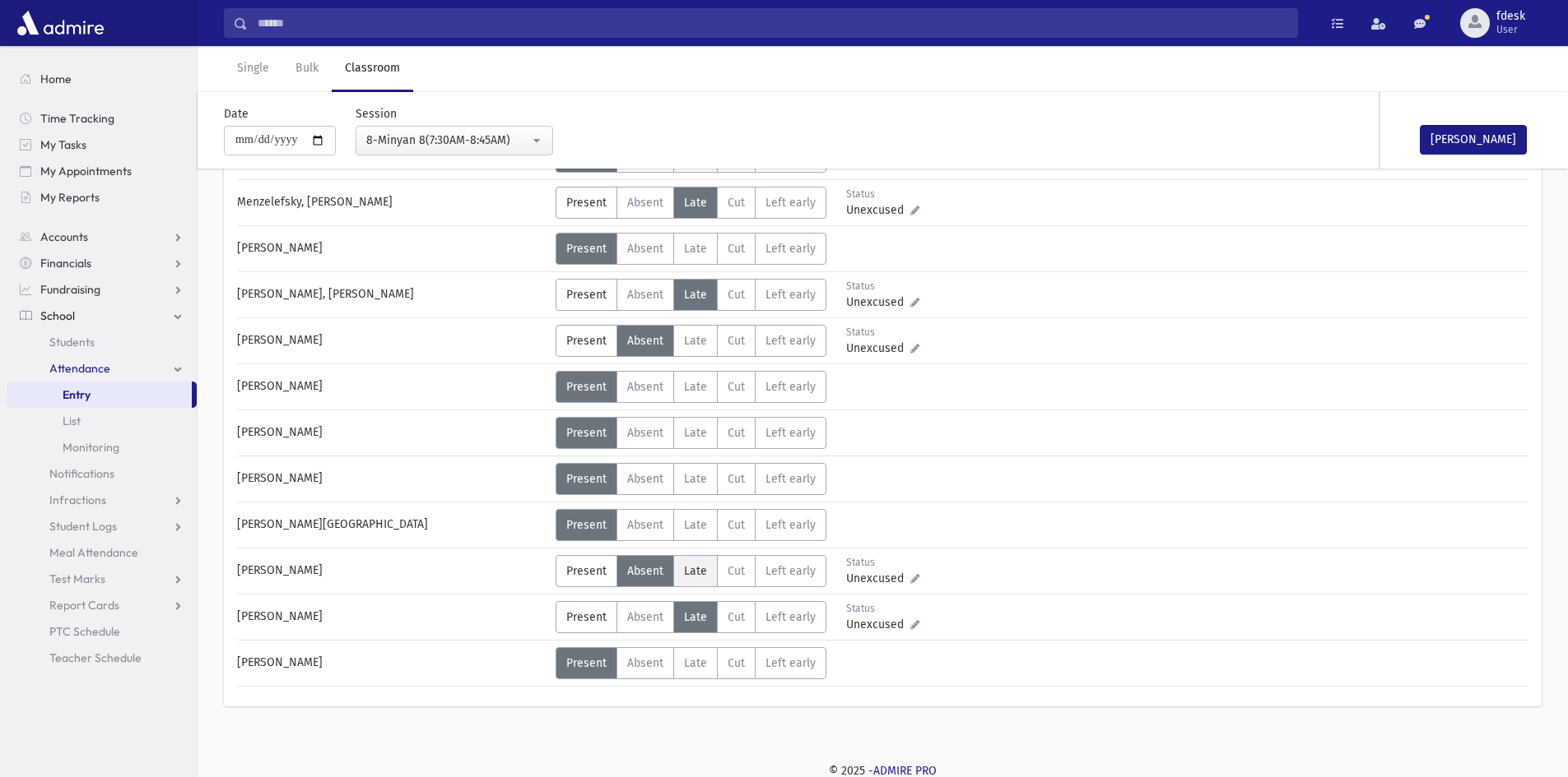
scroll to position [1044, 0]
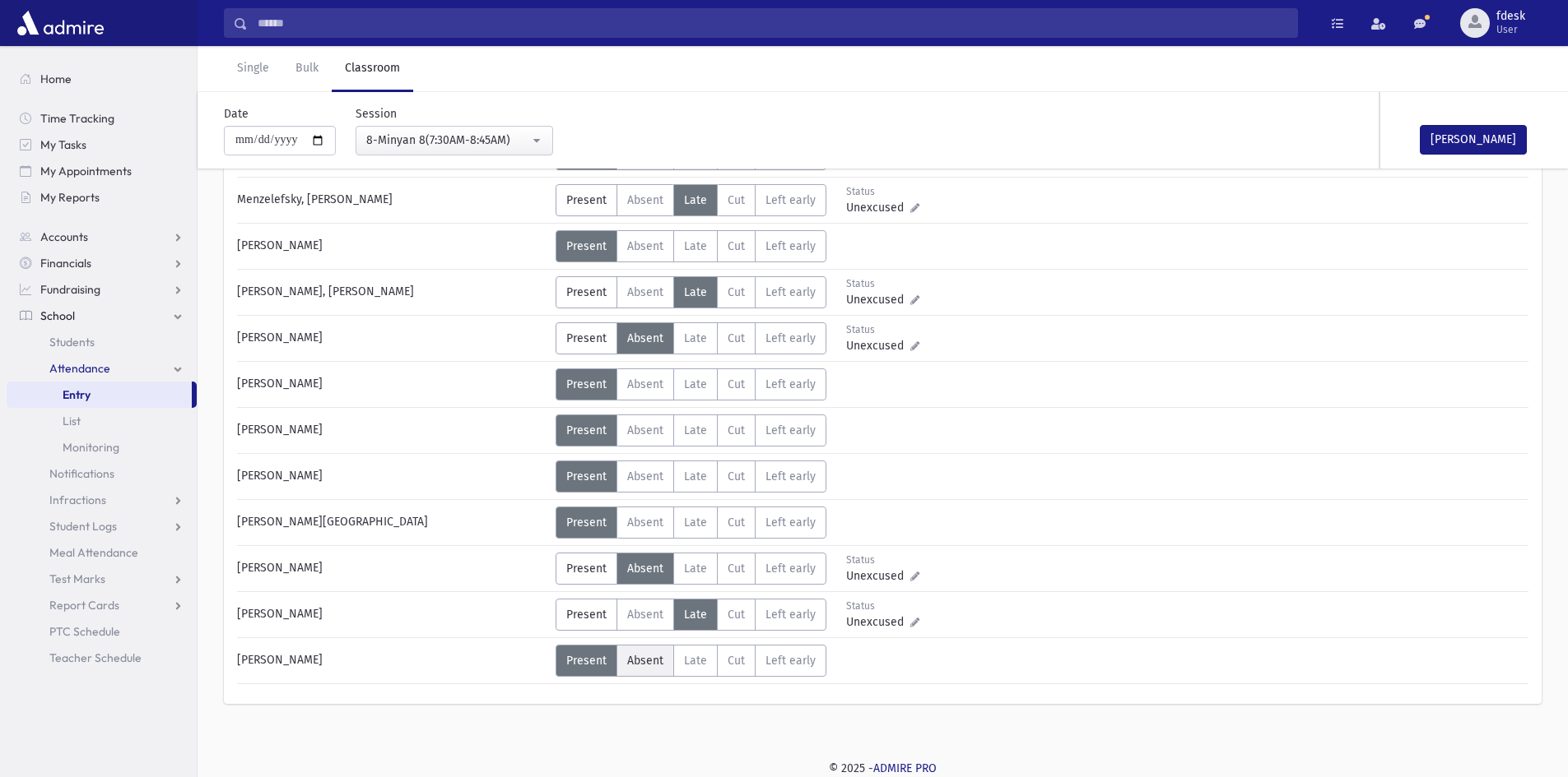
click at [654, 663] on span "Absent" at bounding box center [646, 661] width 36 height 14
click at [1477, 142] on button "Mark Done" at bounding box center [1473, 140] width 107 height 30
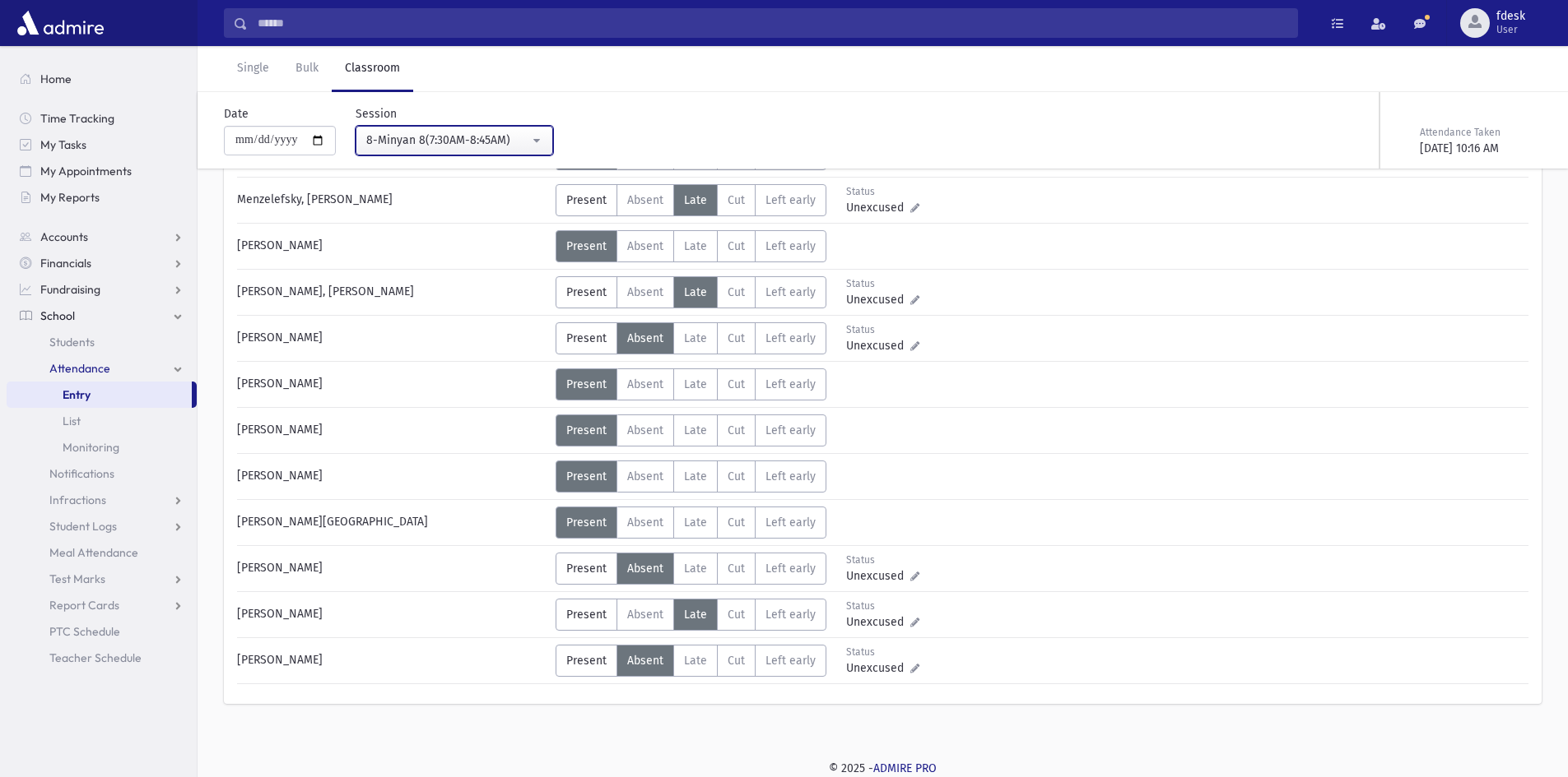
click at [430, 129] on button "8-Minyan 8(7:30AM-8:45AM)" at bounding box center [455, 141] width 198 height 30
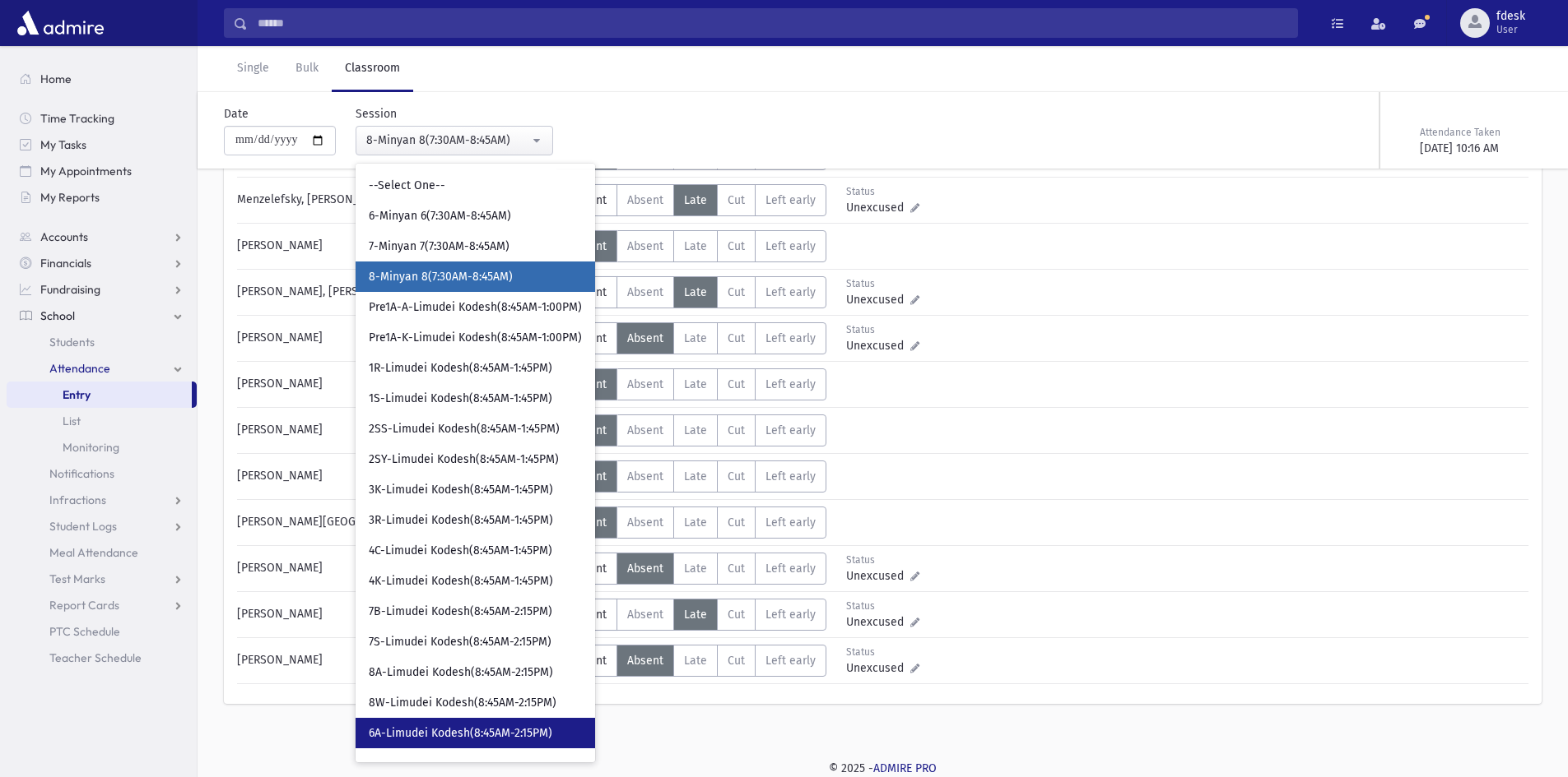
click at [473, 727] on span "6A-Limudei Kodesh(8:45AM-2:15PM)" at bounding box center [460, 733] width 184 height 16
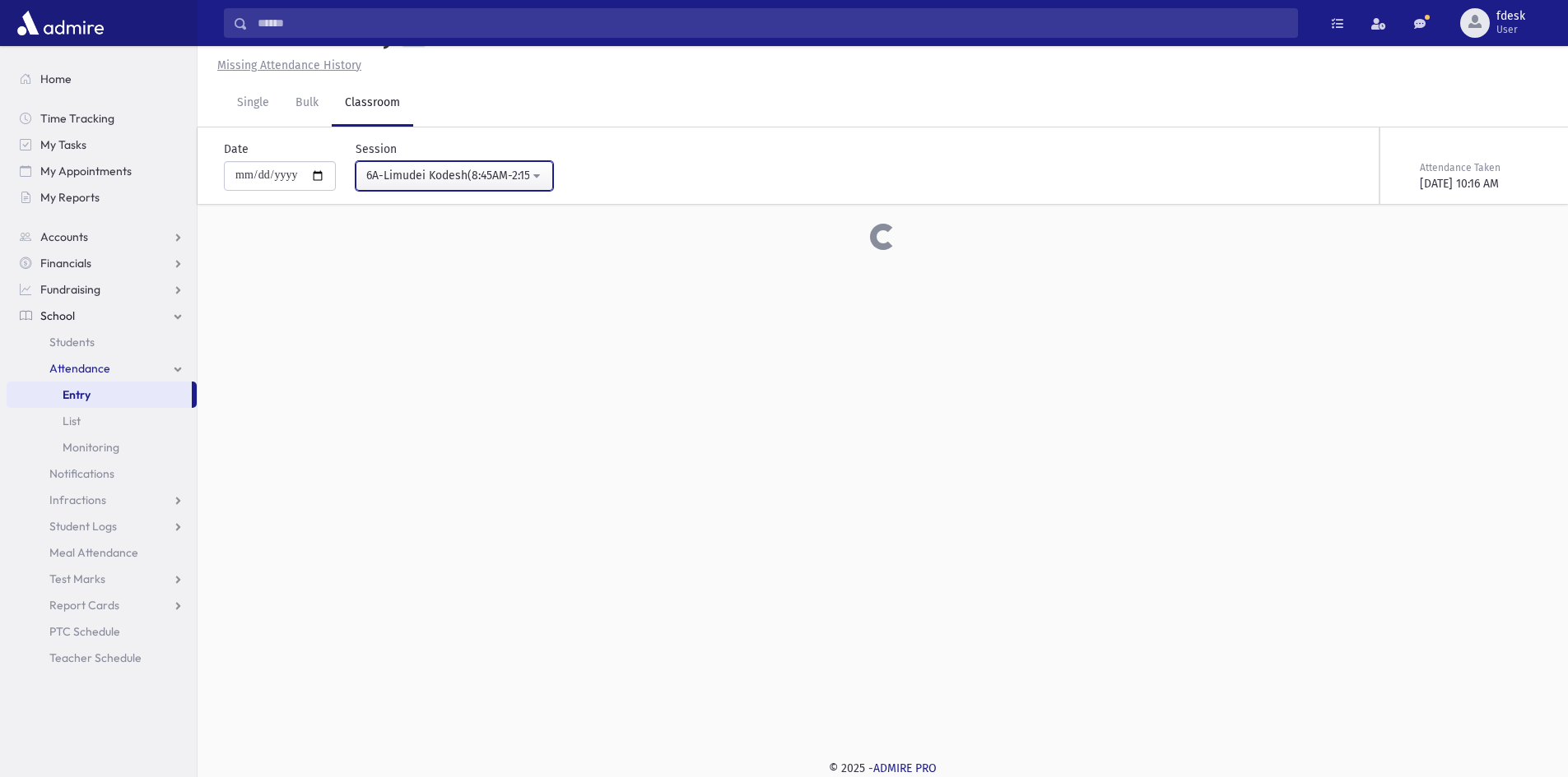
scroll to position [261, 0]
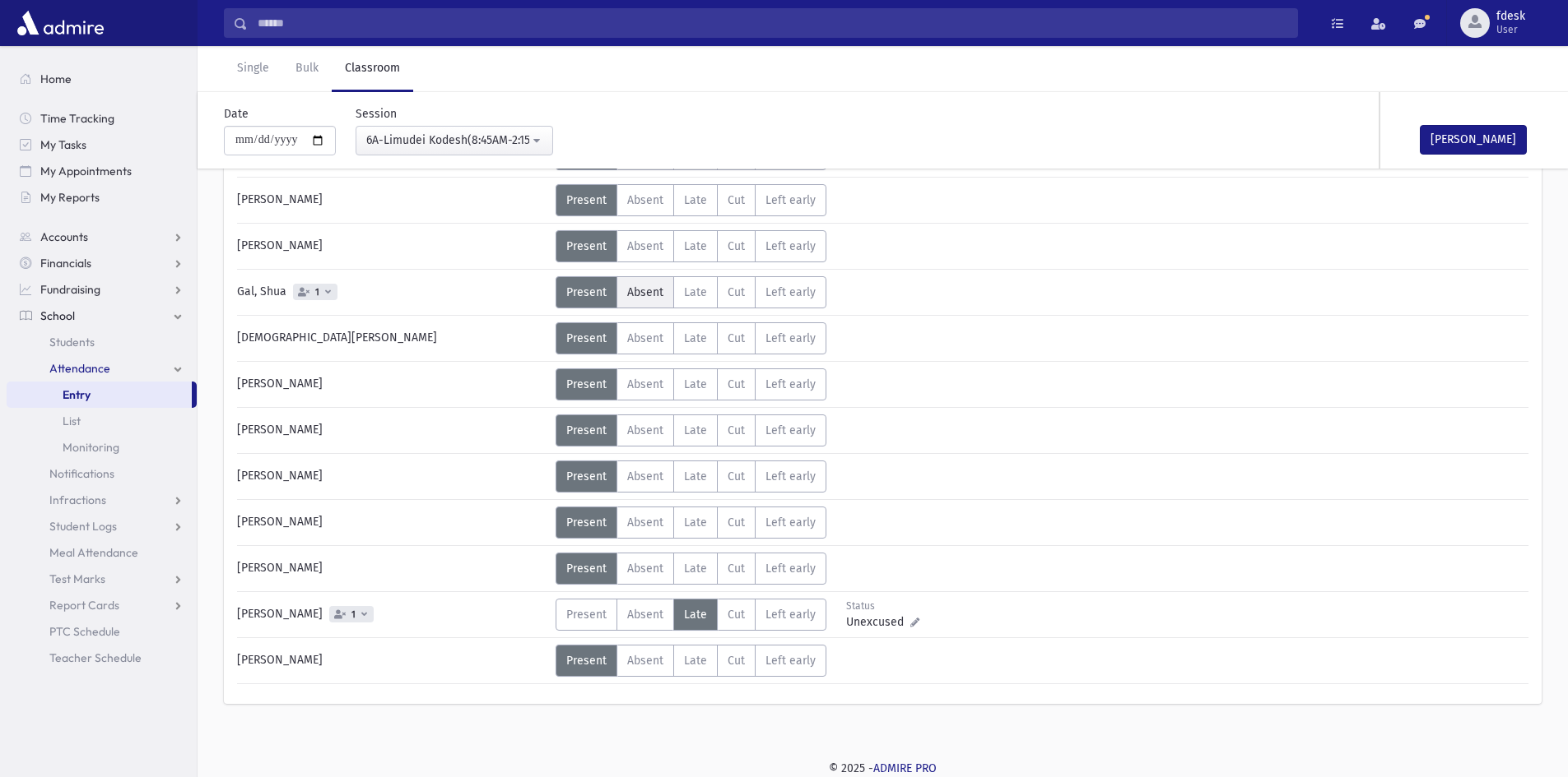
click at [663, 291] on label "Absent A" at bounding box center [646, 292] width 58 height 32
click at [1462, 141] on button "Mark Done" at bounding box center [1473, 140] width 107 height 30
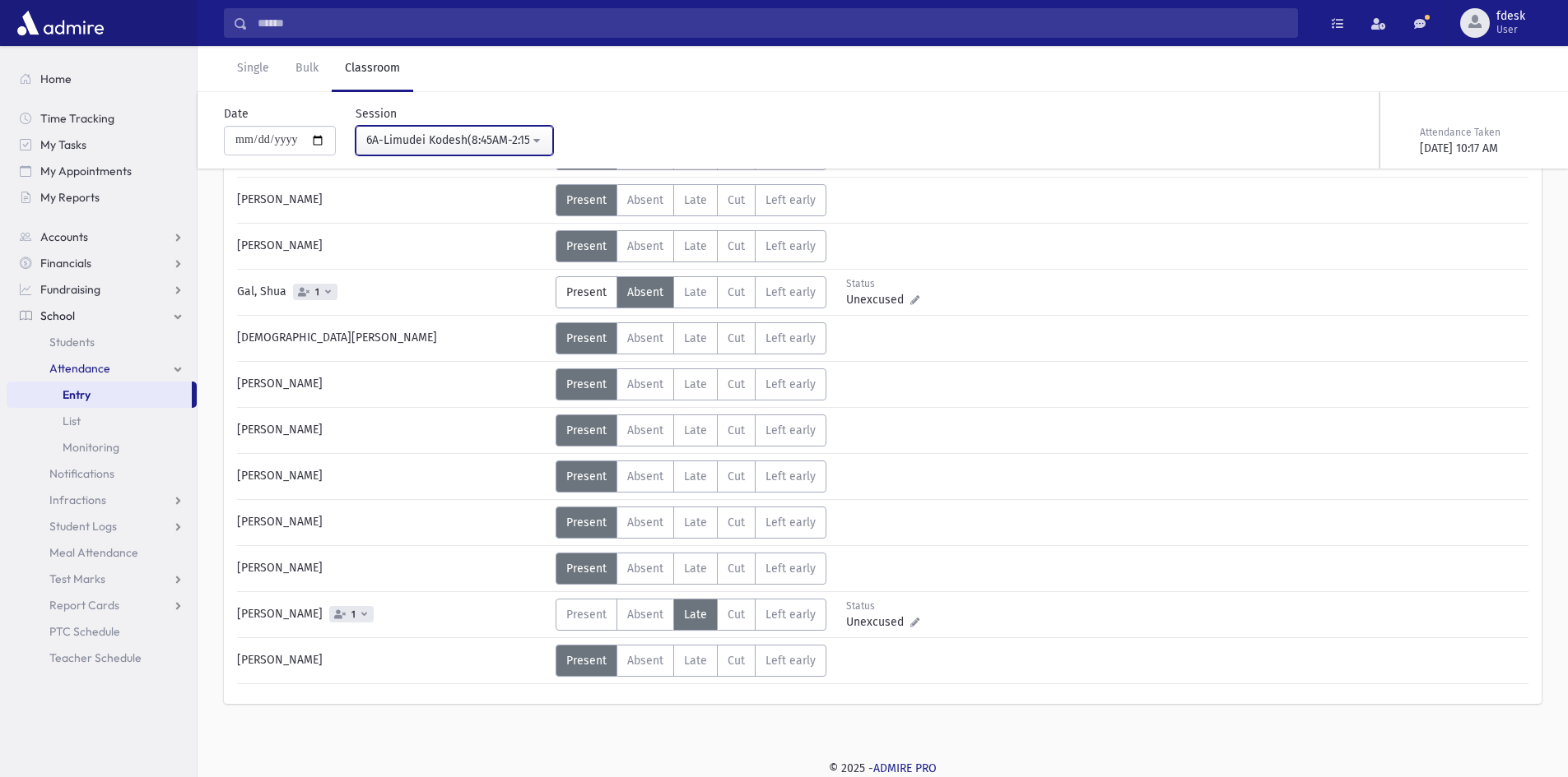
click at [455, 136] on div "6A-Limudei Kodesh(8:45AM-2:15PM)" at bounding box center [448, 140] width 163 height 17
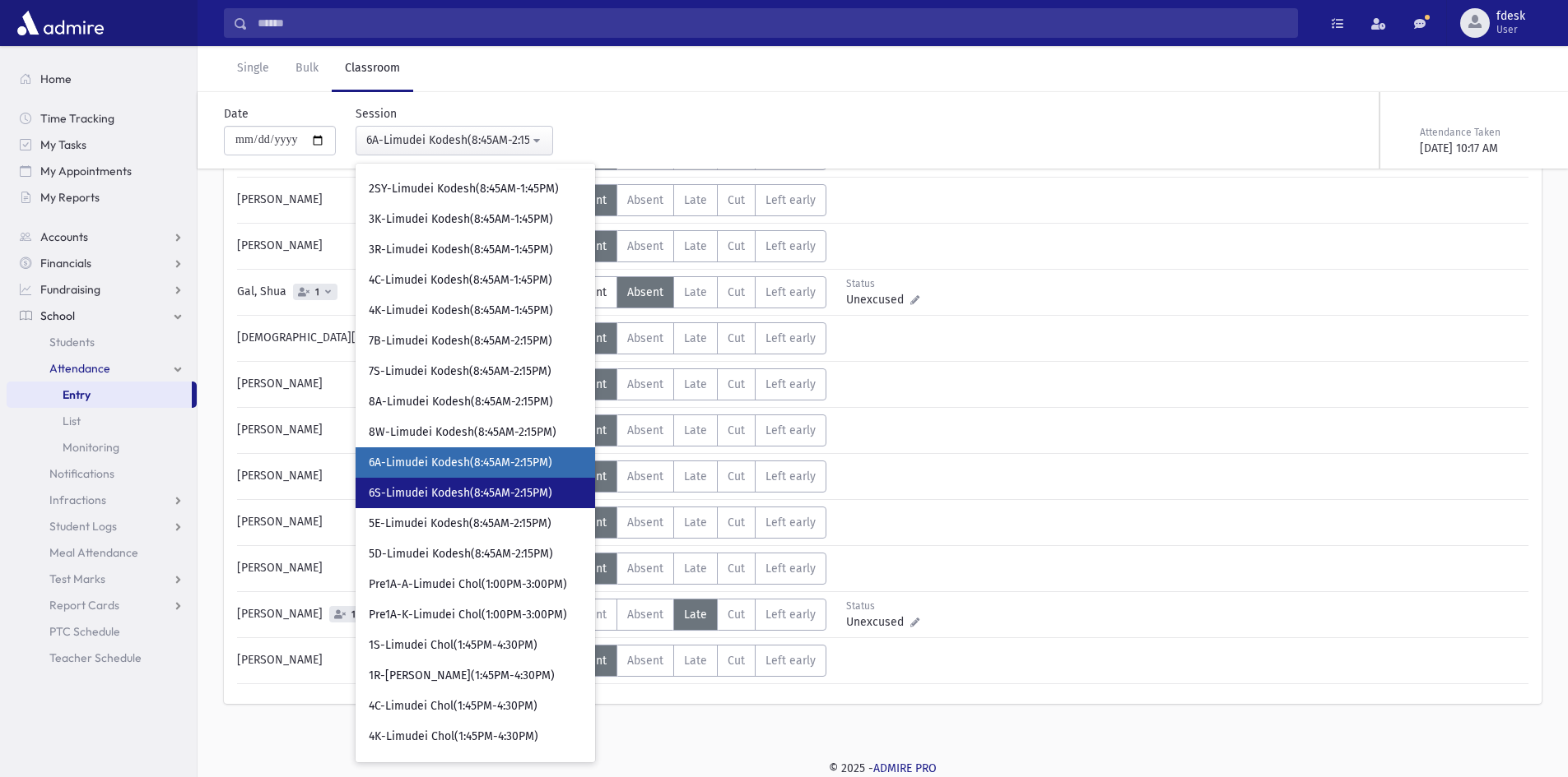
click at [498, 494] on span "6S-Limudei Kodesh(8:45AM-2:15PM)" at bounding box center [460, 494] width 184 height 16
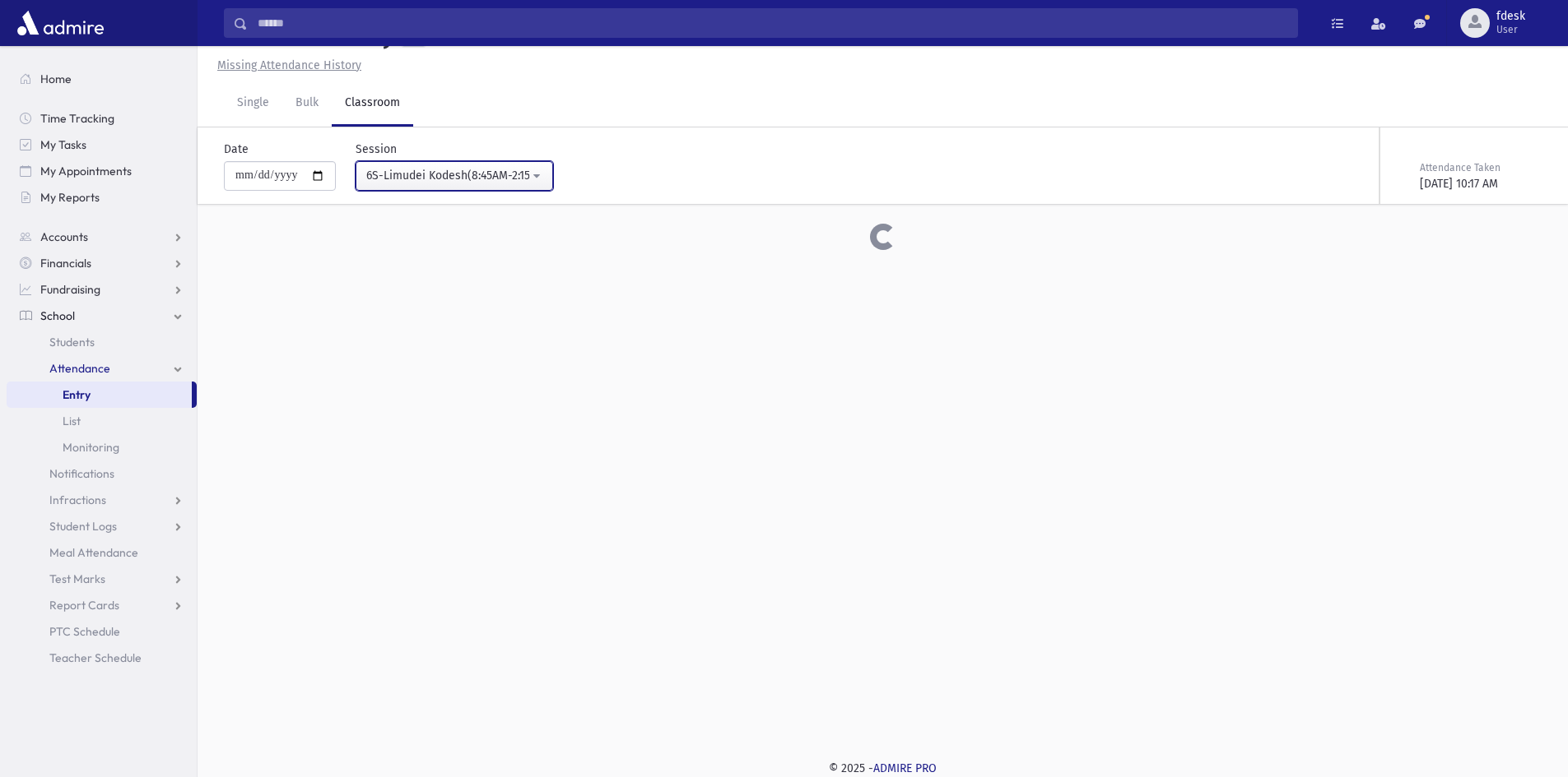
scroll to position [261, 0]
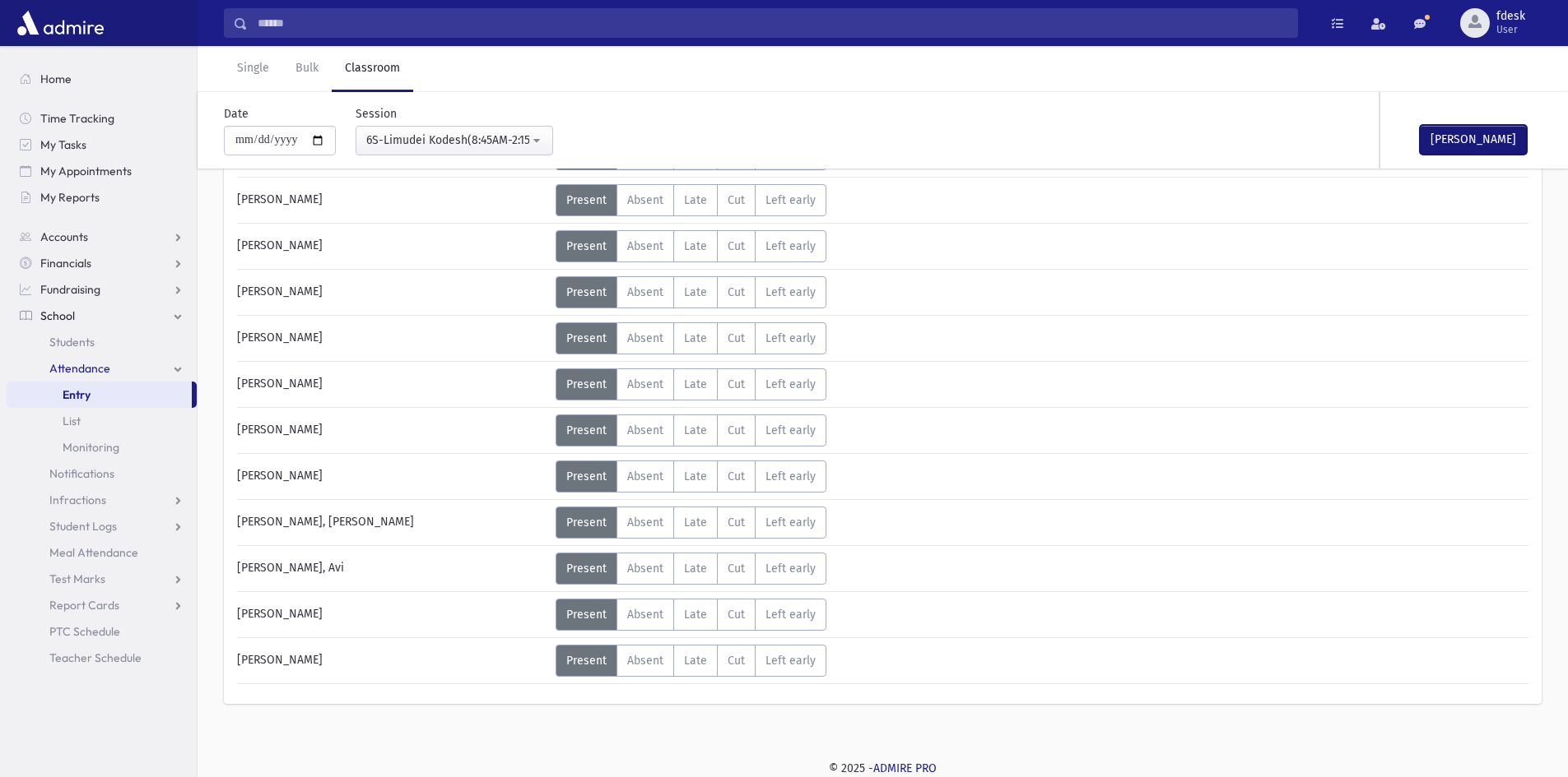
click at [1454, 128] on button "Mark Done" at bounding box center [1473, 140] width 107 height 30
click at [420, 131] on button "6S-Limudei Kodesh(8:45AM-2:15PM)" at bounding box center [455, 141] width 198 height 30
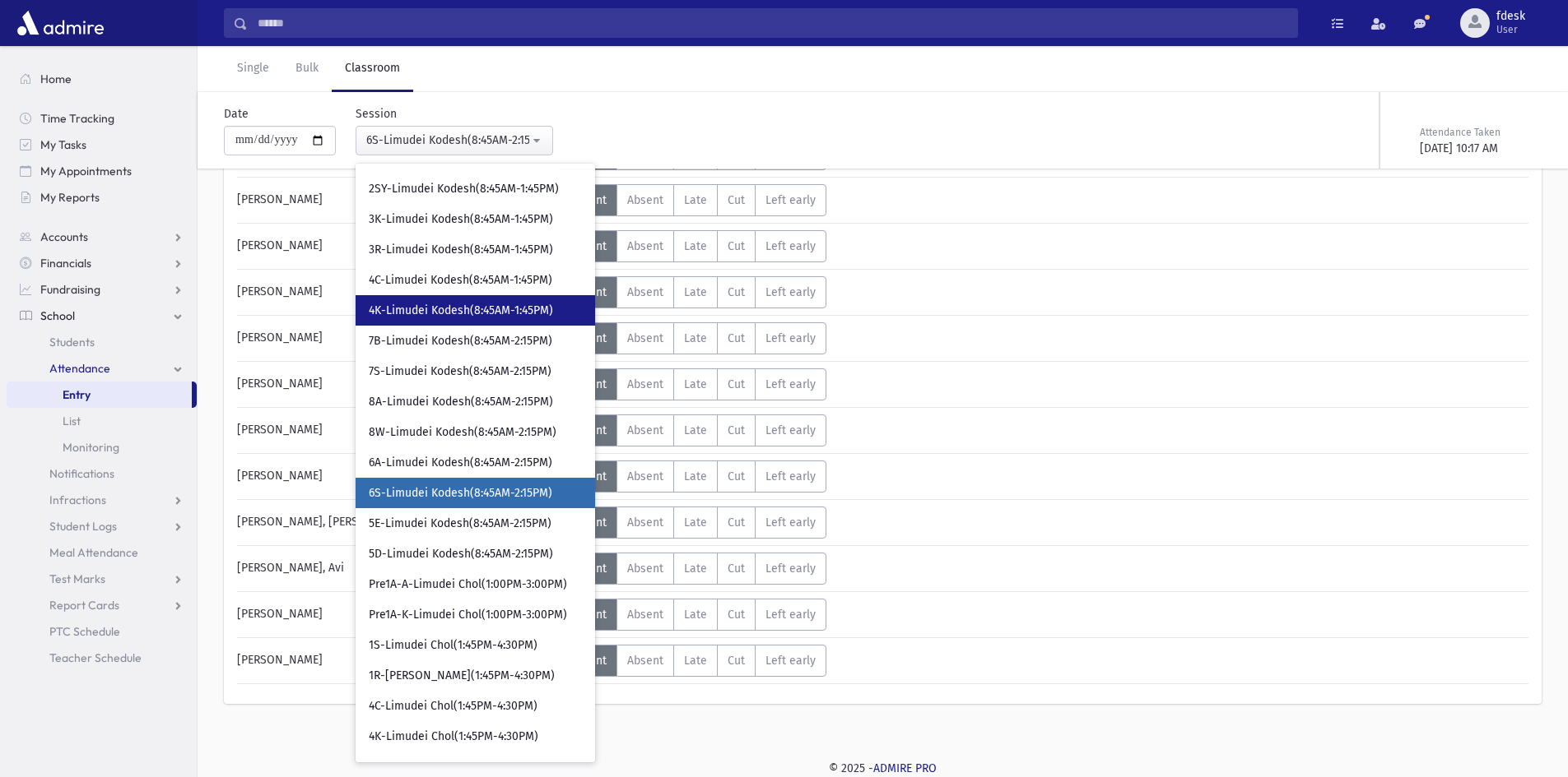
scroll to position [301, 0]
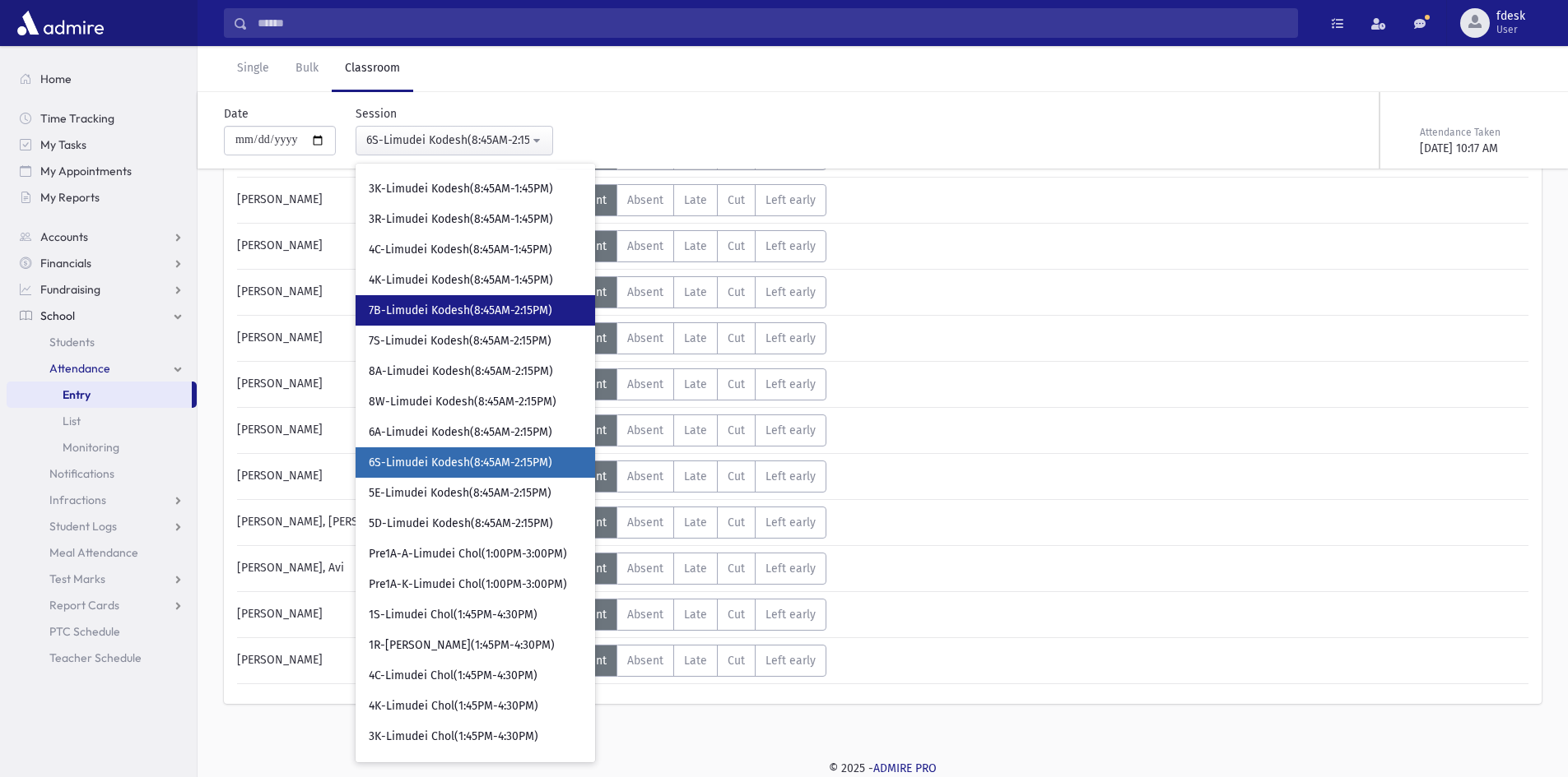
click at [449, 318] on span "7B-Limudei Kodesh(8:45AM-2:15PM)" at bounding box center [460, 311] width 184 height 16
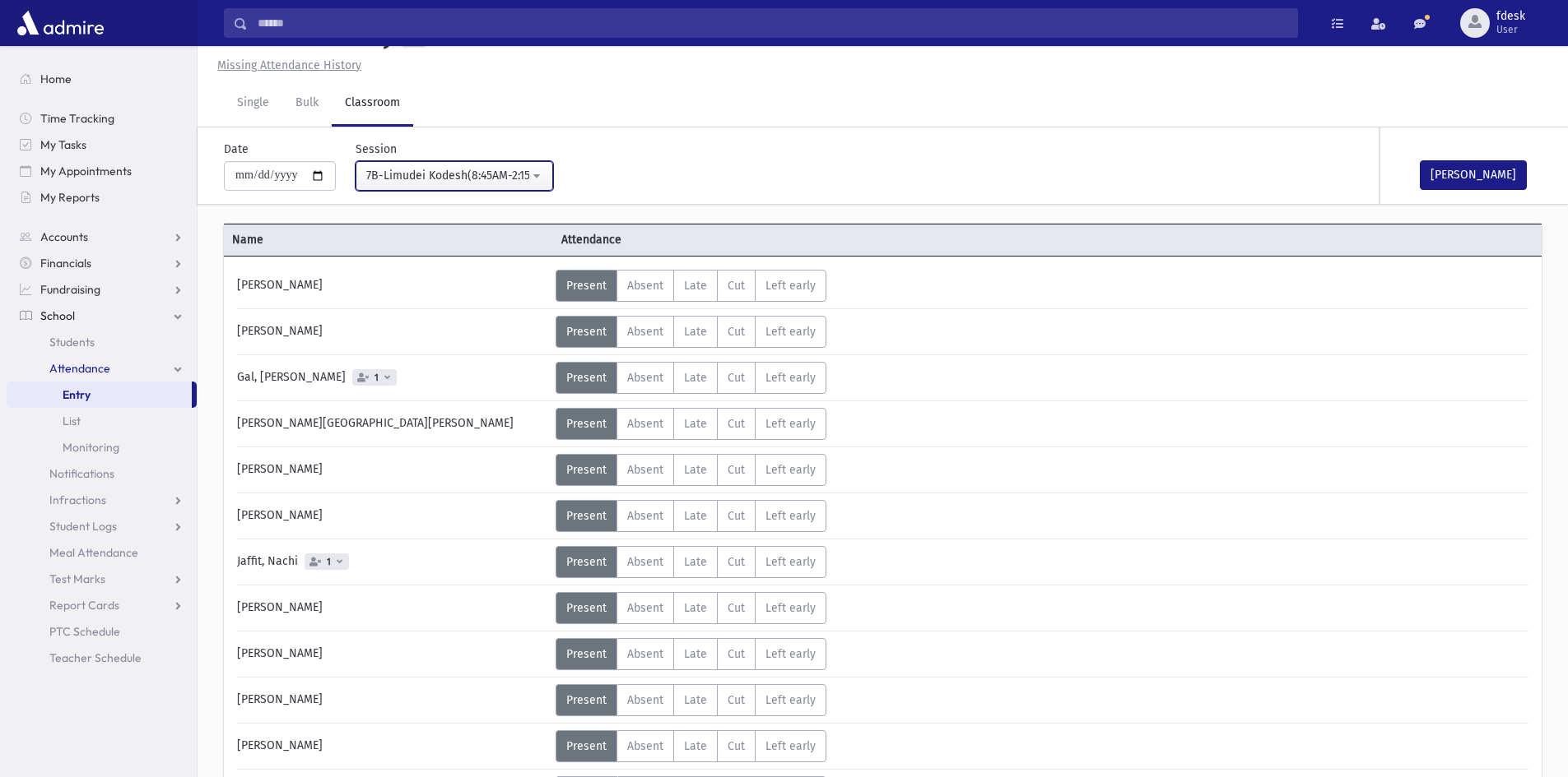
scroll to position [261, 0]
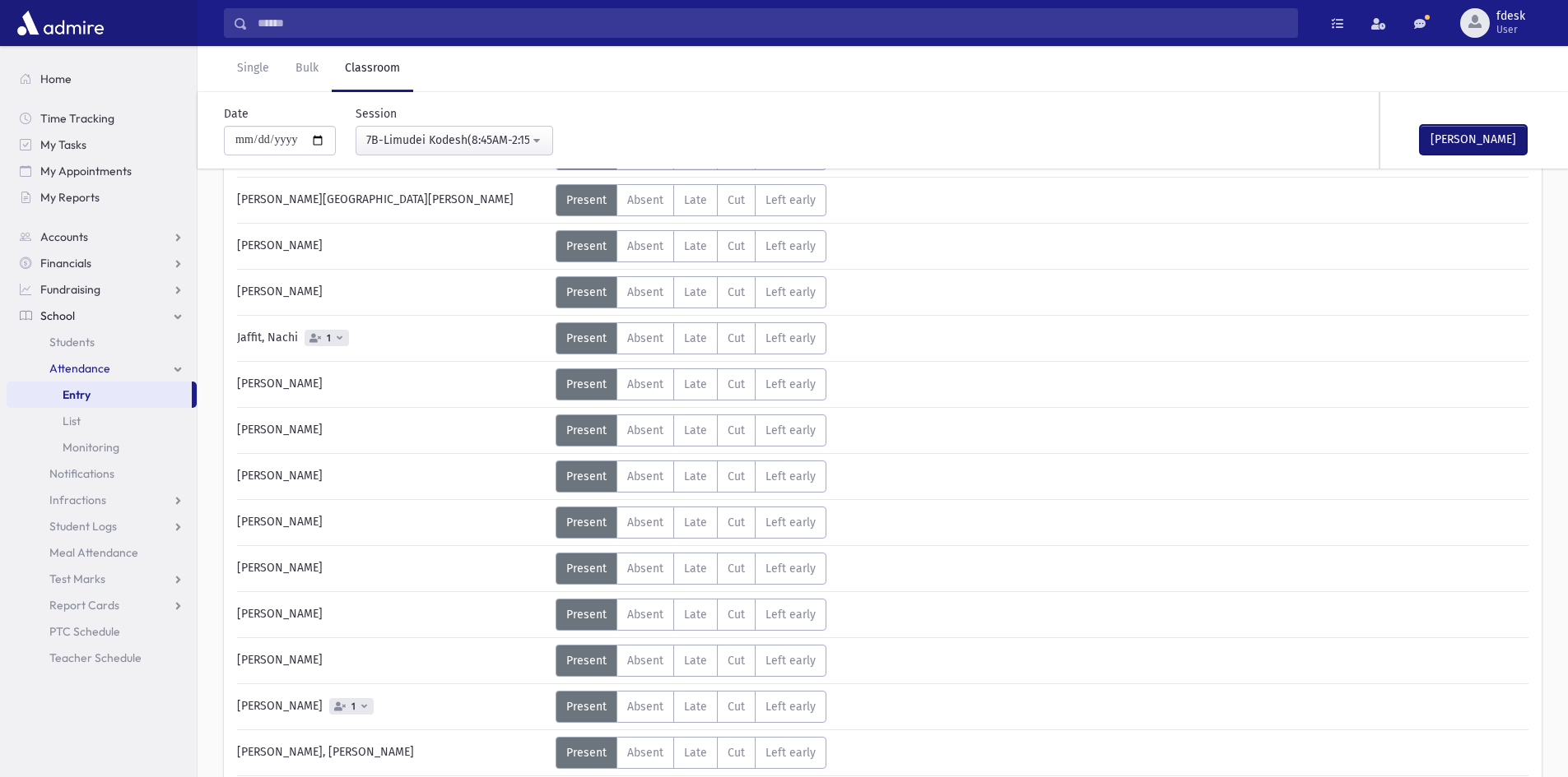
click at [1460, 131] on button "Mark Done" at bounding box center [1473, 140] width 107 height 30
click at [445, 141] on div "7B-Limudei Kodesh(8:45AM-2:15PM)" at bounding box center [448, 140] width 163 height 17
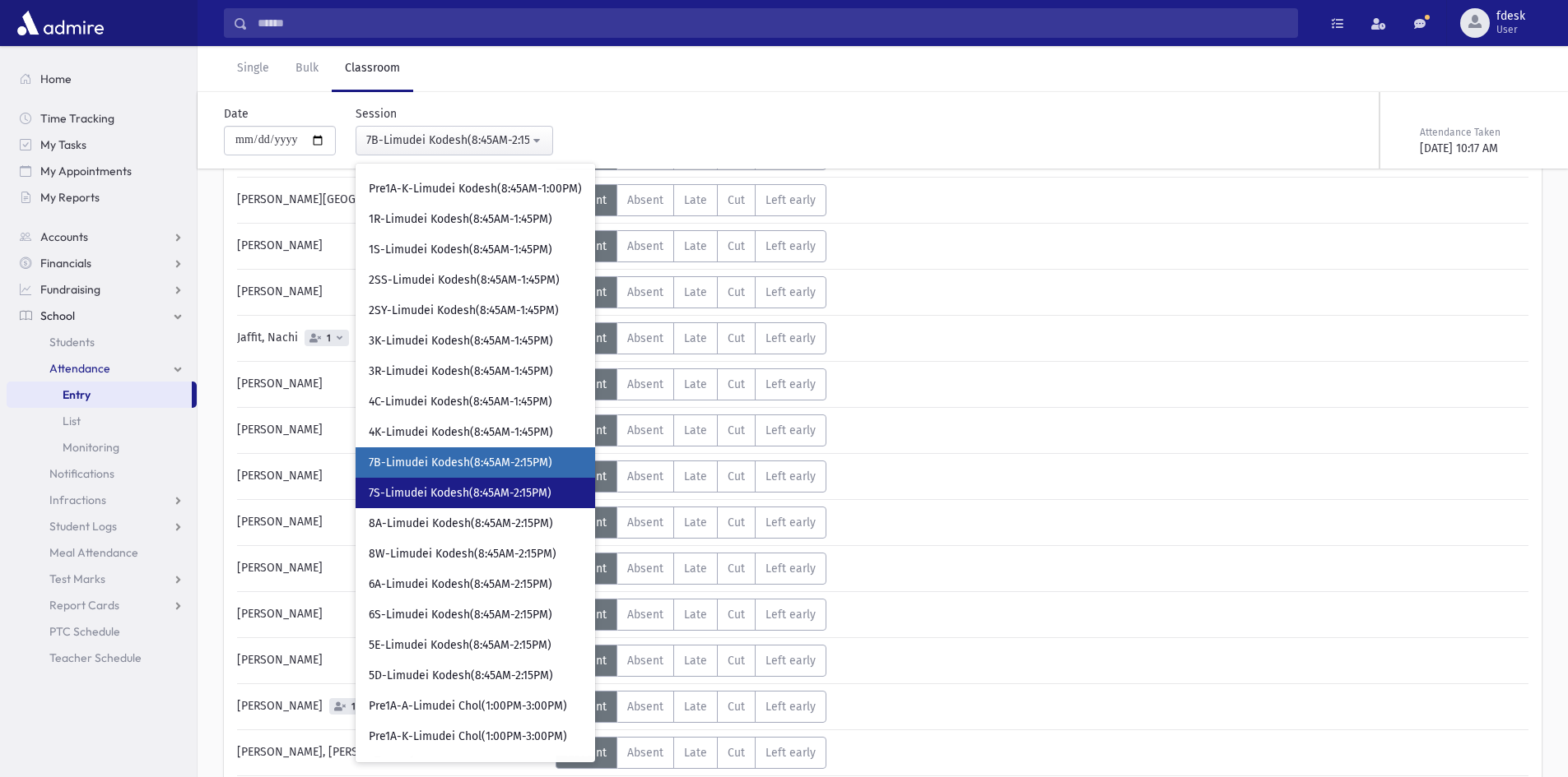
click at [436, 486] on span "7S-Limudei Kodesh(8:45AM-2:15PM)" at bounding box center [460, 494] width 183 height 16
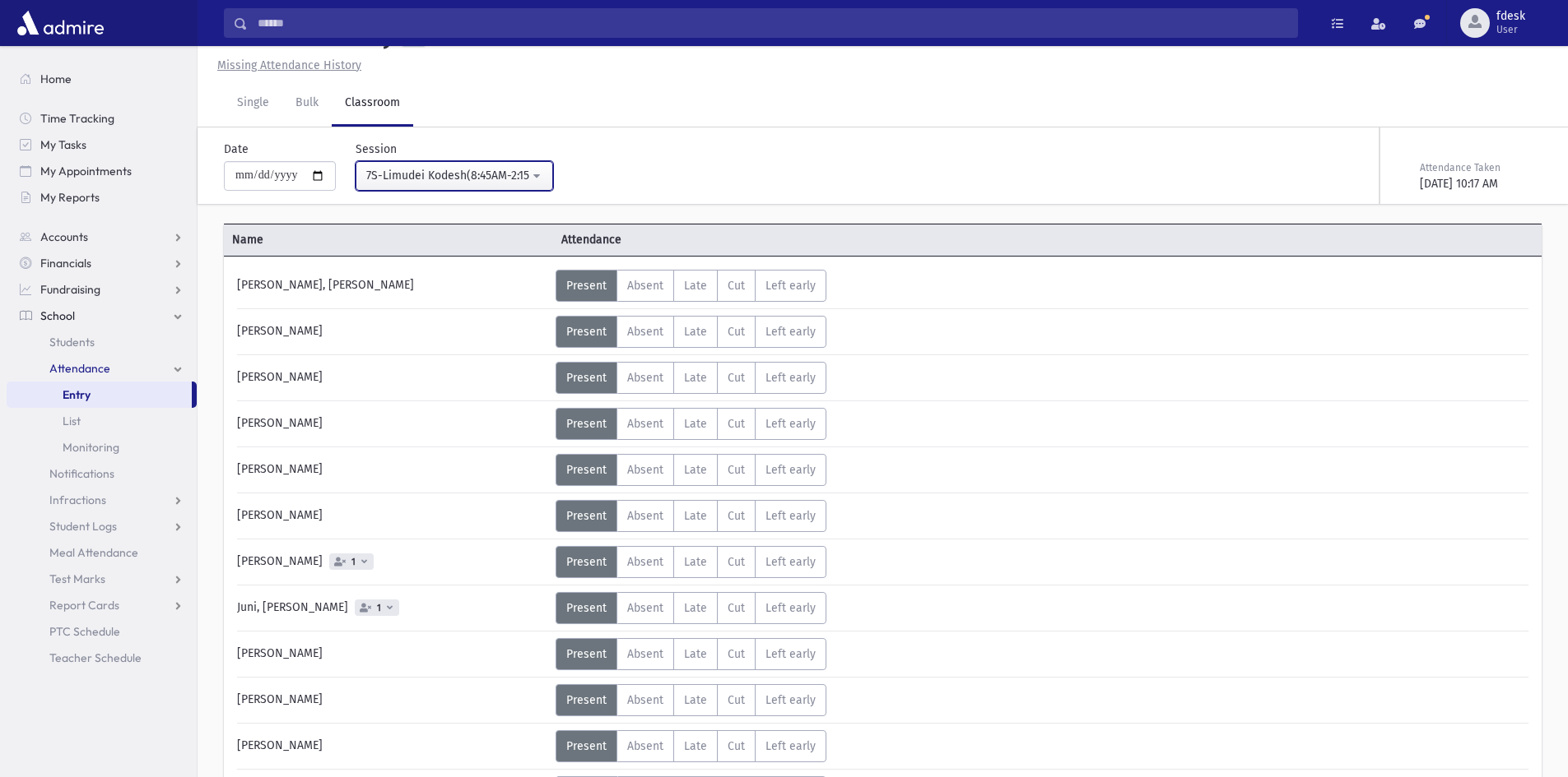
scroll to position [261, 0]
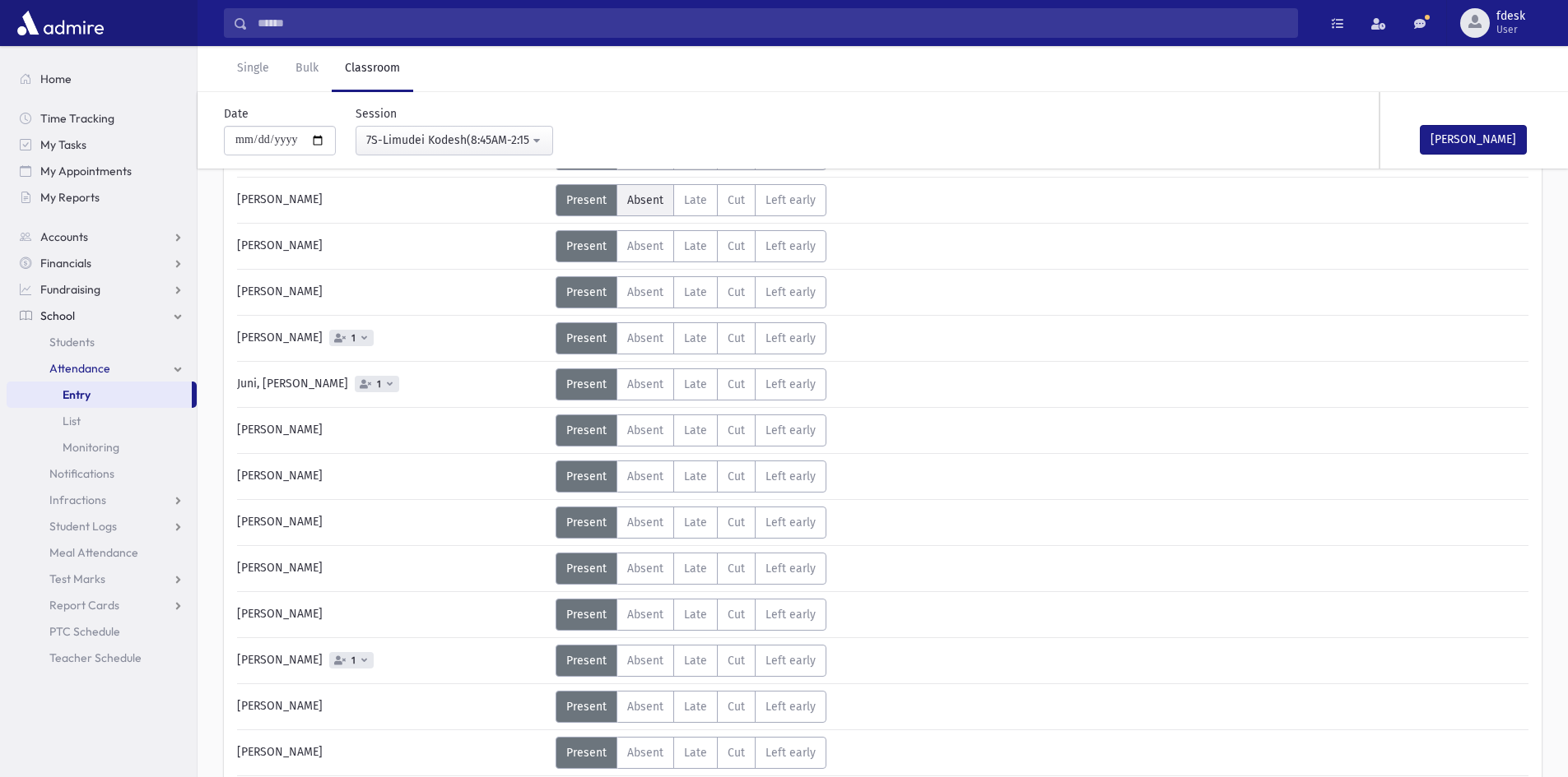
click at [639, 205] on span "Absent" at bounding box center [646, 200] width 36 height 14
click at [636, 654] on span "Absent" at bounding box center [646, 661] width 36 height 14
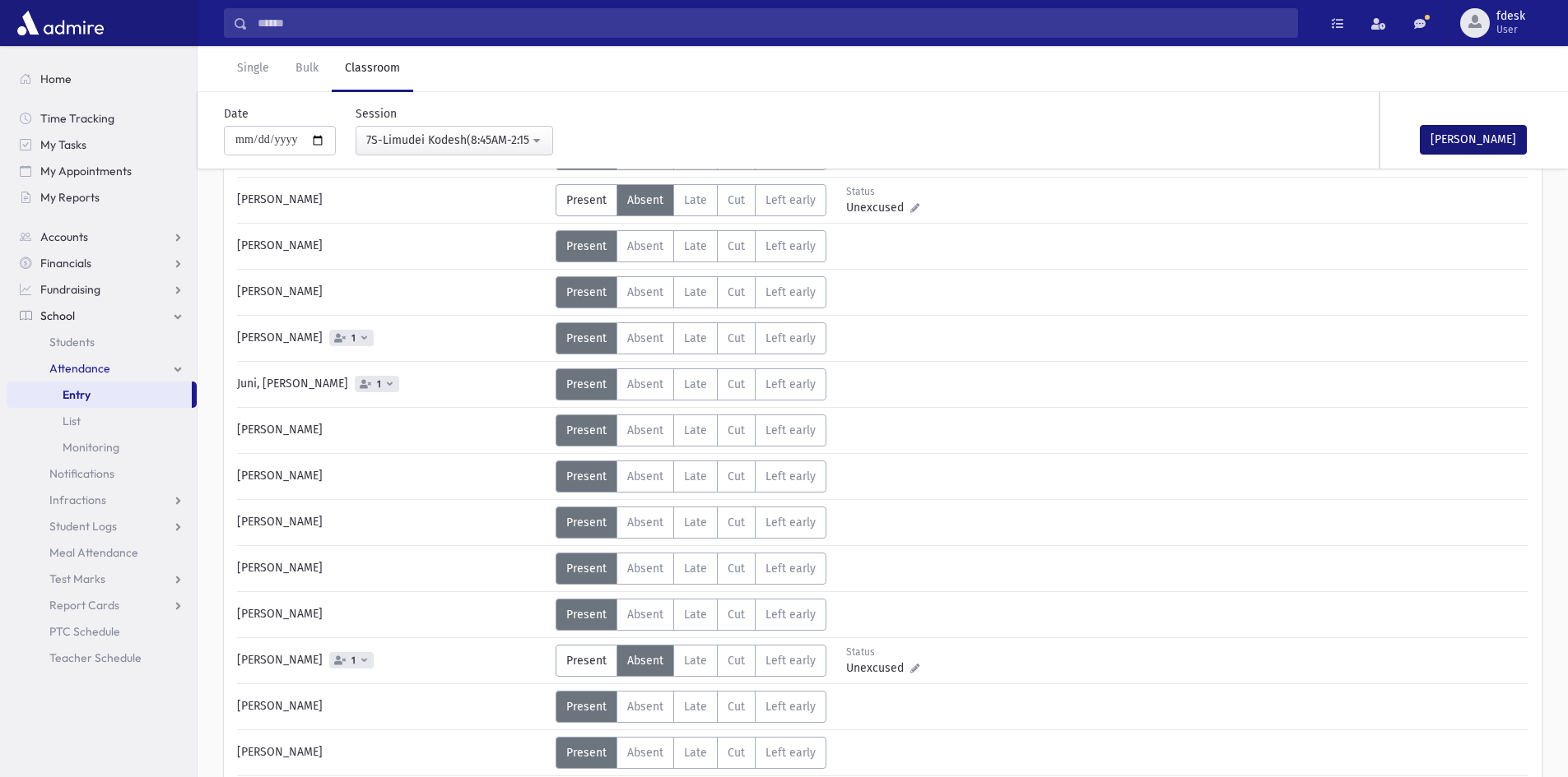
drag, startPoint x: 1458, startPoint y: 150, endPoint x: 1465, endPoint y: 136, distance: 15.7
click at [1459, 146] on div "Mark Done" at bounding box center [1463, 130] width 165 height 77
click at [1466, 133] on button "Mark Done" at bounding box center [1473, 140] width 107 height 30
click at [419, 142] on div "7S-Limudei Kodesh(8:45AM-2:15PM)" at bounding box center [448, 140] width 163 height 17
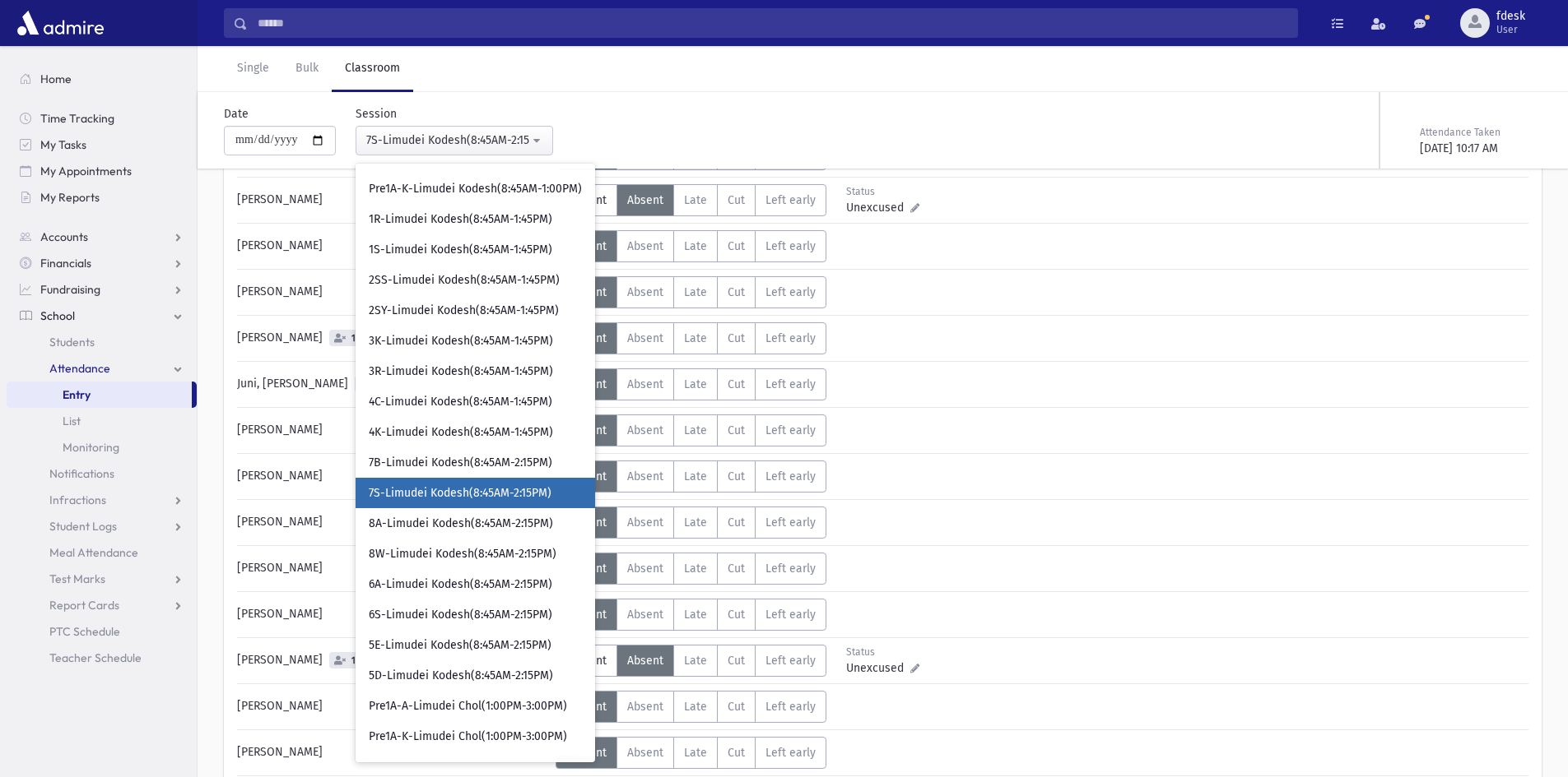
scroll to position [179, 0]
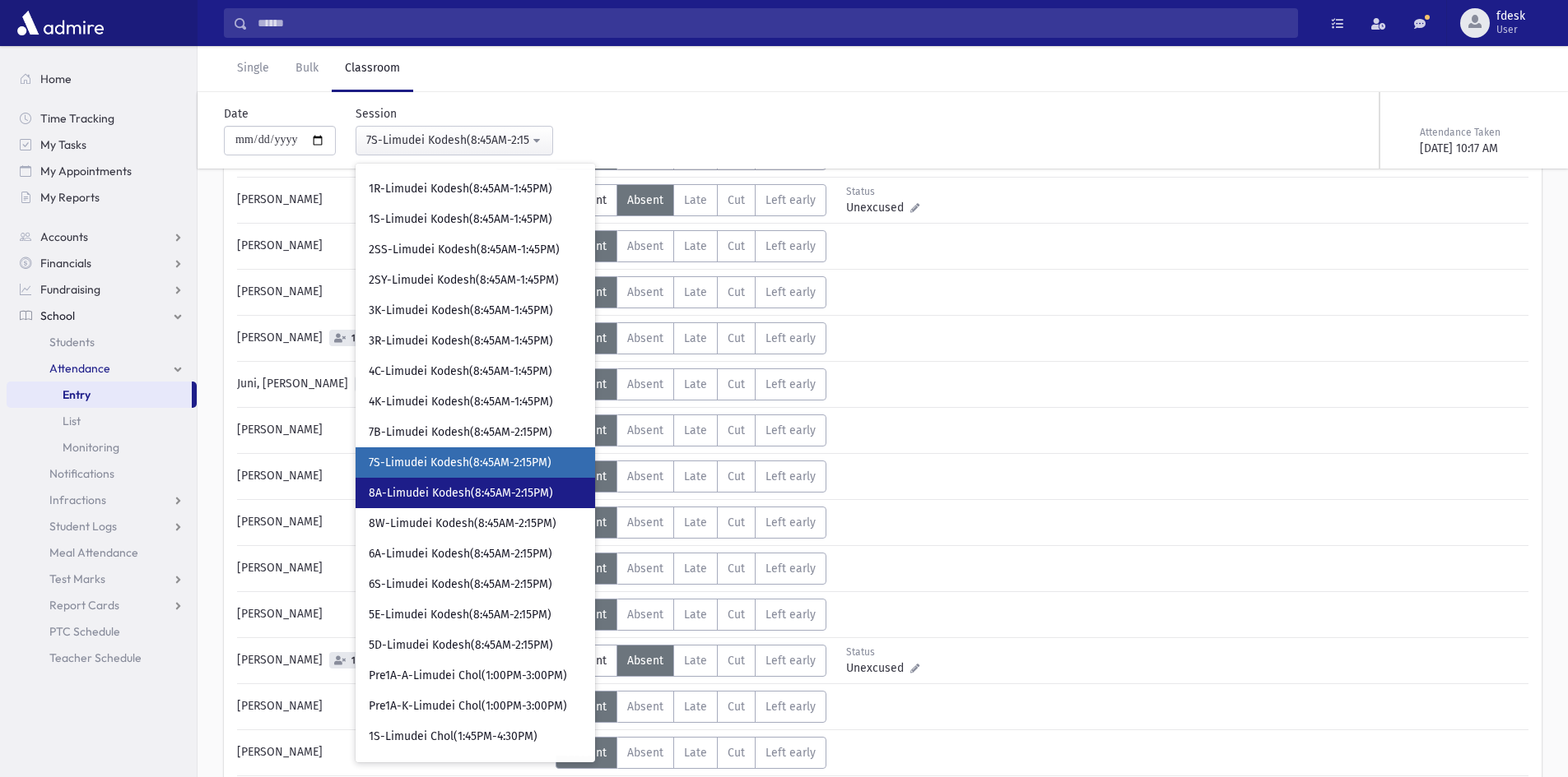
click at [437, 500] on span "8A-Limudei Kodesh(8:45AM-2:15PM)" at bounding box center [461, 494] width 184 height 16
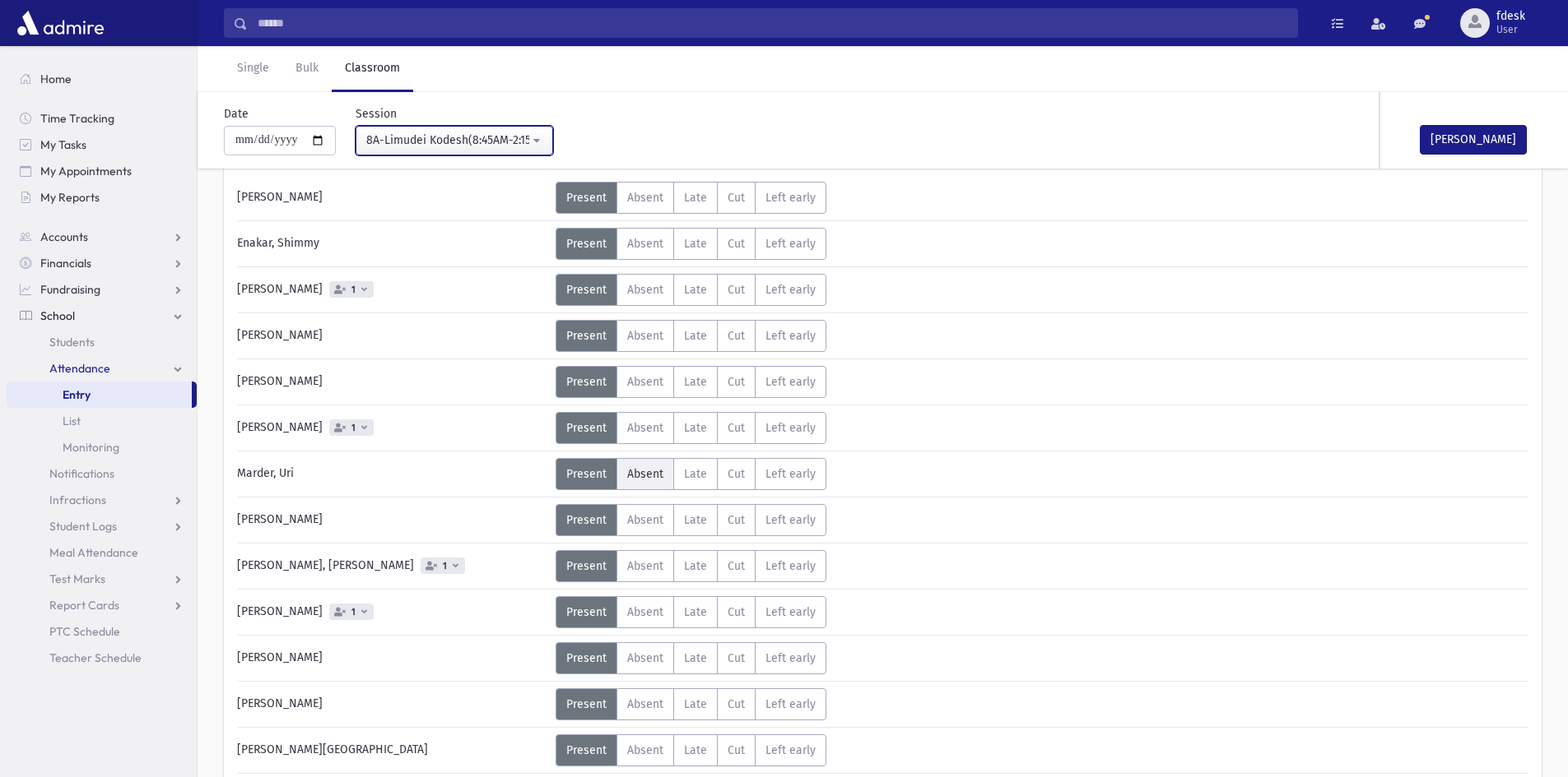
scroll to position [96, 0]
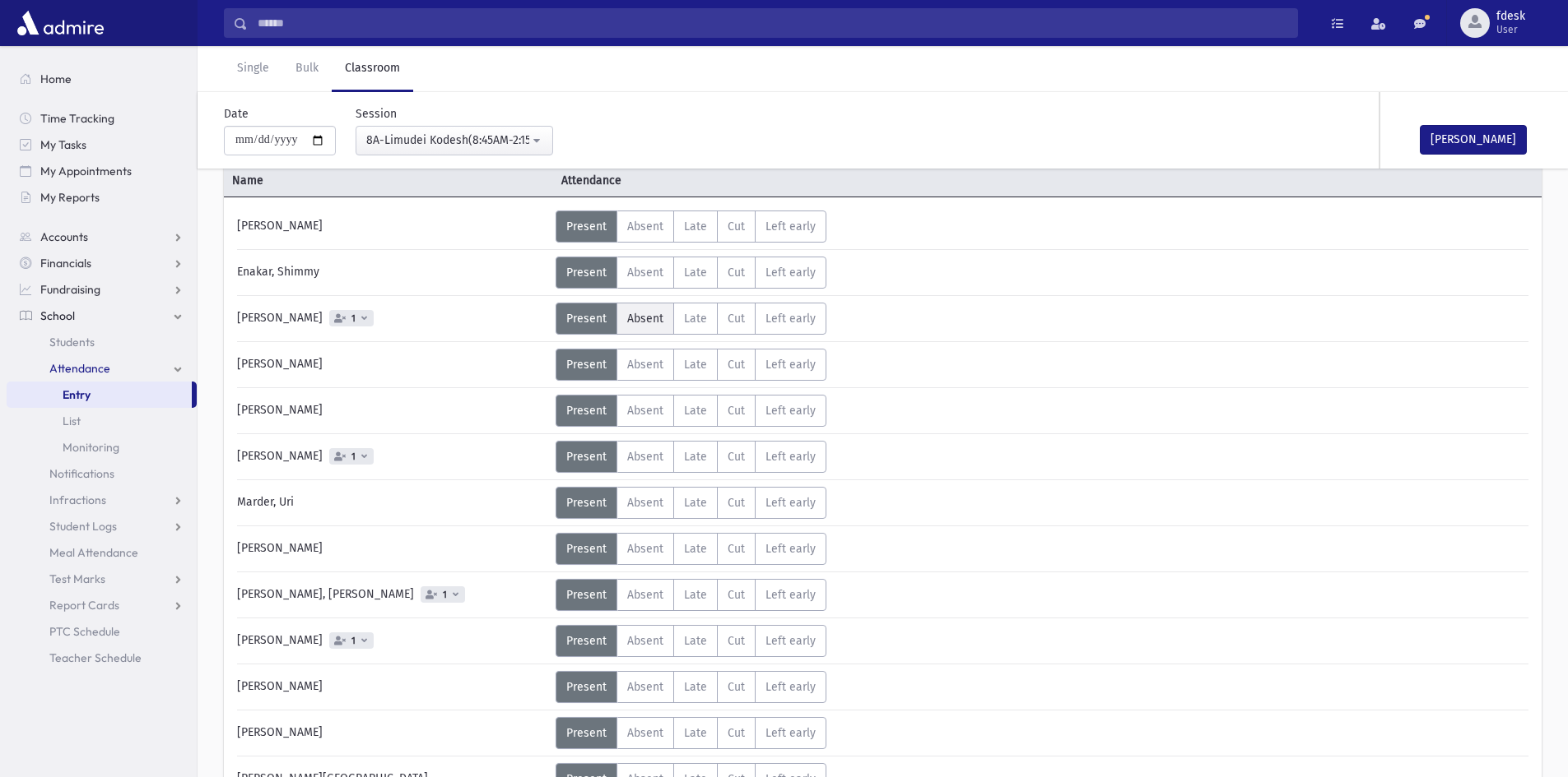
click at [658, 318] on span "Absent" at bounding box center [646, 319] width 36 height 14
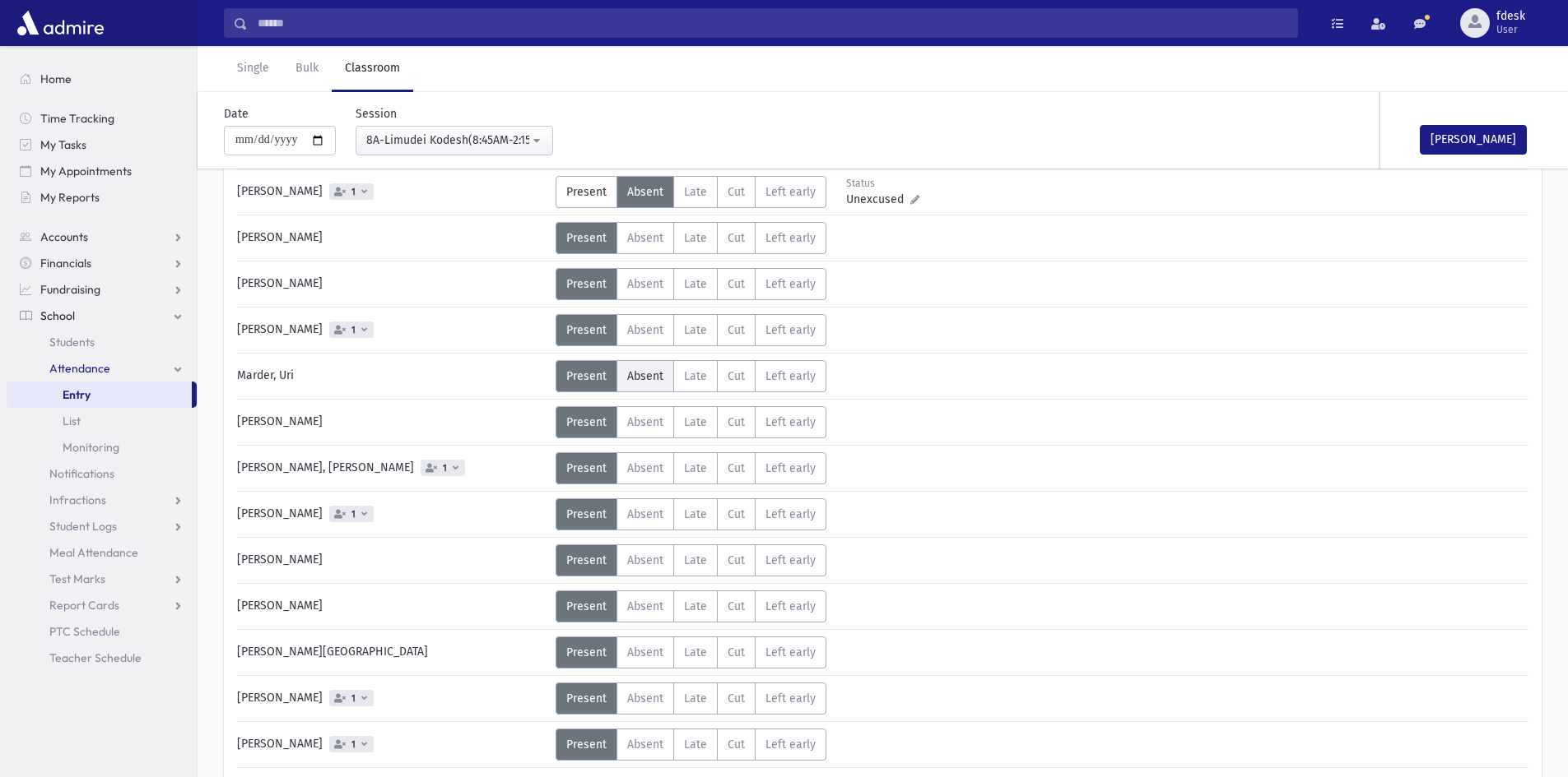
scroll to position [261, 0]
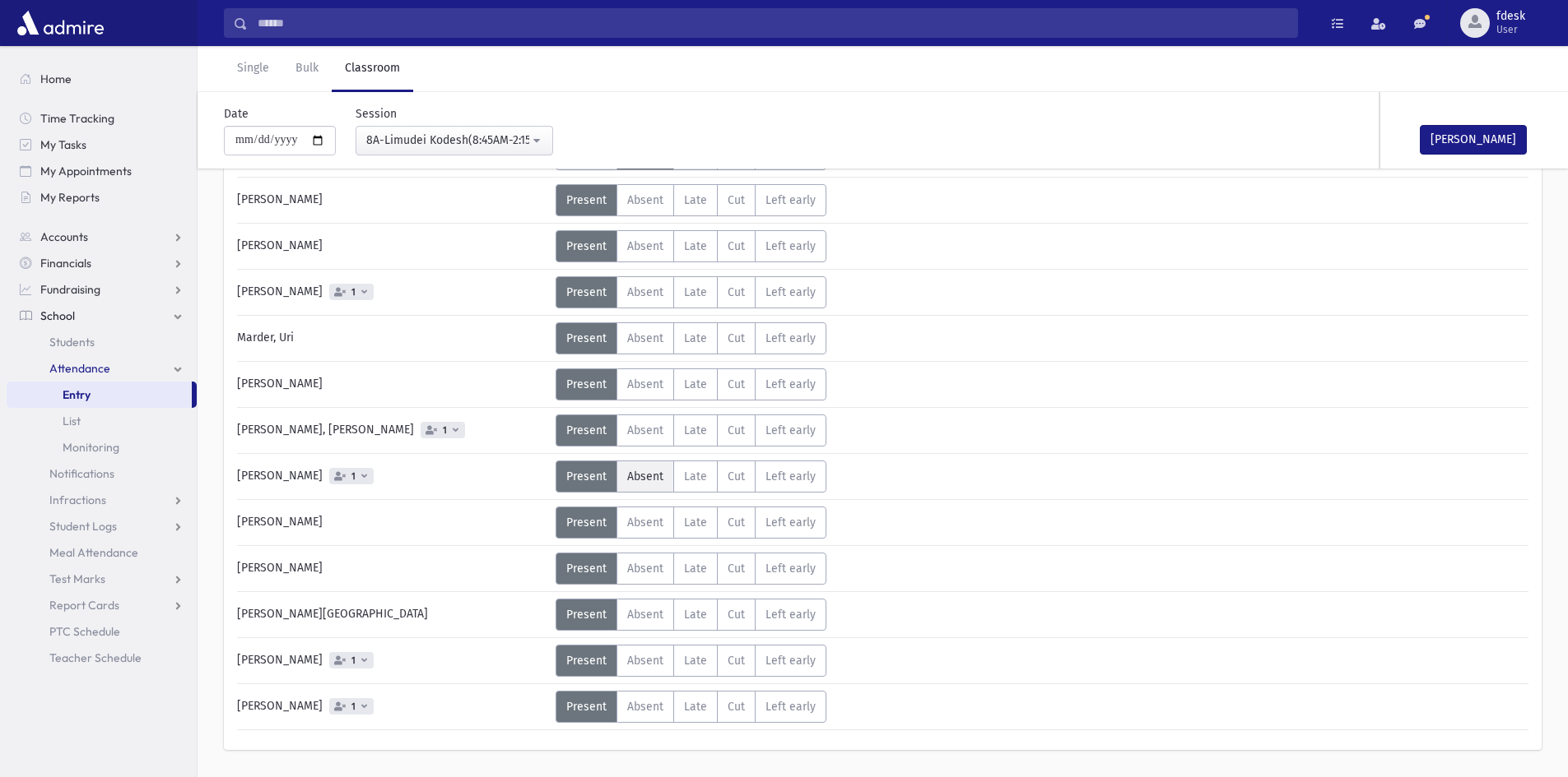
click at [660, 482] on span "Absent" at bounding box center [646, 477] width 36 height 14
click at [697, 668] on label "Late L" at bounding box center [696, 661] width 44 height 32
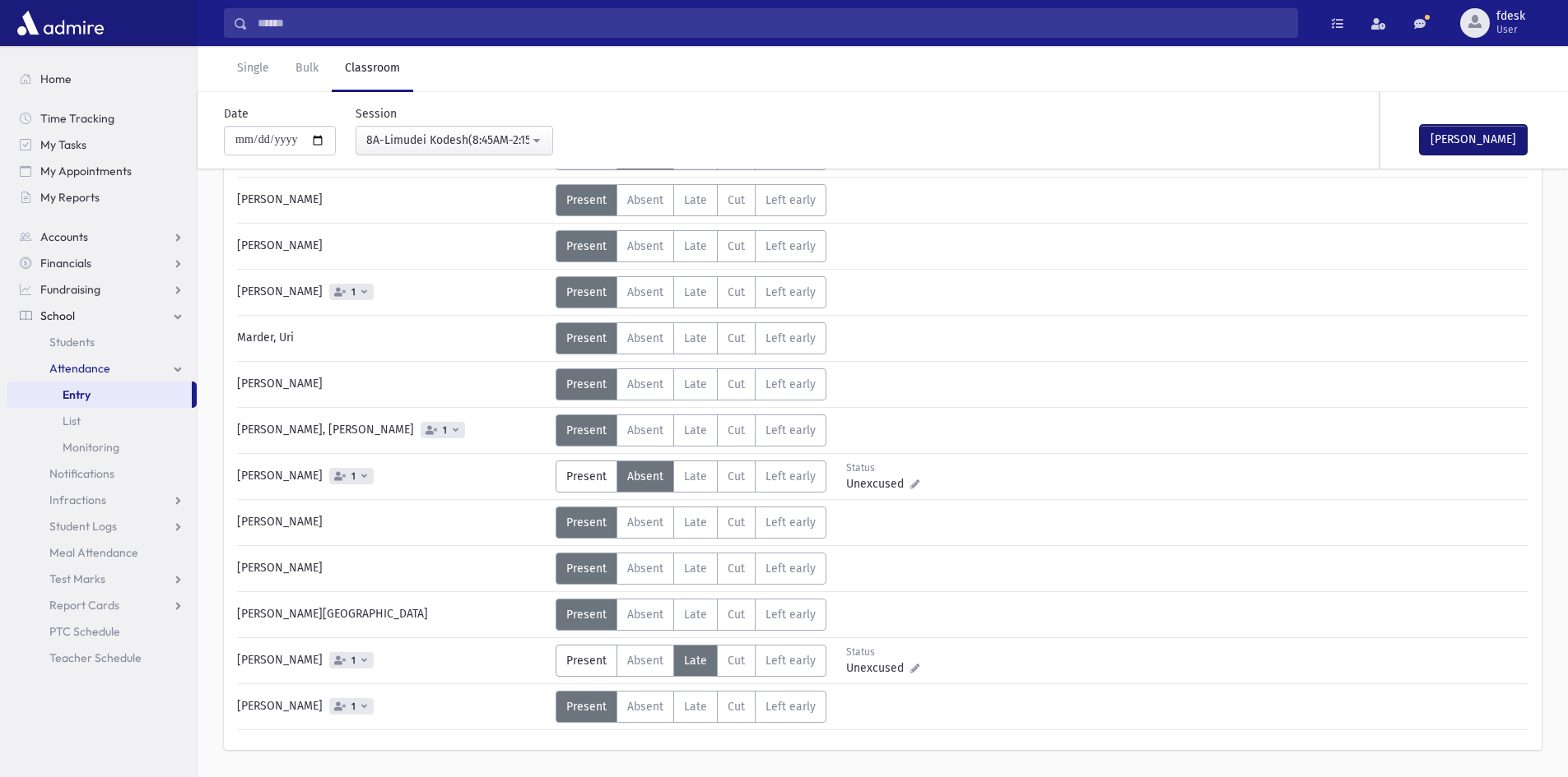
click at [1447, 134] on button "Mark Done" at bounding box center [1473, 140] width 107 height 30
click at [453, 137] on div "8A-Limudei Kodesh(8:45AM-2:15PM)" at bounding box center [448, 140] width 163 height 17
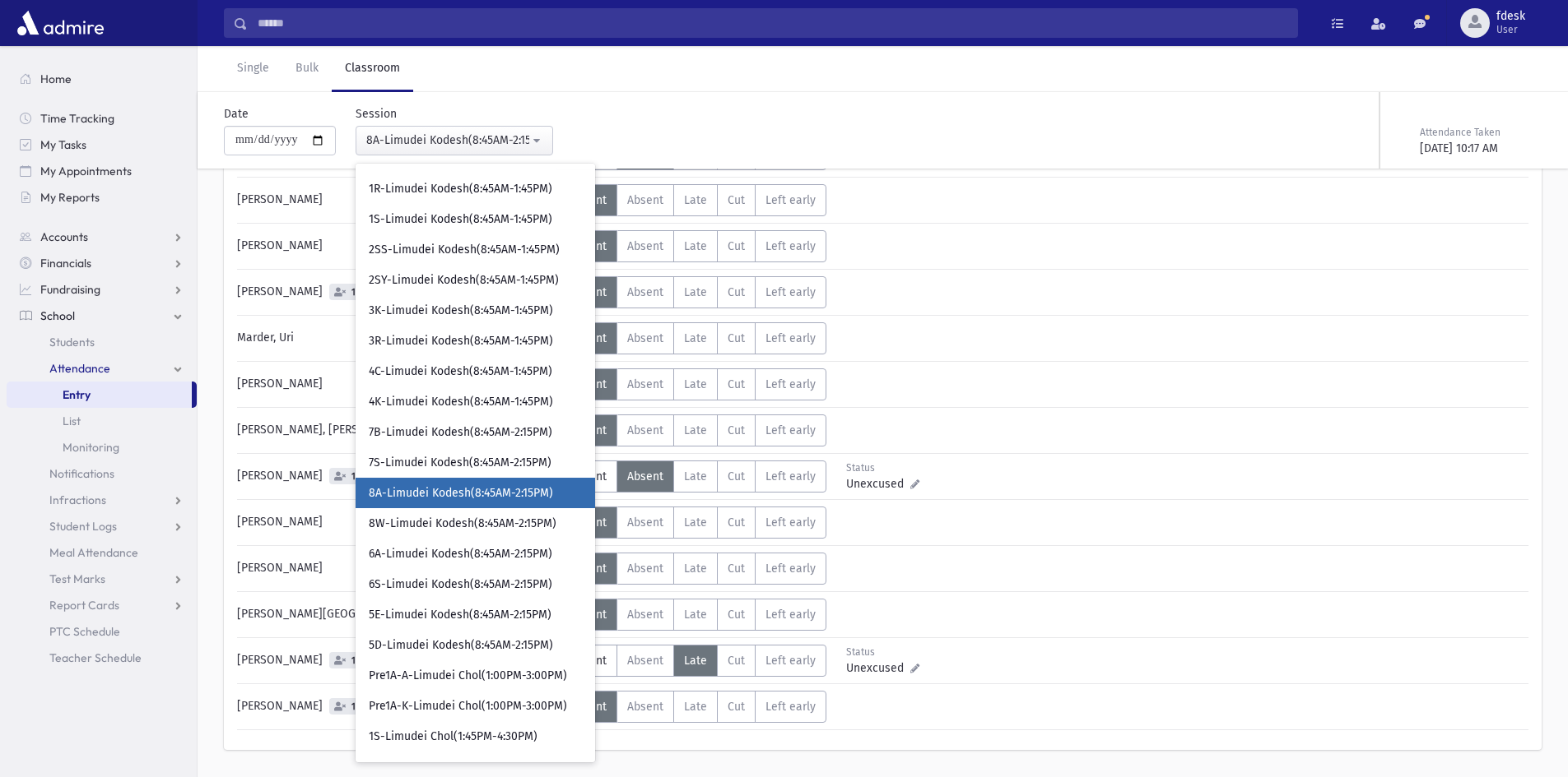
scroll to position [210, 0]
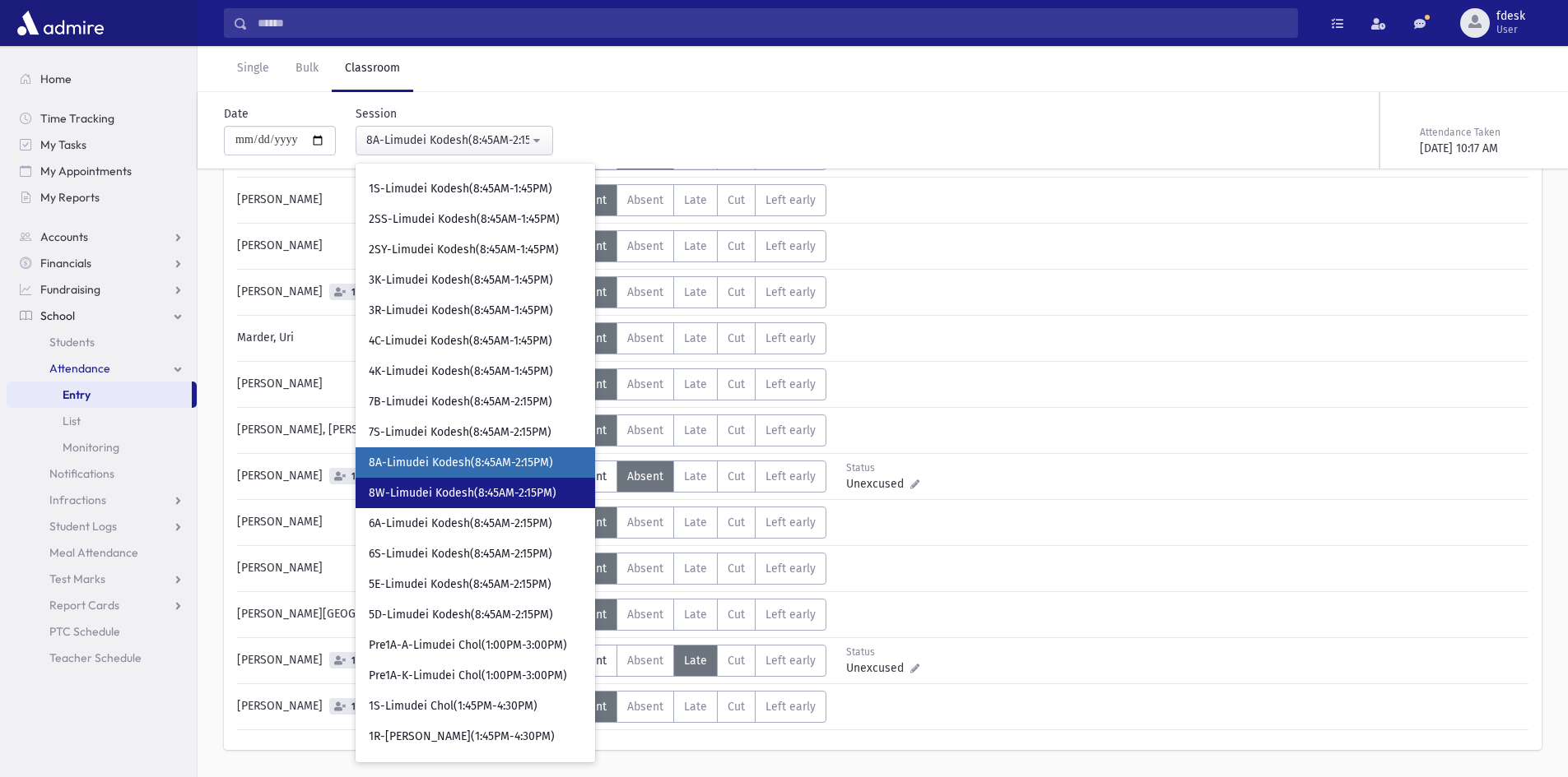
click at [463, 498] on span "8W-Limudei Kodesh(8:45AM-2:15PM)" at bounding box center [463, 494] width 188 height 16
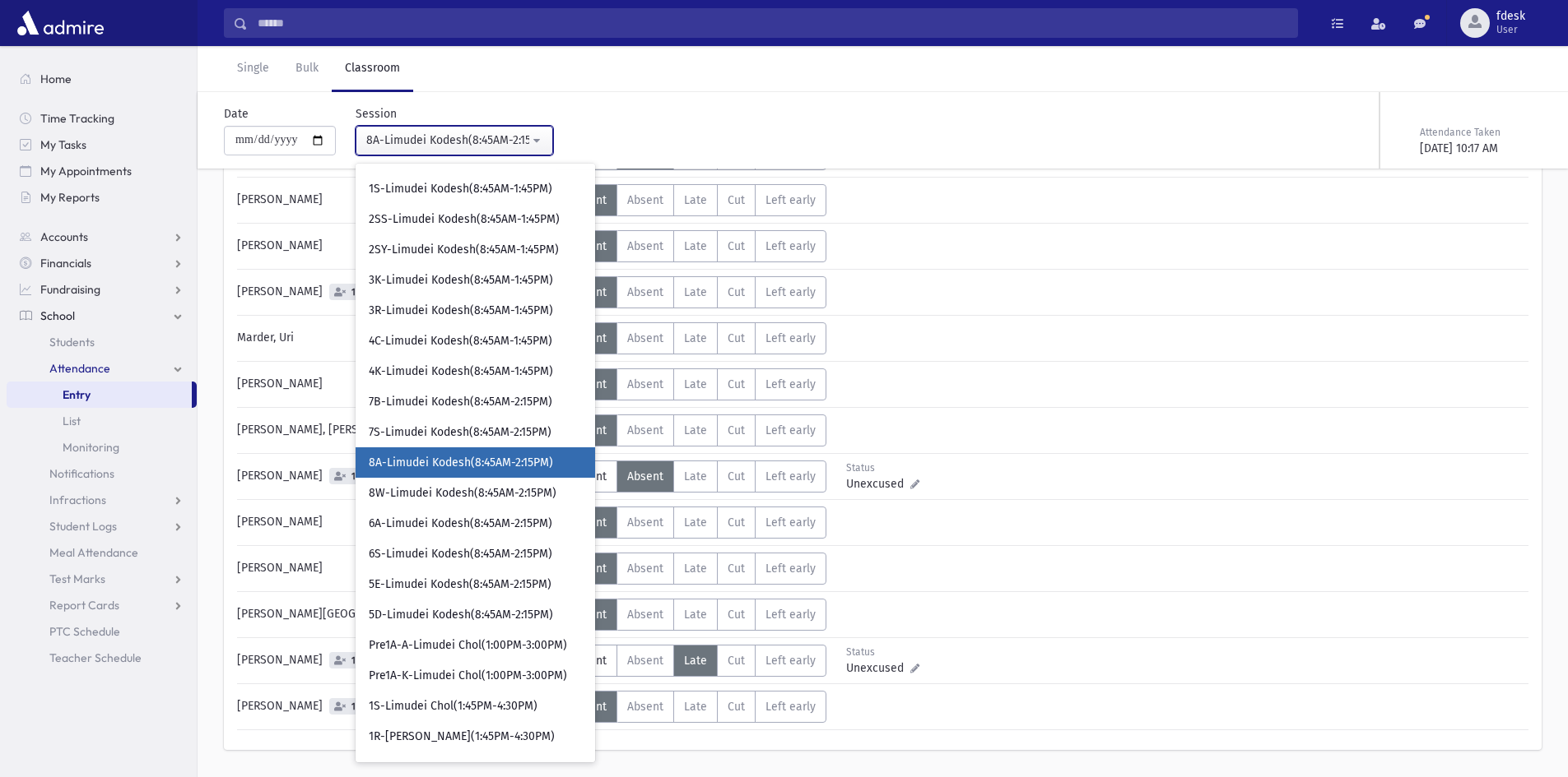
select select "****"
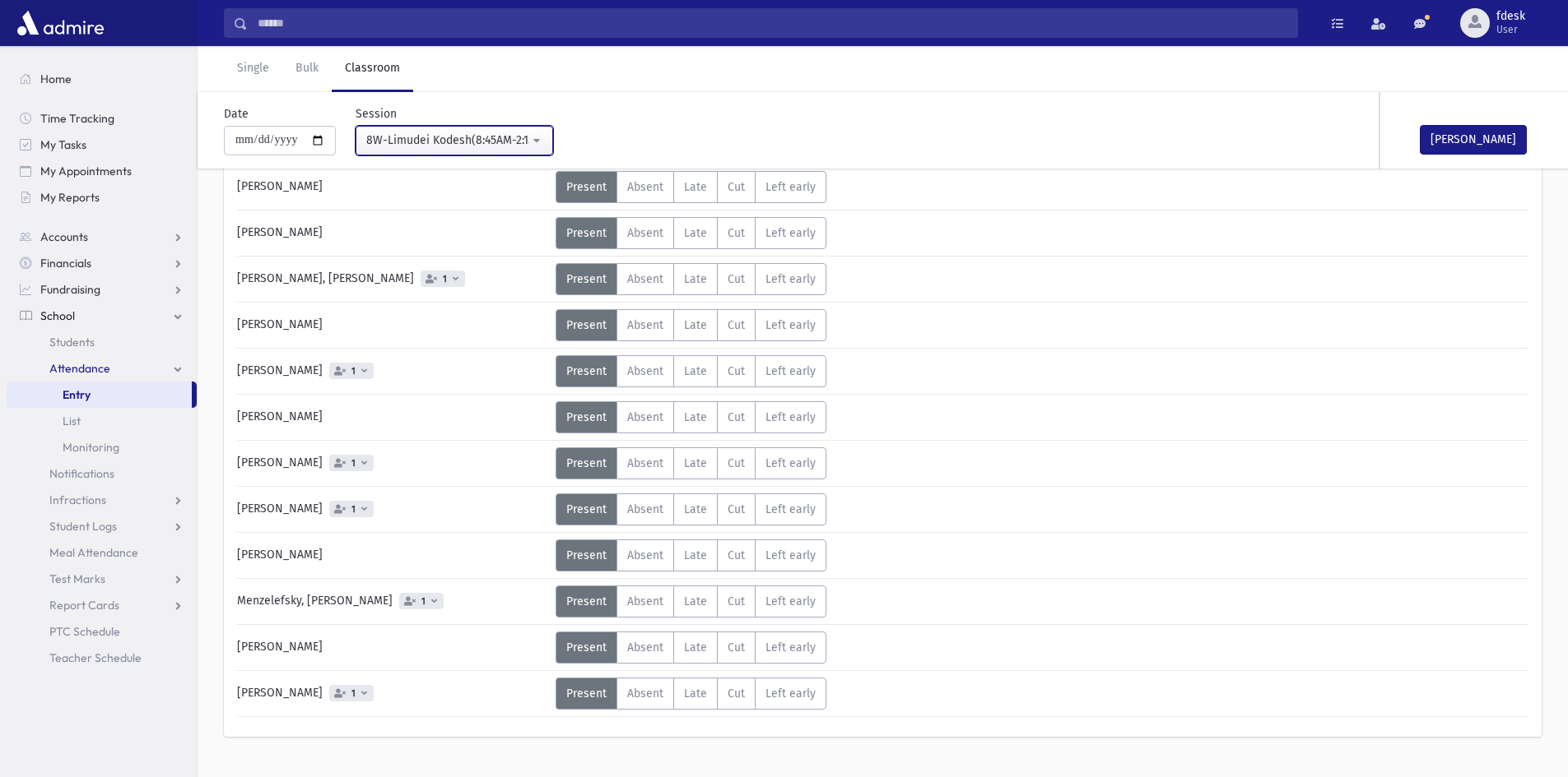
scroll to position [353, 0]
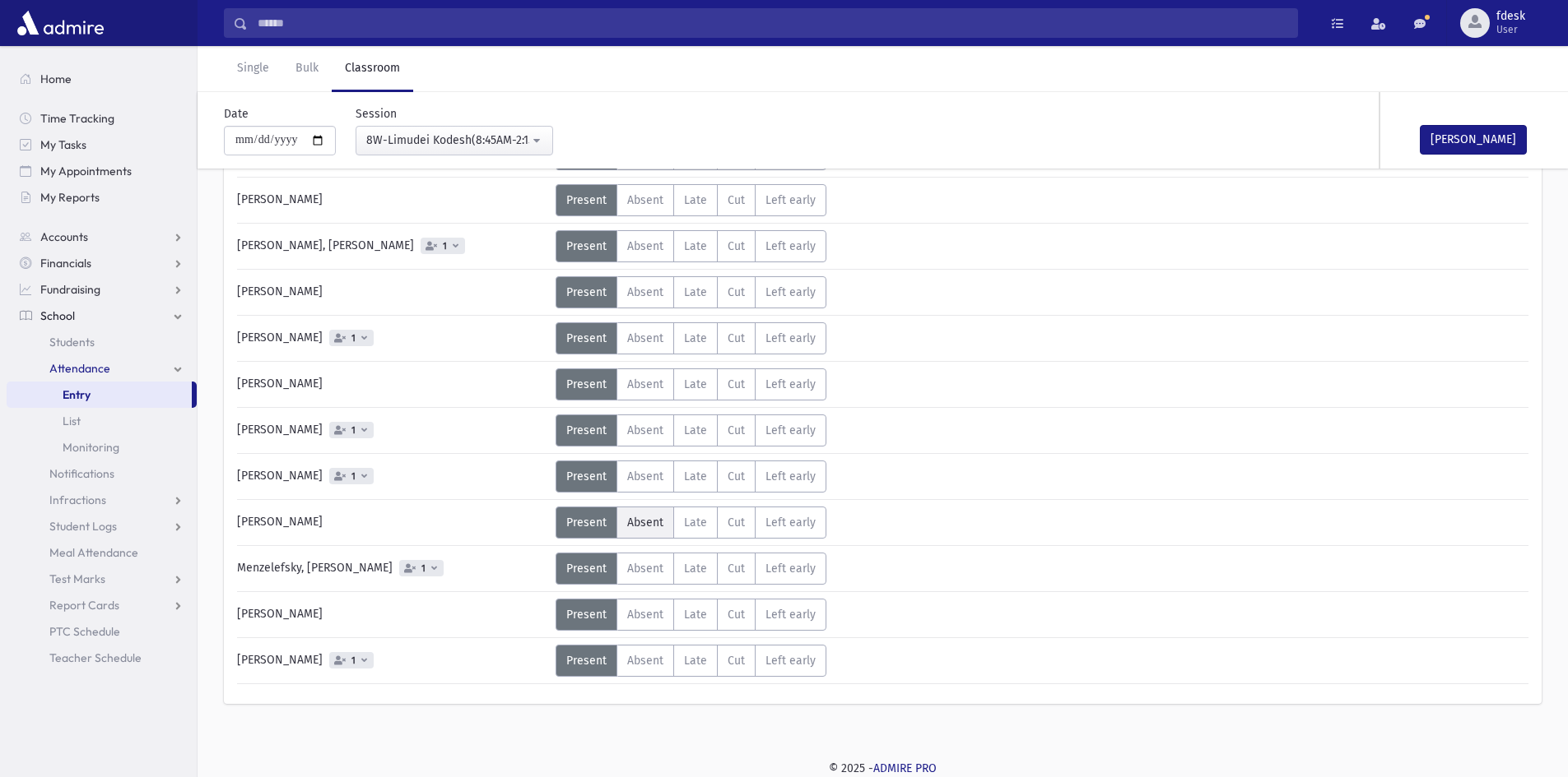
click at [647, 519] on span "Absent" at bounding box center [646, 523] width 36 height 14
click at [648, 664] on span "Absent" at bounding box center [646, 661] width 36 height 14
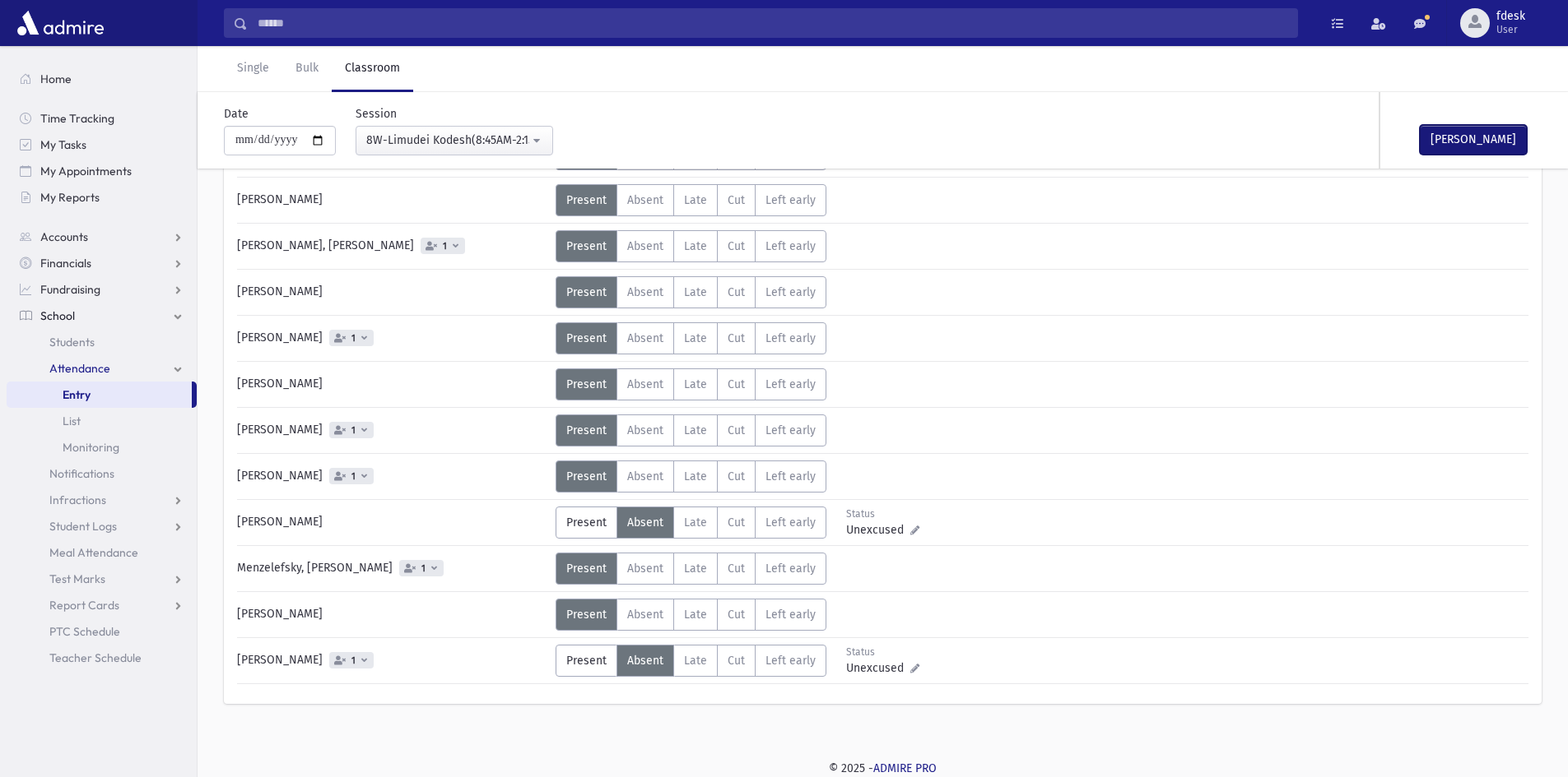
click at [1469, 136] on button "Mark Done" at bounding box center [1473, 140] width 107 height 30
click at [538, 16] on input "Search" at bounding box center [772, 23] width 1049 height 30
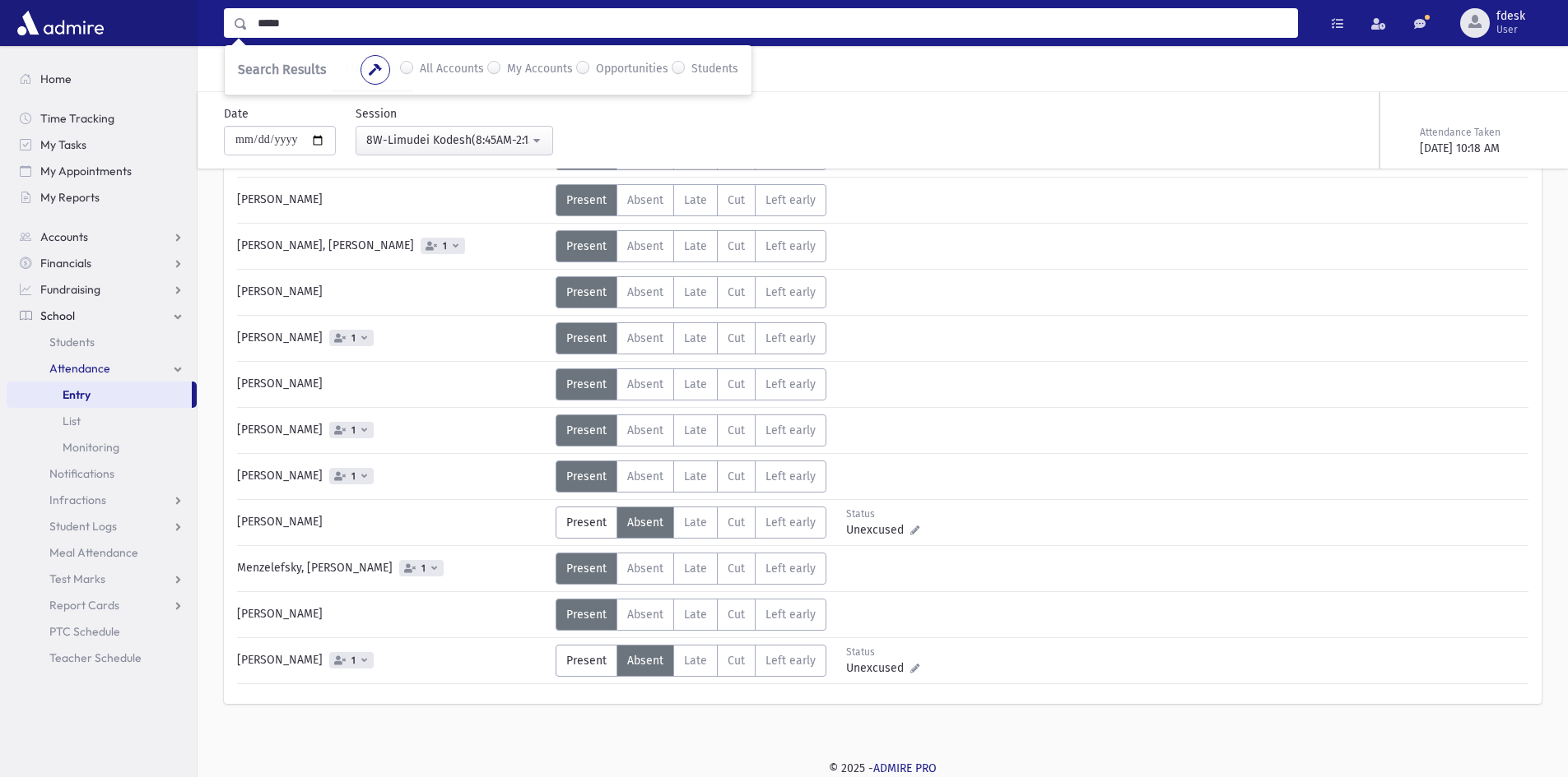
type input "*****"
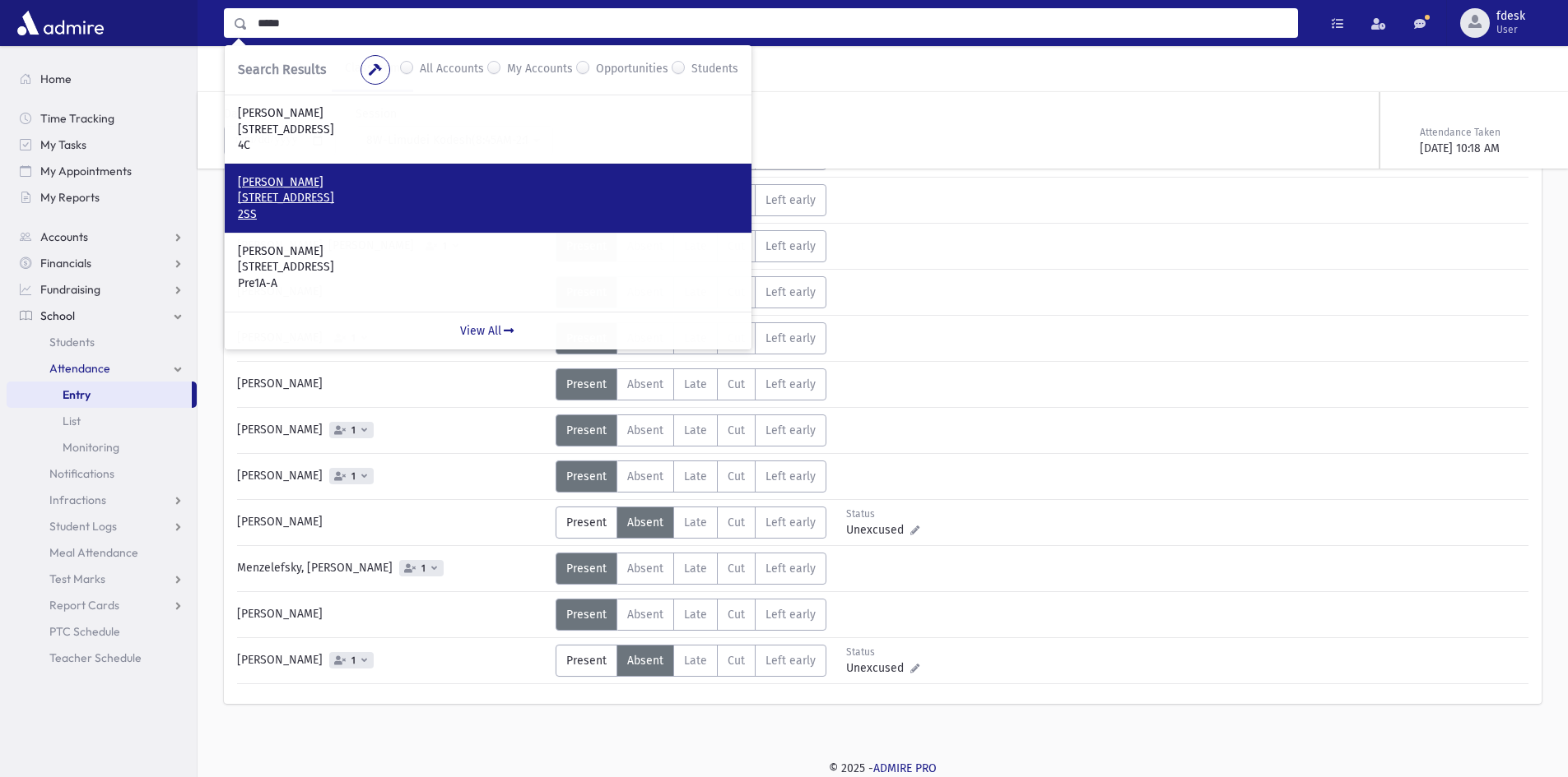
click at [447, 194] on p "23 Fairholme Avenue Toronto, ON M6B 2W4" at bounding box center [488, 198] width 501 height 16
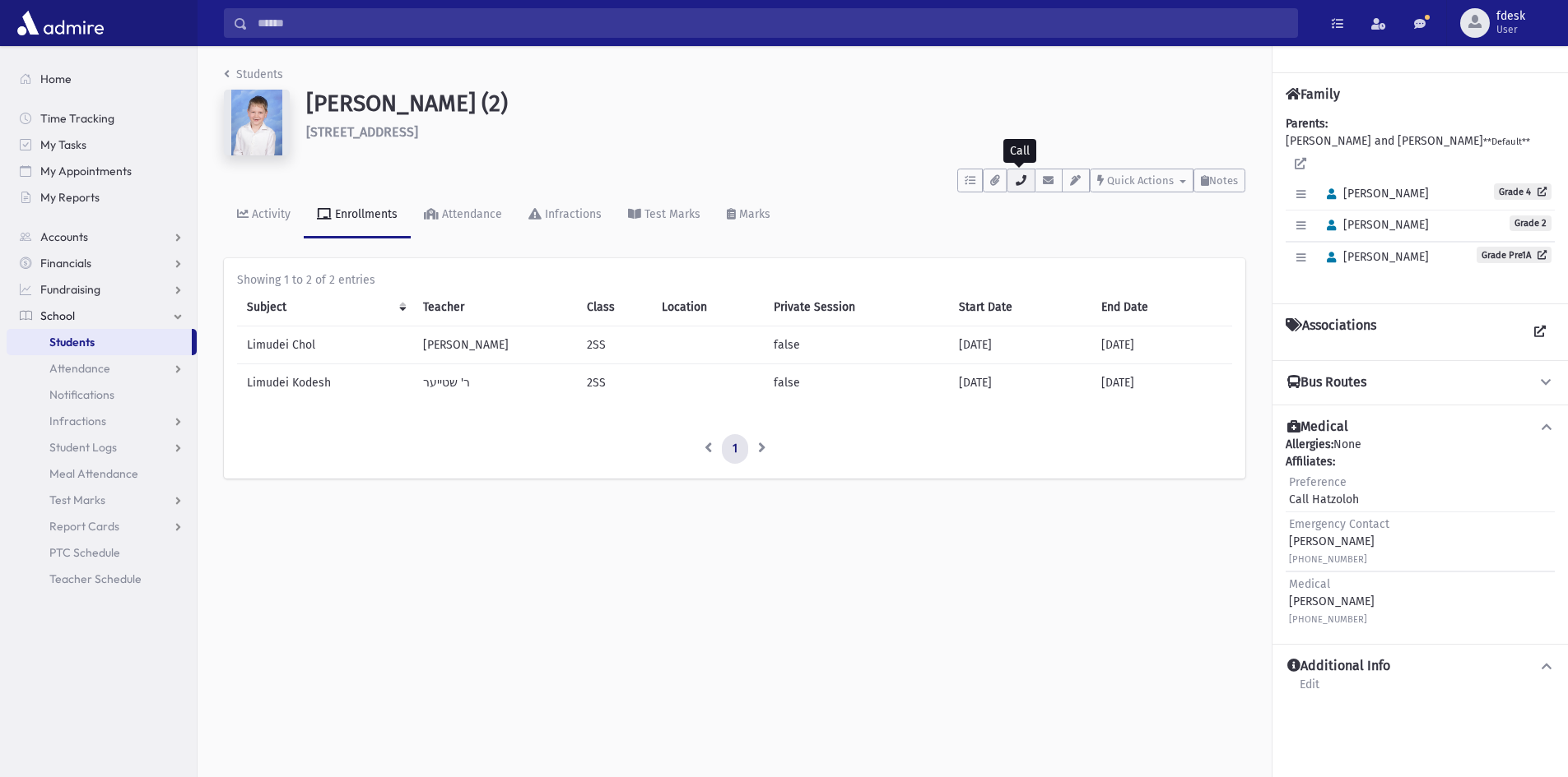
click at [1018, 181] on icon "button" at bounding box center [1020, 180] width 13 height 11
